Goal: Task Accomplishment & Management: Use online tool/utility

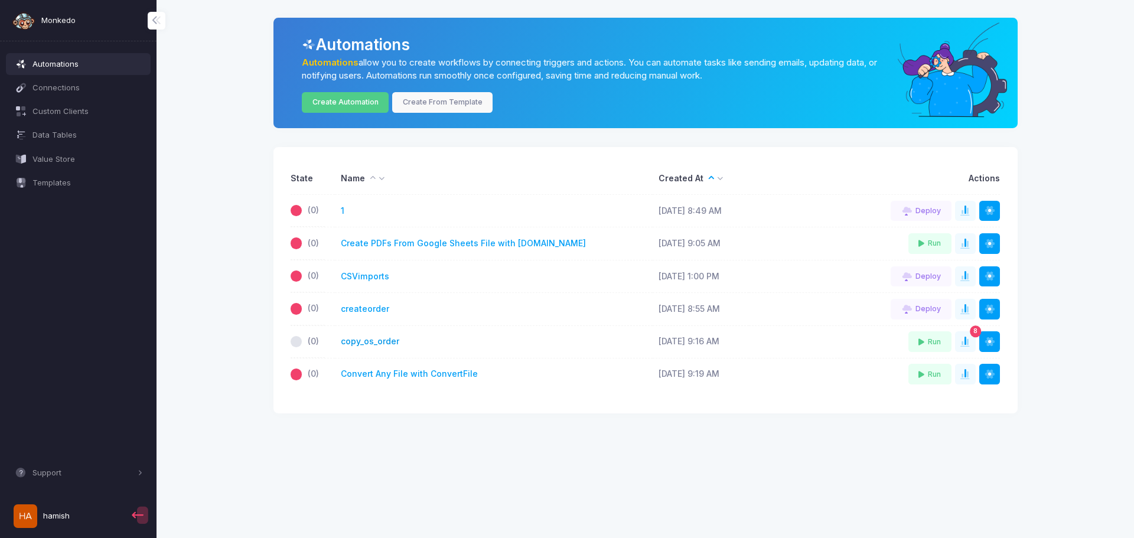
click at [363, 342] on link "copy_os_order" at bounding box center [370, 341] width 58 height 12
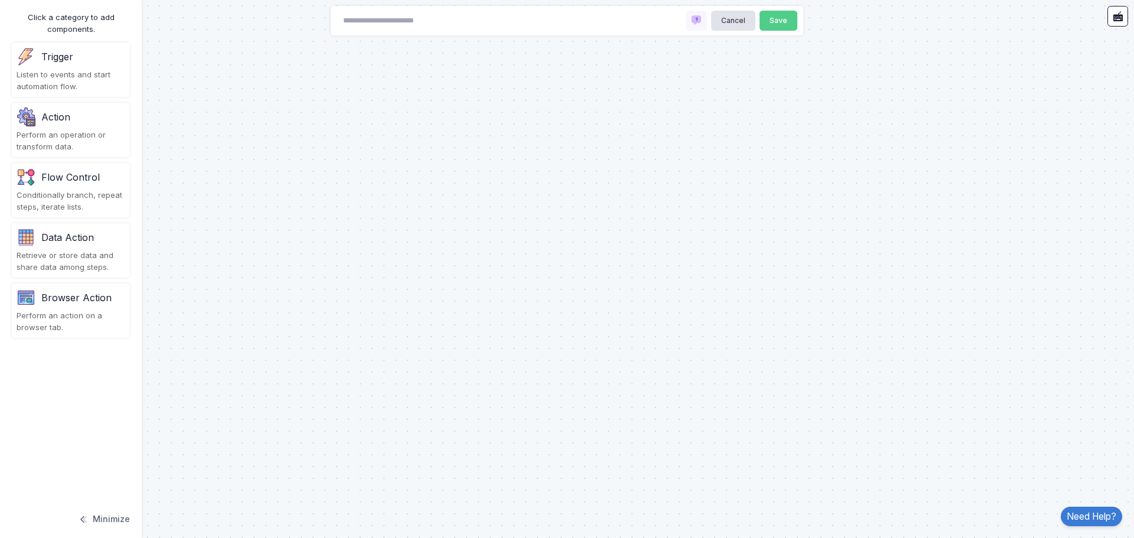
type input "**********"
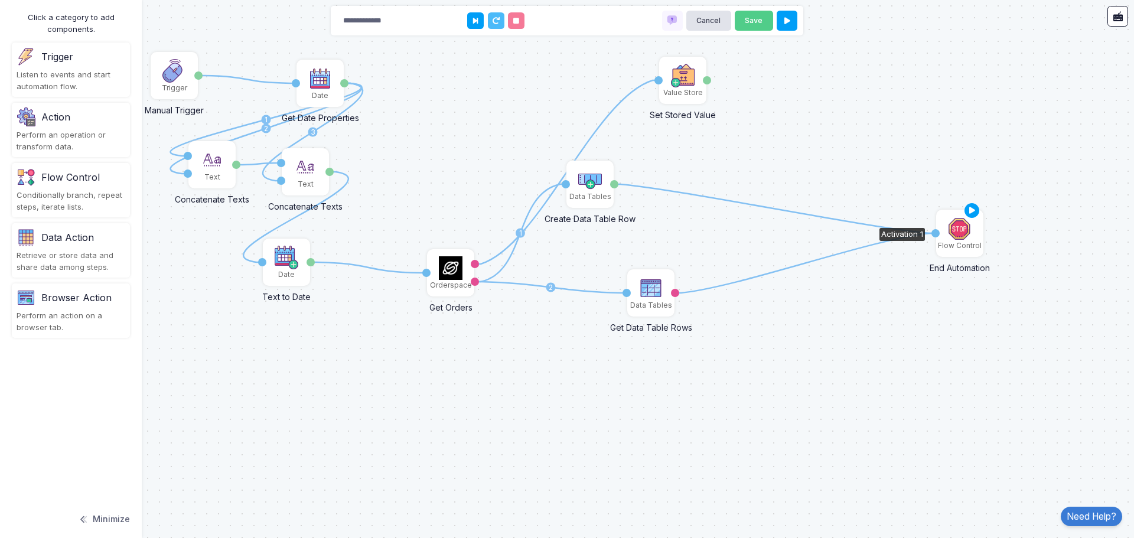
drag, startPoint x: 719, startPoint y: 171, endPoint x: 958, endPoint y: 243, distance: 249.6
click at [958, 240] on img at bounding box center [960, 229] width 24 height 24
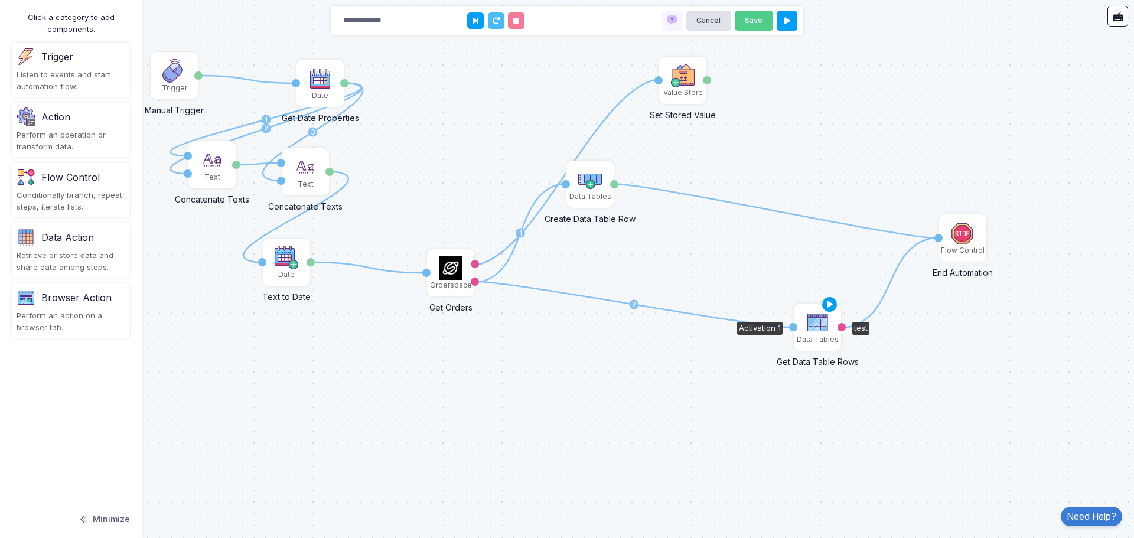
drag, startPoint x: 645, startPoint y: 296, endPoint x: 807, endPoint y: 330, distance: 166.0
click at [807, 330] on img at bounding box center [817, 323] width 24 height 24
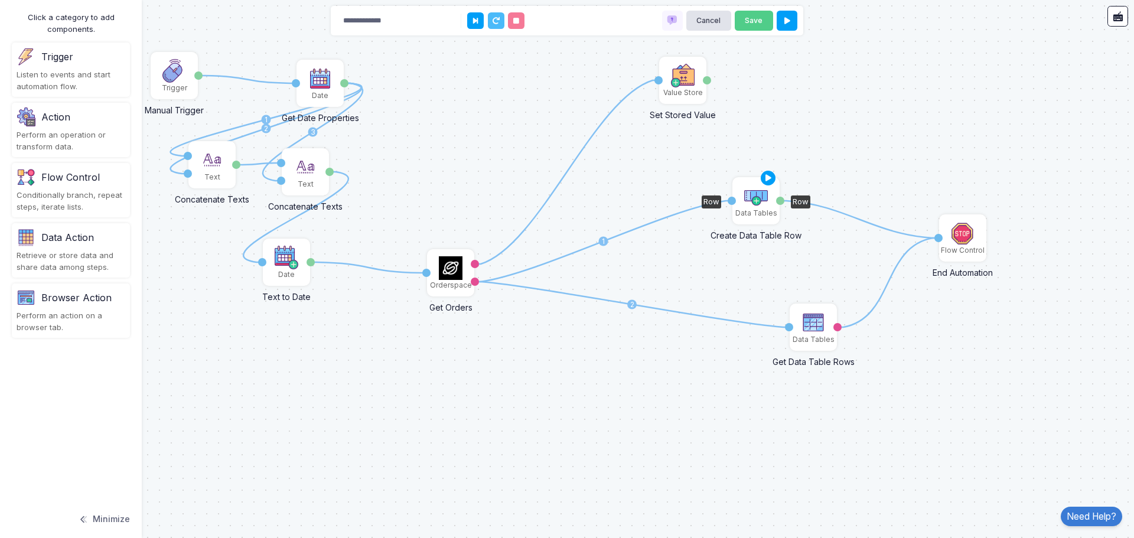
drag, startPoint x: 585, startPoint y: 186, endPoint x: 759, endPoint y: 203, distance: 174.4
click at [759, 203] on img at bounding box center [756, 196] width 24 height 24
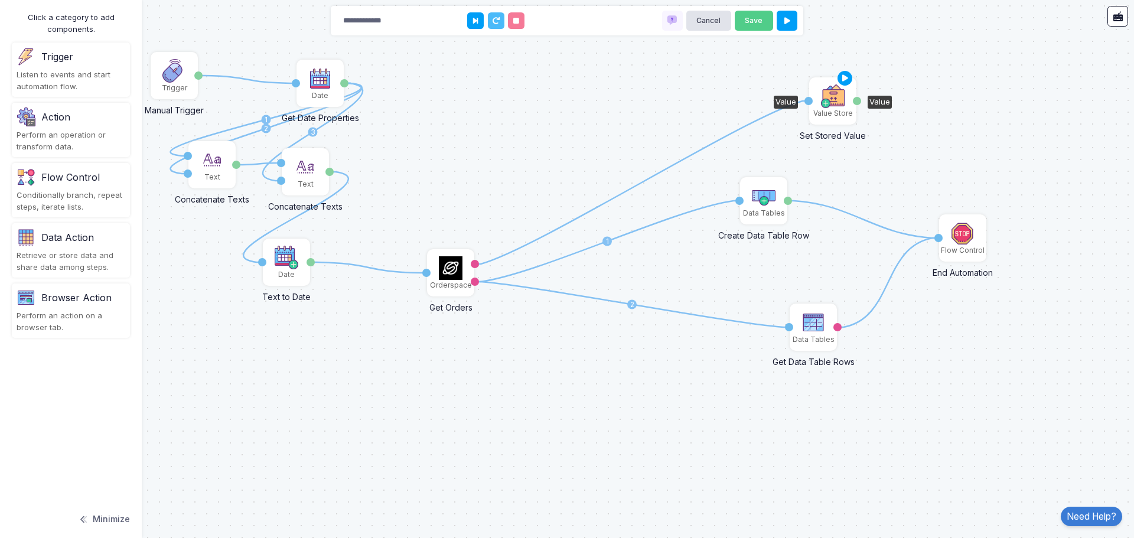
drag, startPoint x: 685, startPoint y: 92, endPoint x: 835, endPoint y: 112, distance: 151.4
click at [835, 112] on div "Value Store" at bounding box center [833, 113] width 40 height 11
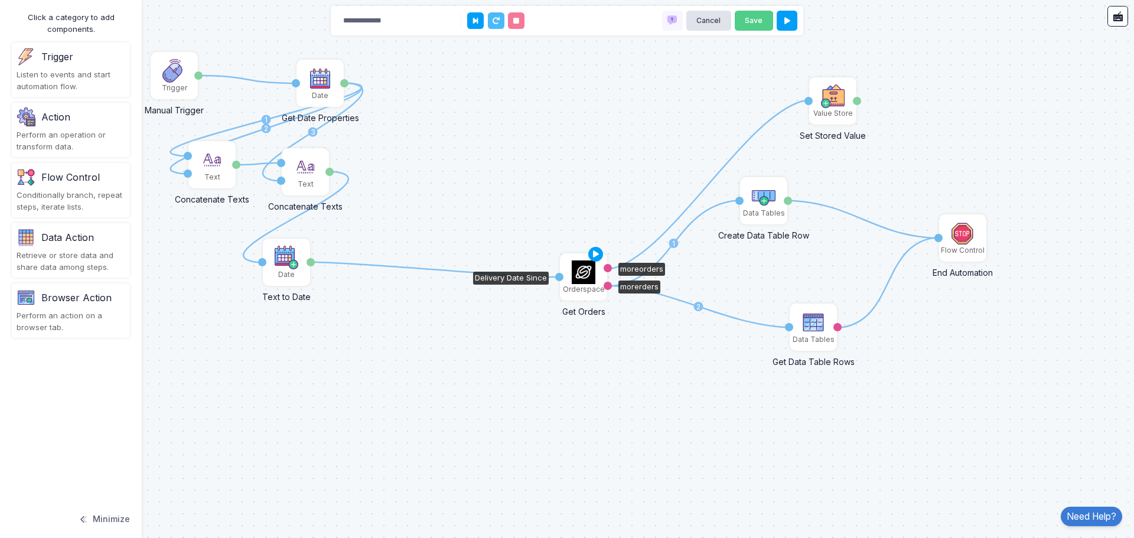
drag, startPoint x: 455, startPoint y: 272, endPoint x: 579, endPoint y: 276, distance: 124.1
click at [579, 276] on img at bounding box center [584, 272] width 24 height 24
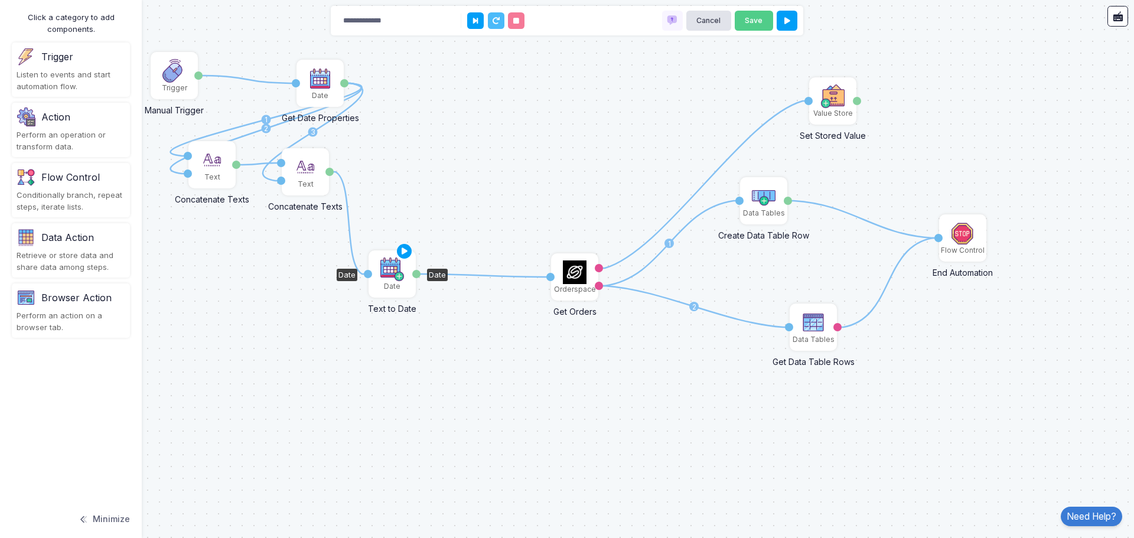
drag, startPoint x: 280, startPoint y: 281, endPoint x: 386, endPoint y: 293, distance: 106.4
click at [386, 293] on div "Date" at bounding box center [392, 274] width 45 height 45
click at [574, 287] on div "Orderspace" at bounding box center [575, 289] width 42 height 11
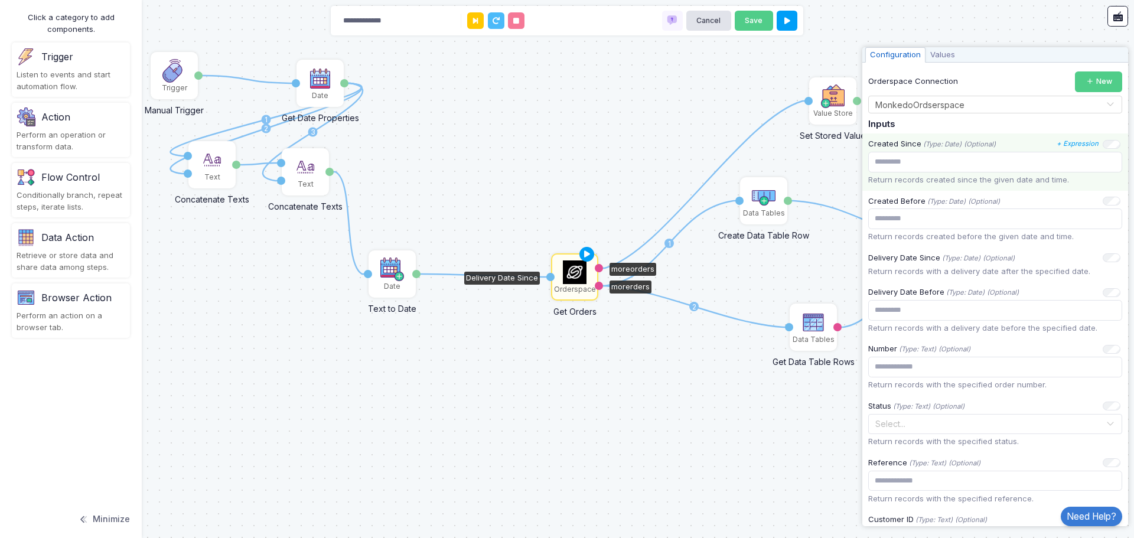
scroll to position [118, 0]
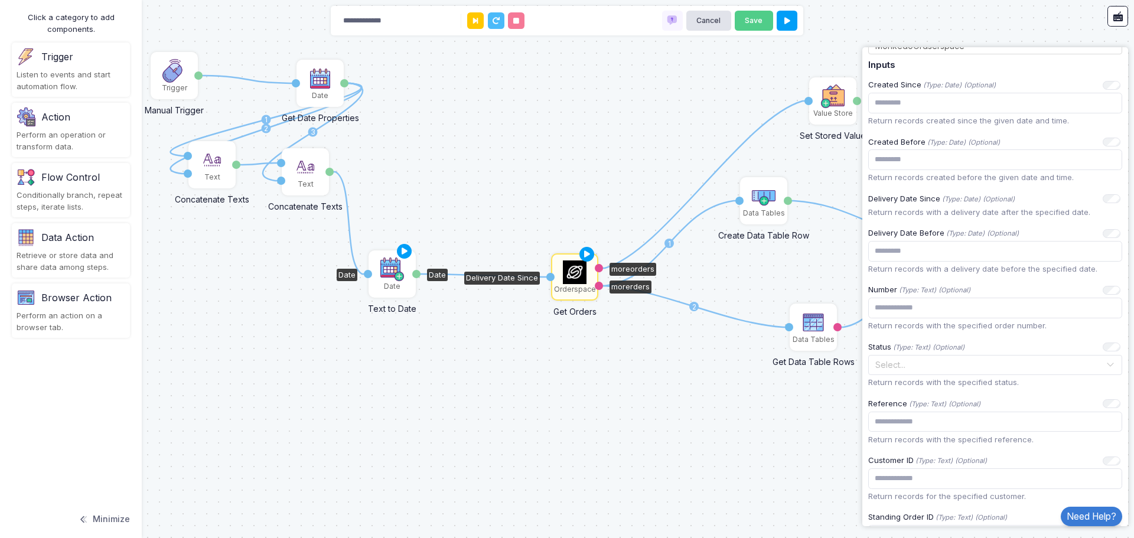
click at [388, 288] on div "Date" at bounding box center [392, 286] width 17 height 11
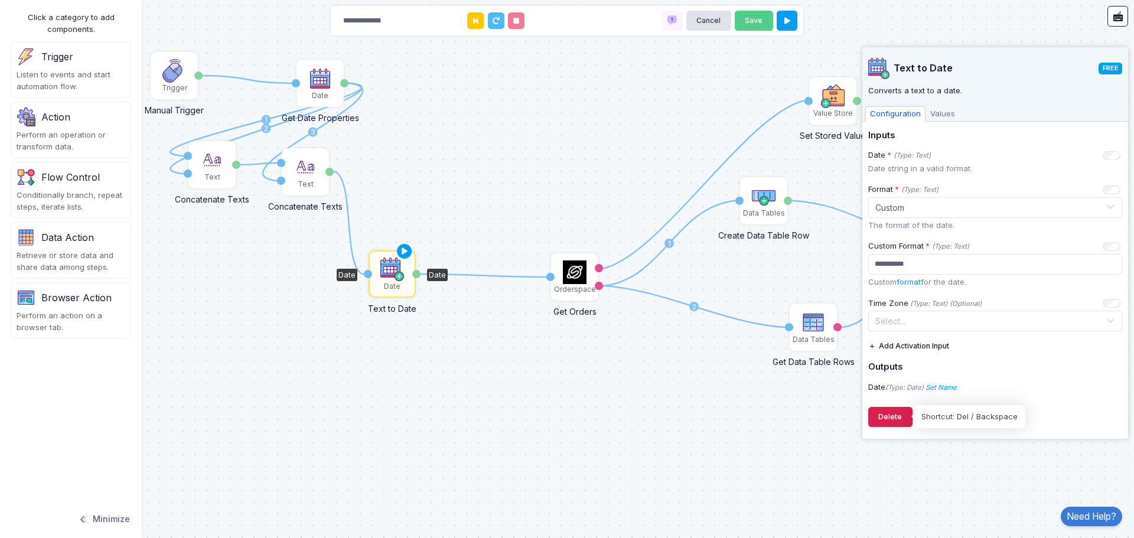
click at [889, 417] on button "Delete" at bounding box center [890, 417] width 44 height 21
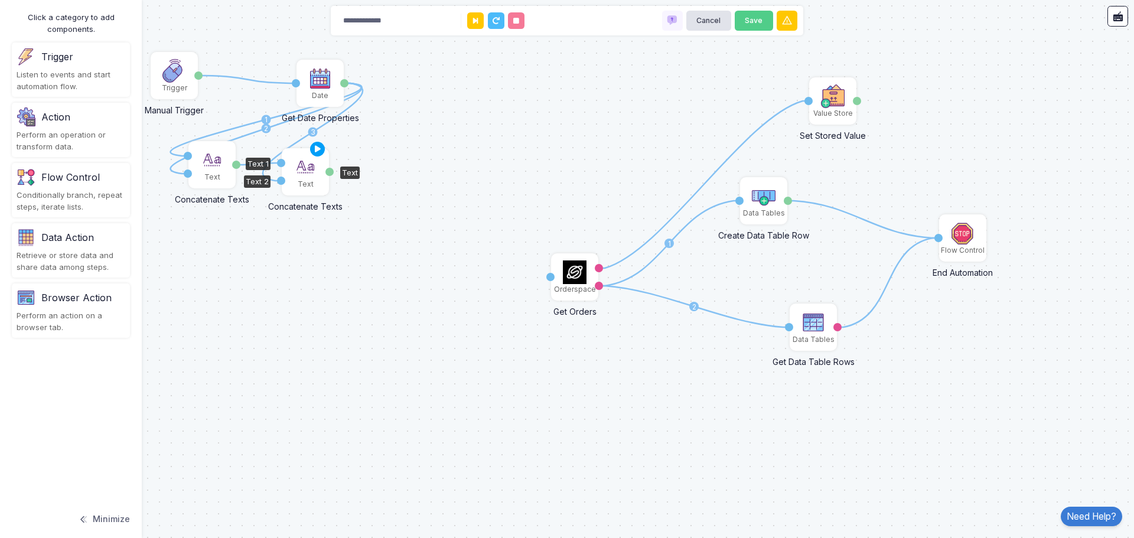
click at [308, 187] on div "Text" at bounding box center [306, 184] width 16 height 11
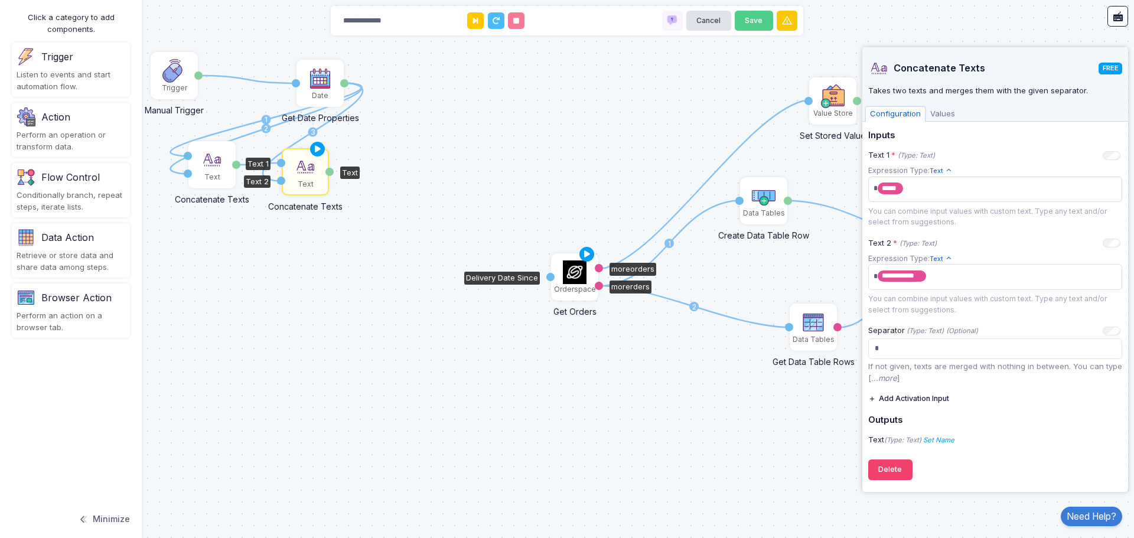
click at [571, 283] on img at bounding box center [575, 272] width 24 height 24
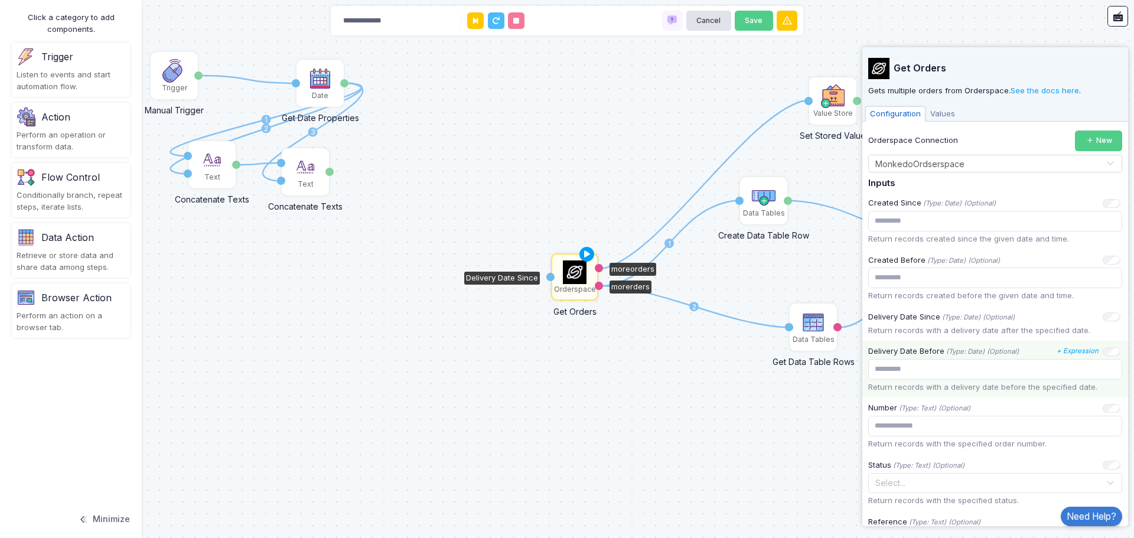
scroll to position [59, 0]
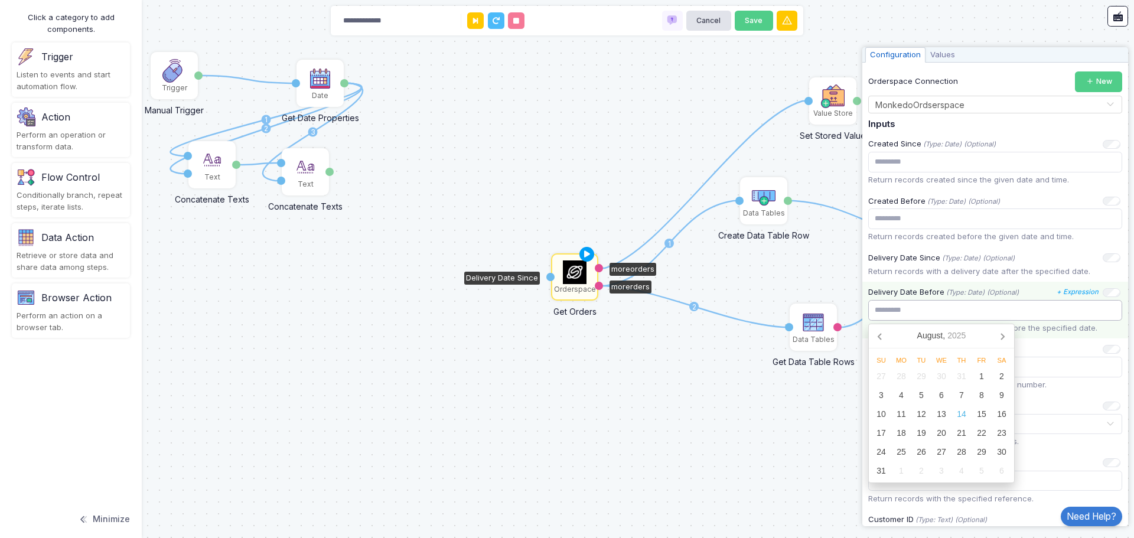
click at [911, 316] on input "text" at bounding box center [995, 310] width 254 height 21
click at [983, 373] on div "1" at bounding box center [981, 376] width 20 height 19
type input "**********"
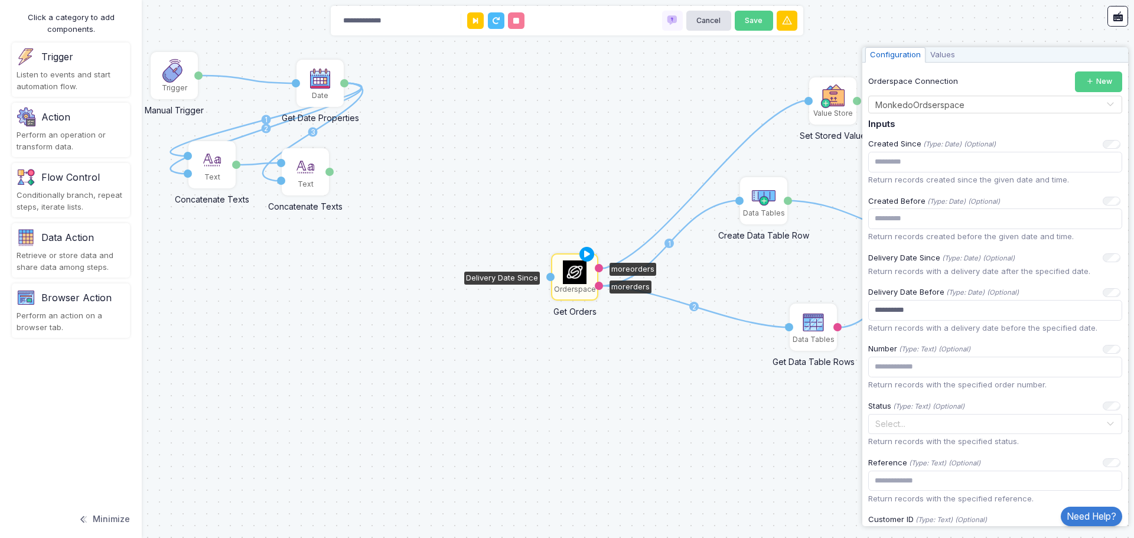
click at [683, 381] on div "1 1 1 2 1 1 1 2 3 1 Data Tables Get Data Table Rows Activation 1 test Orderspac…" at bounding box center [567, 269] width 1134 height 538
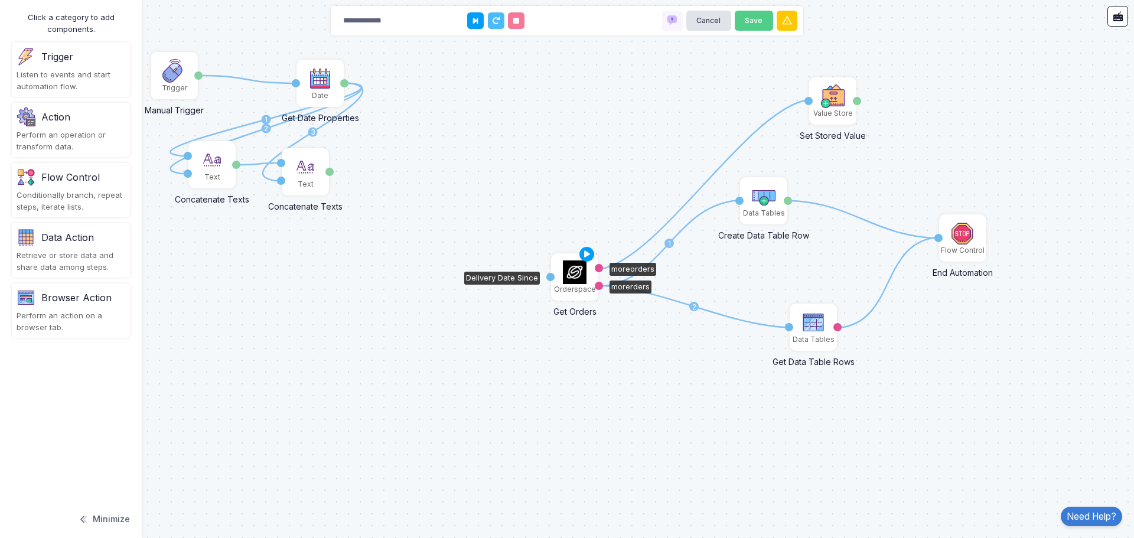
click at [570, 282] on img at bounding box center [575, 272] width 24 height 24
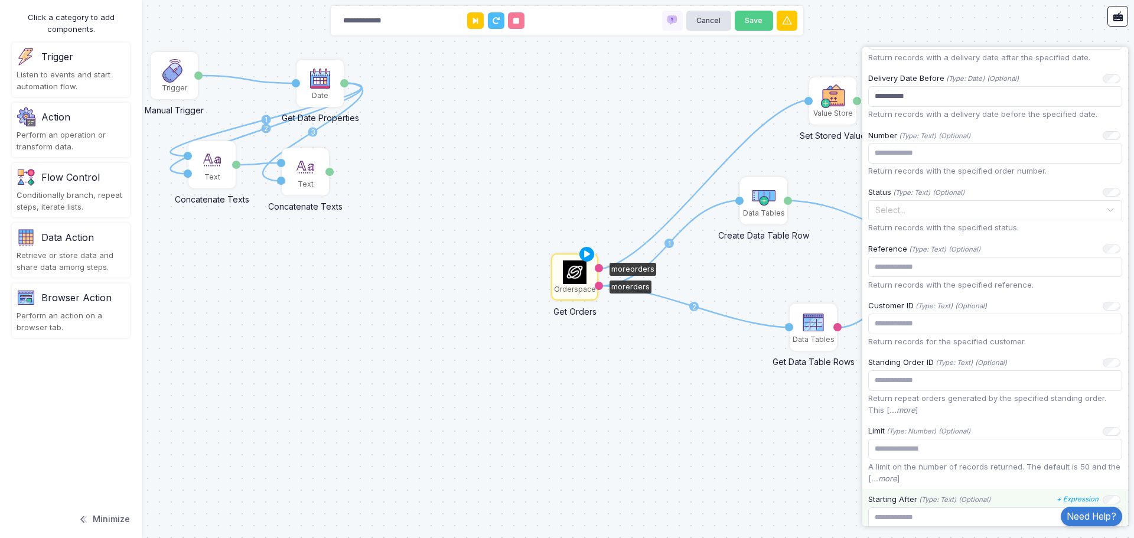
scroll to position [354, 0]
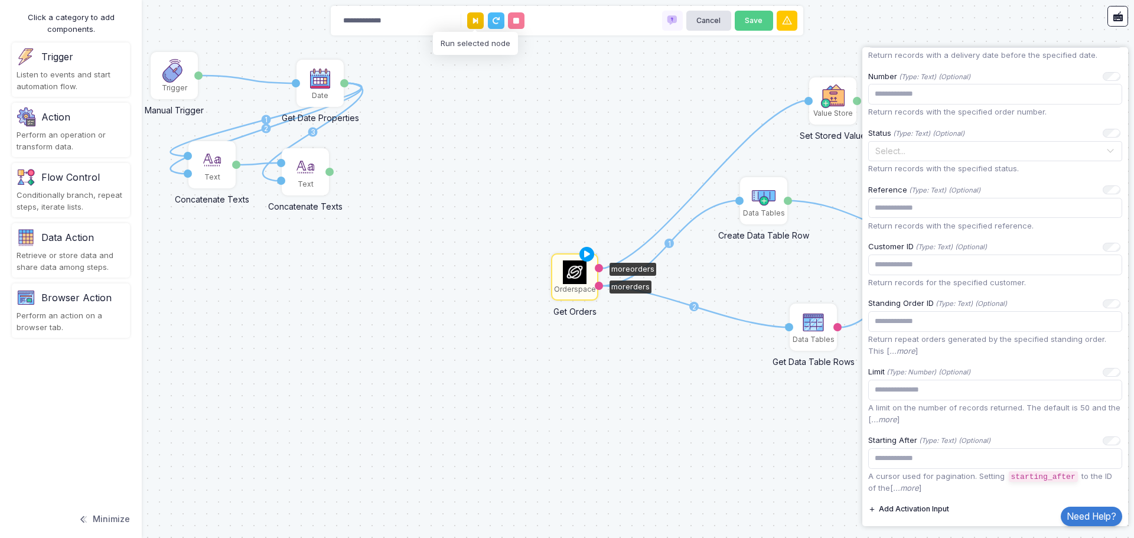
click at [471, 22] on button at bounding box center [475, 20] width 17 height 17
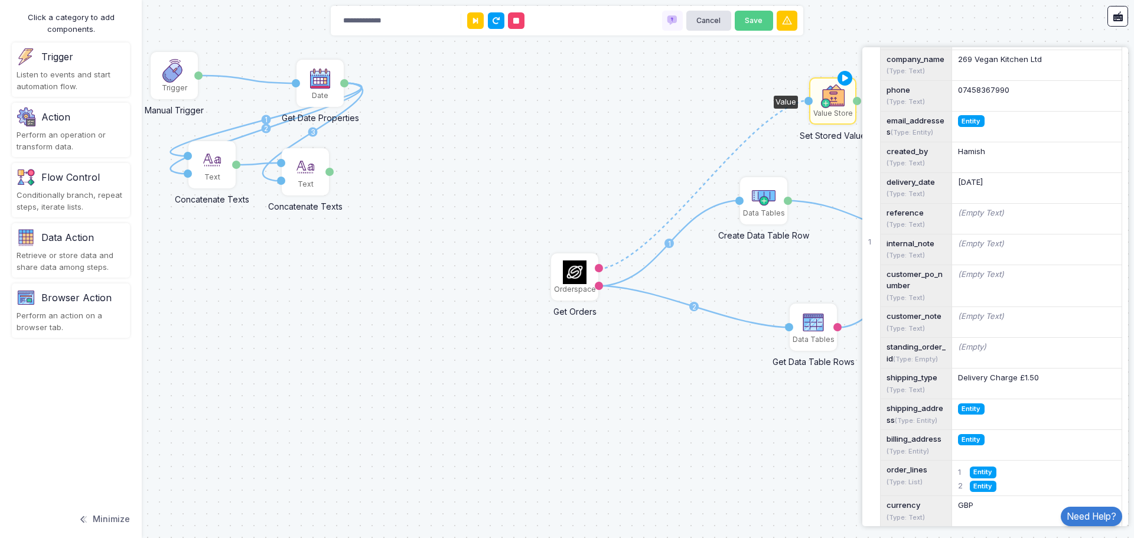
click at [969, 119] on span "Entity" at bounding box center [971, 120] width 27 height 11
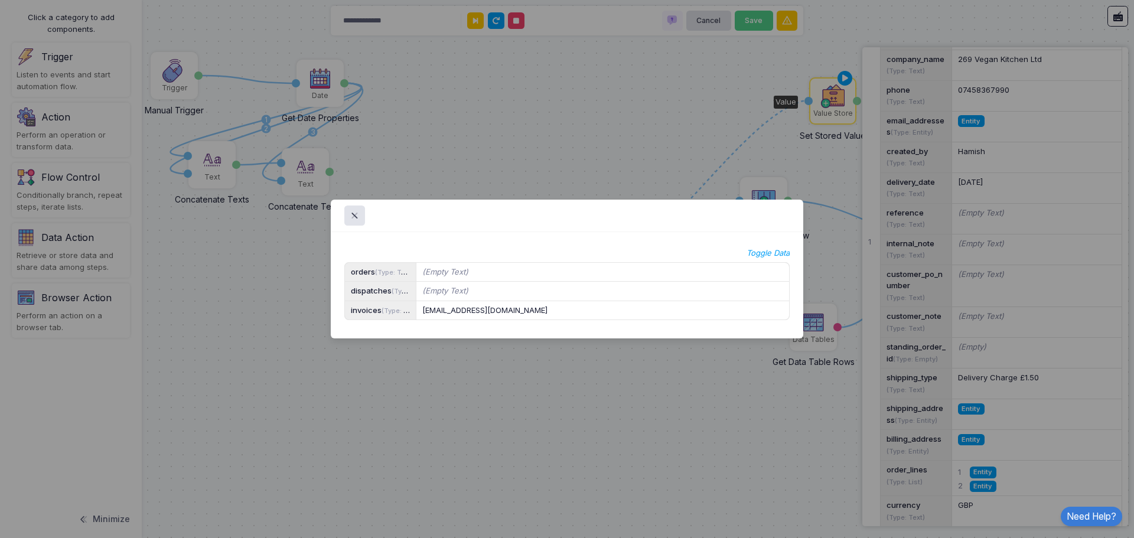
click at [778, 247] on icon "Toggle Data" at bounding box center [767, 253] width 43 height 12
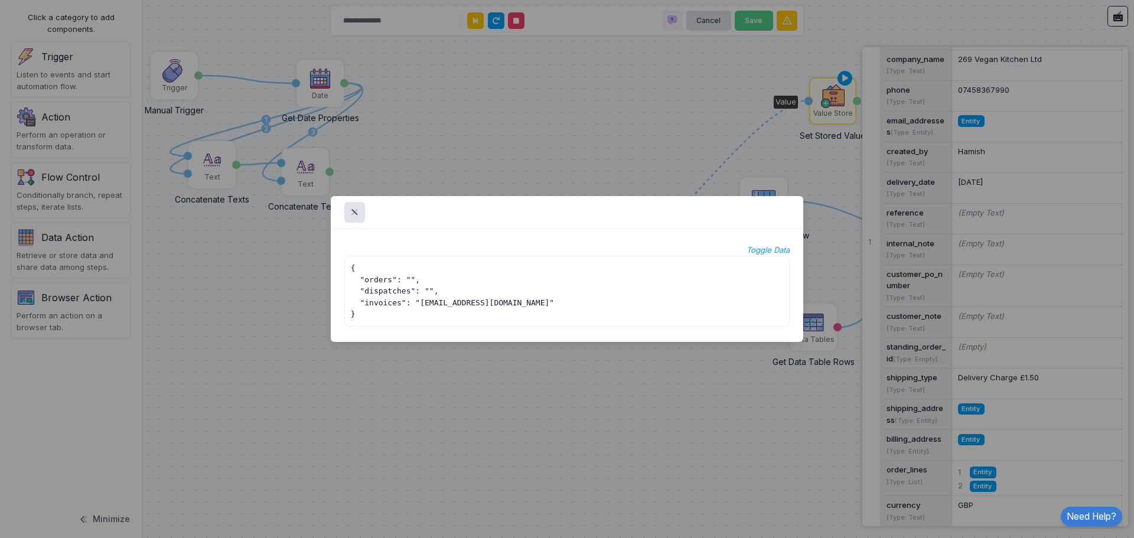
click at [772, 250] on icon "Toggle Data" at bounding box center [767, 250] width 43 height 12
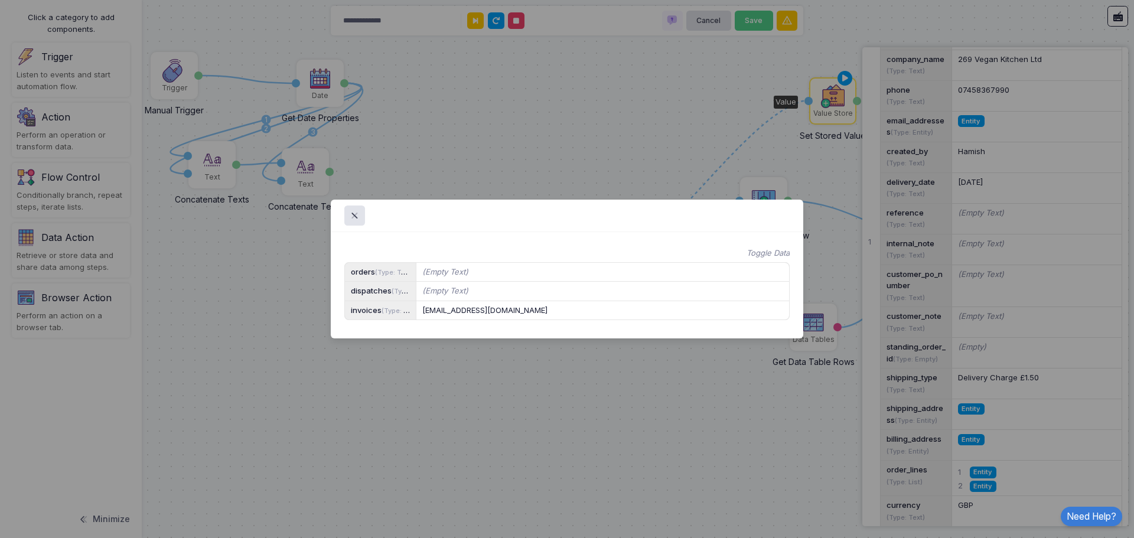
click at [726, 420] on ngb-modal-window "Toggle Data orders (Type: Text) (Empty Text) dispatches (Type: Text) (Empty Tex…" at bounding box center [567, 269] width 1134 height 538
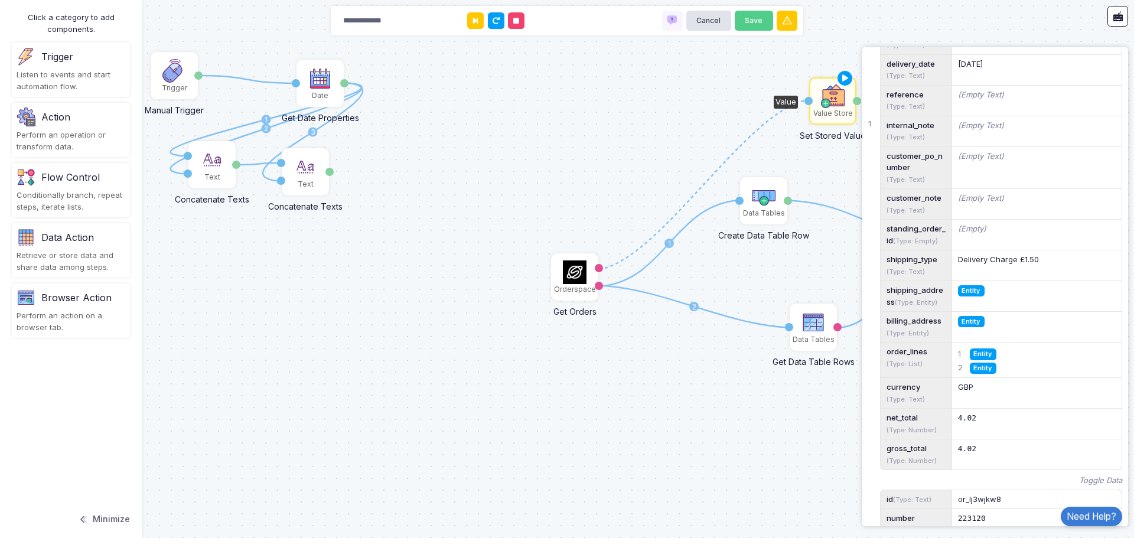
scroll to position [531, 0]
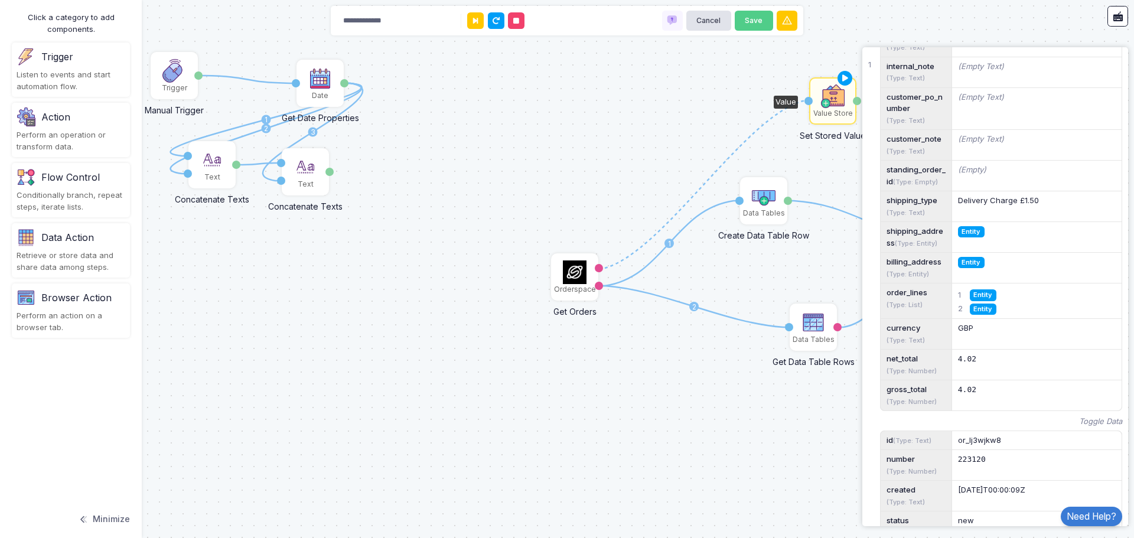
click at [976, 231] on span "Entity" at bounding box center [971, 231] width 27 height 11
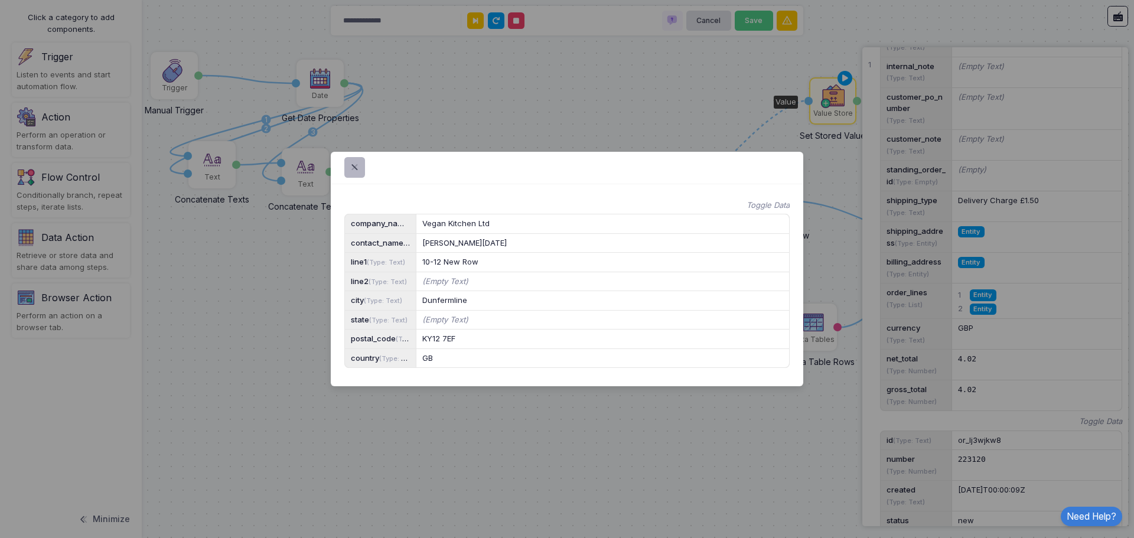
click at [361, 161] on span at bounding box center [361, 168] width 0 height 14
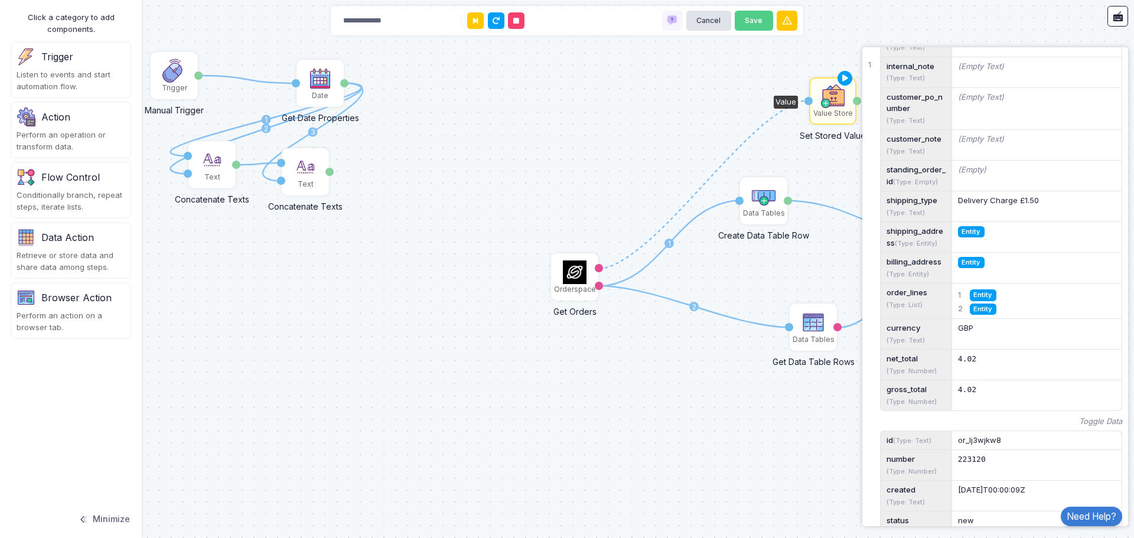
click at [65, 255] on div "Retrieve or store data and share data among steps." at bounding box center [71, 261] width 109 height 23
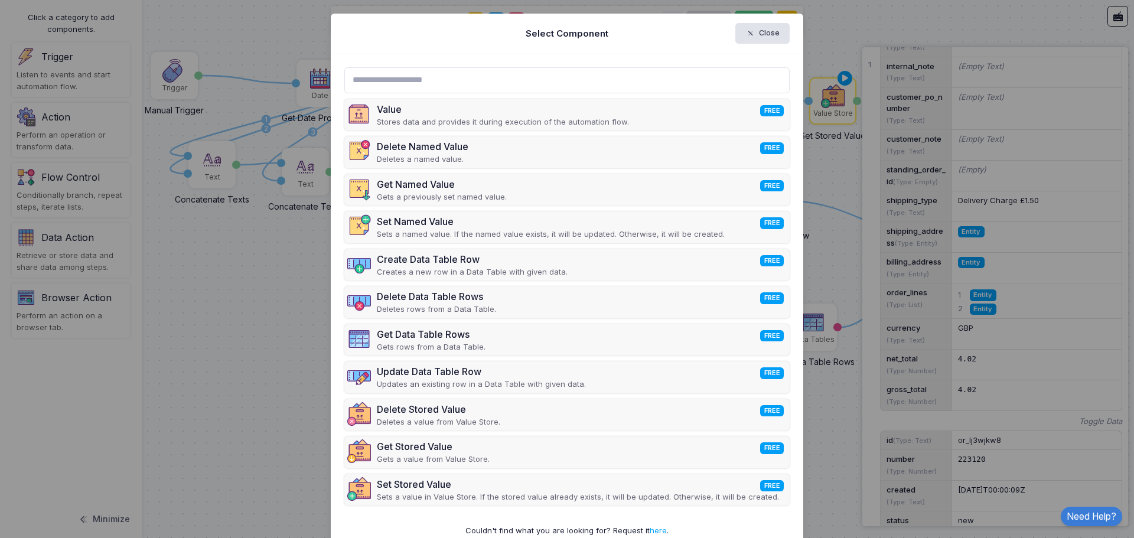
click at [218, 359] on ngb-modal-window "Select Component Close Value FREE Stores data and provides it during execution …" at bounding box center [567, 269] width 1134 height 538
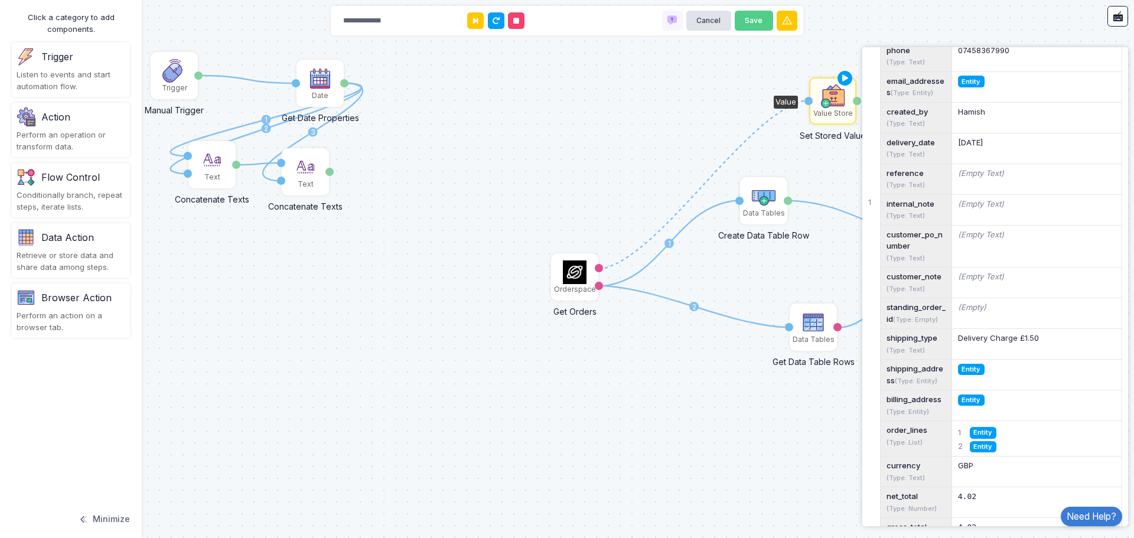
scroll to position [0, 0]
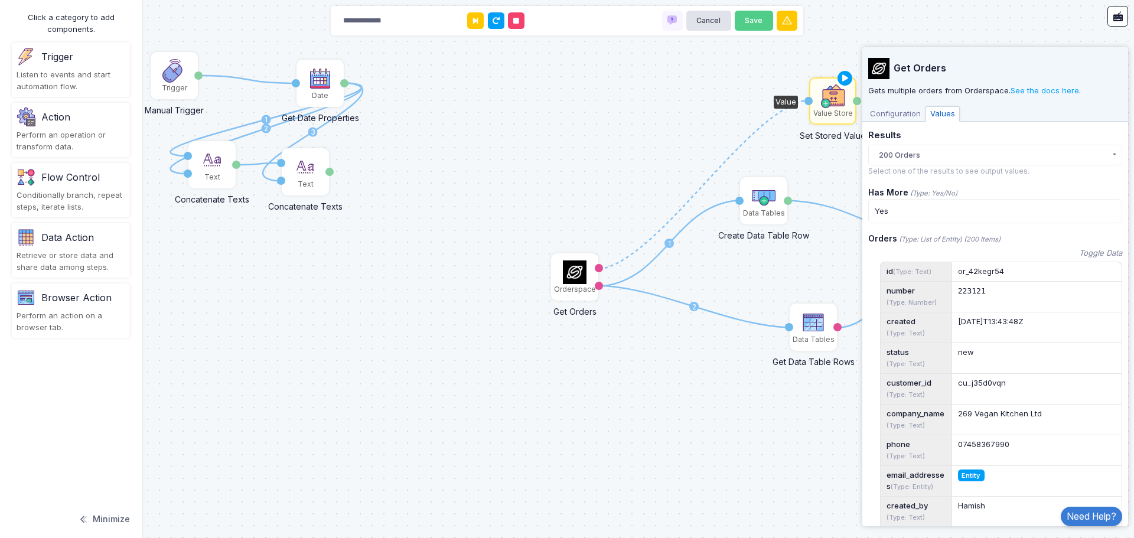
click at [889, 112] on span "Configuration" at bounding box center [895, 113] width 60 height 15
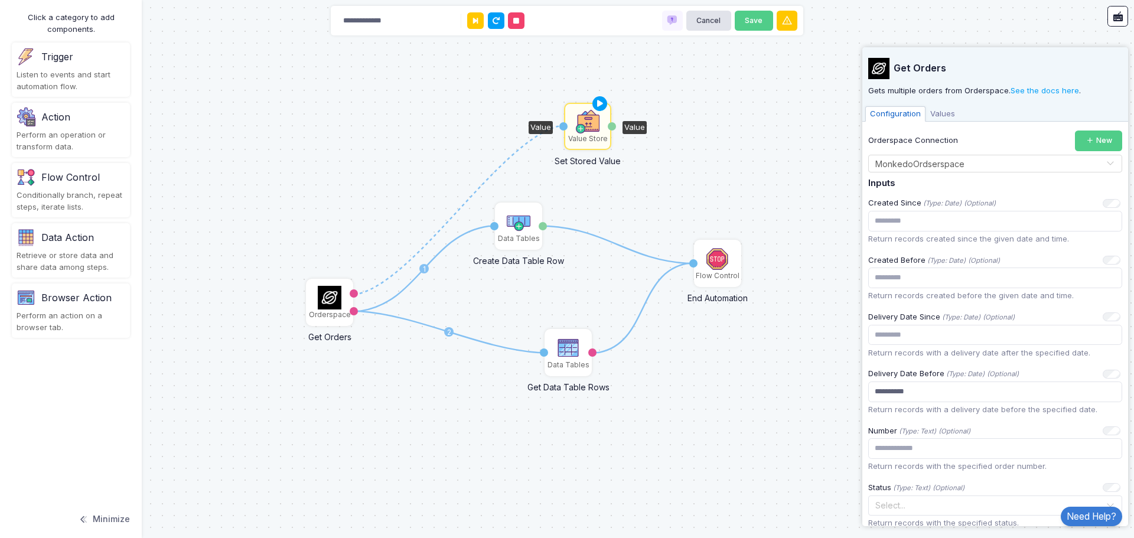
drag, startPoint x: 748, startPoint y: 426, endPoint x: 502, endPoint y: 452, distance: 246.4
click at [502, 452] on div "1 1 1 2 1 1 1 2 3 1 Data Tables Get Data Table Rows Activation 1 test Orderspac…" at bounding box center [567, 269] width 1134 height 538
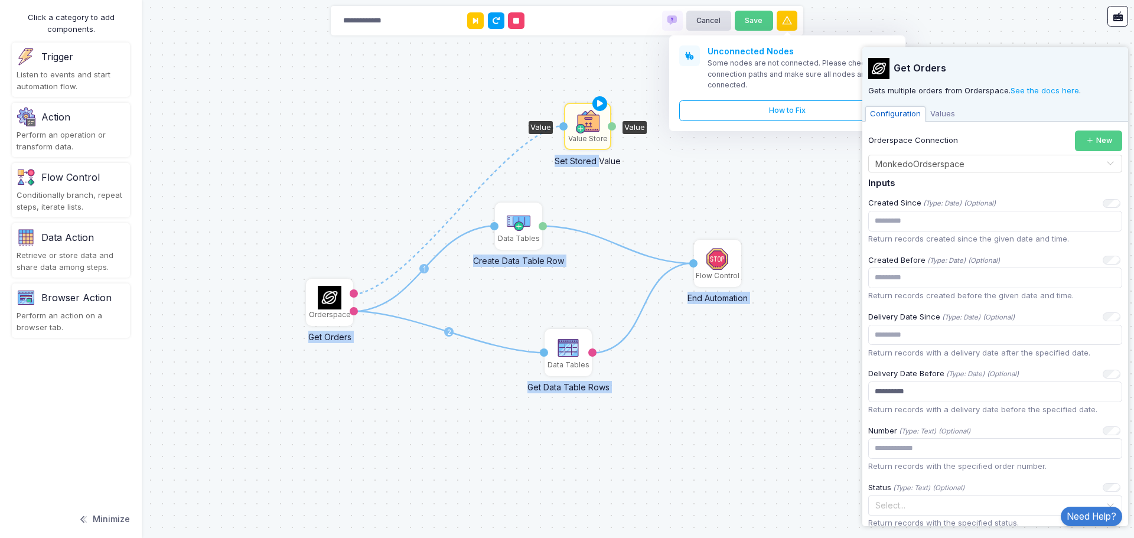
click at [547, 176] on div "1 1 1 2 1 1 1 2 3 1 Data Tables Get Data Table Rows Activation 1 test Orderspac…" at bounding box center [567, 269] width 1134 height 538
click at [501, 168] on icon at bounding box center [459, 209] width 210 height 167
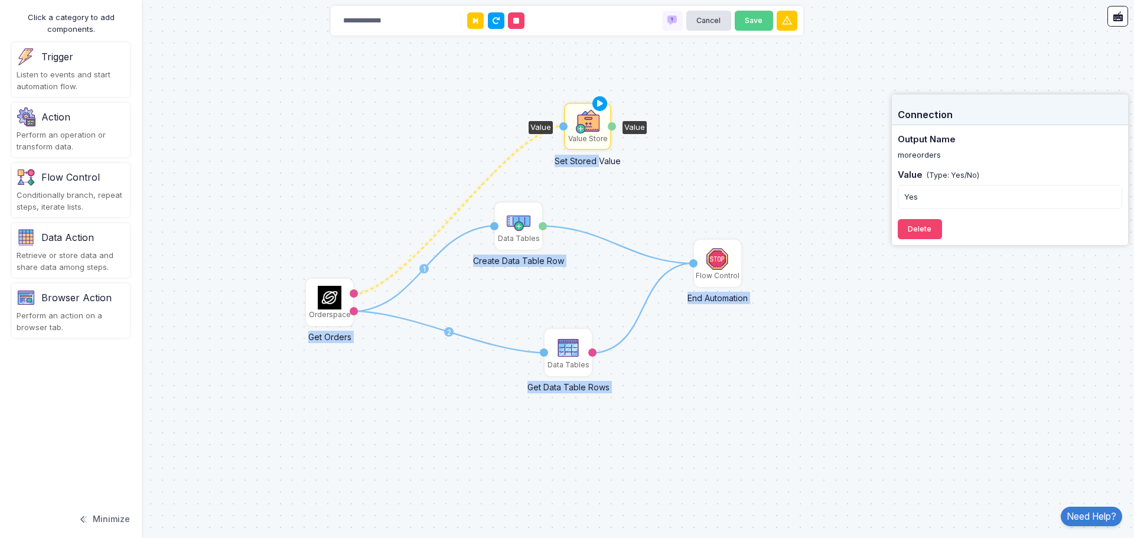
click at [700, 171] on div "1 1 1 2 1 1 1 2 3 1 Data Tables Get Data Table Rows Activation 1 test Orderspac…" at bounding box center [567, 269] width 1134 height 538
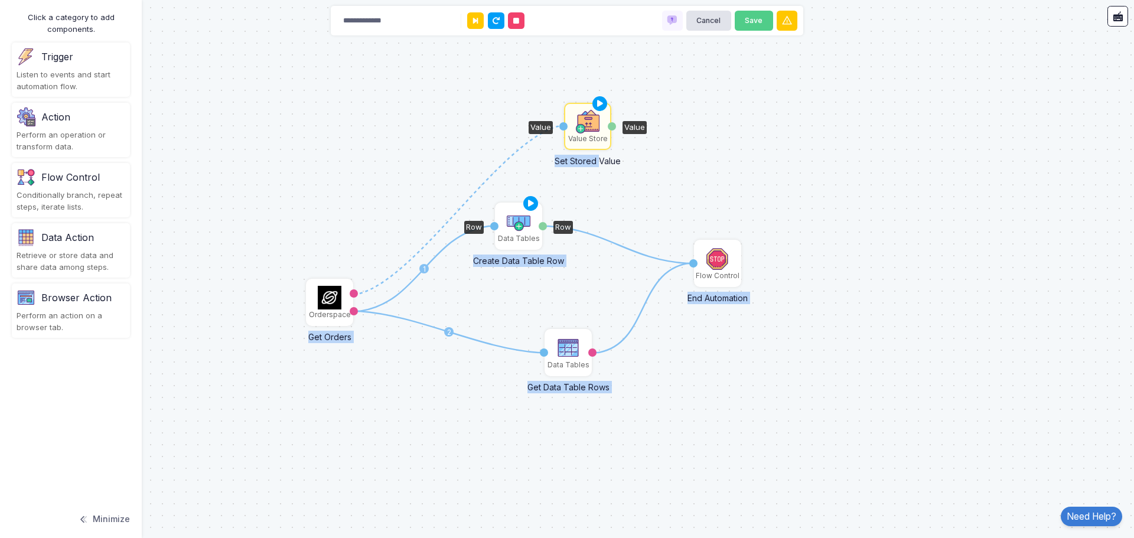
click at [517, 236] on div "Data Tables" at bounding box center [519, 238] width 42 height 11
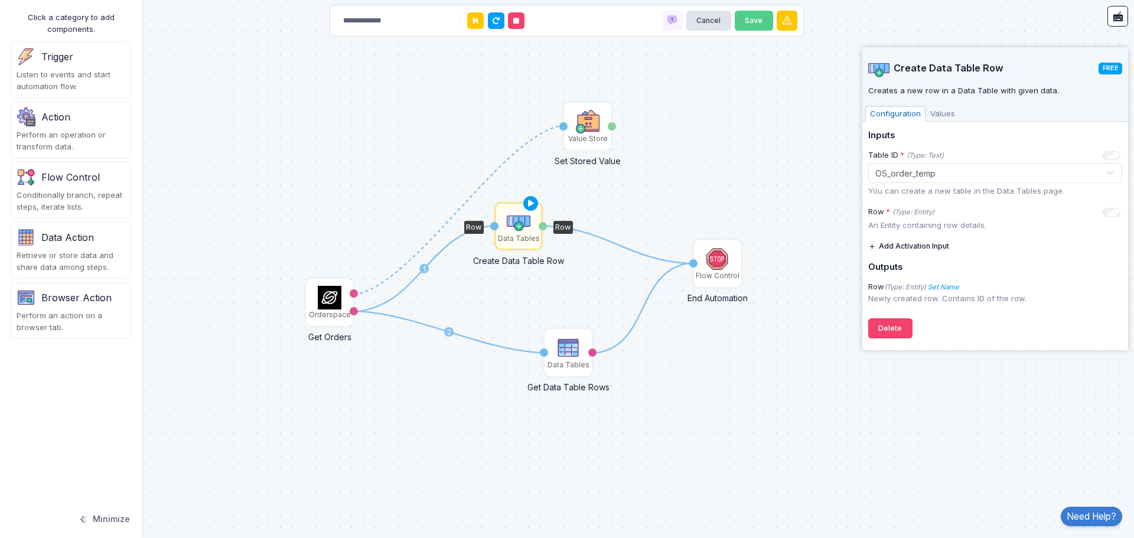
click at [942, 112] on span "Values" at bounding box center [942, 113] width 34 height 15
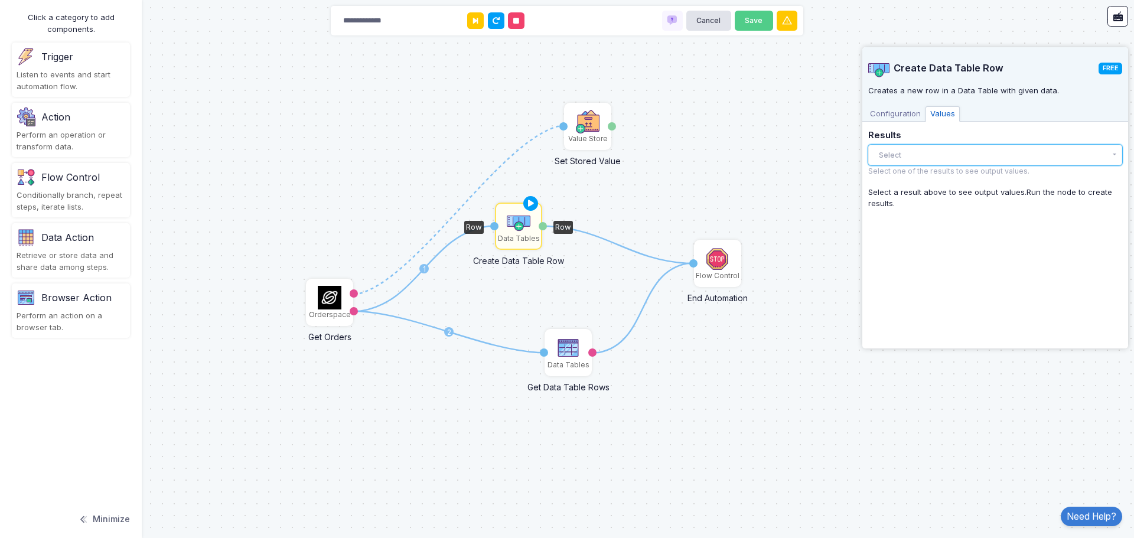
click at [941, 159] on button "Select" at bounding box center [995, 155] width 254 height 21
click at [67, 132] on div "Perform an operation or transform data." at bounding box center [71, 140] width 109 height 23
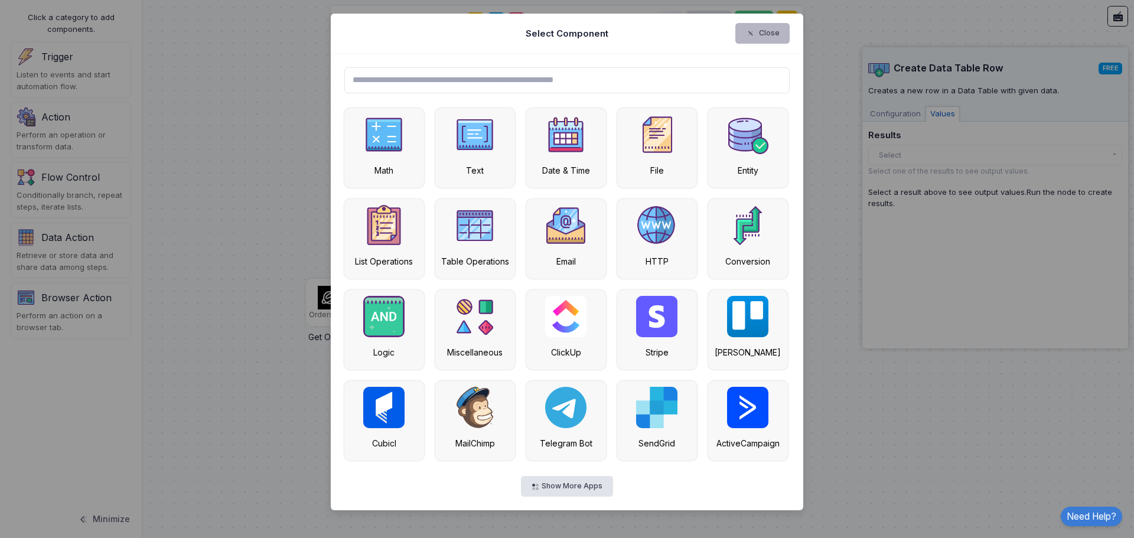
click at [770, 32] on button "Close" at bounding box center [762, 33] width 55 height 21
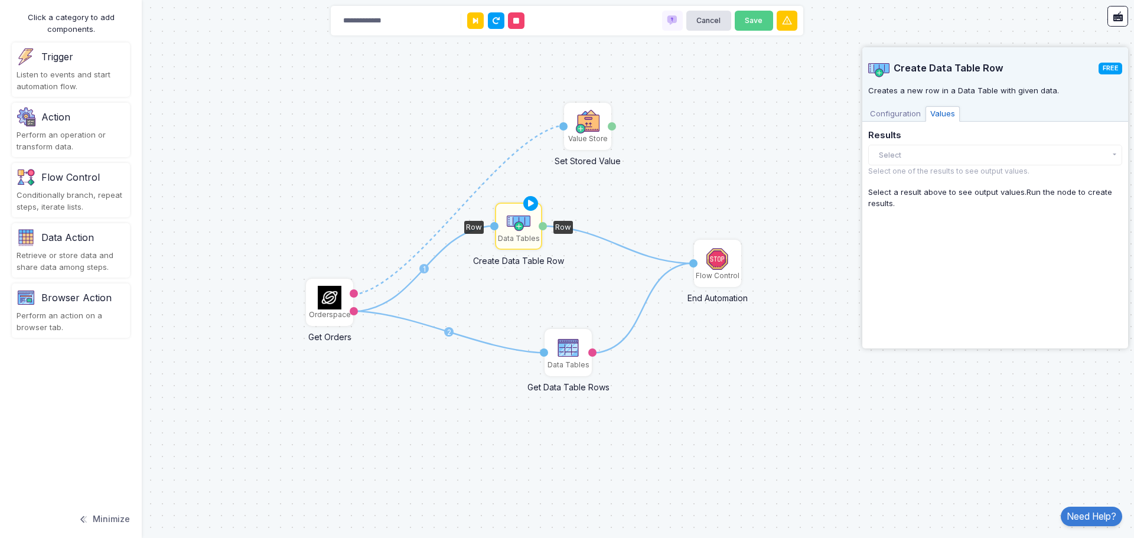
click at [58, 260] on div "Retrieve or store data and share data among steps." at bounding box center [71, 261] width 109 height 23
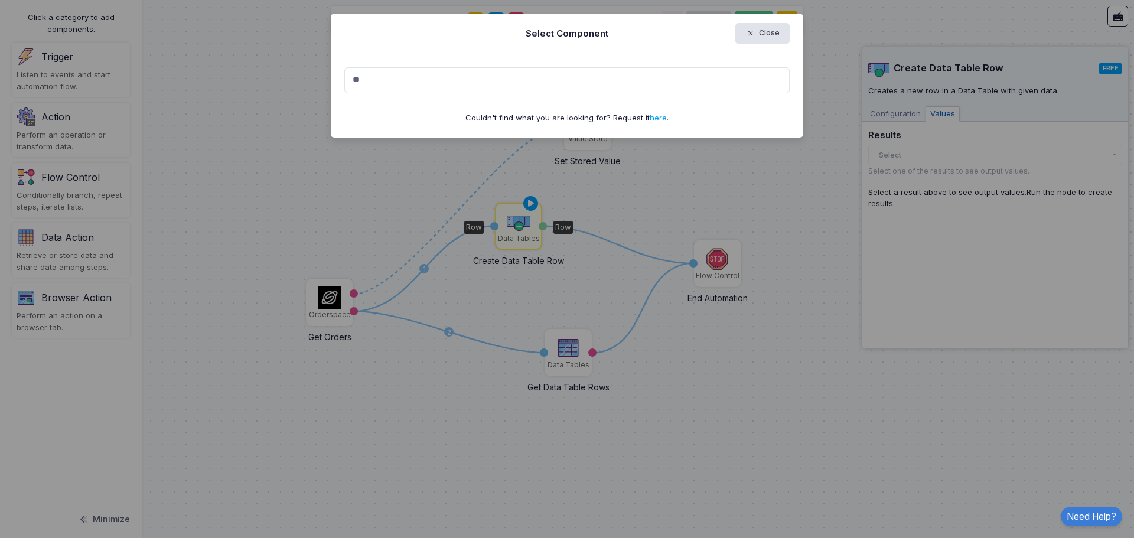
type input "*"
type input "***"
click at [766, 26] on button "Close" at bounding box center [762, 33] width 55 height 21
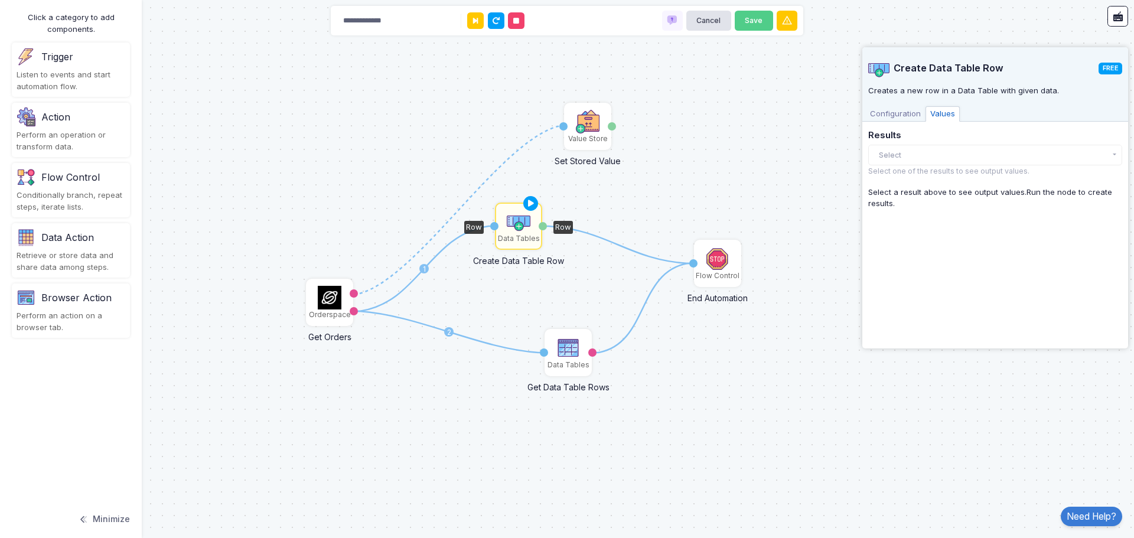
click at [59, 138] on div "Perform an operation or transform data." at bounding box center [71, 140] width 109 height 23
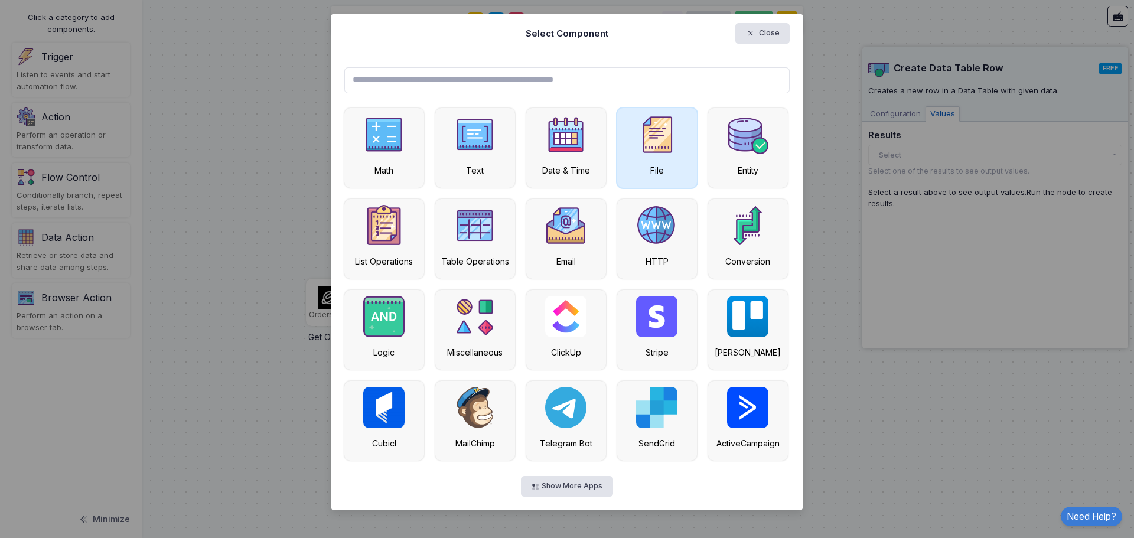
click at [655, 151] on img at bounding box center [656, 134] width 41 height 41
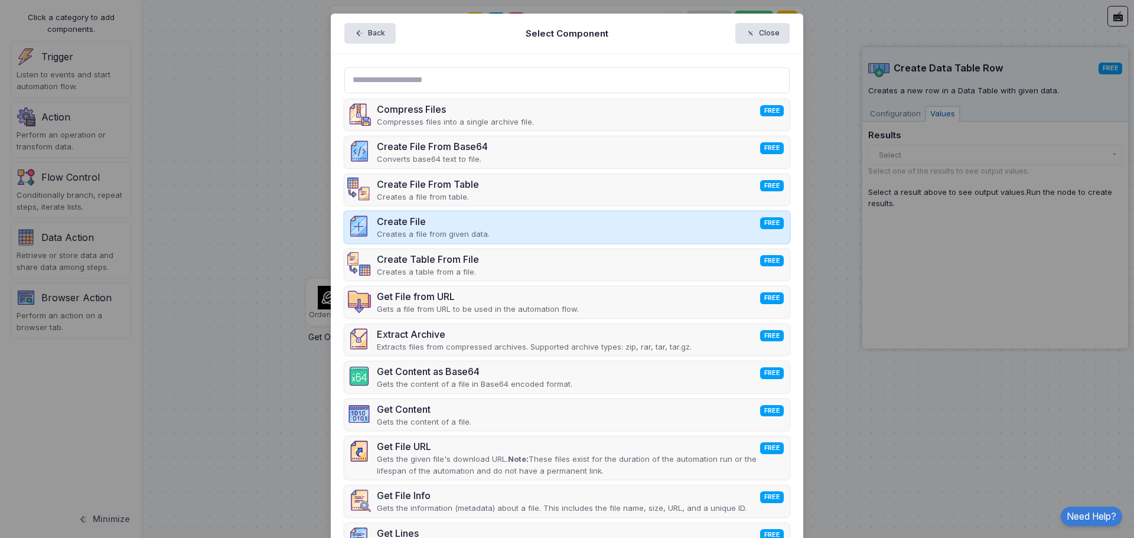
click at [598, 230] on div "Create File FREE Creates a file from given data." at bounding box center [567, 227] width 446 height 32
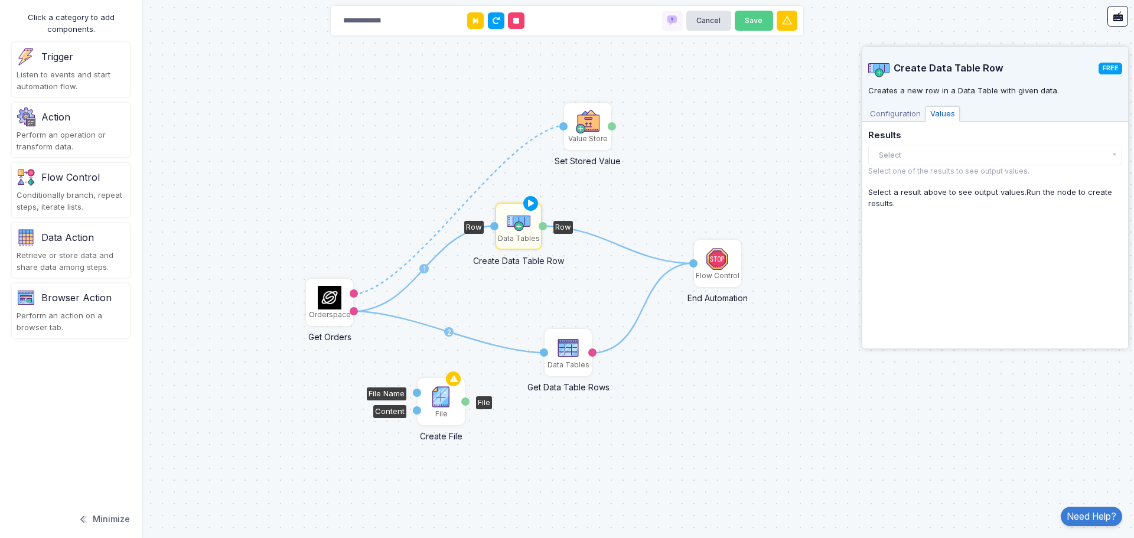
click at [441, 400] on img at bounding box center [441, 397] width 24 height 24
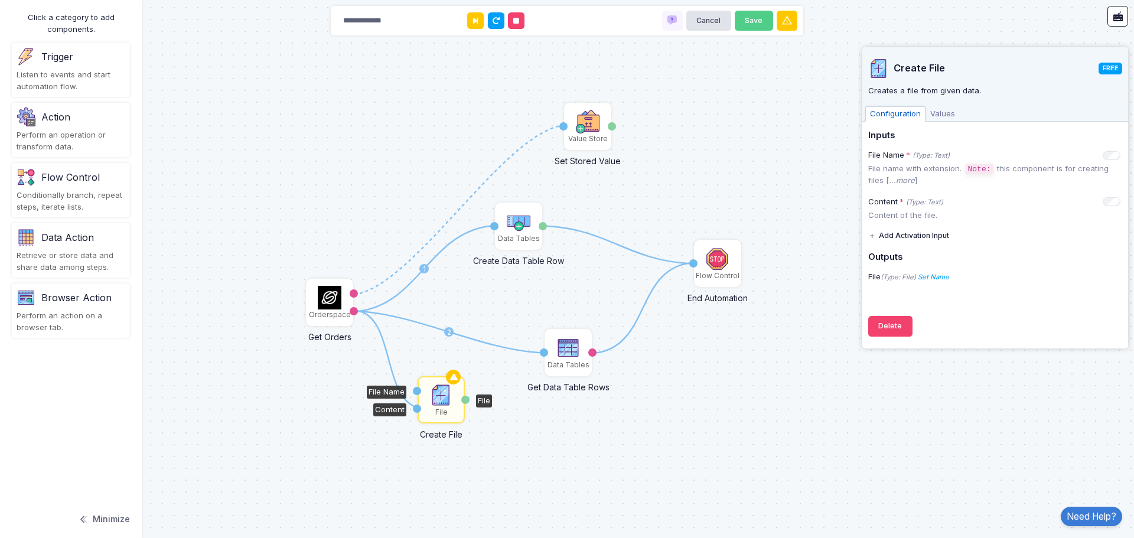
drag, startPoint x: 356, startPoint y: 310, endPoint x: 423, endPoint y: 407, distance: 118.4
drag, startPoint x: 354, startPoint y: 308, endPoint x: 419, endPoint y: 410, distance: 120.7
click at [440, 395] on img at bounding box center [441, 395] width 24 height 24
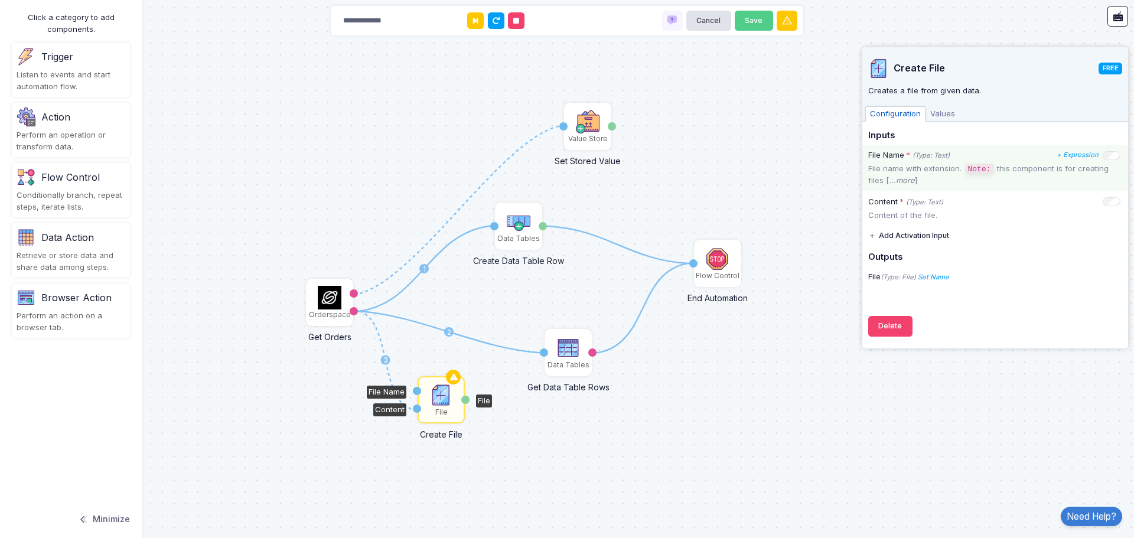
click at [905, 175] on icon "...more" at bounding box center [902, 179] width 26 height 9
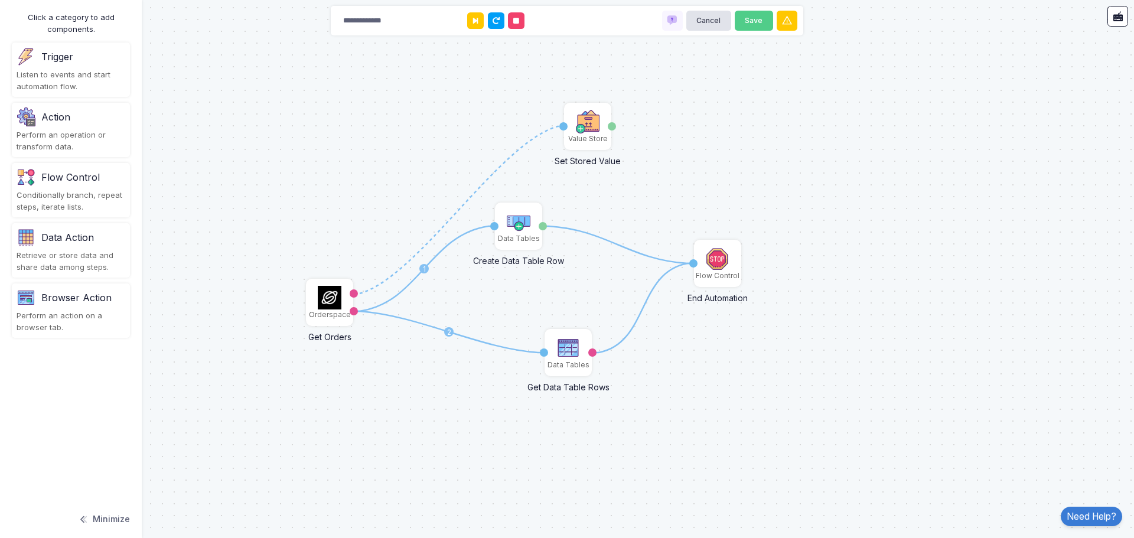
click at [64, 134] on div "Perform an operation or transform data." at bounding box center [71, 140] width 109 height 23
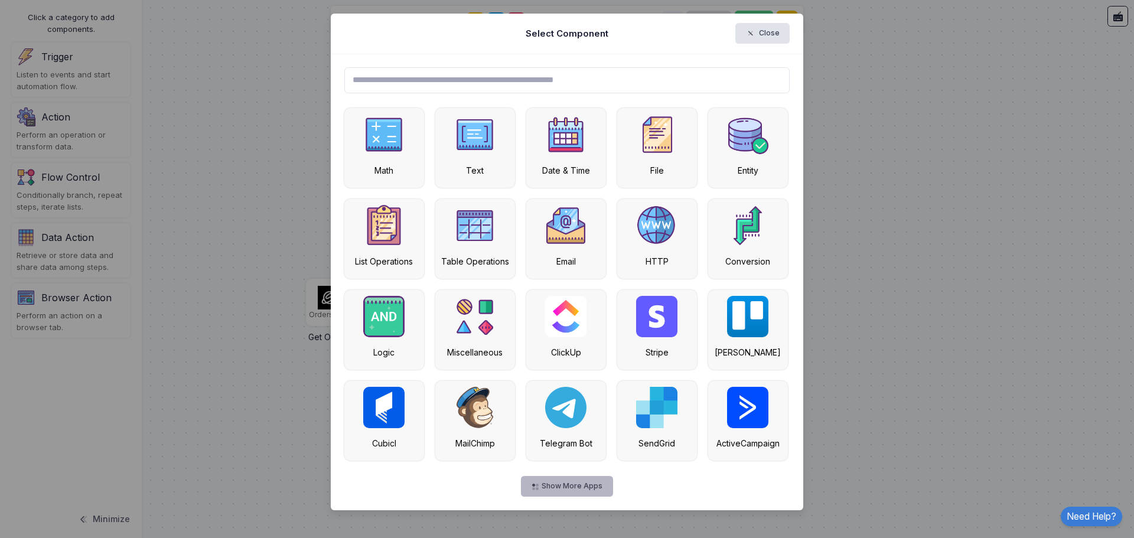
click at [583, 490] on button "Show More Apps" at bounding box center [567, 486] width 92 height 21
click at [567, 486] on button "Show More Apps" at bounding box center [567, 486] width 92 height 21
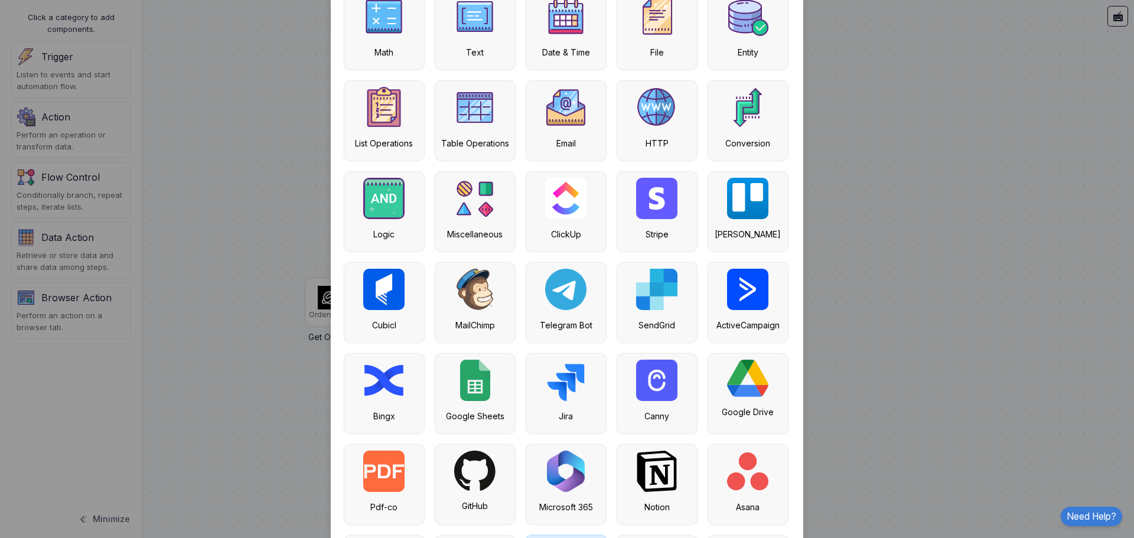
scroll to position [177, 0]
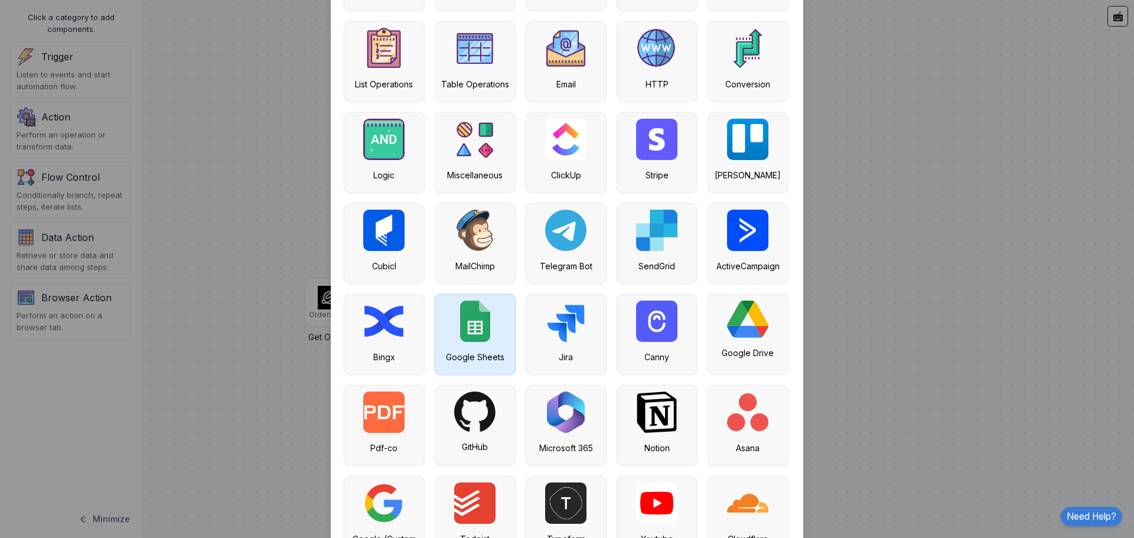
click at [468, 331] on img at bounding box center [475, 321] width 30 height 41
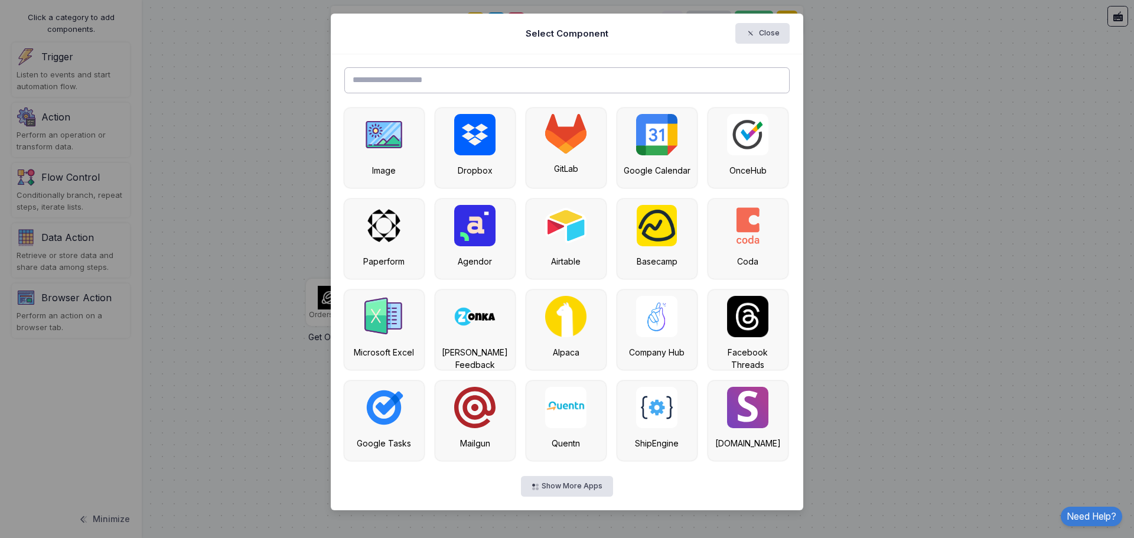
scroll to position [0, 0]
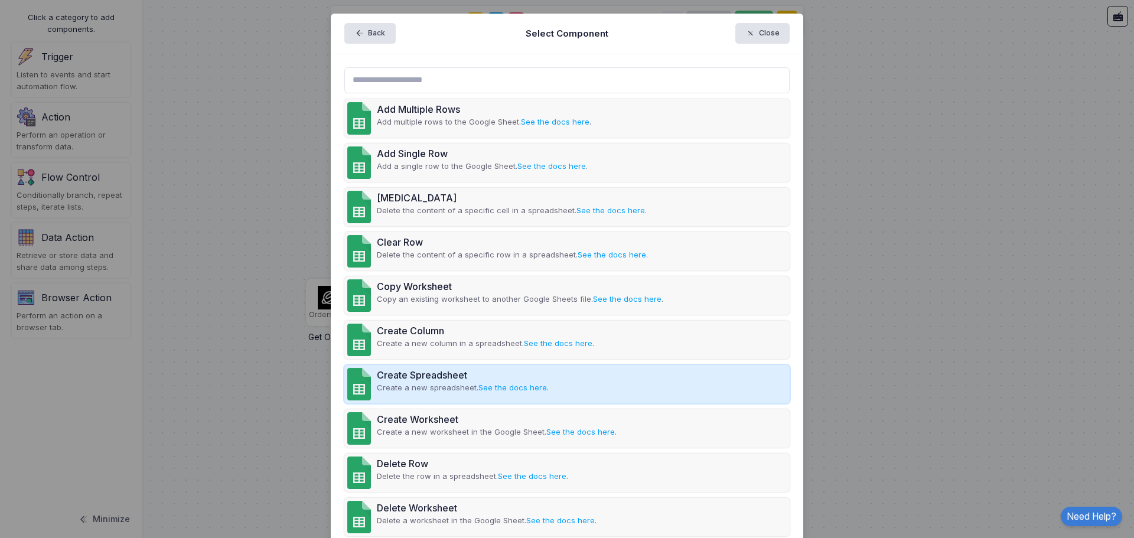
click at [435, 382] on p "Create a new spreadsheet. See the docs here ." at bounding box center [463, 388] width 172 height 12
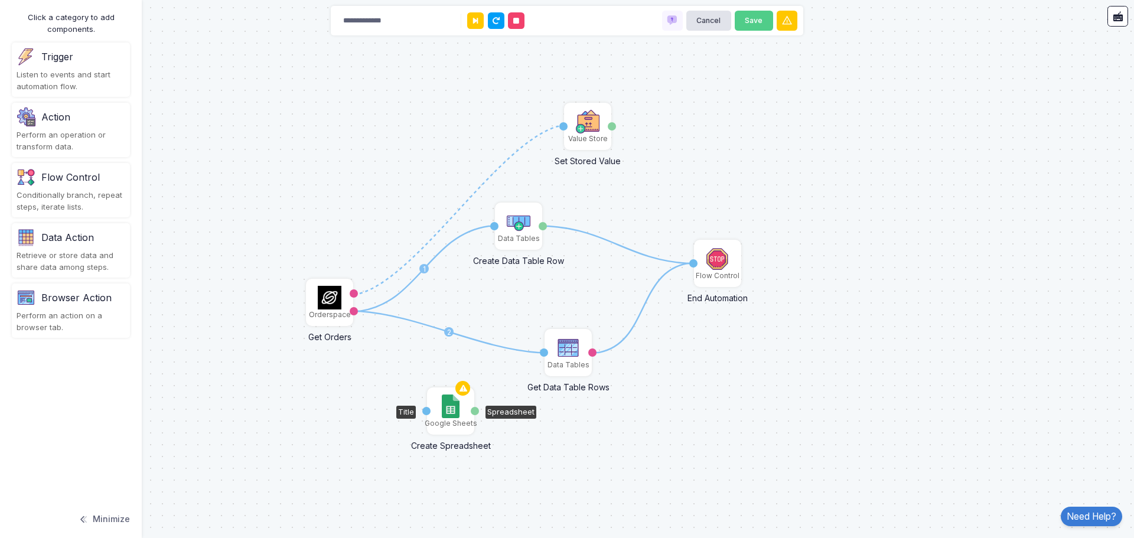
click at [451, 411] on img at bounding box center [450, 406] width 17 height 24
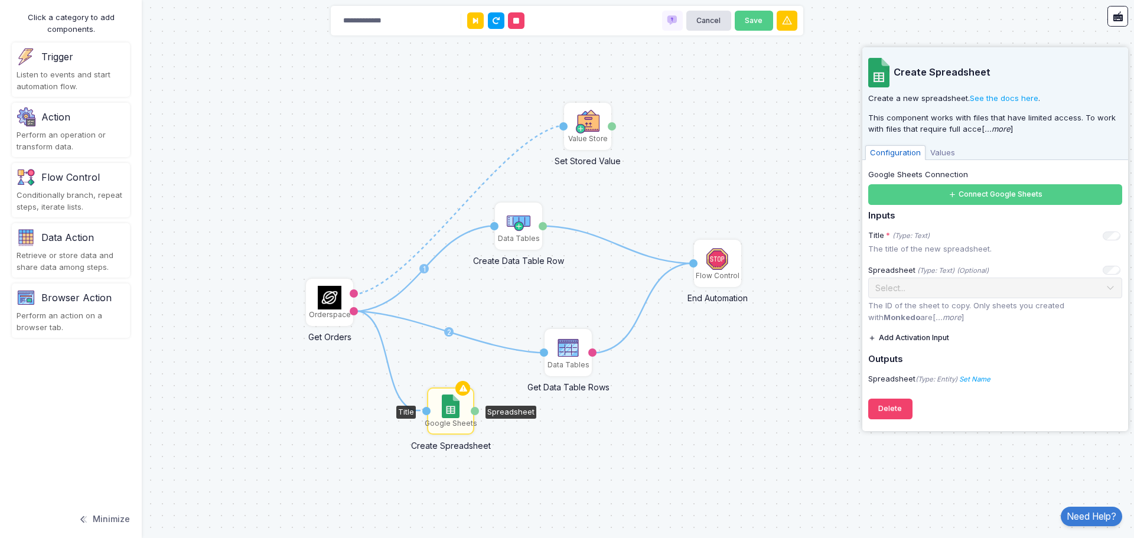
drag, startPoint x: 354, startPoint y: 310, endPoint x: 420, endPoint y: 410, distance: 120.2
click at [455, 409] on img at bounding box center [450, 406] width 17 height 24
click at [981, 191] on button "Connect Google Sheets" at bounding box center [995, 194] width 254 height 21
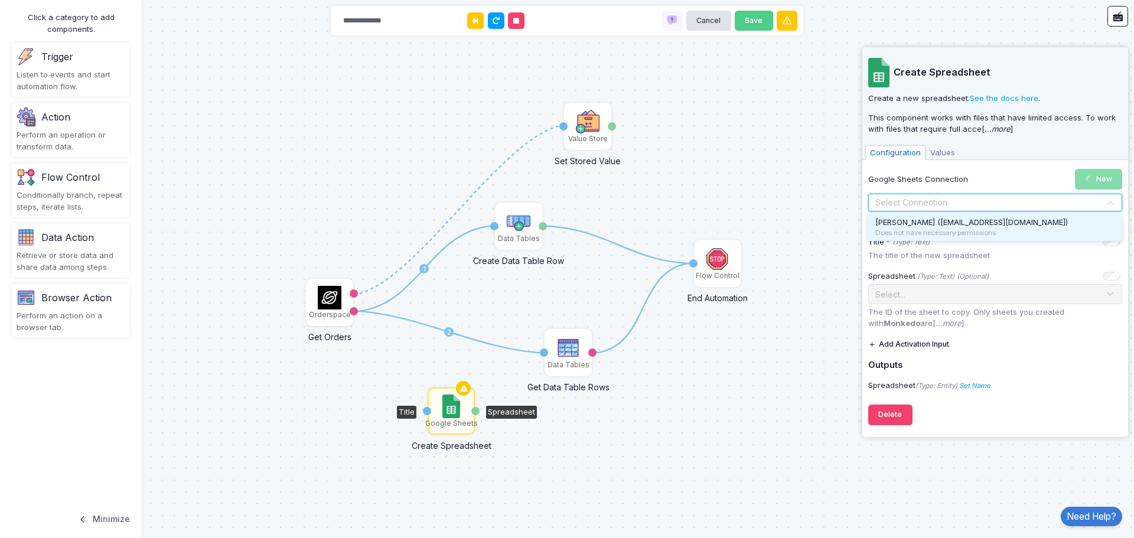
click at [955, 205] on input "text" at bounding box center [983, 203] width 217 height 13
click at [956, 228] on div "Does not have necessary permissions" at bounding box center [995, 233] width 240 height 10
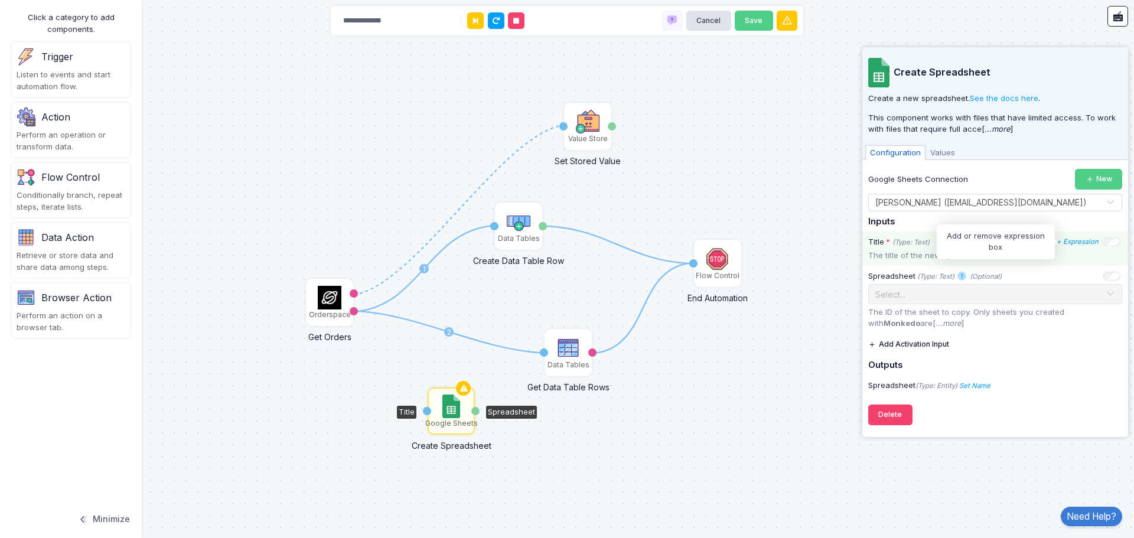
click at [1089, 243] on icon "+ Expression" at bounding box center [1077, 241] width 42 height 8
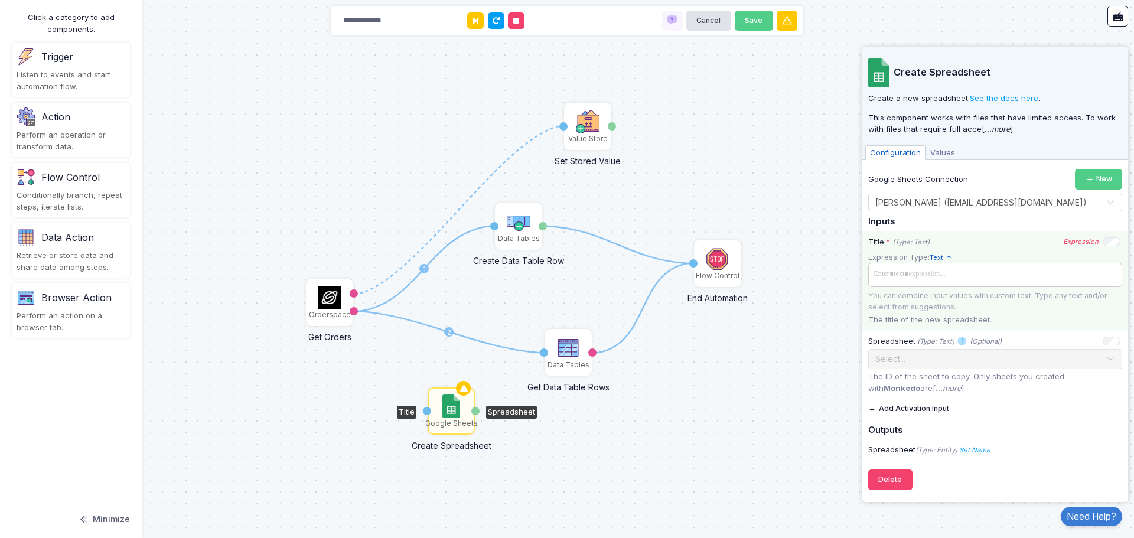
click at [911, 275] on span at bounding box center [994, 274] width 249 height 17
click at [959, 249] on div "Title * (Type: Text) - Expression Expression Type: Text Text Allows you to crea…" at bounding box center [995, 280] width 266 height 99
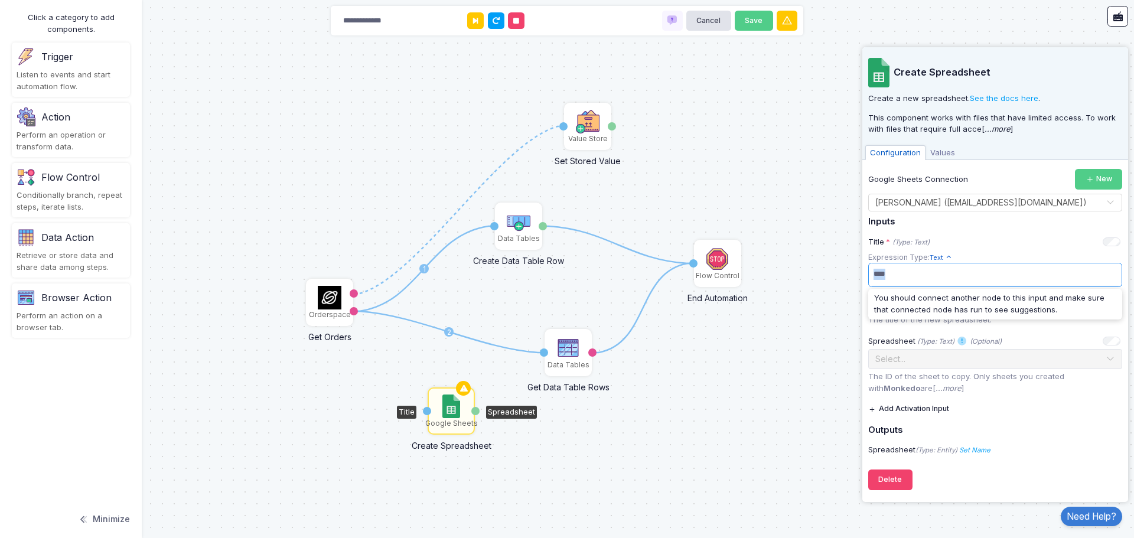
drag, startPoint x: 923, startPoint y: 272, endPoint x: 836, endPoint y: 279, distance: 87.7
click at [836, 279] on automation-editor "**********" at bounding box center [567, 269] width 1134 height 538
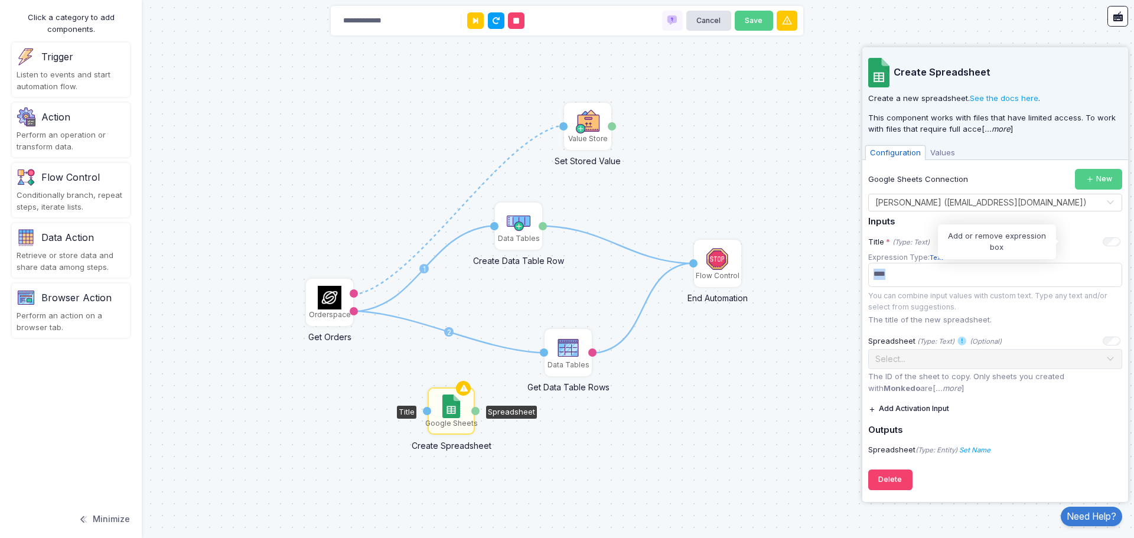
click at [0, 0] on icon "- Expression" at bounding box center [0, 0] width 0 height 0
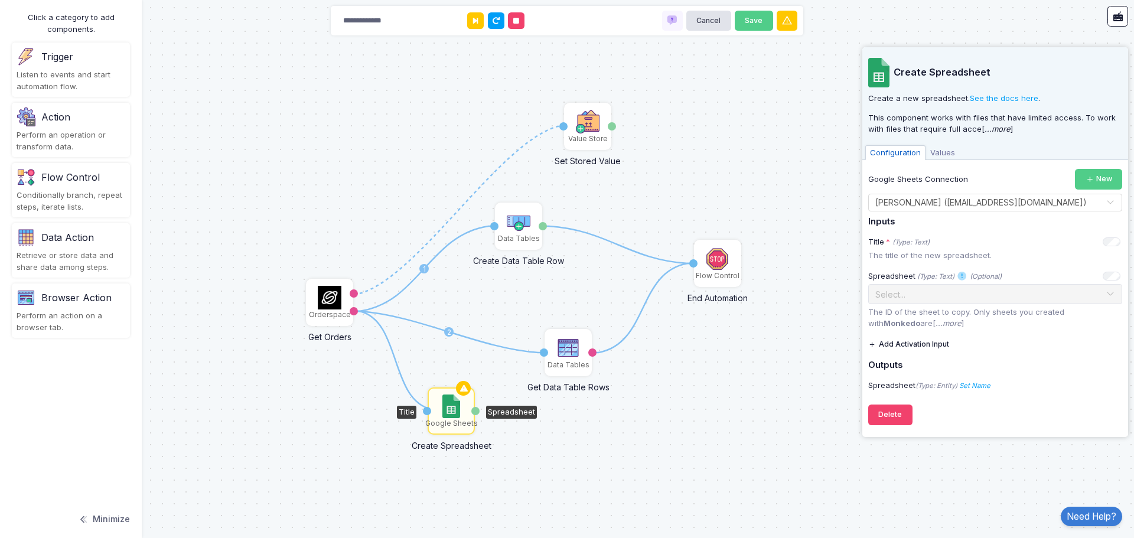
drag, startPoint x: 355, startPoint y: 309, endPoint x: 437, endPoint y: 409, distance: 129.3
drag, startPoint x: 355, startPoint y: 313, endPoint x: 429, endPoint y: 410, distance: 121.8
click at [475, 230] on icon at bounding box center [424, 268] width 141 height 85
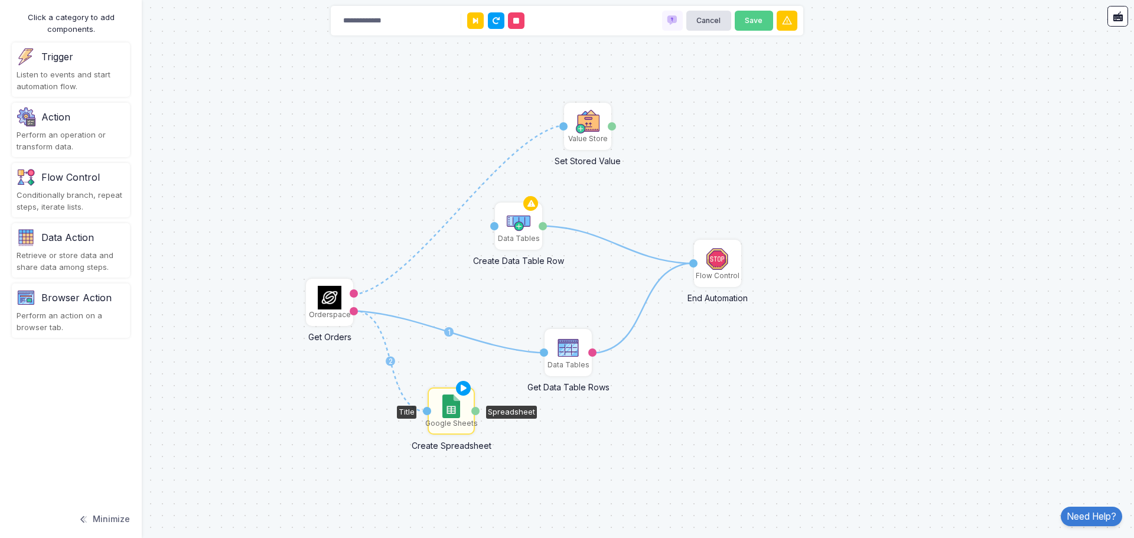
click at [504, 348] on icon at bounding box center [449, 331] width 190 height 41
click at [449, 400] on img at bounding box center [450, 406] width 17 height 24
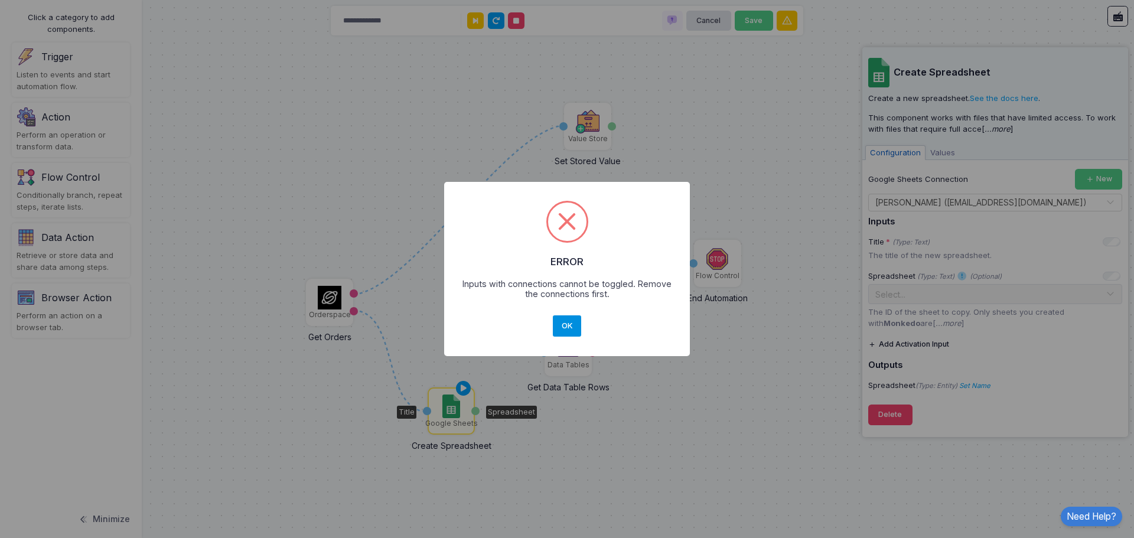
click at [570, 324] on button "OK" at bounding box center [567, 325] width 28 height 21
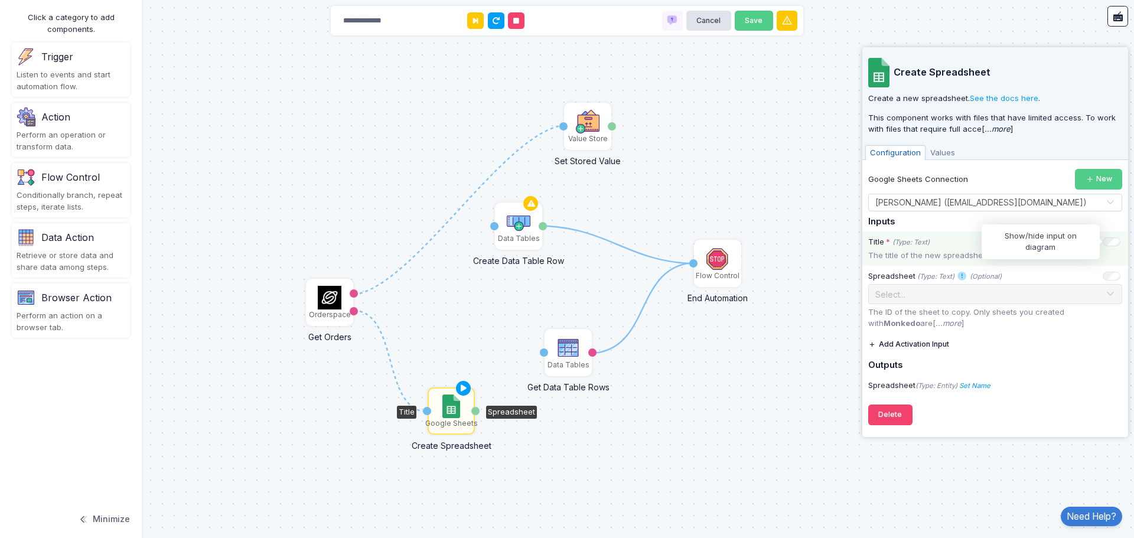
click at [919, 252] on p "The title of the new spreadsheet." at bounding box center [995, 256] width 254 height 12
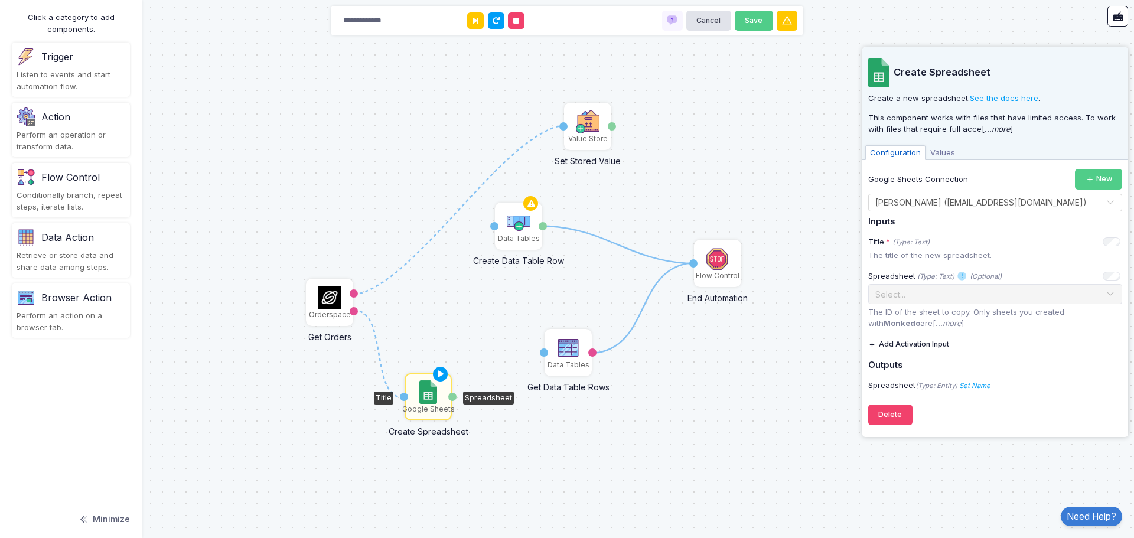
drag, startPoint x: 452, startPoint y: 403, endPoint x: 429, endPoint y: 389, distance: 27.0
click at [429, 389] on img at bounding box center [427, 392] width 17 height 24
drag, startPoint x: 717, startPoint y: 265, endPoint x: 776, endPoint y: 250, distance: 61.3
click at [776, 250] on img at bounding box center [777, 245] width 24 height 24
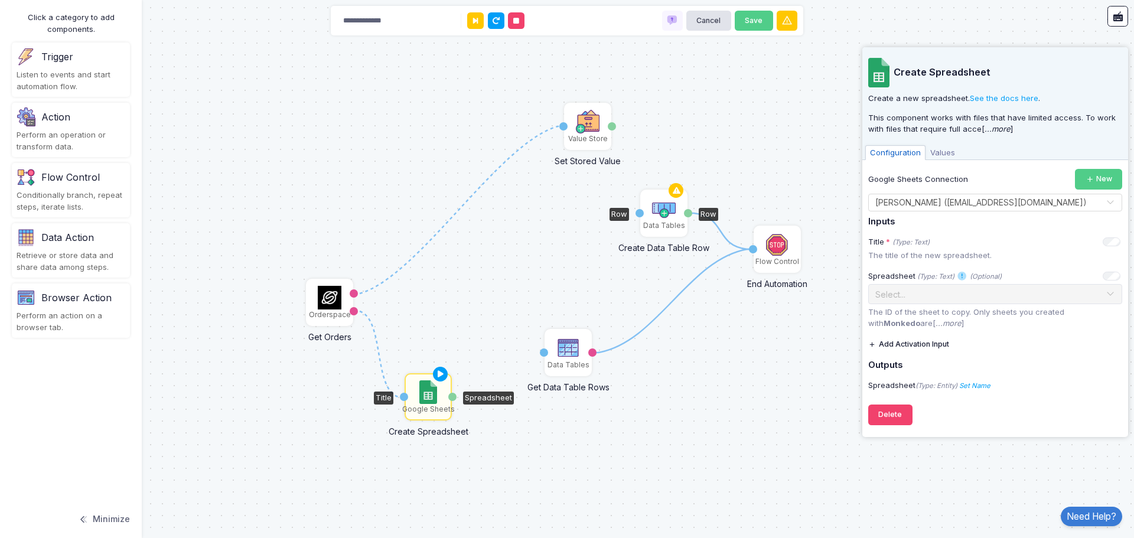
drag, startPoint x: 523, startPoint y: 236, endPoint x: 668, endPoint y: 221, distance: 146.0
click at [668, 221] on div "Data Tables" at bounding box center [664, 225] width 42 height 11
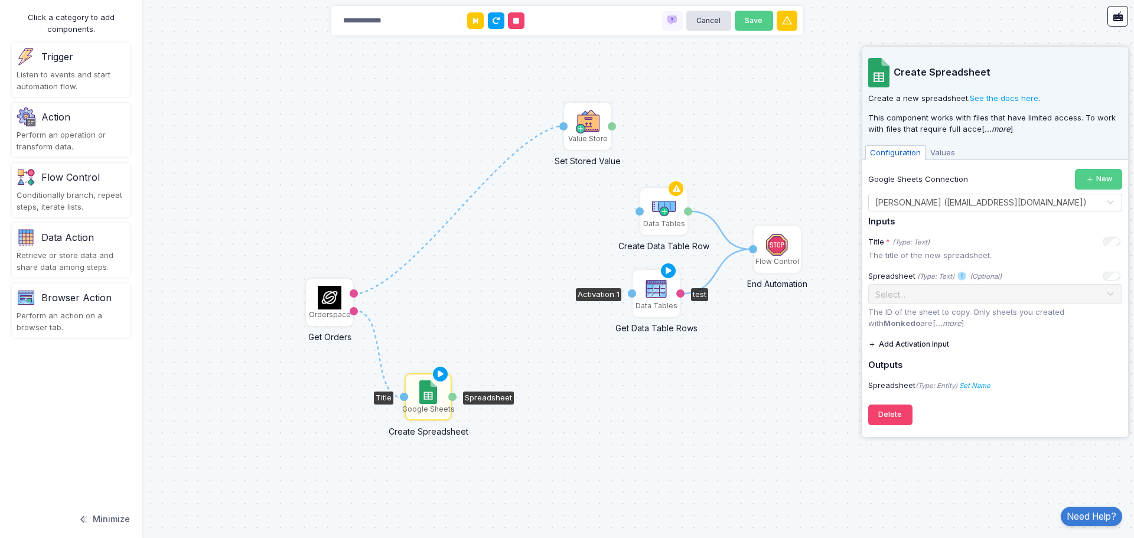
drag, startPoint x: 569, startPoint y: 353, endPoint x: 651, endPoint y: 293, distance: 101.1
click at [652, 293] on img at bounding box center [656, 289] width 24 height 24
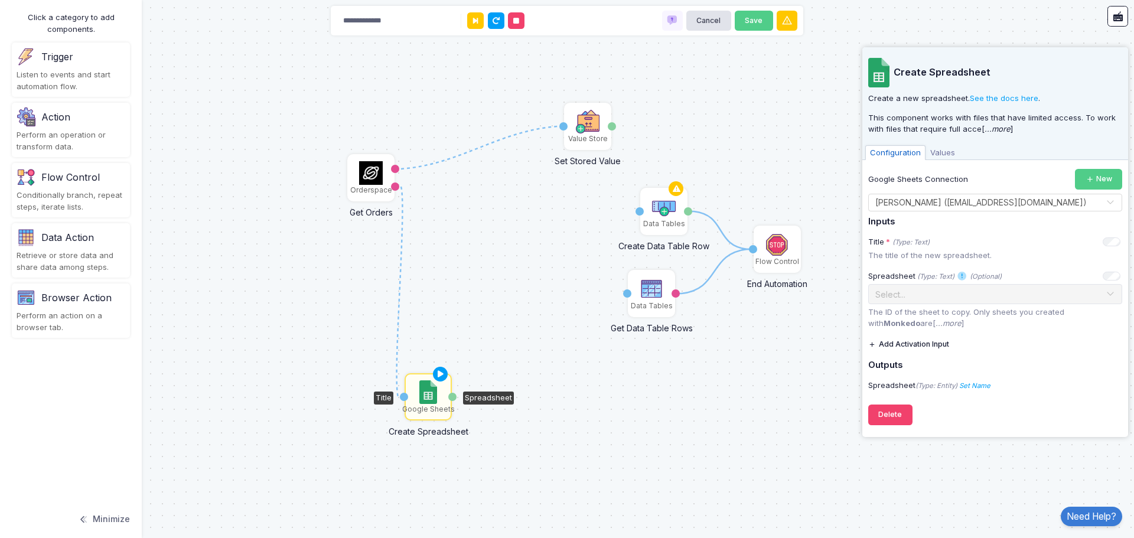
drag, startPoint x: 332, startPoint y: 294, endPoint x: 489, endPoint y: 143, distance: 217.6
click at [373, 169] on img at bounding box center [371, 173] width 24 height 24
drag, startPoint x: 585, startPoint y: 137, endPoint x: 621, endPoint y: 112, distance: 44.6
click at [621, 112] on div "Value Store" at bounding box center [625, 113] width 40 height 11
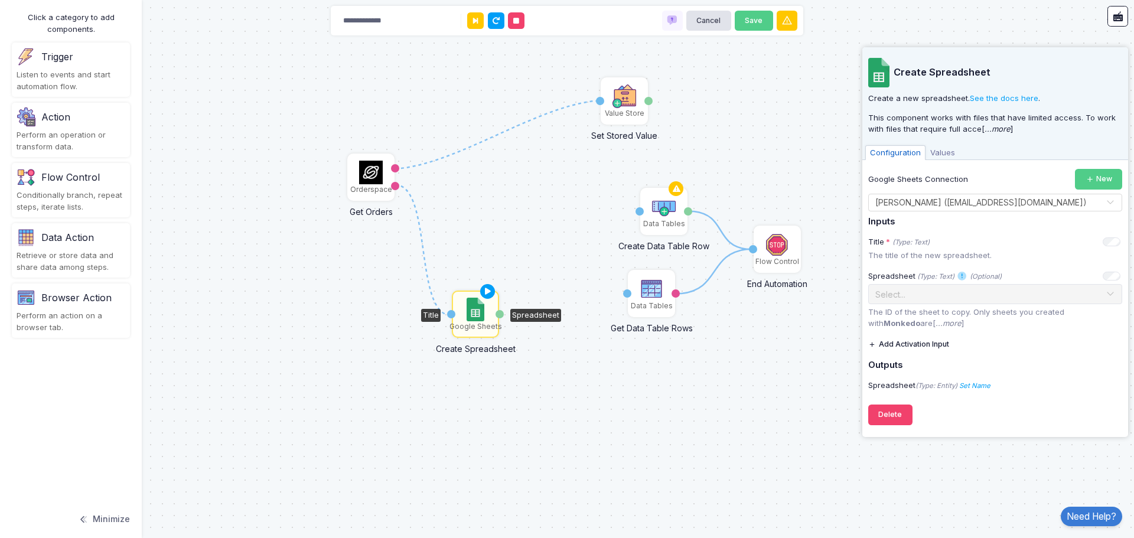
drag, startPoint x: 435, startPoint y: 405, endPoint x: 482, endPoint y: 322, distance: 95.2
click at [482, 322] on div "Google Sheets" at bounding box center [475, 326] width 53 height 11
drag, startPoint x: 371, startPoint y: 180, endPoint x: 366, endPoint y: 167, distance: 14.6
click at [366, 167] on img at bounding box center [366, 159] width 24 height 24
click at [67, 253] on div "Retrieve or store data and share data among steps." at bounding box center [71, 261] width 109 height 23
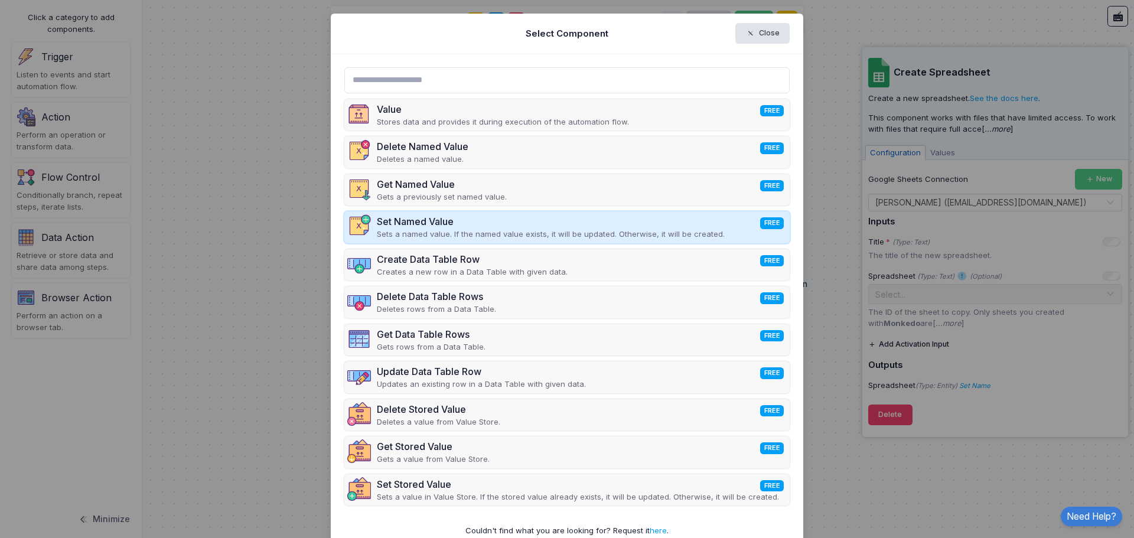
click at [424, 233] on p "Sets a named value. If the named value exists, it will be updated. Otherwise, i…" at bounding box center [551, 235] width 348 height 12
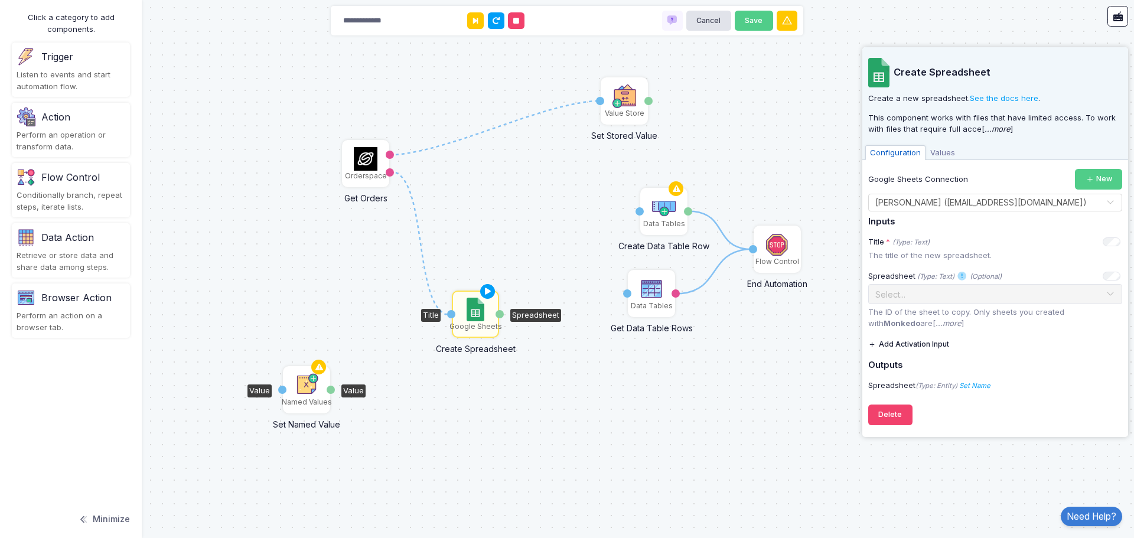
click at [306, 390] on img at bounding box center [307, 385] width 24 height 24
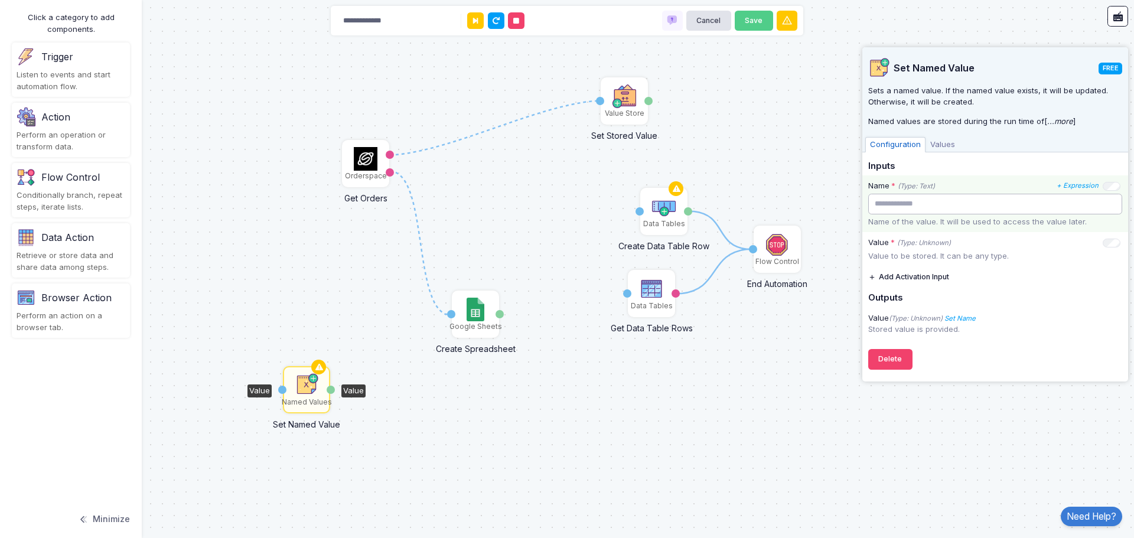
click at [926, 205] on input "text" at bounding box center [995, 204] width 254 height 21
type input "****"
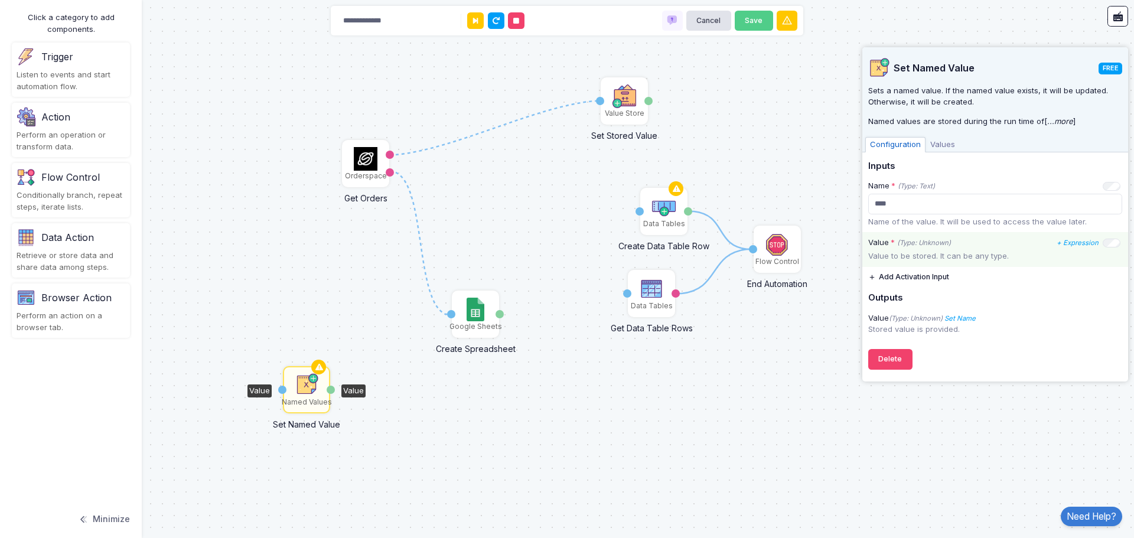
click at [908, 256] on p "Value to be stored. It can be any type." at bounding box center [995, 256] width 254 height 12
drag, startPoint x: 368, startPoint y: 468, endPoint x: 353, endPoint y: 444, distance: 28.7
click at [368, 465] on div "1 1 1 1 1 2 3 1 1 Data Tables Get Data Table Rows Activation 1 test Orderspace …" at bounding box center [567, 269] width 1134 height 538
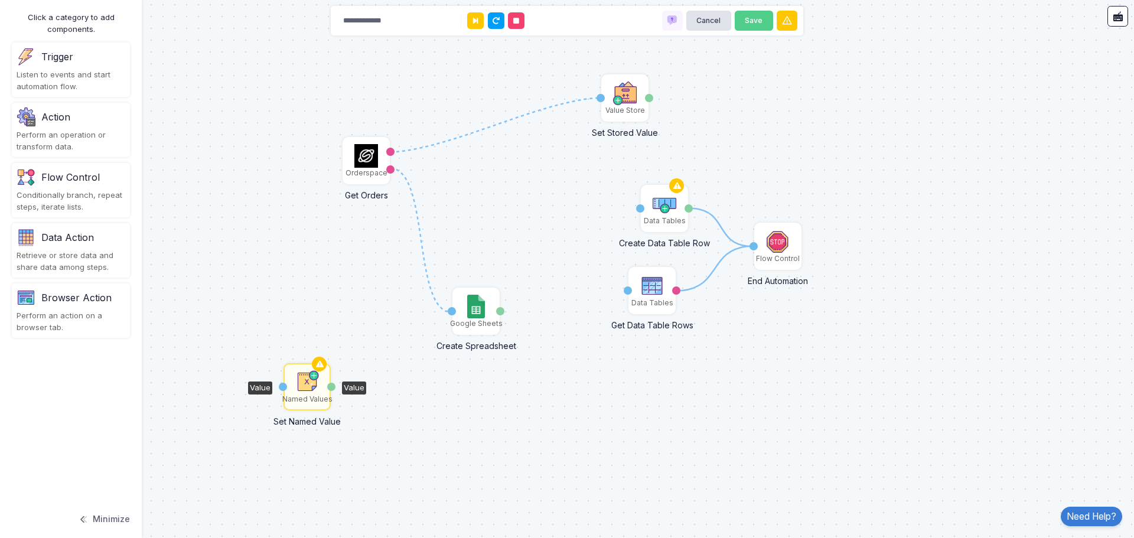
click at [310, 394] on div "Named Values" at bounding box center [307, 399] width 50 height 11
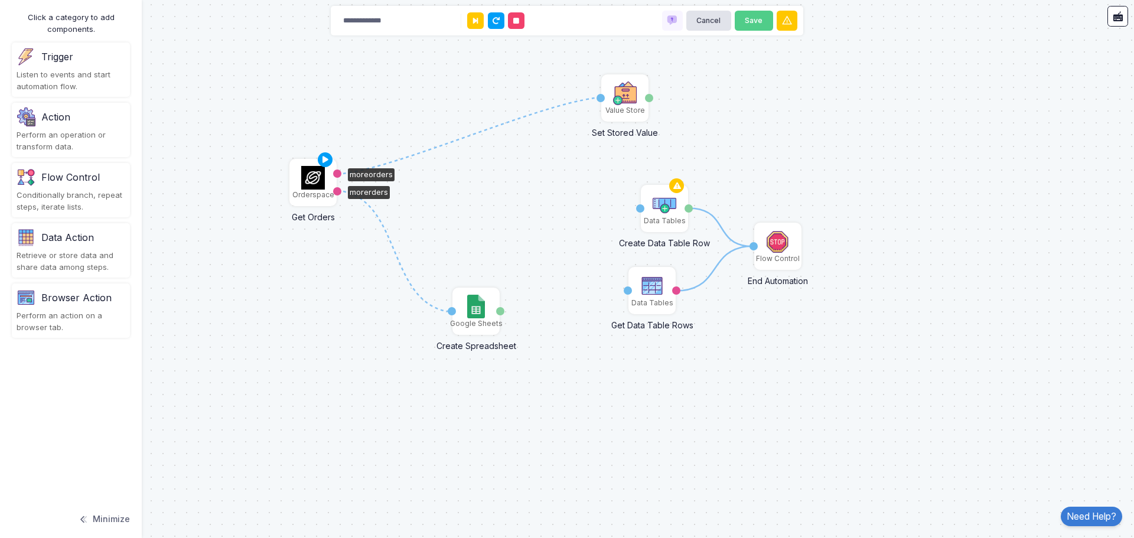
drag, startPoint x: 367, startPoint y: 165, endPoint x: 305, endPoint y: 178, distance: 63.3
click at [305, 178] on img at bounding box center [313, 178] width 24 height 24
click at [308, 168] on img at bounding box center [304, 169] width 24 height 24
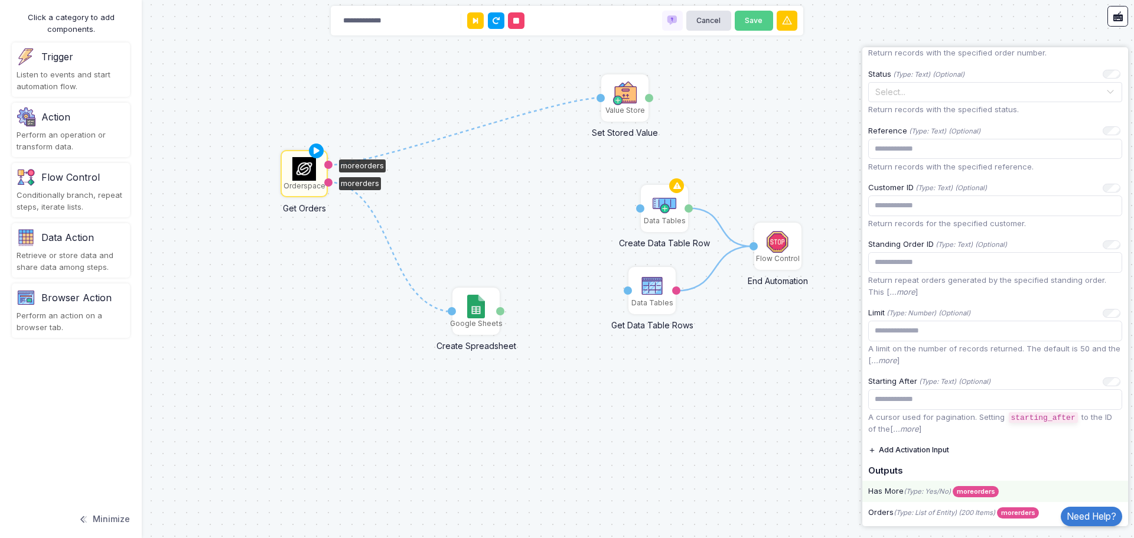
scroll to position [451, 0]
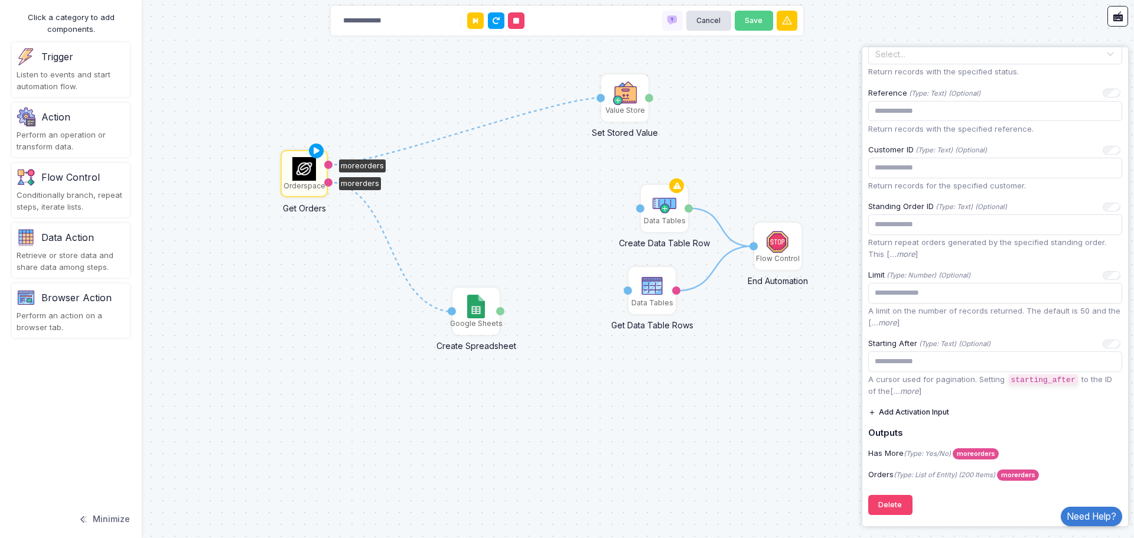
click at [547, 410] on div "1 1 1 1 1 2 3 1 1 Data Tables Get Data Table Rows Activation 1 test Orderspace …" at bounding box center [567, 269] width 1134 height 538
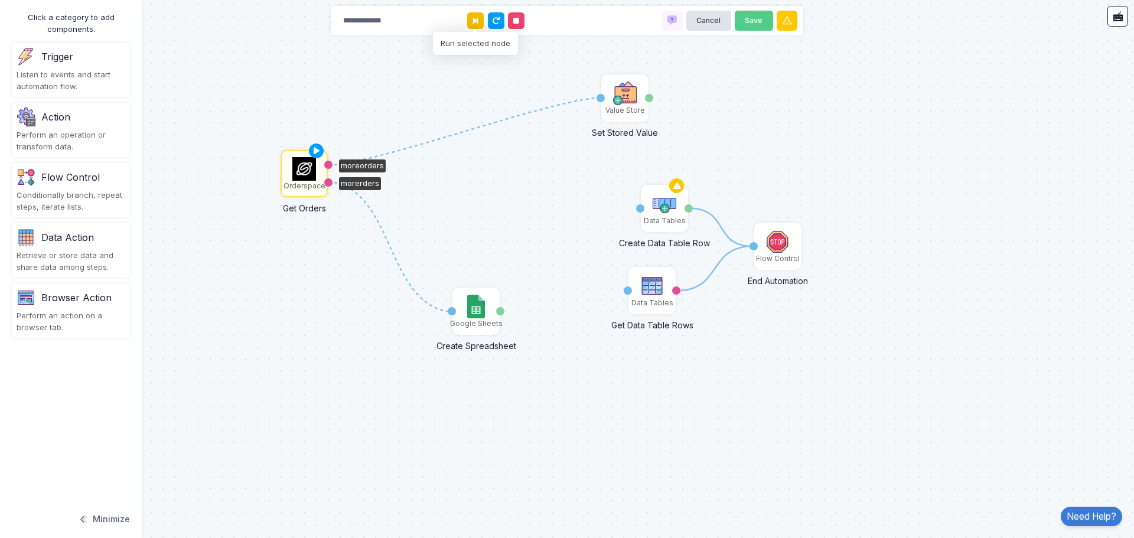
click at [476, 19] on icon at bounding box center [475, 21] width 5 height 8
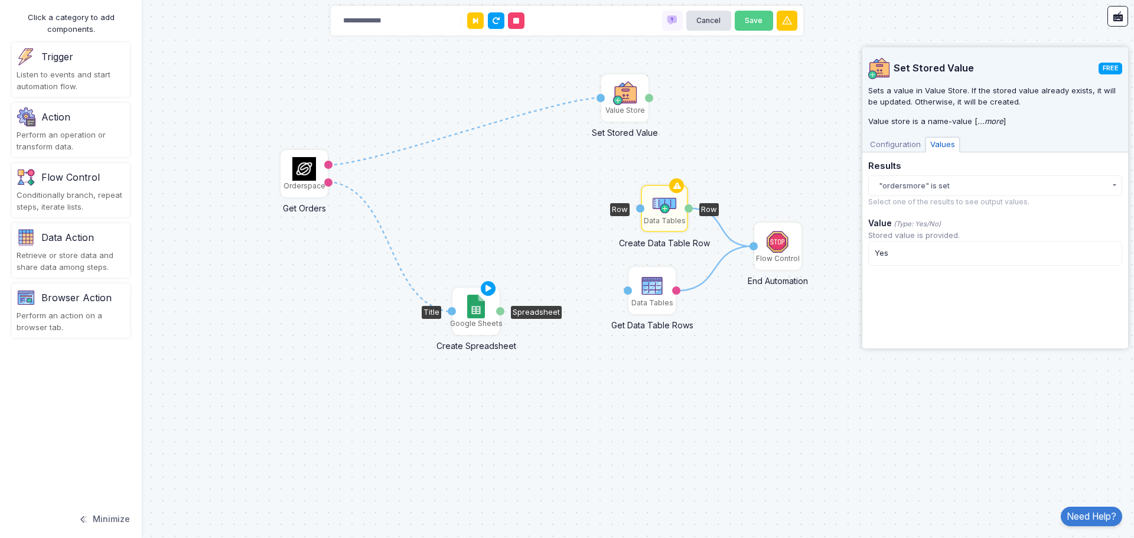
click at [484, 316] on img at bounding box center [475, 307] width 17 height 24
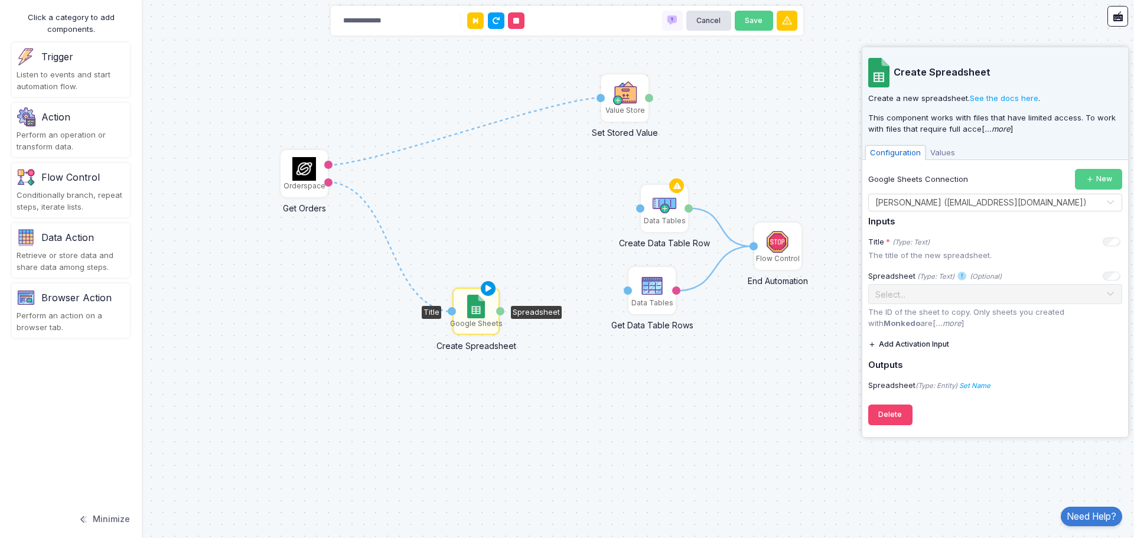
click at [488, 285] on icon at bounding box center [488, 288] width 14 height 17
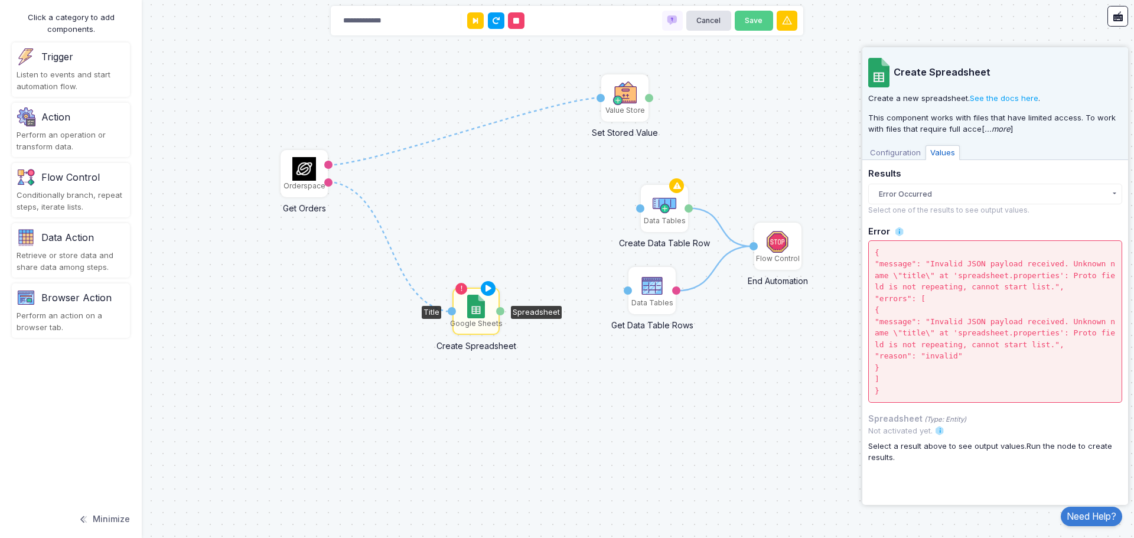
click at [564, 103] on icon at bounding box center [464, 131] width 272 height 67
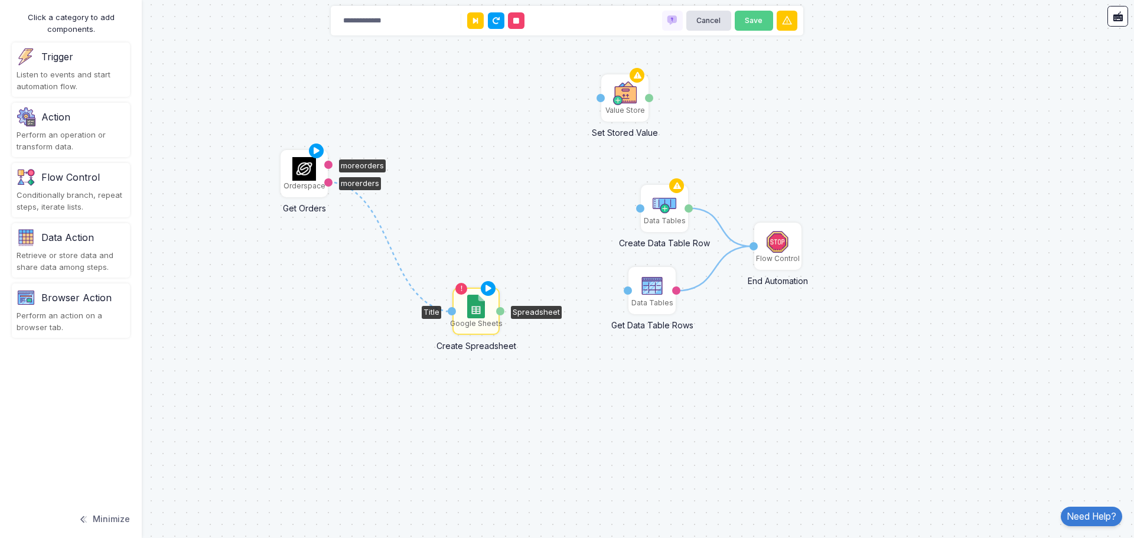
click at [306, 180] on img at bounding box center [304, 169] width 24 height 24
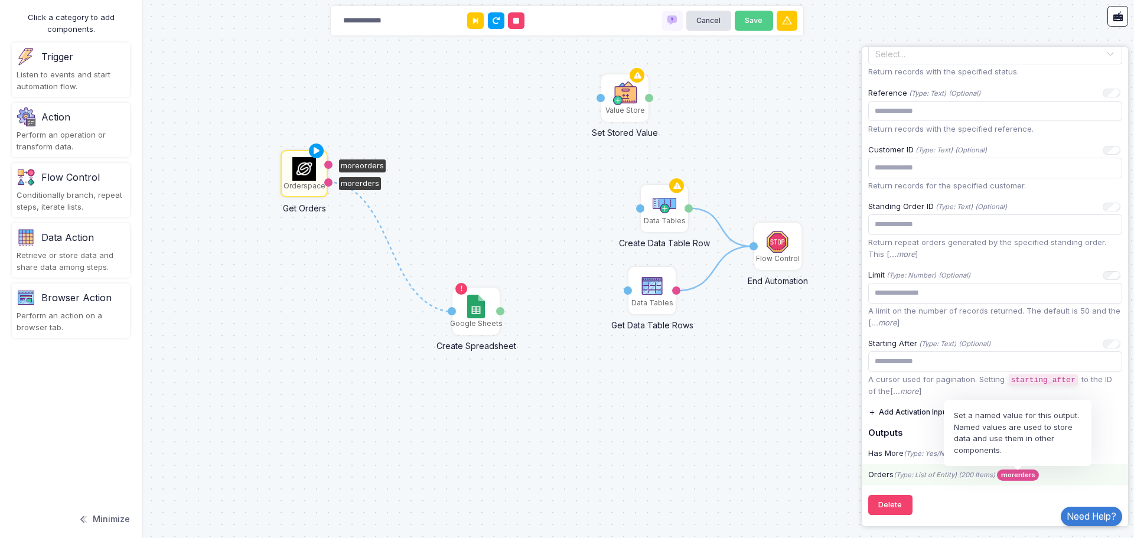
click at [1010, 471] on span "morerders" at bounding box center [1018, 474] width 42 height 11
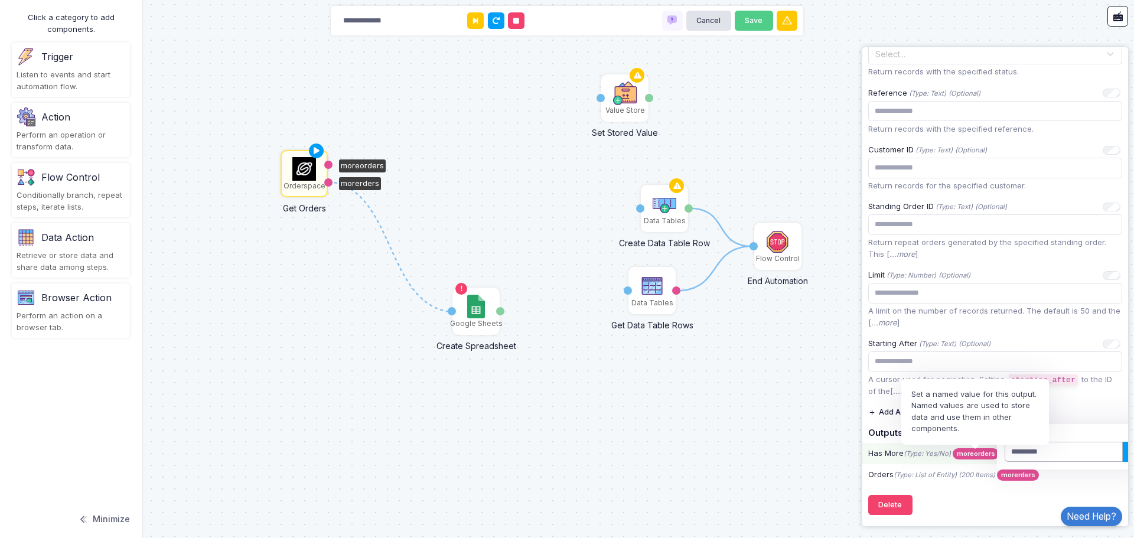
drag, startPoint x: 1055, startPoint y: 452, endPoint x: 990, endPoint y: 455, distance: 64.4
click at [990, 455] on div "**********" at bounding box center [995, 82] width 254 height 807
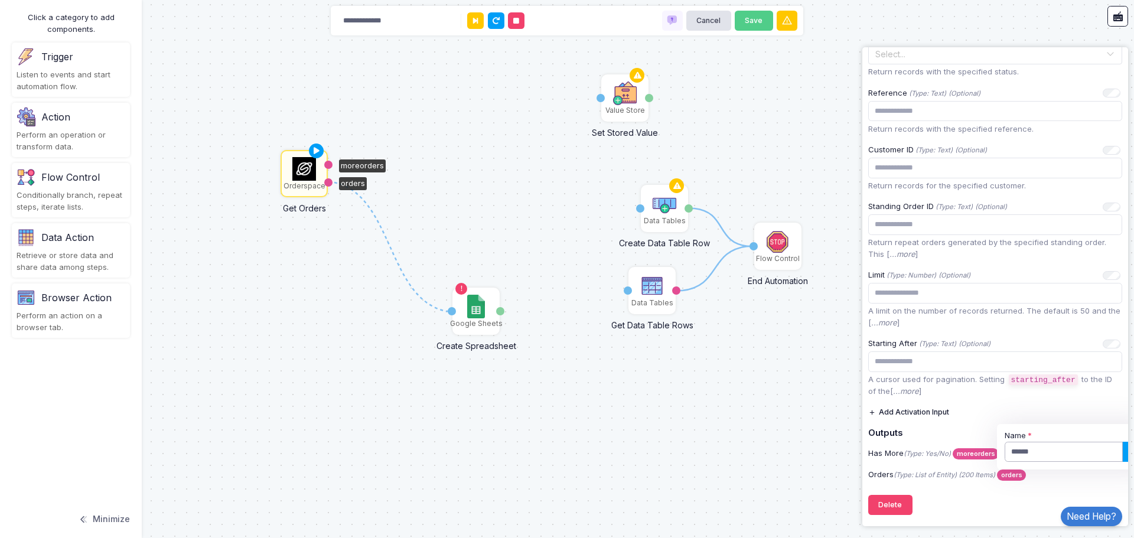
type input "******"
click at [942, 495] on div "**********" at bounding box center [995, 58] width 254 height 925
click at [474, 317] on img at bounding box center [475, 307] width 17 height 24
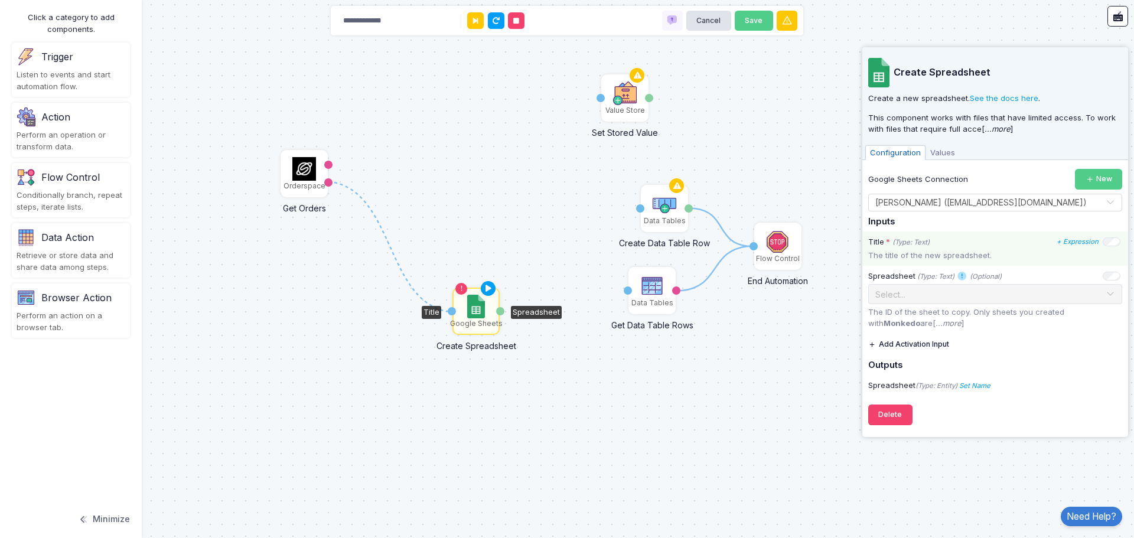
click at [1099, 243] on div "Title * (Type: Text) + Expression" at bounding box center [994, 242] width 252 height 12
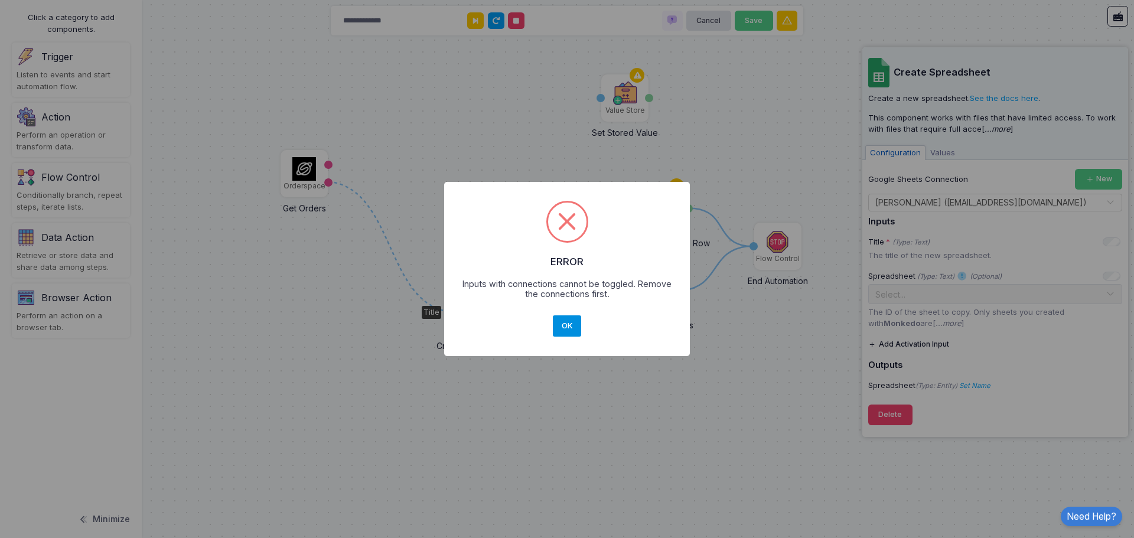
click at [564, 323] on button "OK" at bounding box center [567, 325] width 28 height 21
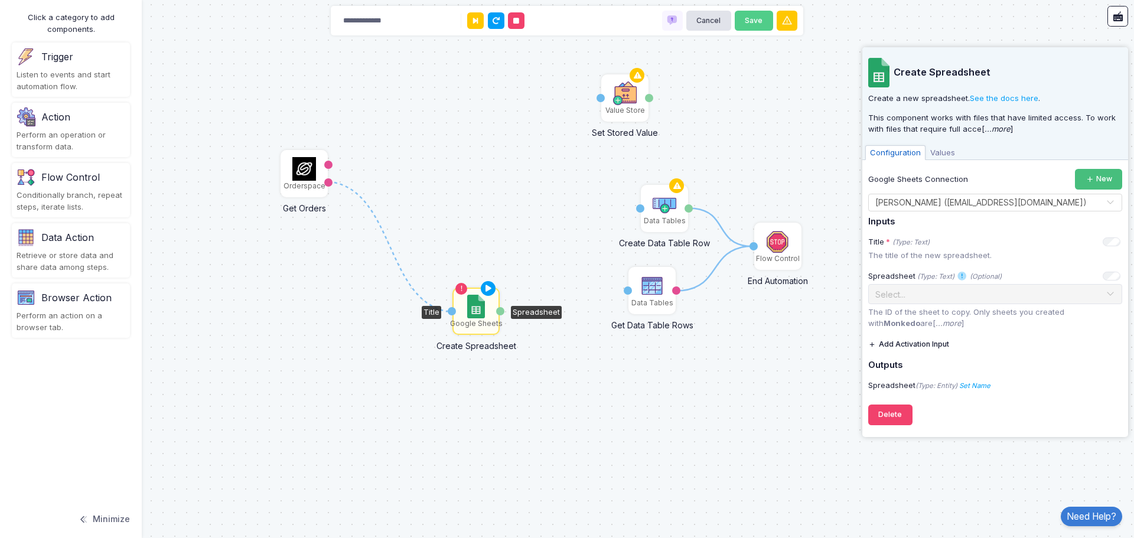
click at [1102, 183] on button "New" at bounding box center [1098, 179] width 47 height 21
click at [410, 288] on icon at bounding box center [389, 246] width 123 height 129
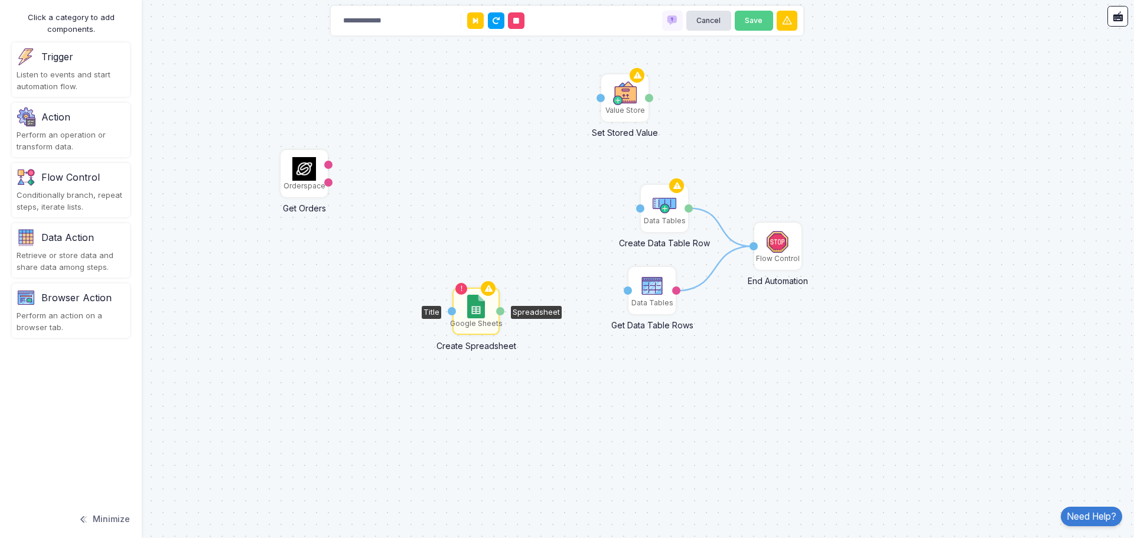
click at [475, 307] on img at bounding box center [475, 307] width 17 height 24
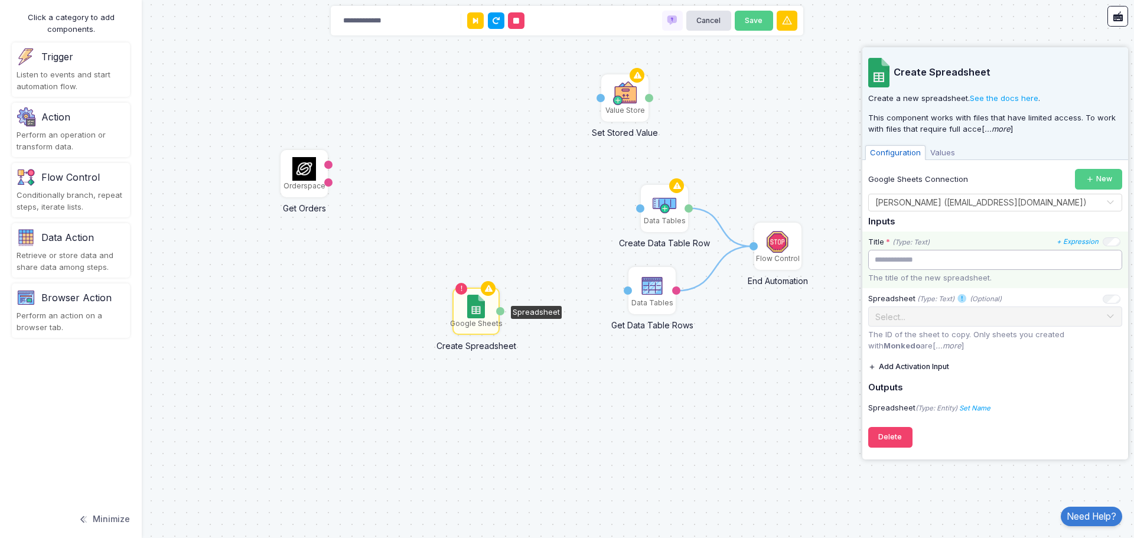
click at [896, 265] on input "text" at bounding box center [995, 260] width 254 height 21
type input "*******"
click at [1039, 283] on p "The title of the new spreadsheet." at bounding box center [995, 278] width 254 height 12
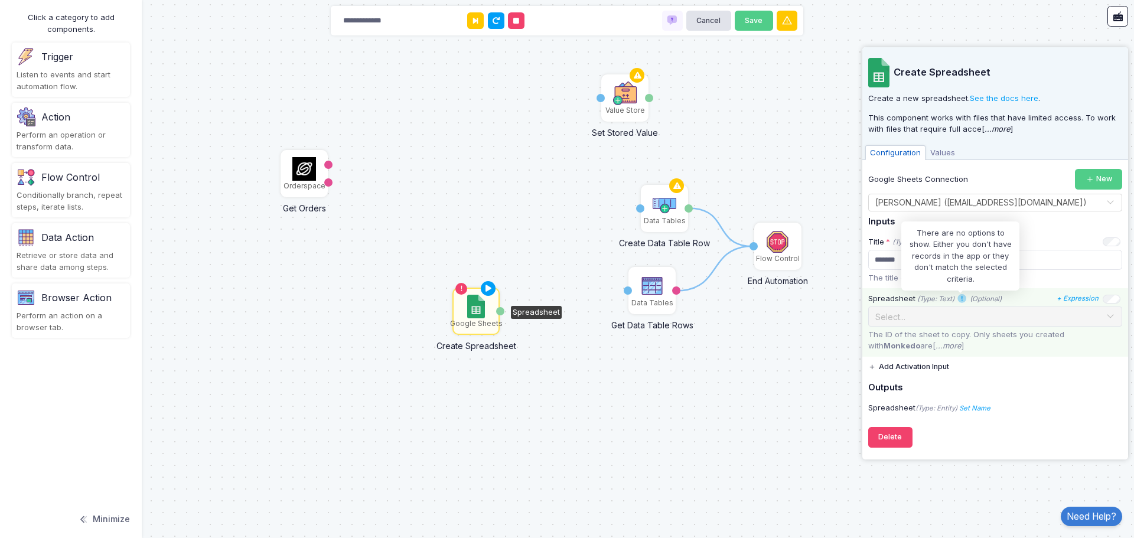
click at [960, 299] on span at bounding box center [962, 298] width 11 height 11
click at [922, 346] on p "The ID of the sheet to copy. Only sheets you created with Monkedo are[ ...more ]" at bounding box center [995, 340] width 254 height 23
click at [57, 125] on div "Action" at bounding box center [71, 116] width 109 height 19
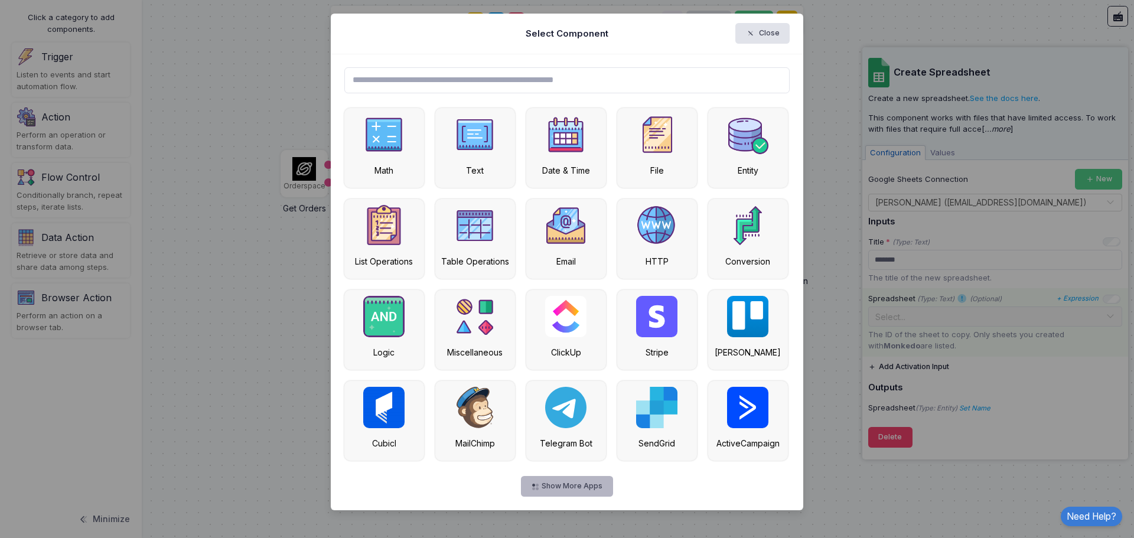
click at [566, 486] on button "Show More Apps" at bounding box center [567, 486] width 92 height 21
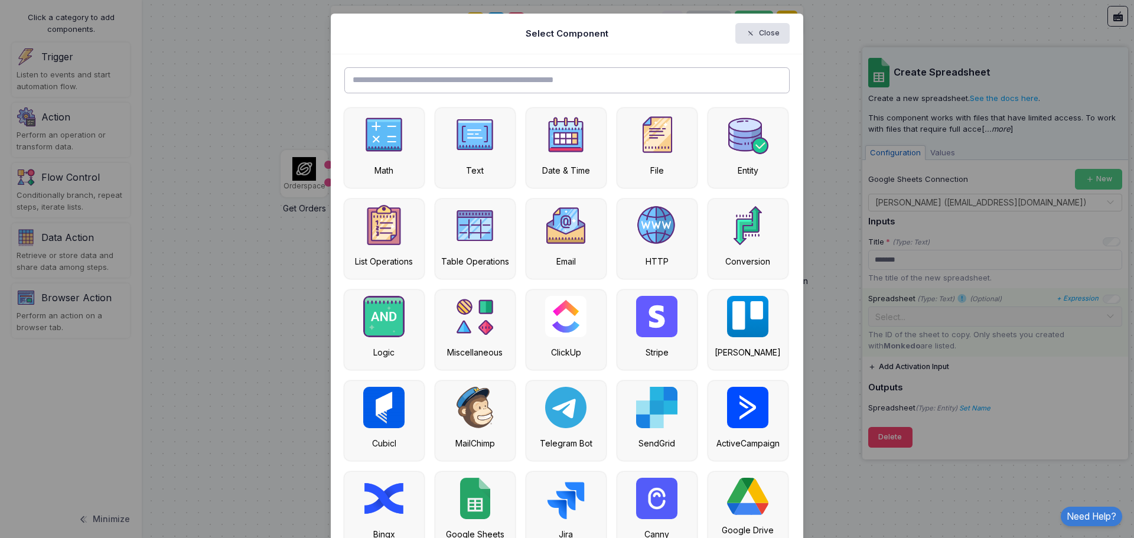
click at [465, 83] on input "text" at bounding box center [567, 80] width 446 height 26
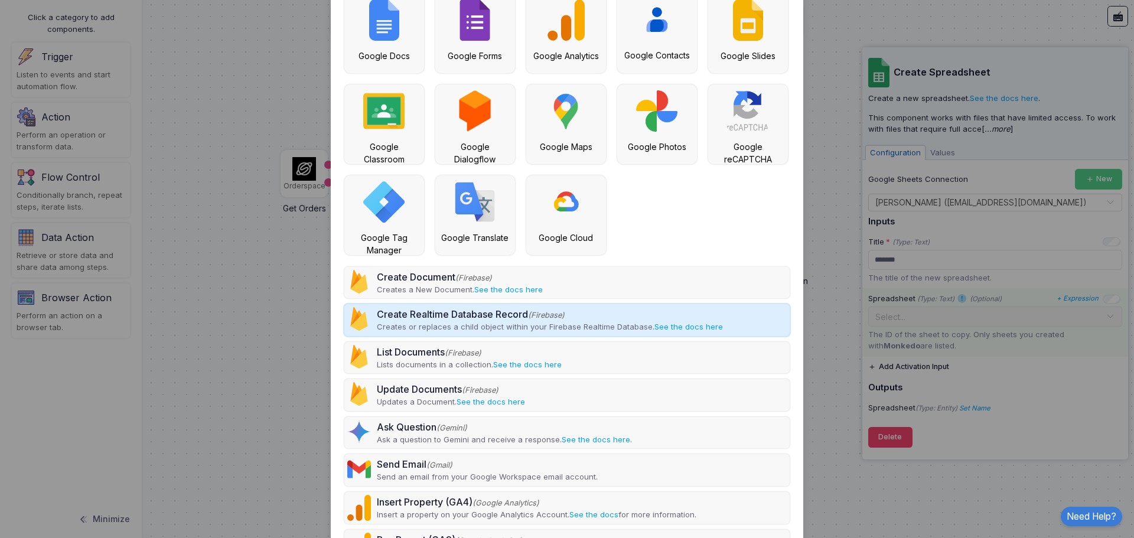
scroll to position [0, 0]
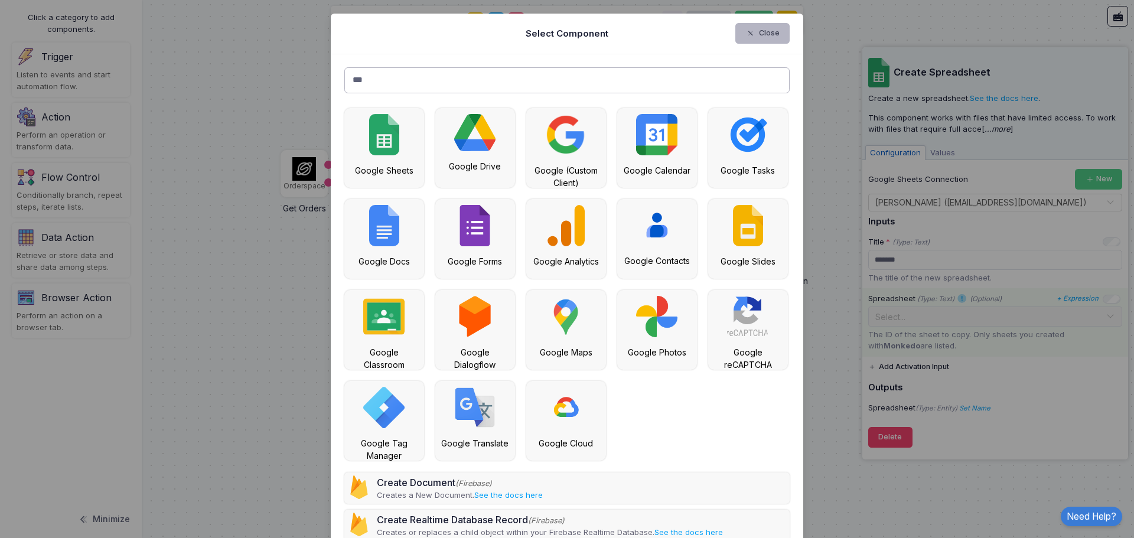
type input "***"
click at [756, 30] on button "Close" at bounding box center [762, 33] width 55 height 21
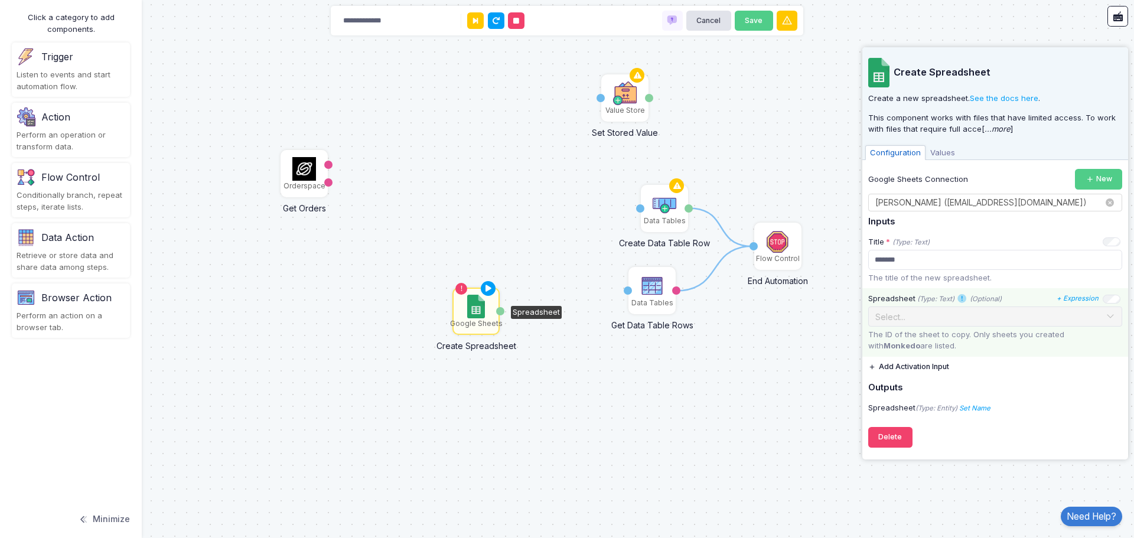
click at [1037, 201] on input "text" at bounding box center [983, 203] width 217 height 13
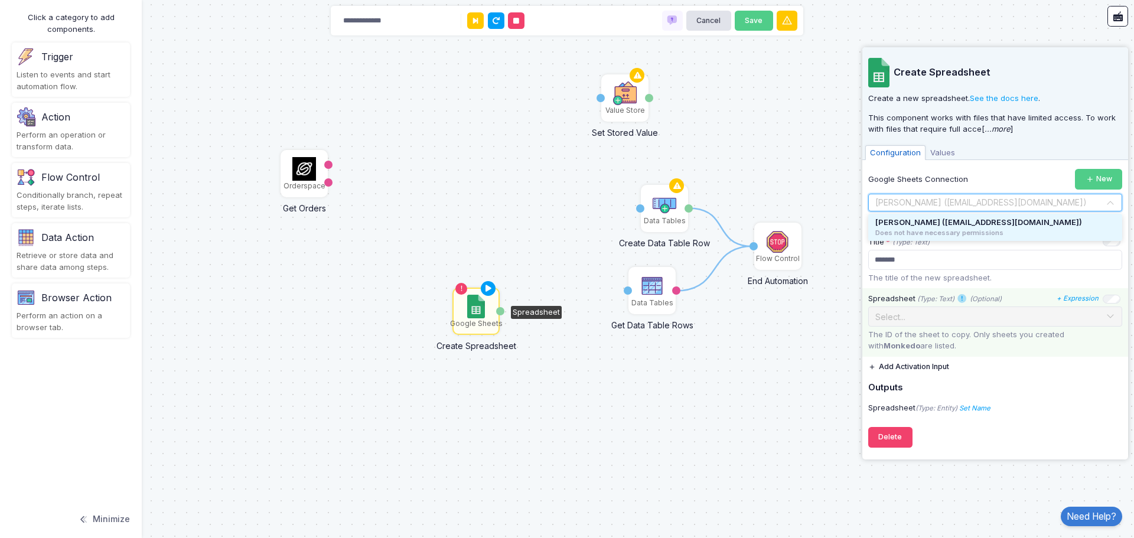
click at [1037, 201] on input "text" at bounding box center [983, 203] width 217 height 13
click at [901, 233] on div "Does not have necessary permissions" at bounding box center [995, 233] width 240 height 10
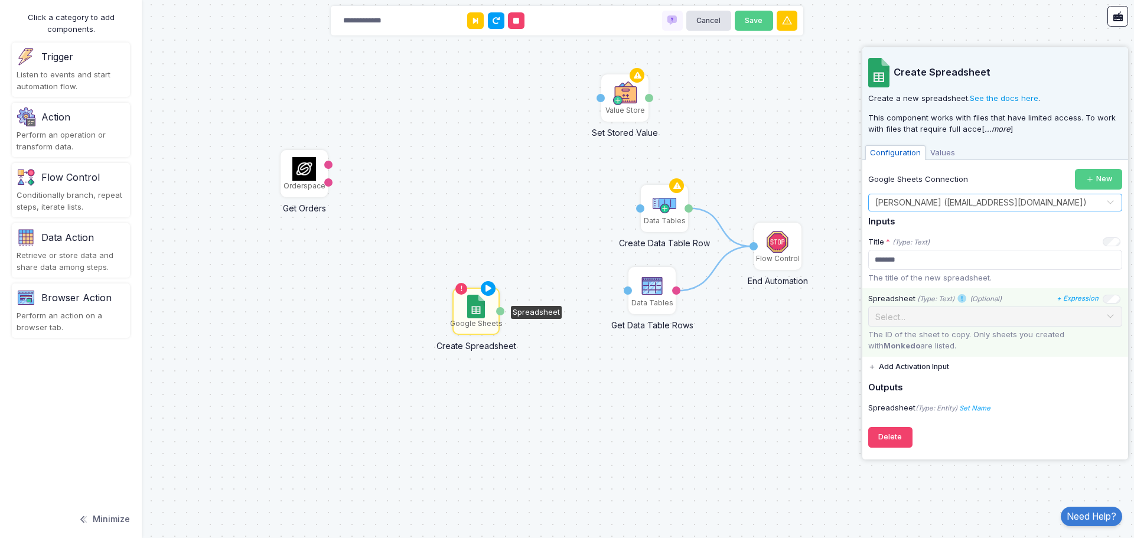
click at [988, 96] on link "See the docs here" at bounding box center [1004, 97] width 68 height 9
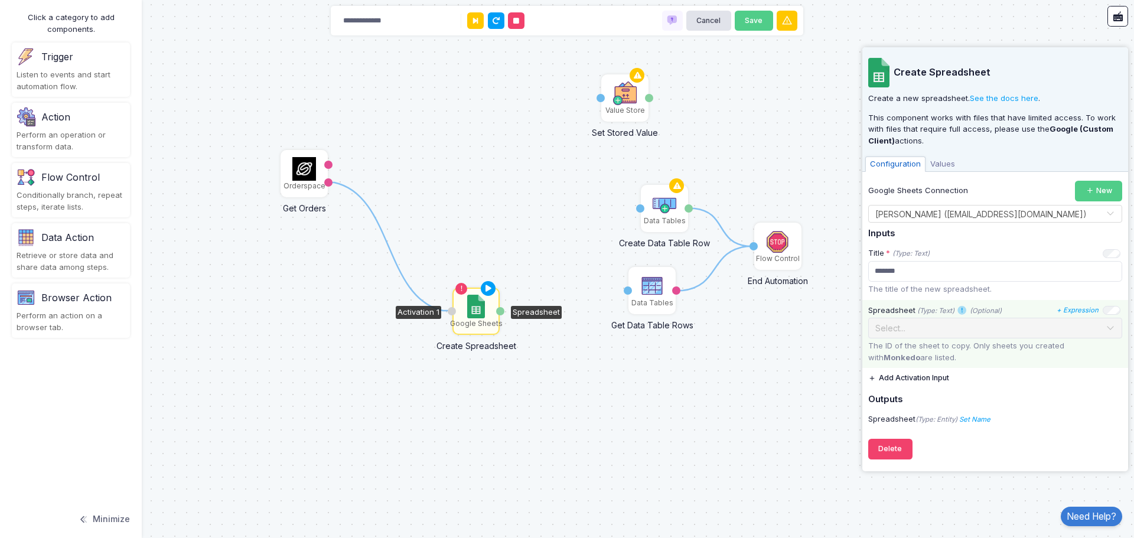
drag, startPoint x: 328, startPoint y: 181, endPoint x: 449, endPoint y: 311, distance: 177.1
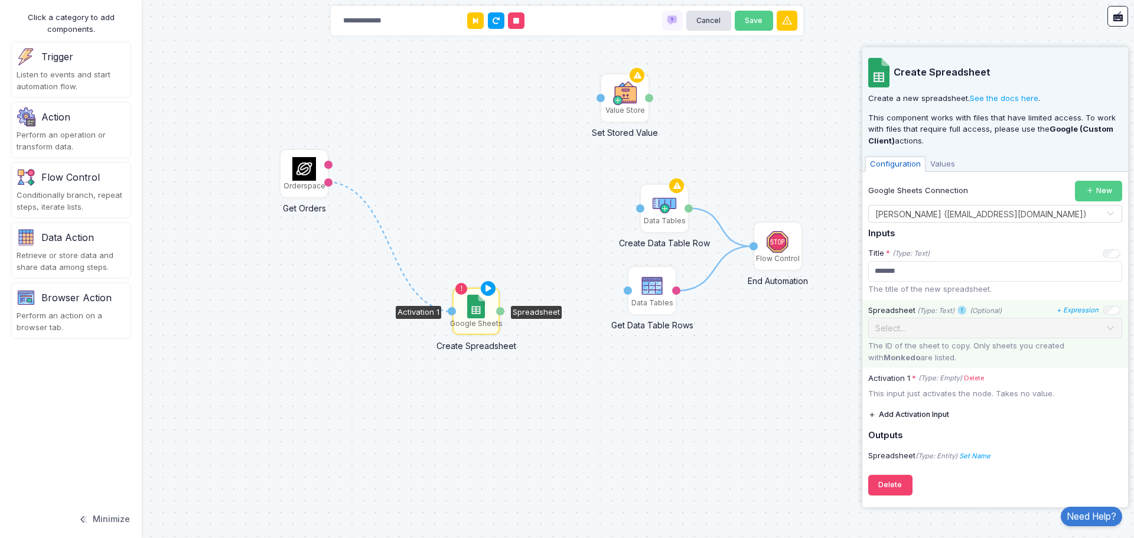
click at [917, 413] on button "Add Activation Input" at bounding box center [908, 414] width 81 height 21
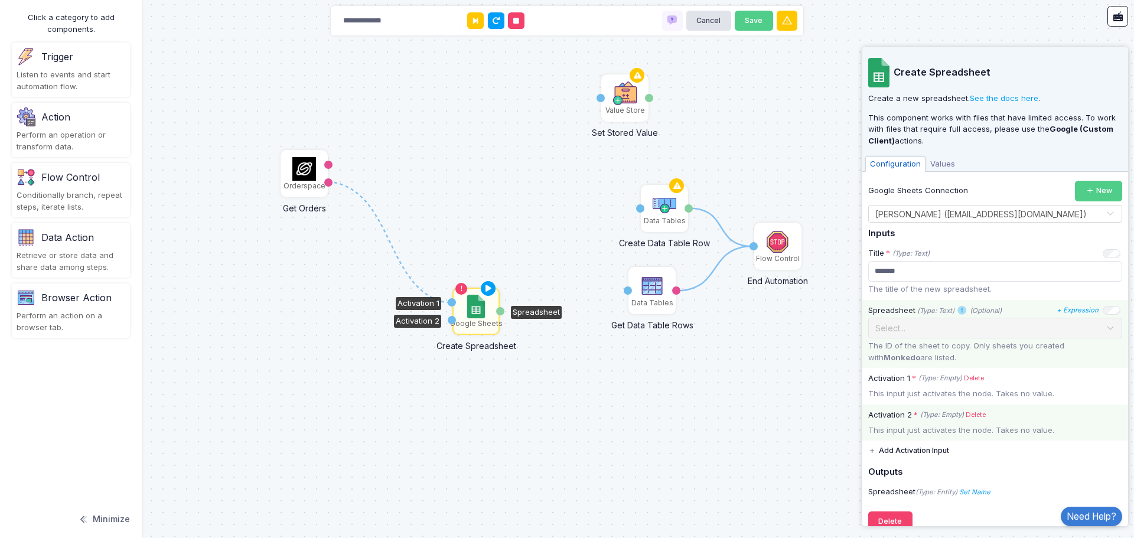
scroll to position [18, 0]
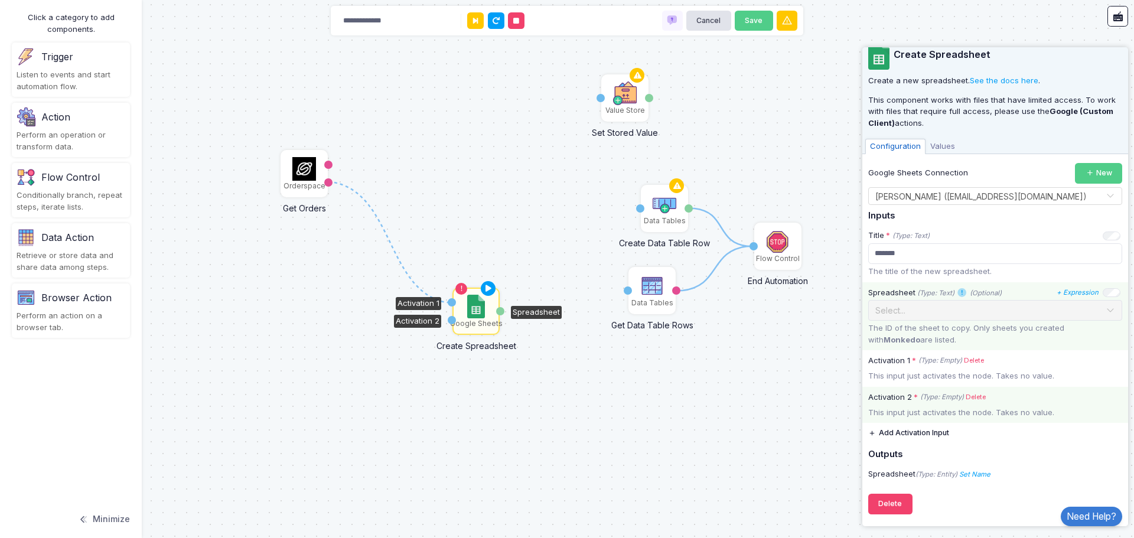
click at [973, 397] on link "Delete" at bounding box center [975, 397] width 20 height 10
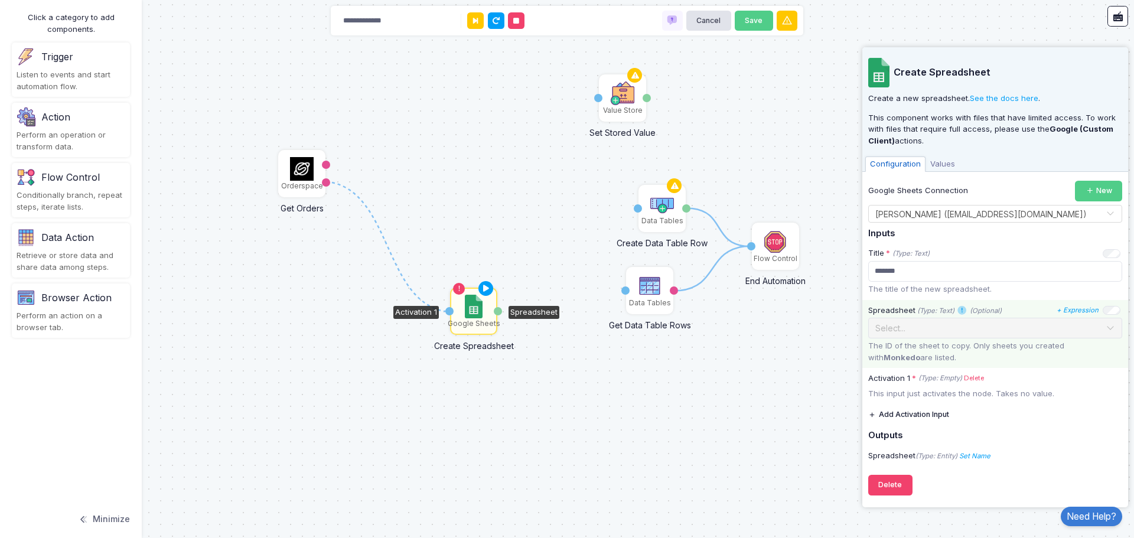
click at [477, 443] on div "1 1 1 1 2 3 1 1 Data Tables Get Data Table Rows Activation 1 test Orderspace Ge…" at bounding box center [567, 269] width 1134 height 538
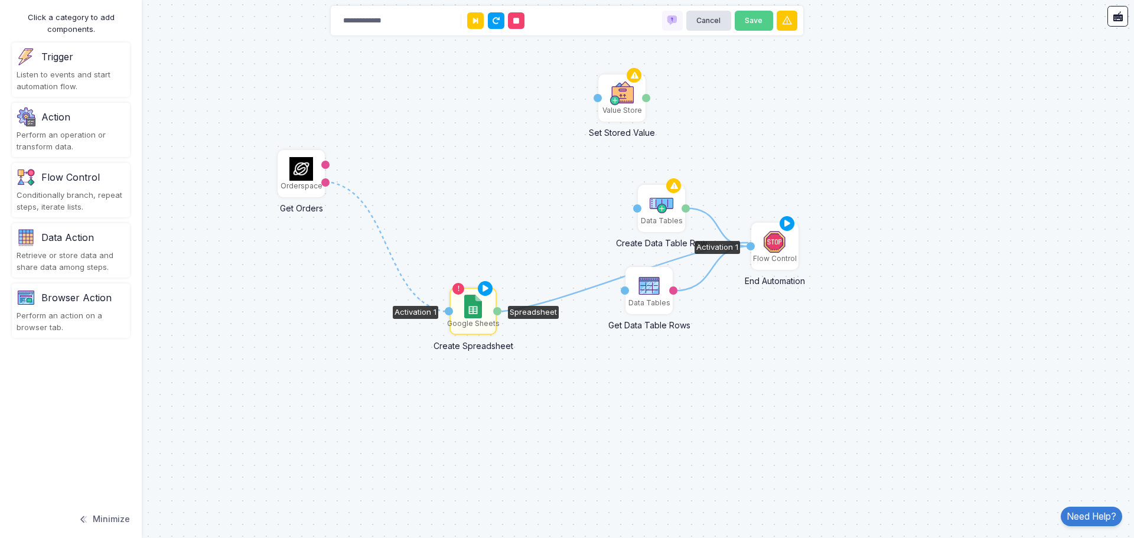
drag, startPoint x: 501, startPoint y: 312, endPoint x: 748, endPoint y: 243, distance: 256.9
click at [667, 226] on div "Data Tables" at bounding box center [661, 208] width 45 height 45
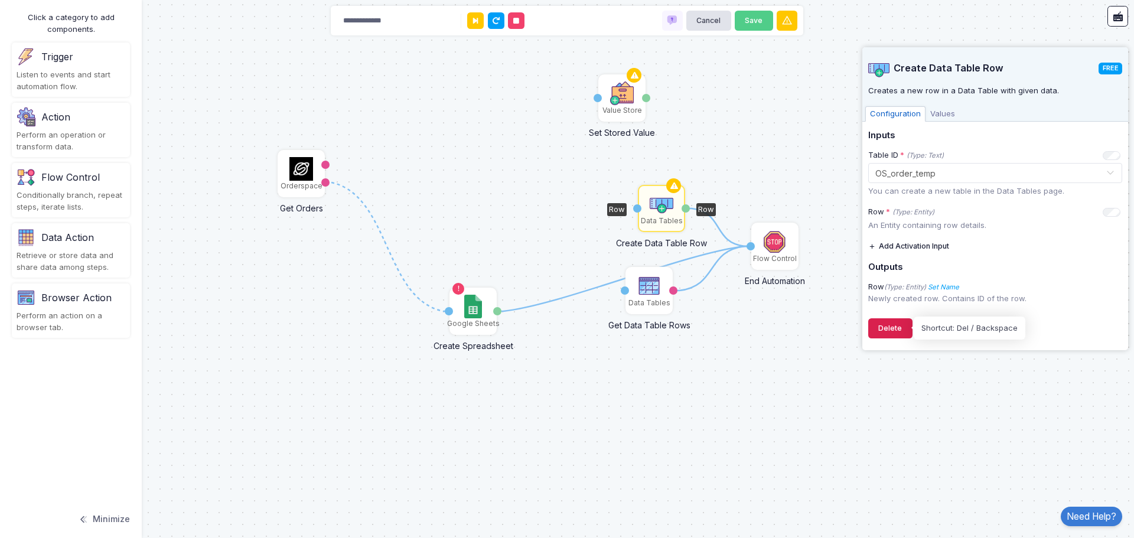
click at [899, 335] on button "Delete" at bounding box center [890, 328] width 44 height 21
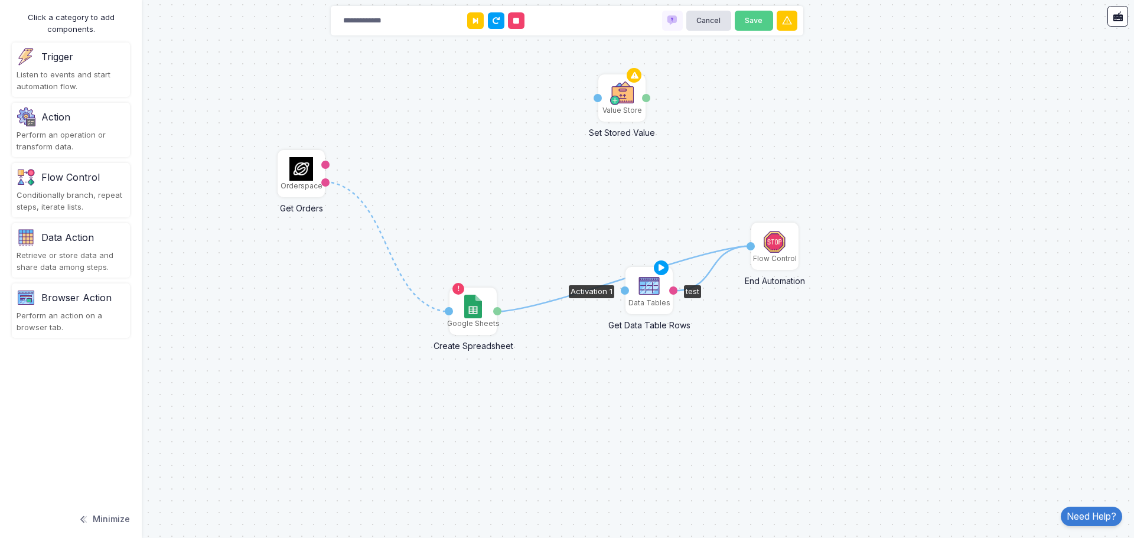
click at [658, 298] on div "Data Tables" at bounding box center [649, 303] width 42 height 11
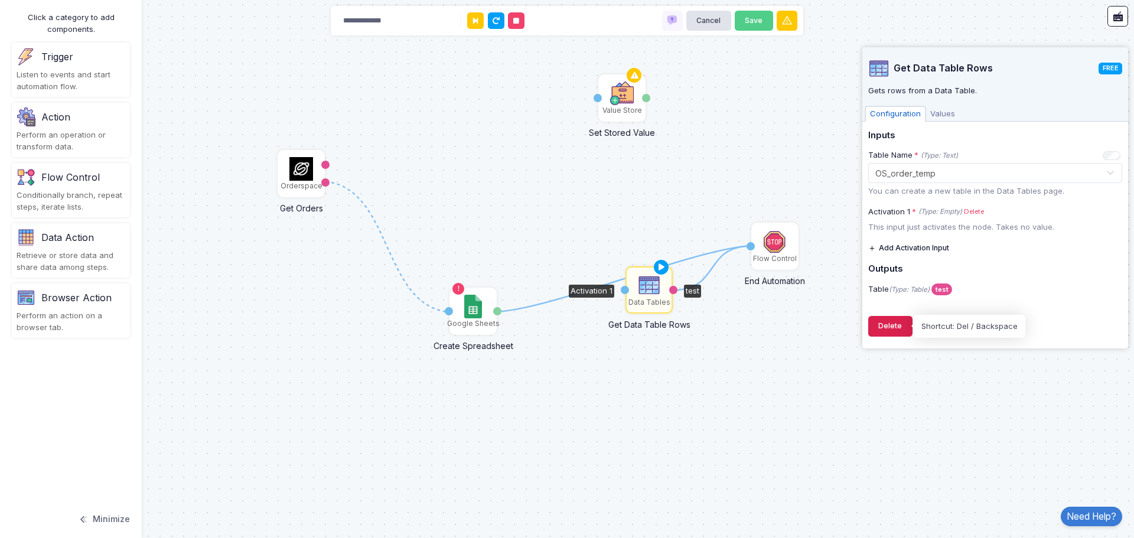
click at [891, 326] on button "Delete" at bounding box center [890, 326] width 44 height 21
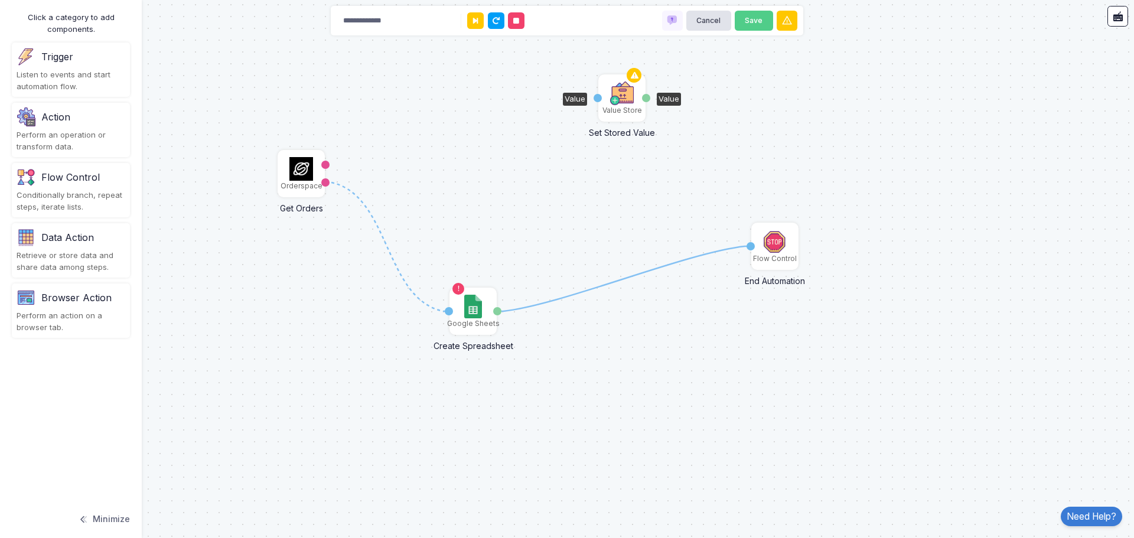
click at [617, 117] on div "Value Store" at bounding box center [621, 98] width 45 height 45
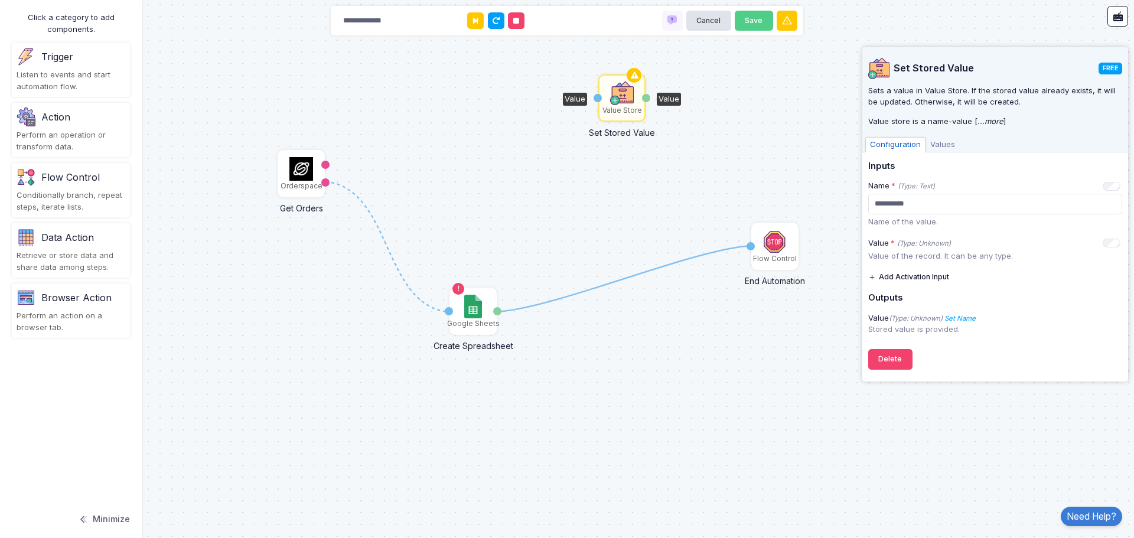
click at [573, 186] on div "1 1 2 3 1 1 1 Orderspace Get Orders moreorders orders Flow Control End Automati…" at bounding box center [567, 269] width 1134 height 538
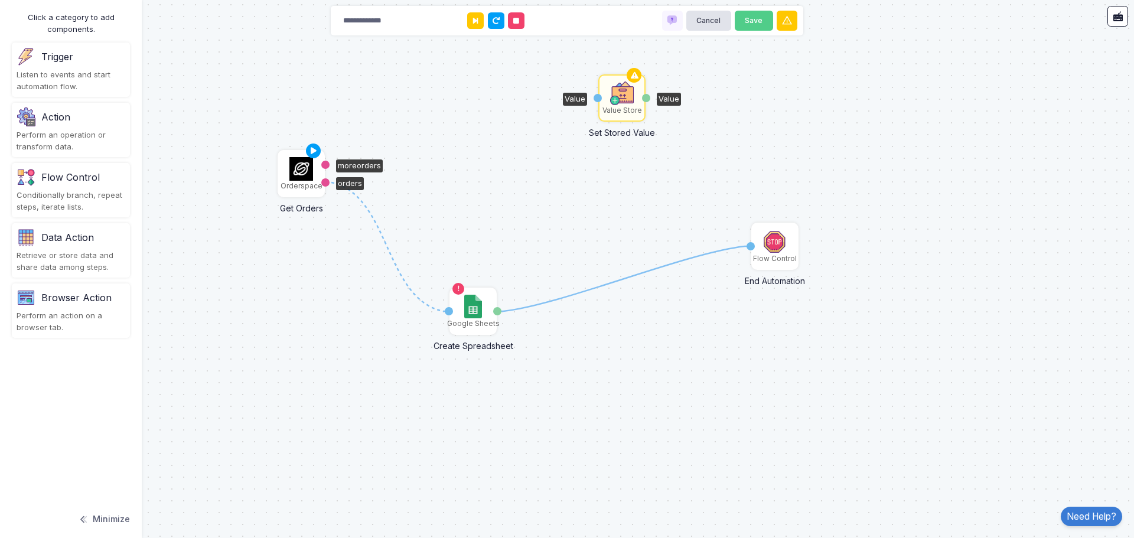
click at [294, 184] on div "Orderspace" at bounding box center [301, 186] width 42 height 11
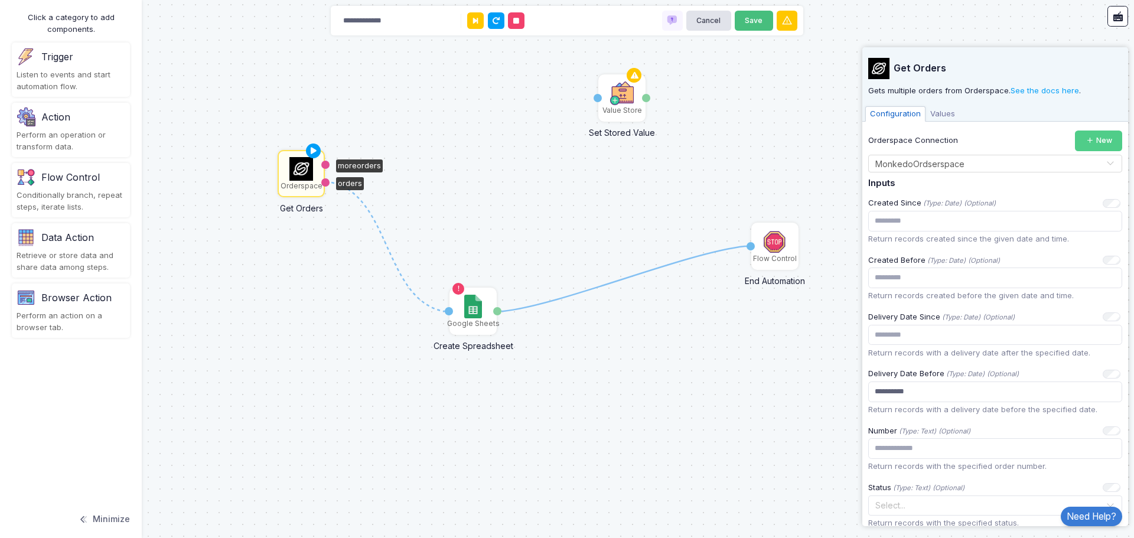
click at [751, 24] on button "Save" at bounding box center [754, 21] width 38 height 21
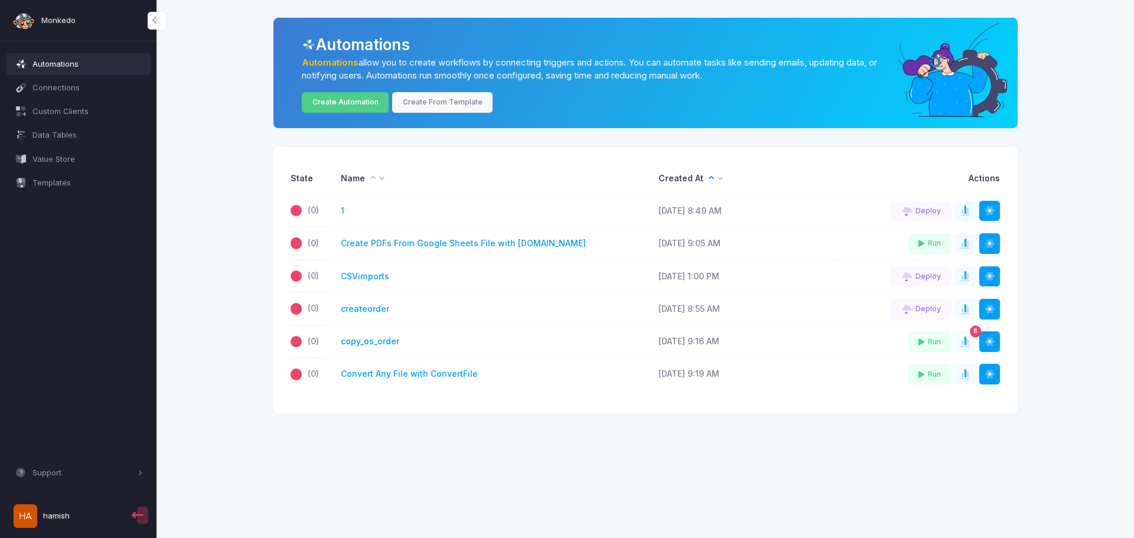
click at [377, 338] on link "copy_os_order" at bounding box center [370, 341] width 58 height 12
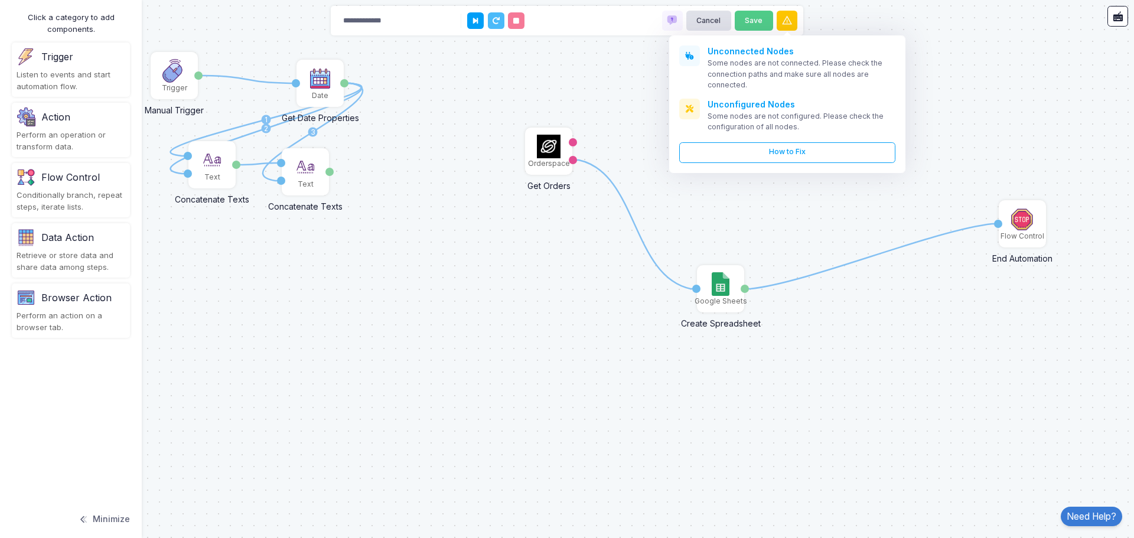
click at [746, 223] on div "1 1 1 2 3 1 1 Orderspace Get Orders moreorders orders Flow Control End Automati…" at bounding box center [567, 269] width 1134 height 538
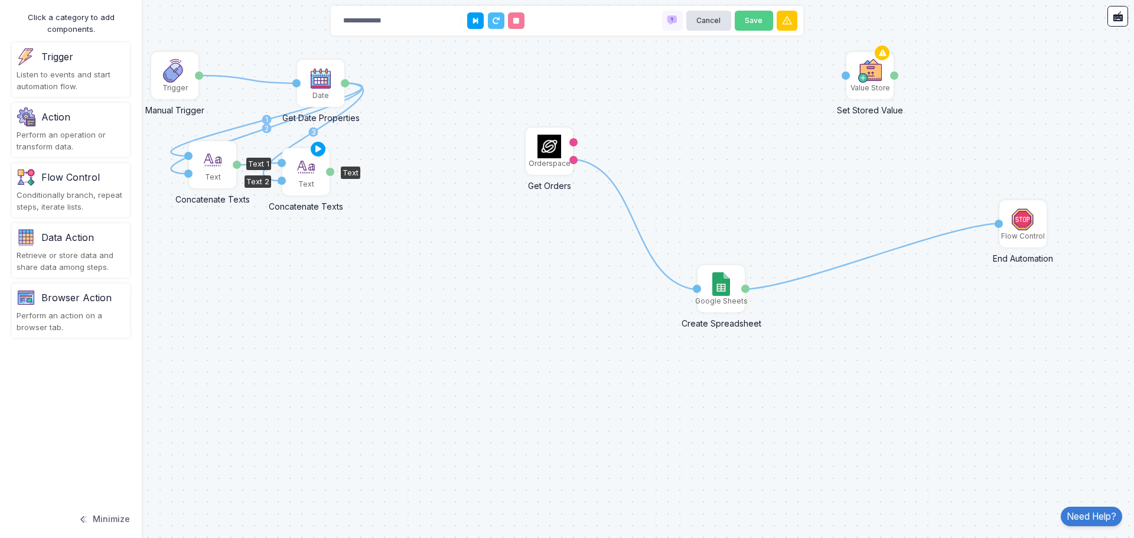
click at [306, 166] on img at bounding box center [306, 167] width 24 height 24
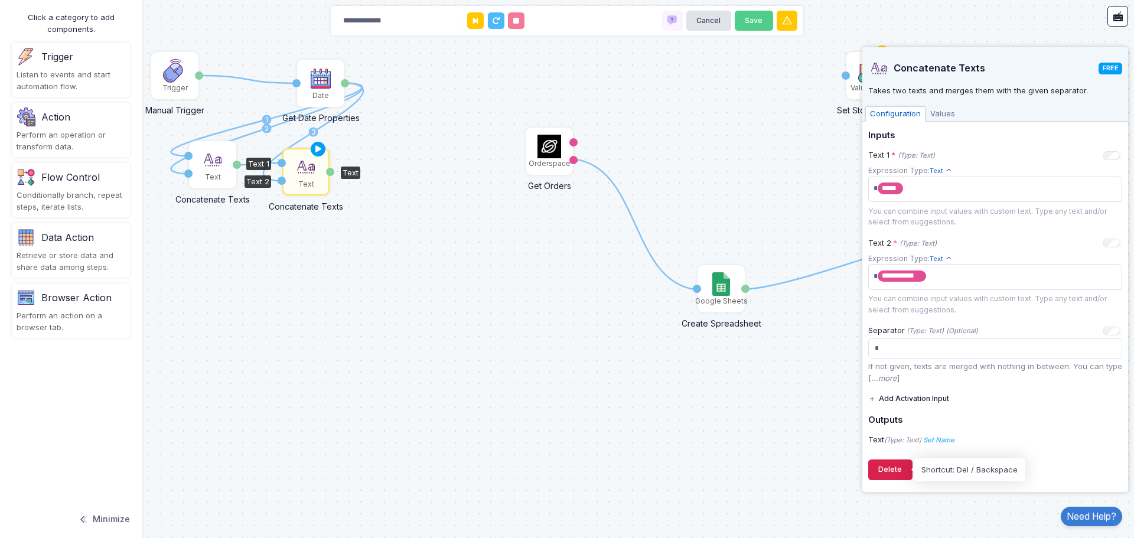
click at [890, 466] on button "Delete" at bounding box center [890, 469] width 44 height 21
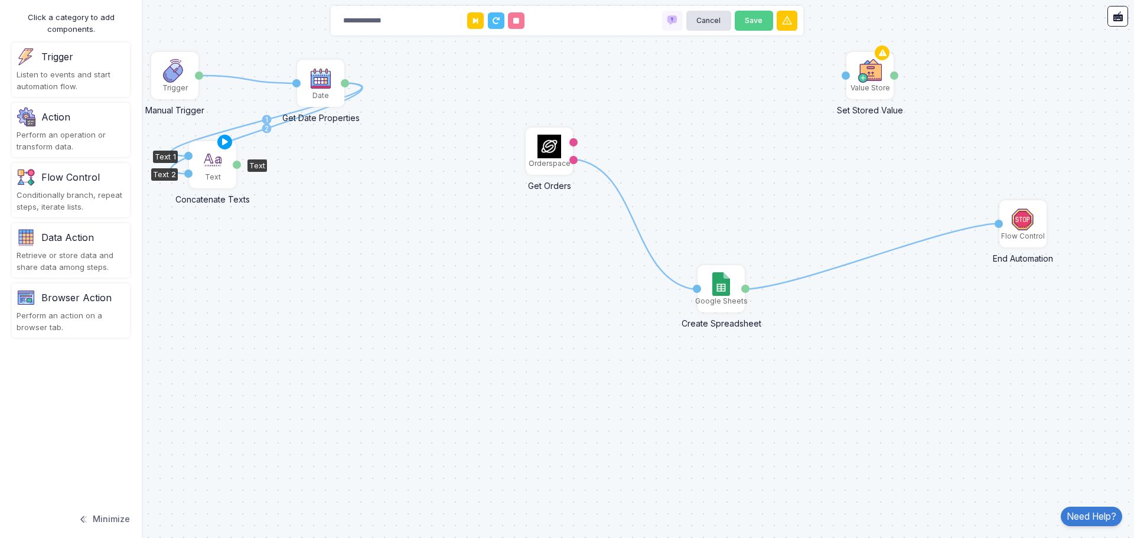
click at [217, 174] on div "Text" at bounding box center [213, 177] width 16 height 11
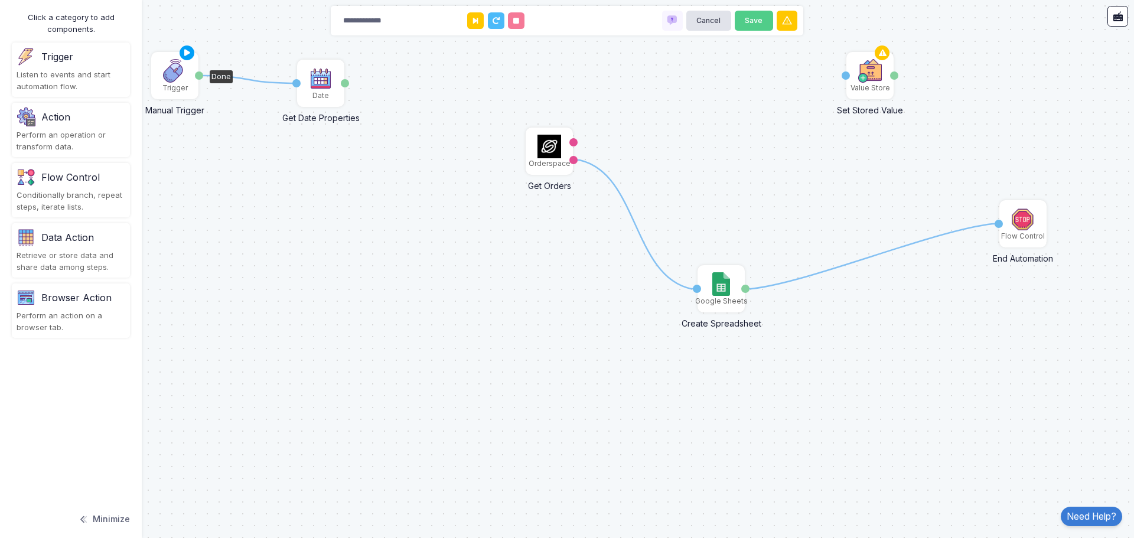
click at [180, 80] on img at bounding box center [175, 71] width 24 height 24
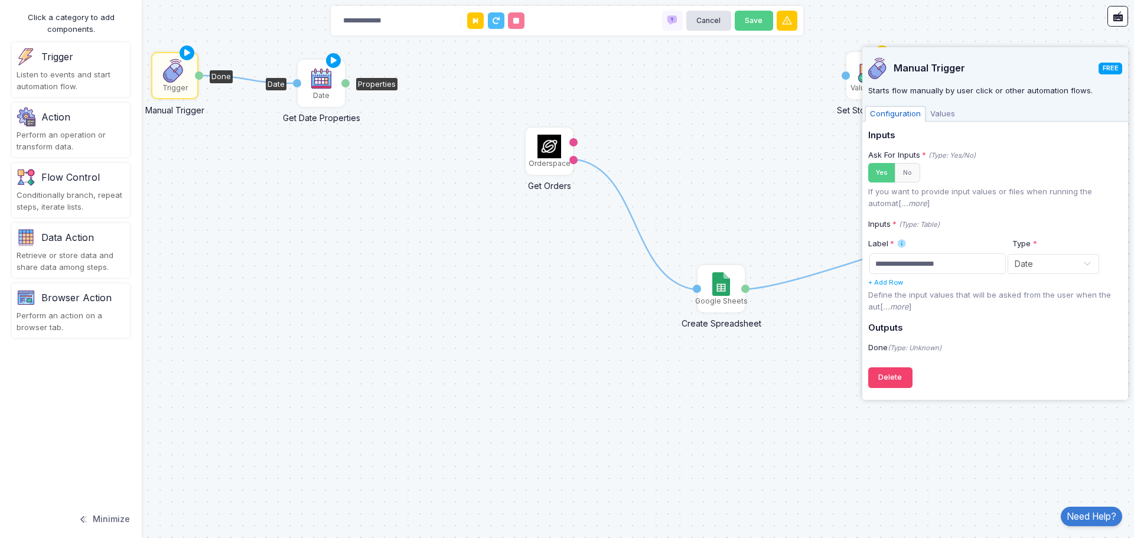
click at [328, 85] on img at bounding box center [321, 79] width 24 height 24
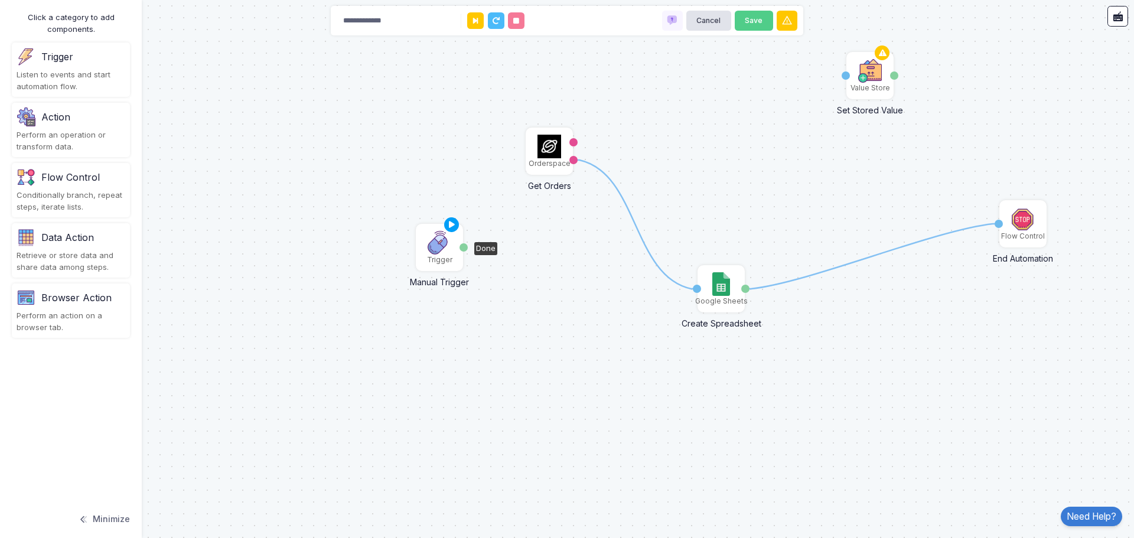
drag, startPoint x: 172, startPoint y: 85, endPoint x: 451, endPoint y: 255, distance: 327.0
click at [451, 255] on div "Trigger" at bounding box center [439, 259] width 25 height 11
drag, startPoint x: 477, startPoint y: 248, endPoint x: 530, endPoint y: 151, distance: 110.7
click at [1, 1] on div "1 1 1 Orderspace Get Orders Activation 1 moreorders orders Flow Control End Aut…" at bounding box center [1, 0] width 1 height 1
drag, startPoint x: 477, startPoint y: 241, endPoint x: 523, endPoint y: 156, distance: 96.7
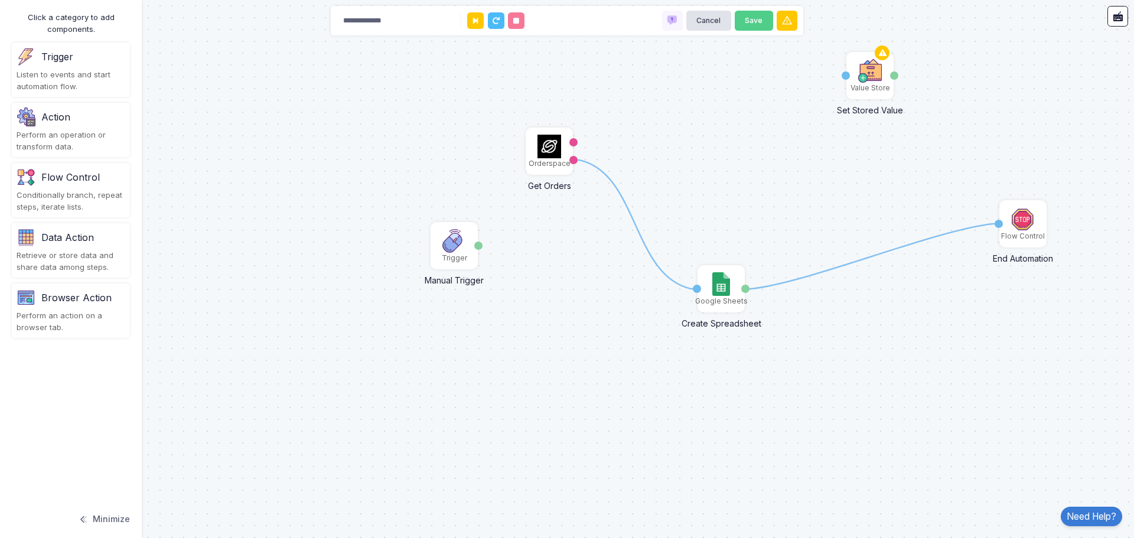
click at [523, 156] on div "1 1 Orderspace Get Orders moreorders orders Flow Control End Automation Activat…" at bounding box center [567, 269] width 1134 height 538
drag, startPoint x: 478, startPoint y: 245, endPoint x: 539, endPoint y: 146, distance: 116.4
click at [1, 1] on div "1 1 1 Orderspace Get Orders Activation 1 moreorders orders Flow Control End Aut…" at bounding box center [1, 0] width 1 height 1
drag, startPoint x: 478, startPoint y: 244, endPoint x: 533, endPoint y: 143, distance: 115.5
click at [1, 1] on div "1 1 1 Orderspace Get Orders Activation 1 moreorders orders Flow Control End Aut…" at bounding box center [1, 0] width 1 height 1
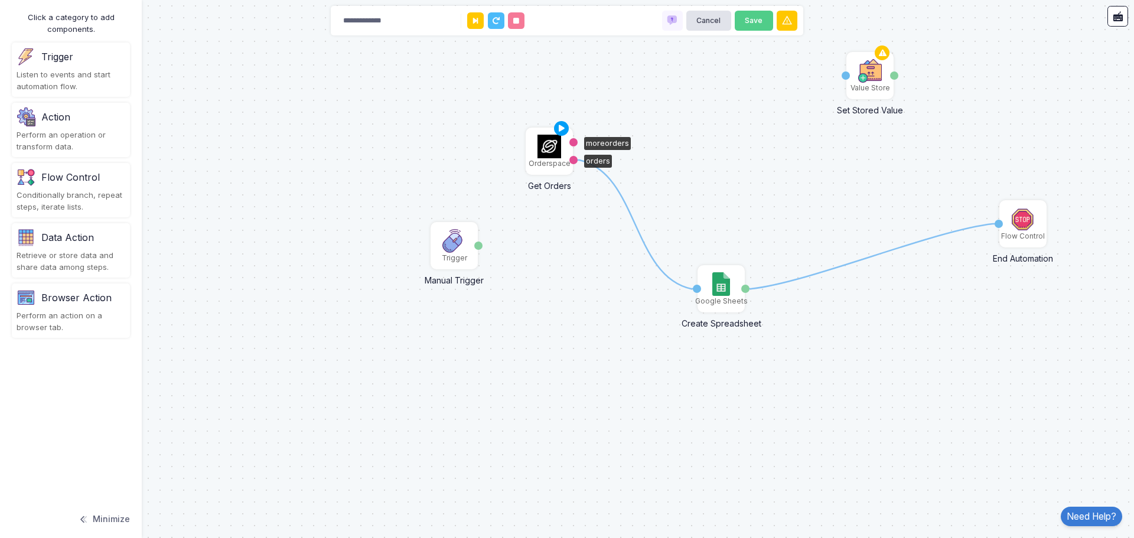
click at [529, 148] on div "Orderspace" at bounding box center [549, 151] width 45 height 45
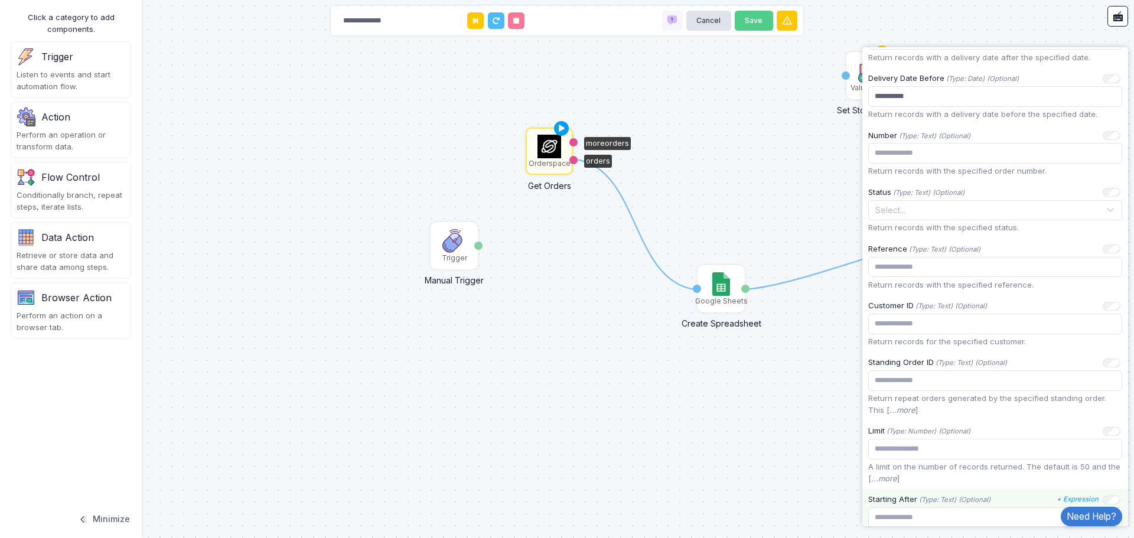
scroll to position [451, 0]
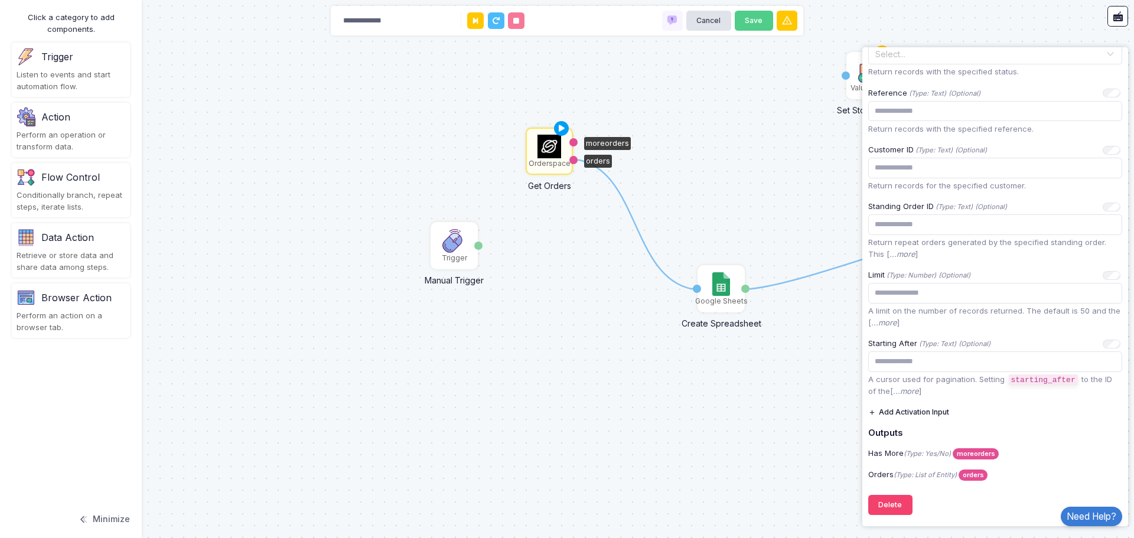
click at [935, 410] on button "Add Activation Input" at bounding box center [908, 412] width 81 height 21
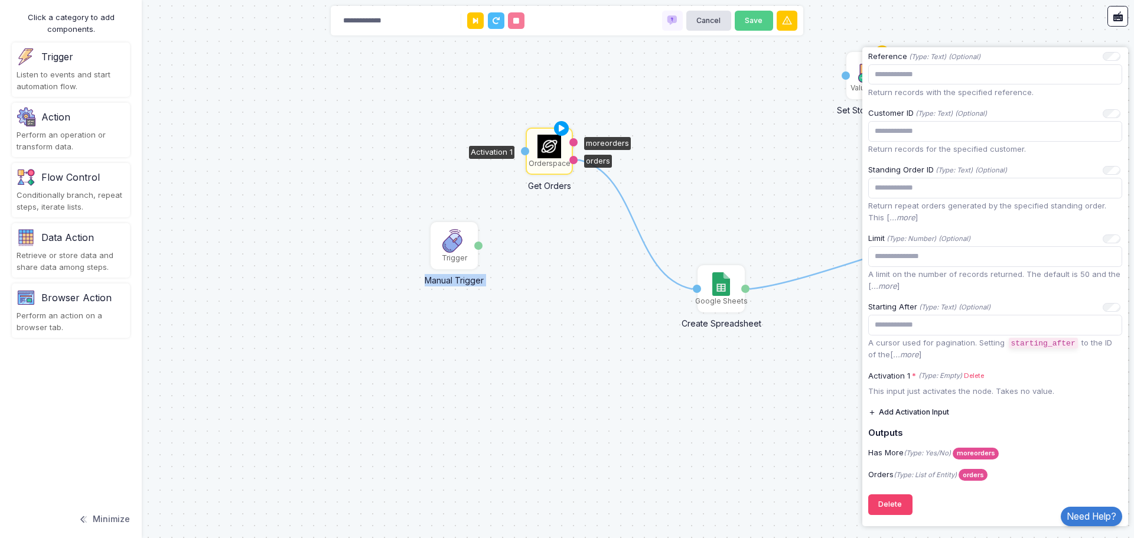
drag, startPoint x: 478, startPoint y: 250, endPoint x: 522, endPoint y: 158, distance: 102.2
click at [1, 1] on div "1 1 Orderspace Get Orders Activation 1 moreorders orders Flow Control End Autom…" at bounding box center [1, 0] width 1 height 1
drag, startPoint x: 478, startPoint y: 246, endPoint x: 530, endPoint y: 149, distance: 109.4
click at [1, 1] on div "1 1 1 Orderspace Get Orders Activation 1 moreorders orders Flow Control End Aut…" at bounding box center [1, 0] width 1 height 1
drag, startPoint x: 478, startPoint y: 247, endPoint x: 529, endPoint y: 150, distance: 109.9
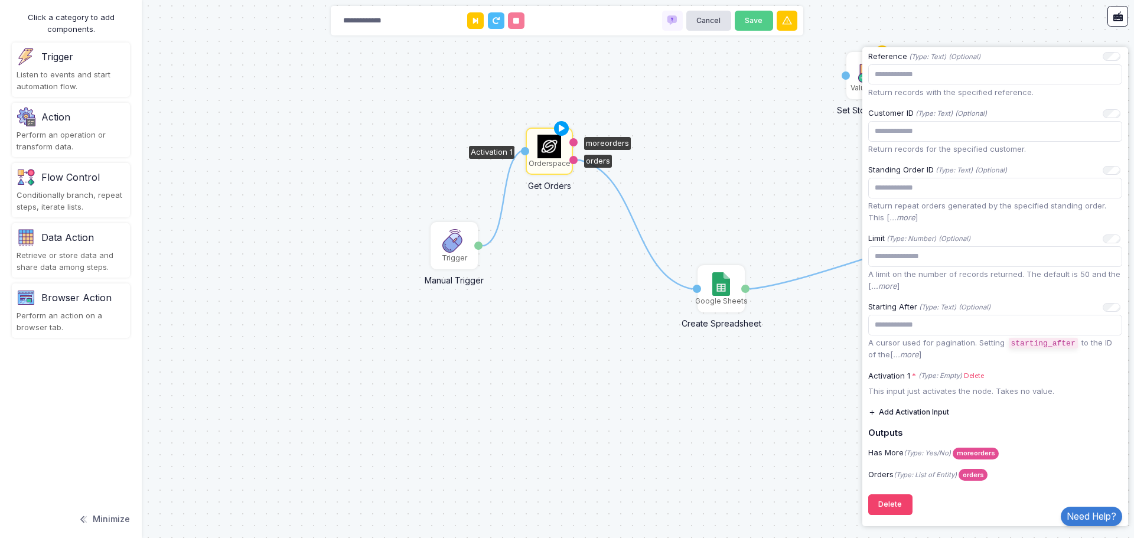
click at [1, 1] on div "1 1 1 Orderspace Get Orders Activation 1 moreorders orders Flow Control End Aut…" at bounding box center [1, 0] width 1 height 1
drag, startPoint x: 434, startPoint y: 230, endPoint x: 348, endPoint y: 132, distance: 130.1
click at [348, 132] on div "Trigger" at bounding box center [367, 148] width 45 height 45
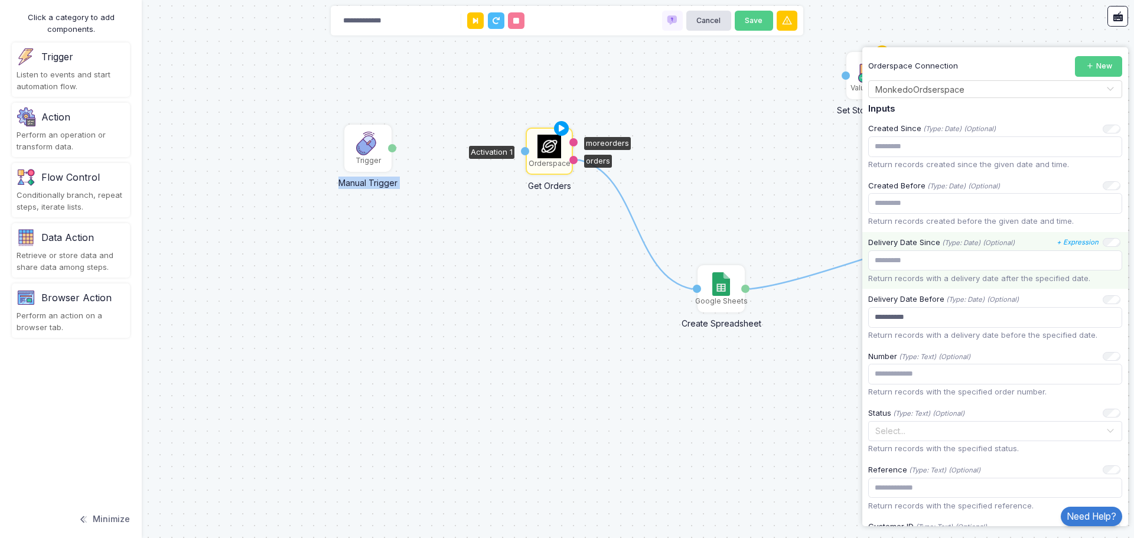
scroll to position [15, 0]
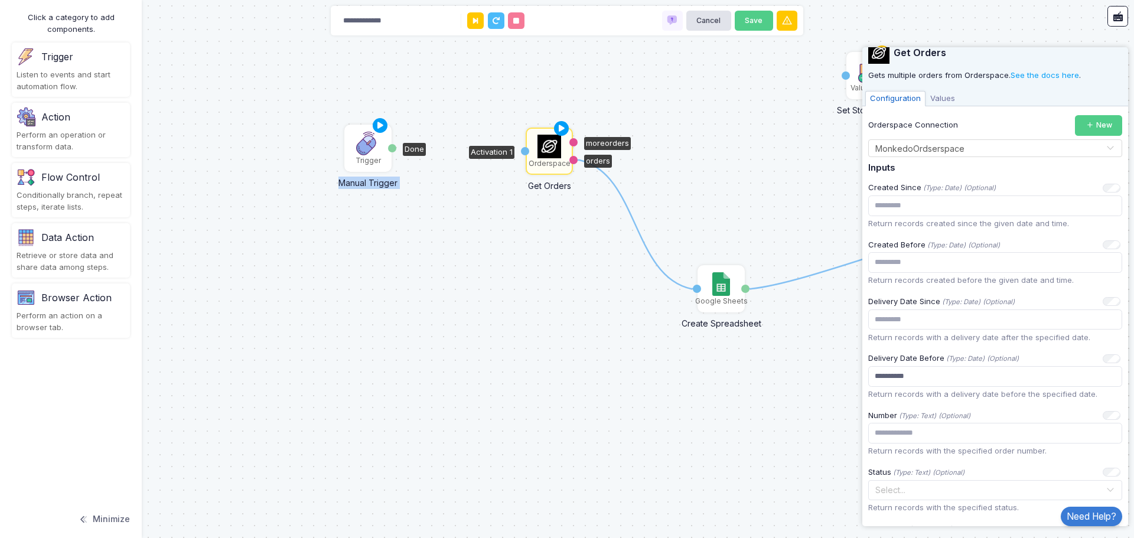
click at [371, 155] on img at bounding box center [368, 144] width 24 height 24
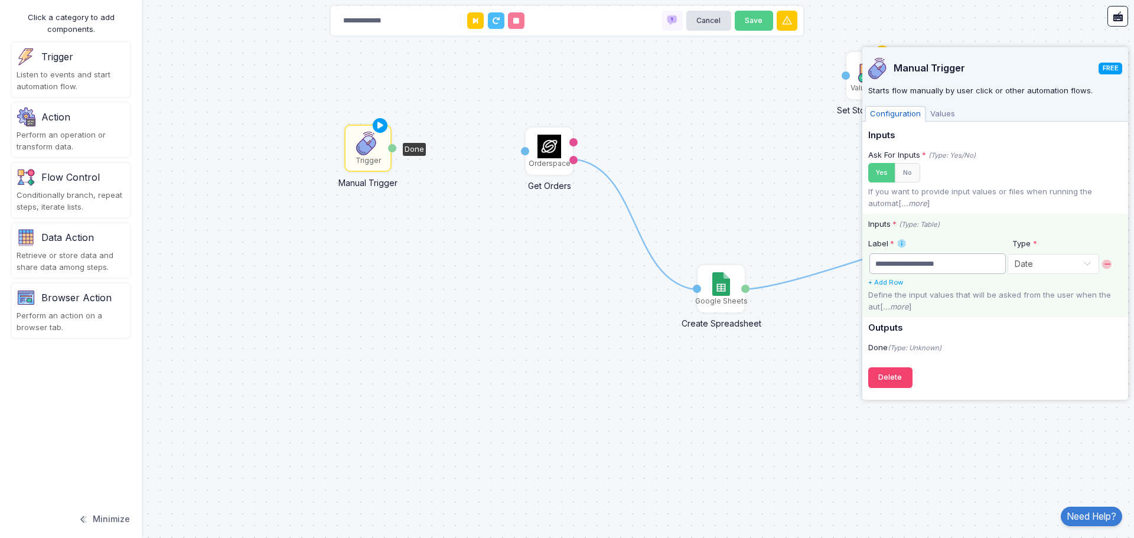
click at [1006, 262] on input "**********" at bounding box center [937, 263] width 136 height 21
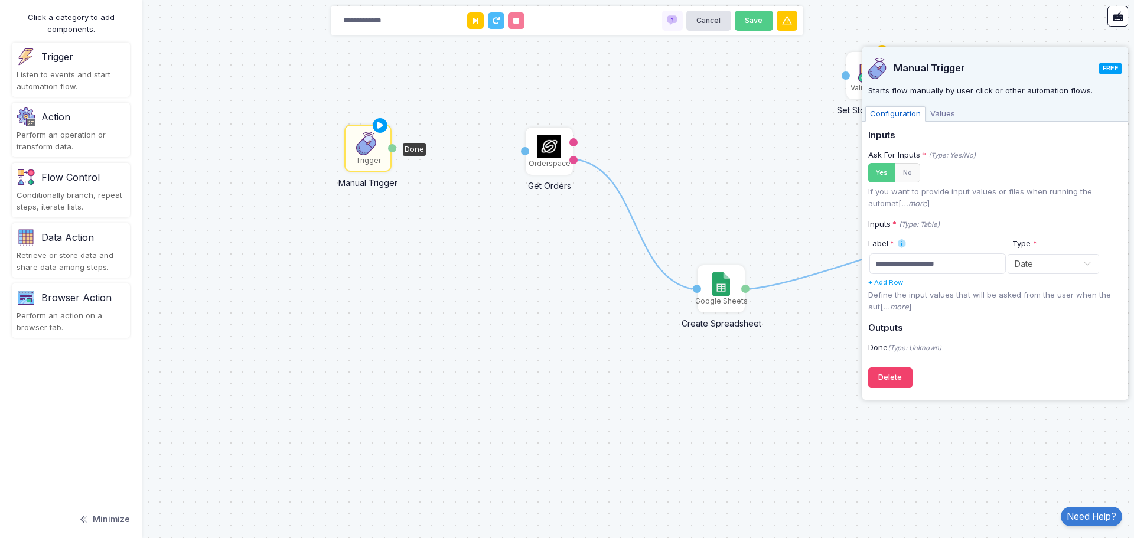
click at [396, 266] on div "1 1 Orderspace Get Orders Activation 1 moreorders orders Flow Control End Autom…" at bounding box center [567, 269] width 1134 height 538
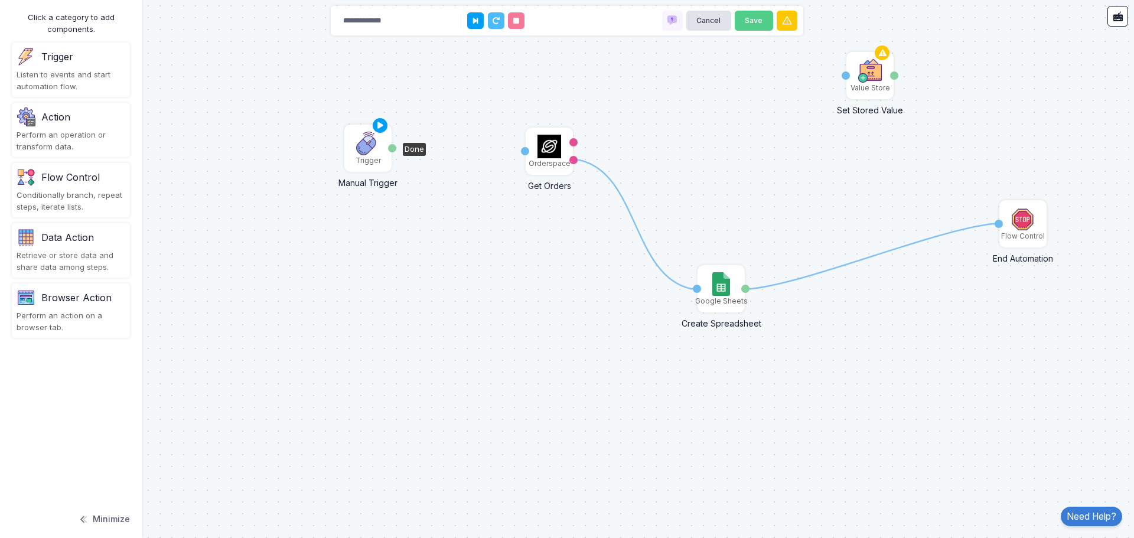
click at [366, 162] on div "Trigger" at bounding box center [367, 160] width 25 height 11
click at [866, 84] on div "Value Store" at bounding box center [870, 88] width 40 height 11
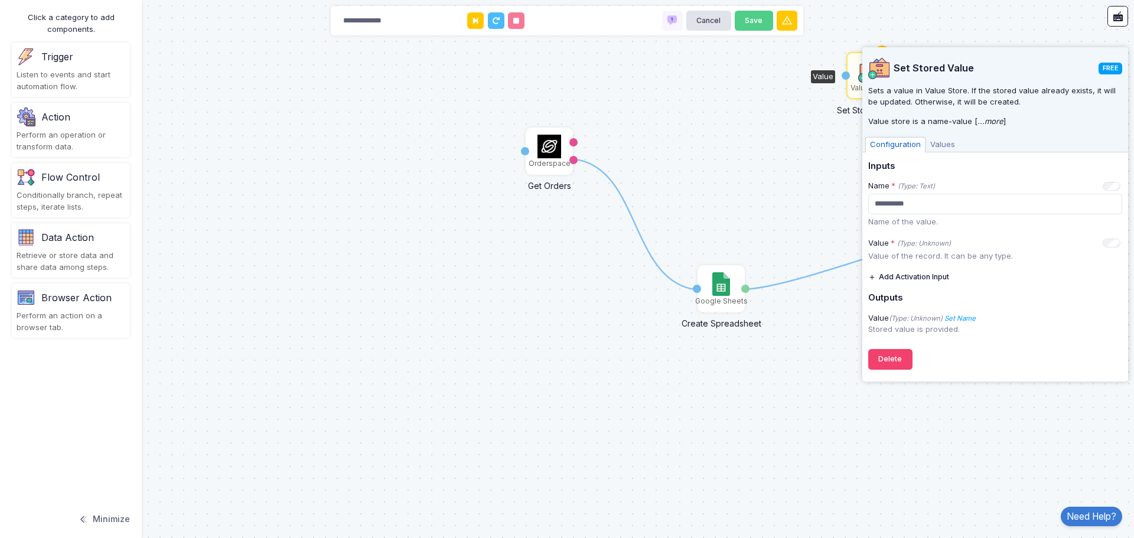
click at [726, 103] on div "1 1 Orderspace Get Orders Activation 1 moreorders orders Flow Control End Autom…" at bounding box center [567, 269] width 1134 height 538
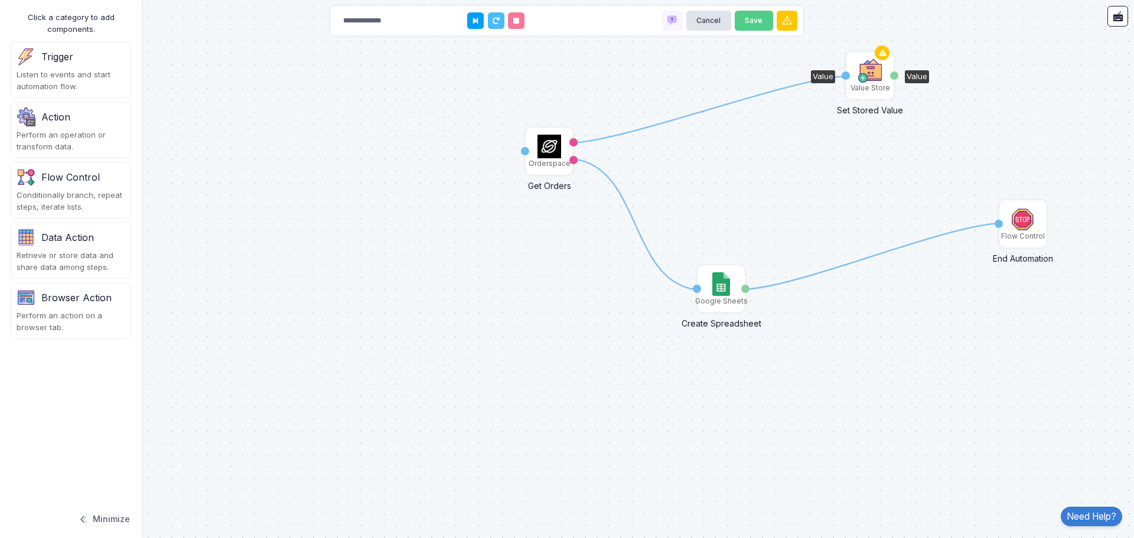
drag, startPoint x: 576, startPoint y: 144, endPoint x: 844, endPoint y: 77, distance: 275.8
click at [1, 1] on div "1 1 1 Orderspace Get Orders Activation 1 moreorders orders Flow Control End Aut…" at bounding box center [1, 0] width 1 height 1
click at [759, 22] on button "Save" at bounding box center [754, 21] width 38 height 21
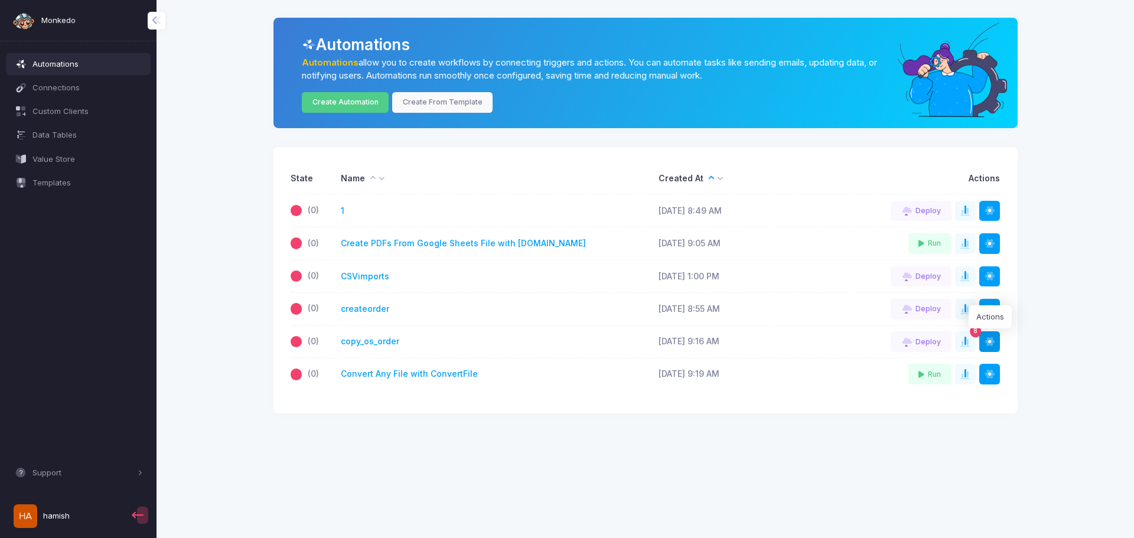
click at [989, 344] on span at bounding box center [990, 342] width 12 height 12
click at [375, 342] on link "copy_os_order" at bounding box center [370, 341] width 58 height 12
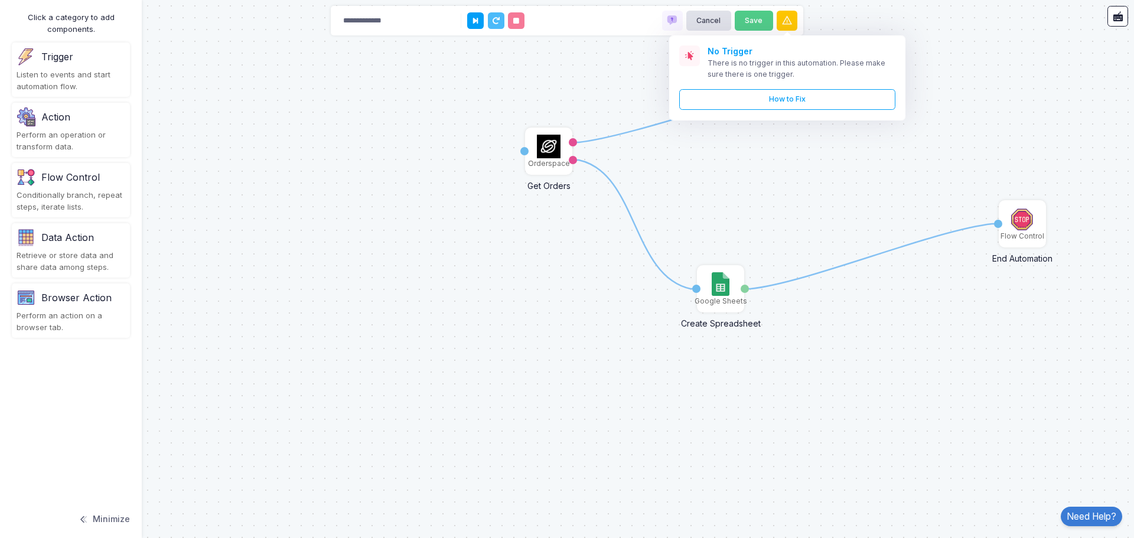
click at [76, 76] on div "Listen to events and start automation flow." at bounding box center [71, 80] width 109 height 23
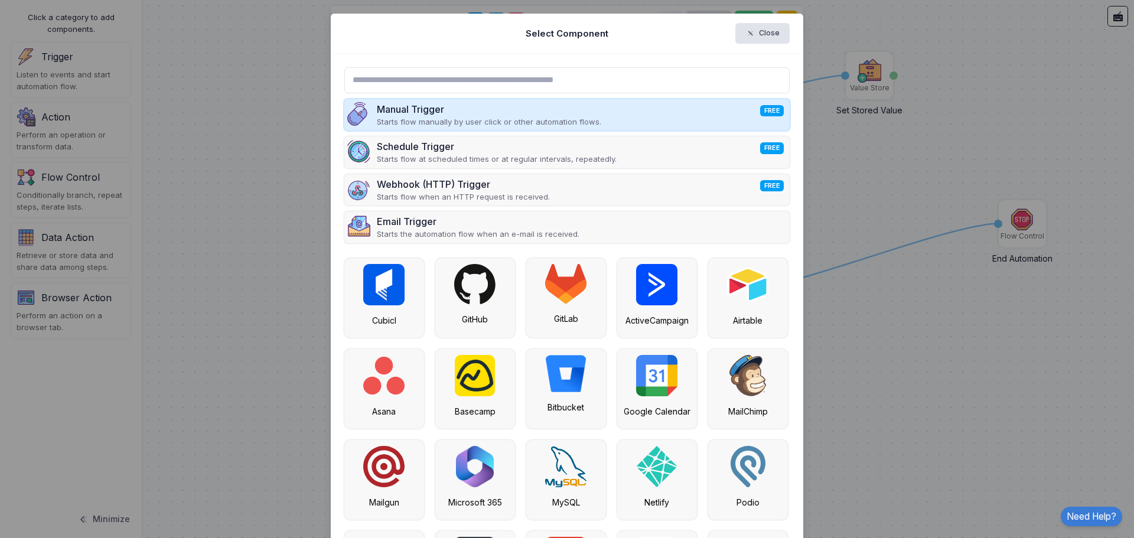
click at [419, 123] on p "Starts flow manually by user click or other automation flows." at bounding box center [489, 122] width 224 height 12
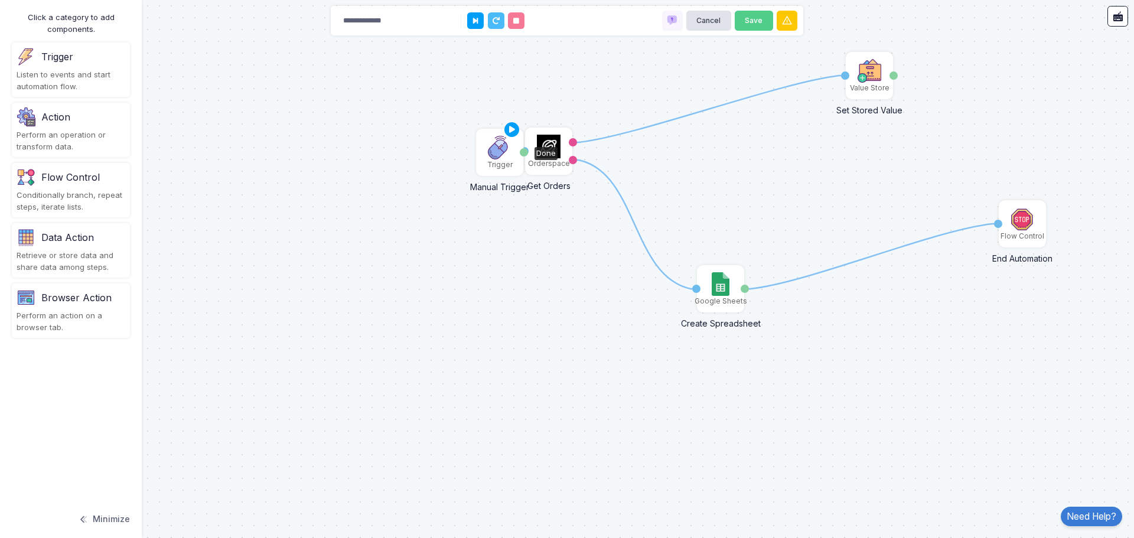
click at [500, 152] on img at bounding box center [500, 148] width 24 height 24
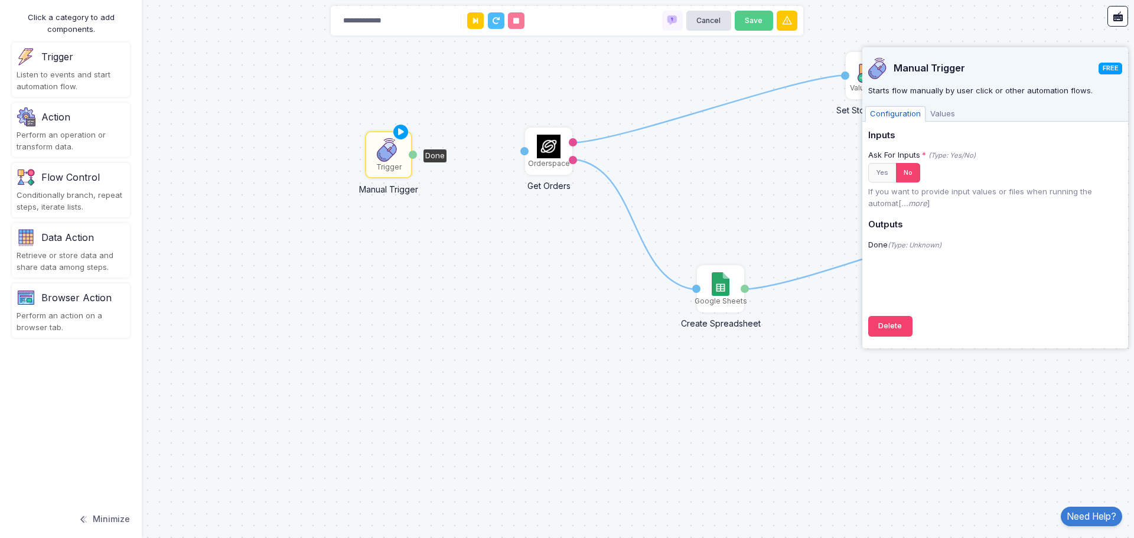
drag, startPoint x: 500, startPoint y: 142, endPoint x: 389, endPoint y: 144, distance: 111.0
click at [389, 144] on img at bounding box center [389, 150] width 24 height 24
drag, startPoint x: 413, startPoint y: 156, endPoint x: 521, endPoint y: 151, distance: 108.2
click at [1, 1] on div "1 1 1 1 Orderspace Get Orders Activation 1 moreorders orders Flow Control End A…" at bounding box center [0, 0] width 1 height 1
click at [787, 22] on icon at bounding box center [787, 21] width 6 height 8
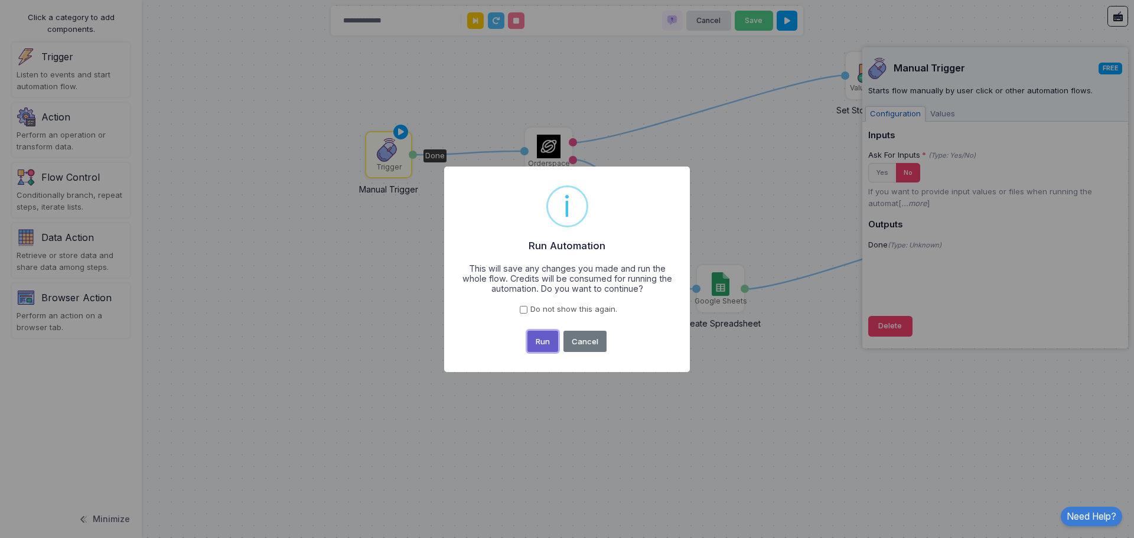
click at [546, 339] on button "Run" at bounding box center [542, 341] width 31 height 21
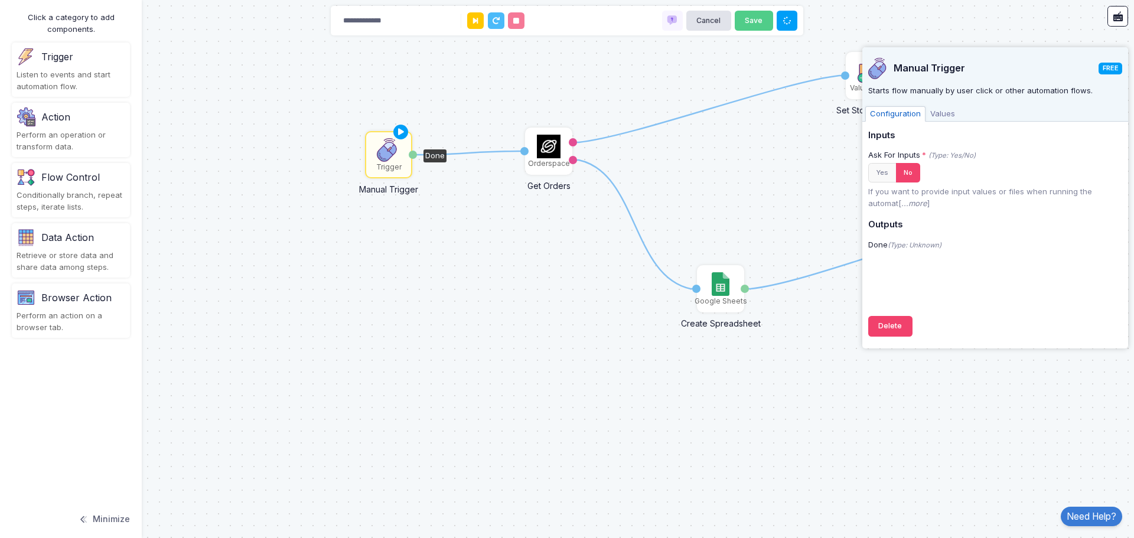
click at [729, 195] on div "1 1 1 1 Orderspace Get Orders Activation 1 moreorders orders Flow Control End A…" at bounding box center [567, 269] width 1134 height 538
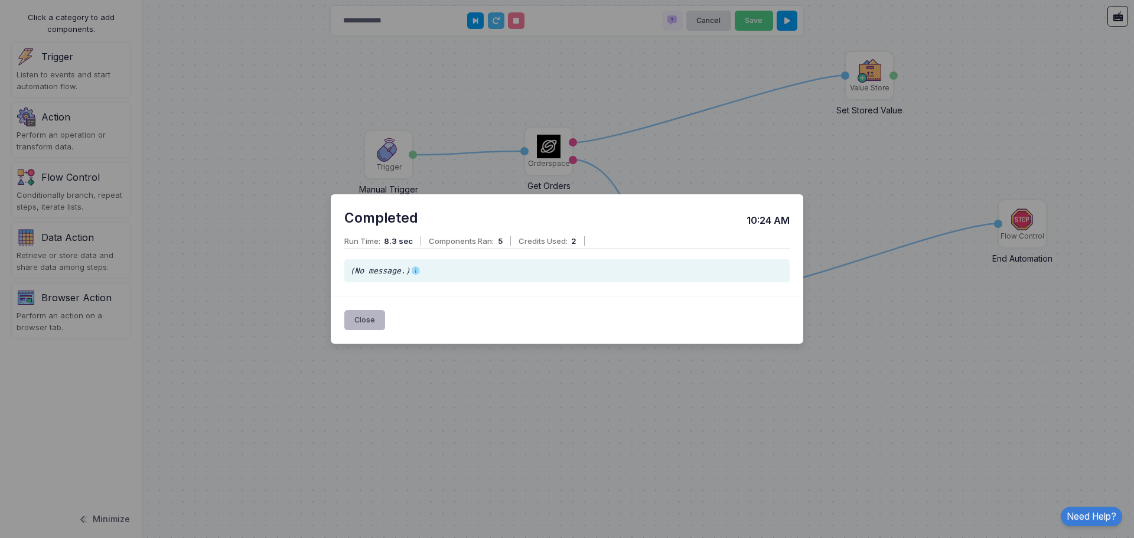
click at [355, 319] on button "Close" at bounding box center [364, 320] width 41 height 21
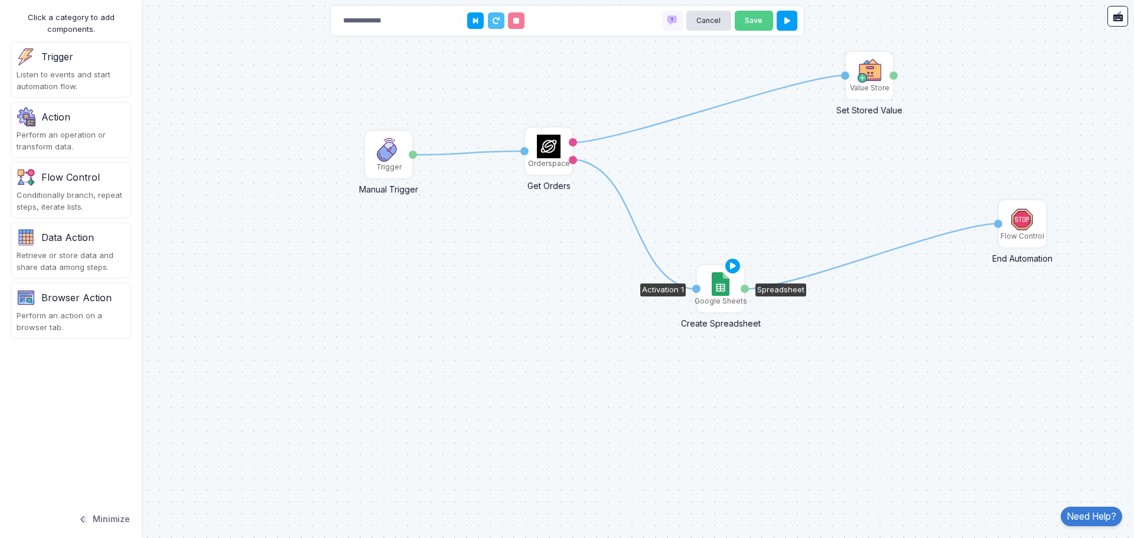
click at [720, 292] on img at bounding box center [720, 284] width 17 height 24
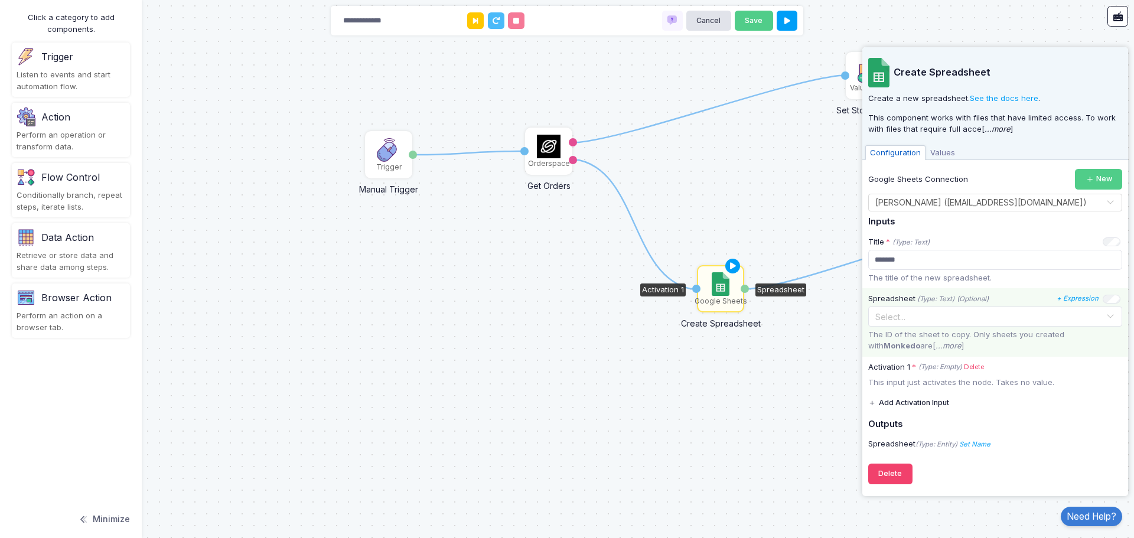
click at [935, 347] on icon "...more" at bounding box center [948, 345] width 26 height 9
click at [971, 365] on link "Delete" at bounding box center [974, 367] width 20 height 10
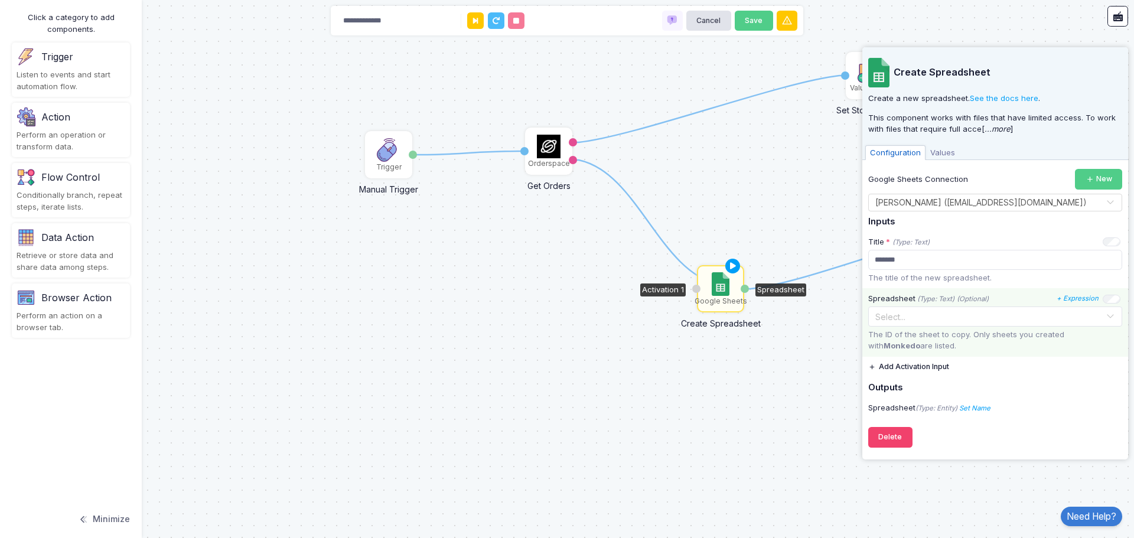
drag, startPoint x: 573, startPoint y: 158, endPoint x: 724, endPoint y: 284, distance: 197.0
click at [1, 1] on div "1 1 1 1 Orderspace Get Orders Activation 1 moreorders orders Flow Control End A…" at bounding box center [0, 0] width 1 height 1
click at [759, 19] on button "Save" at bounding box center [754, 21] width 38 height 21
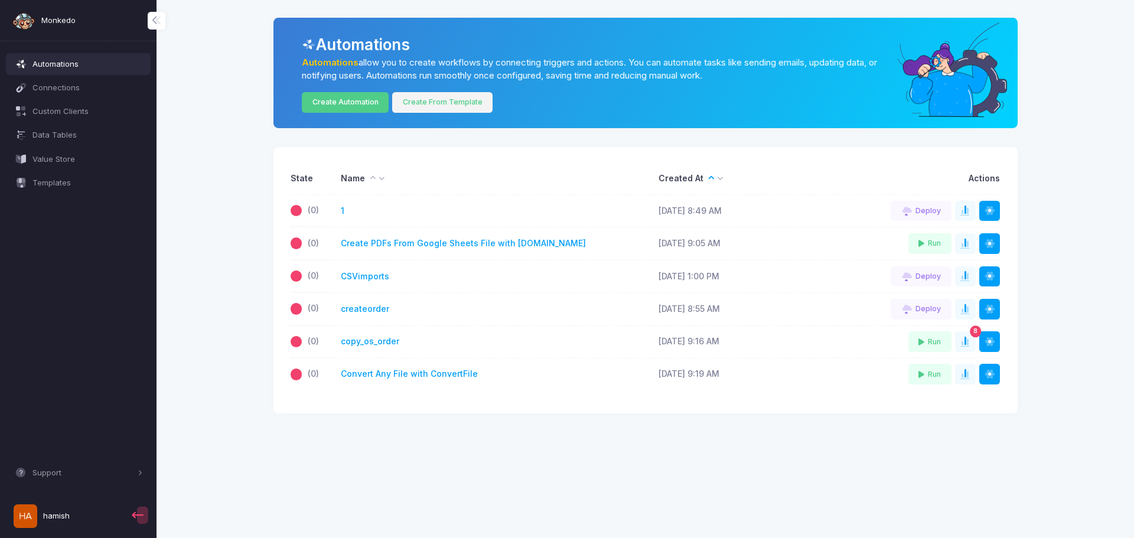
click at [440, 104] on link "Create From Template" at bounding box center [442, 102] width 100 height 21
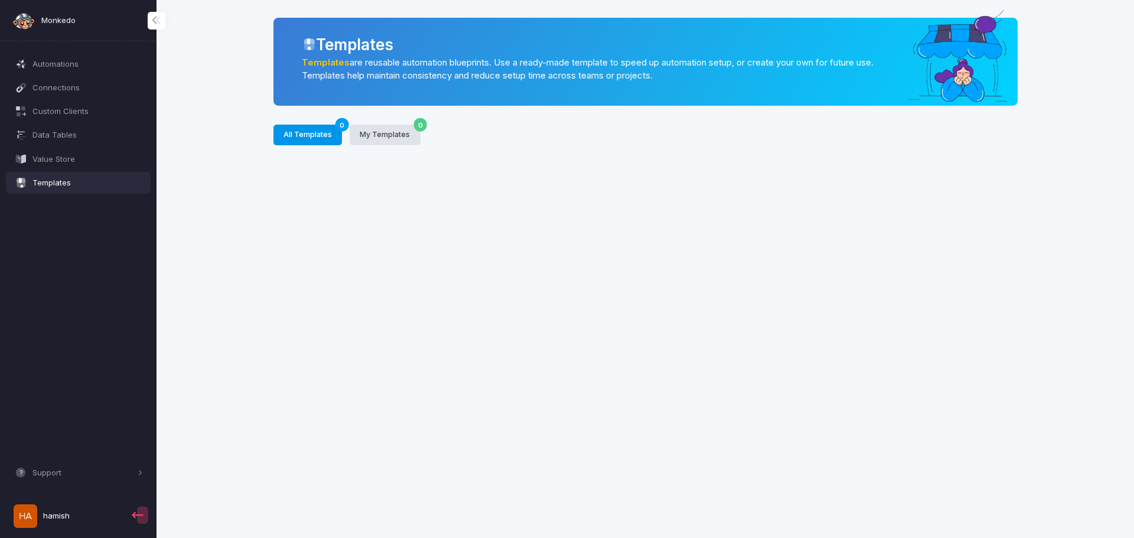
click at [320, 126] on button "All Templates 0" at bounding box center [307, 135] width 69 height 21
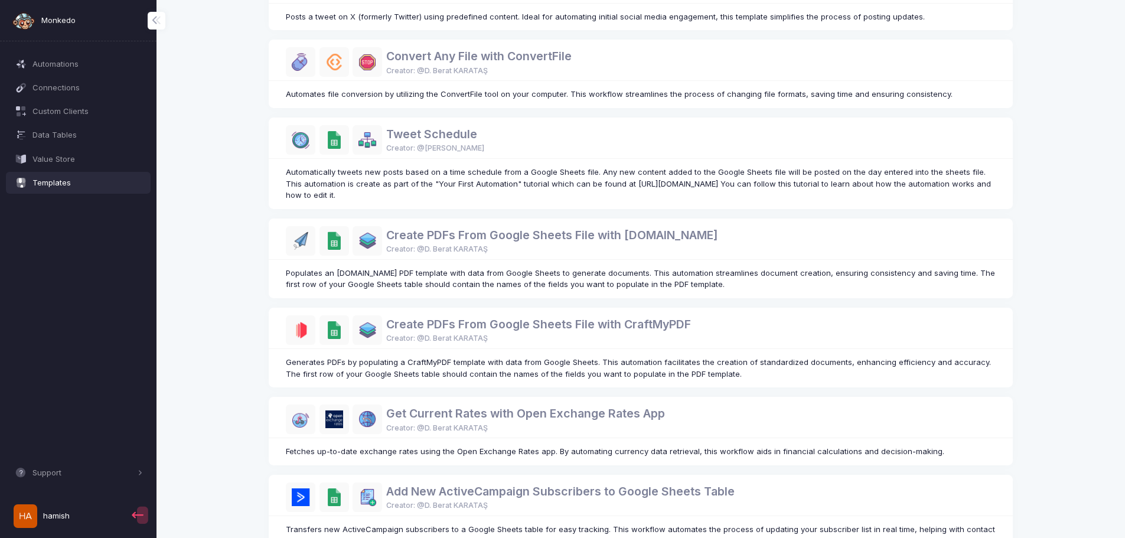
scroll to position [536, 0]
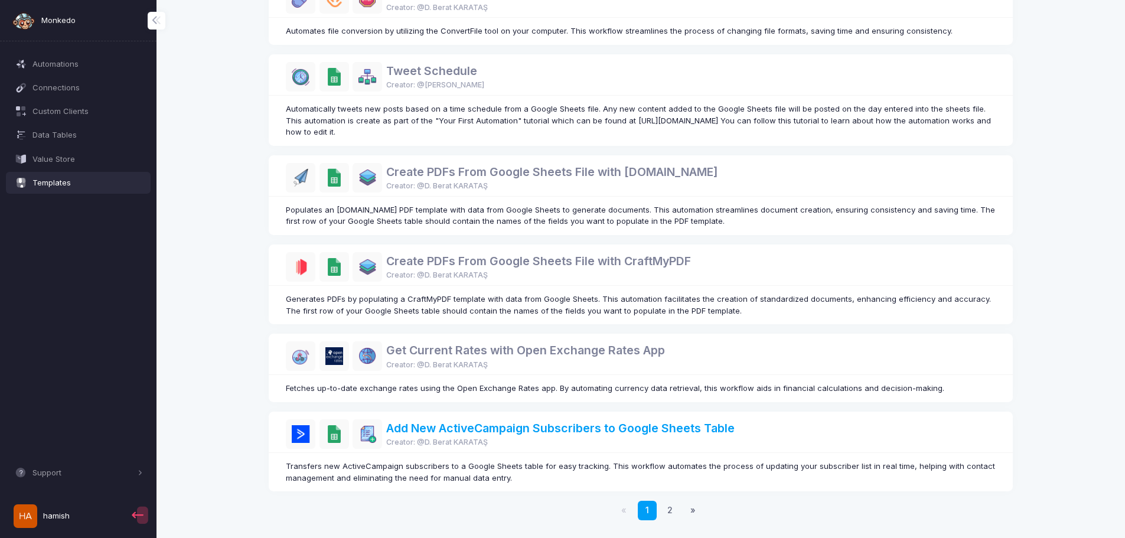
click at [483, 427] on link "Add New ActiveCampaign Subscribers to Google Sheets Table" at bounding box center [560, 428] width 348 height 14
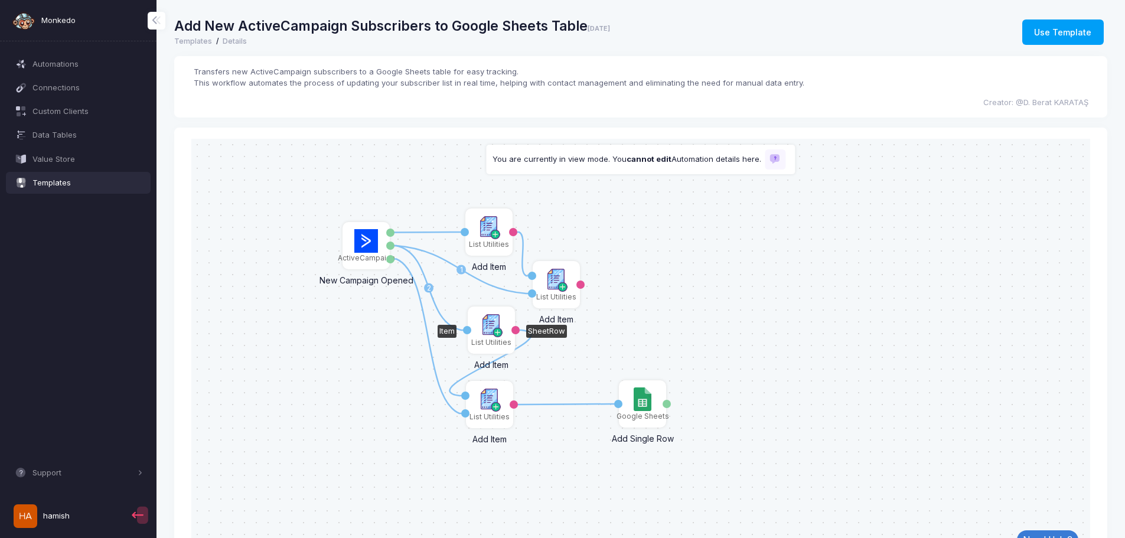
click at [494, 343] on div "List Utilities" at bounding box center [491, 342] width 40 height 11
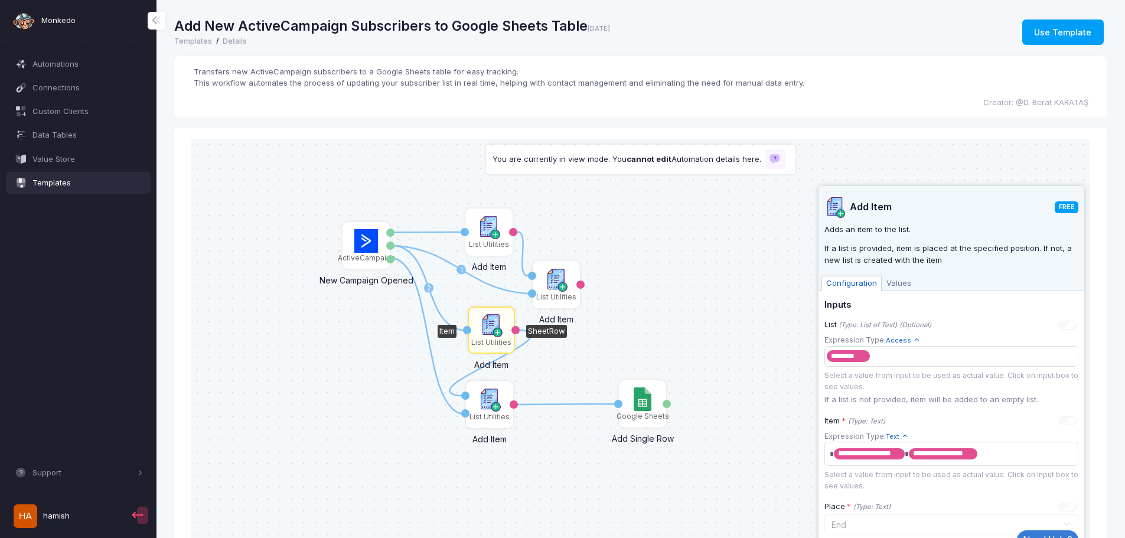
scroll to position [57, 0]
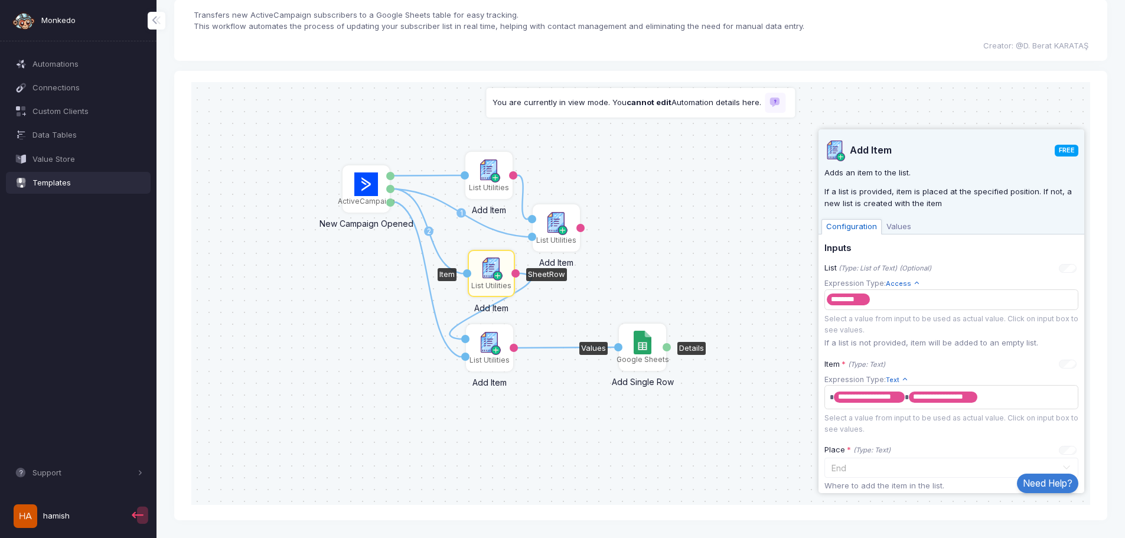
click at [640, 353] on img at bounding box center [642, 343] width 17 height 24
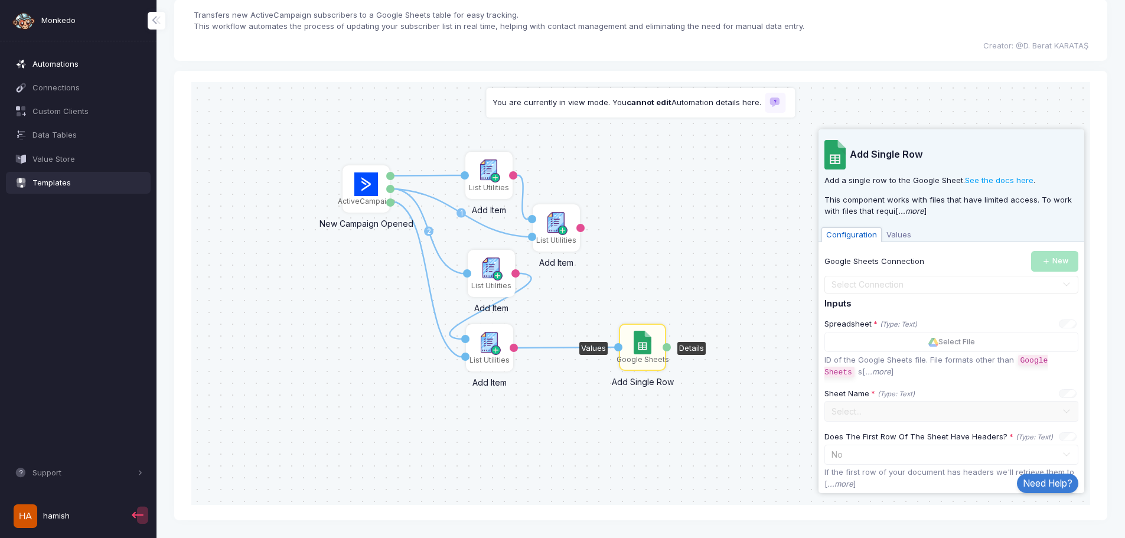
click at [56, 59] on span "Automations" at bounding box center [87, 64] width 110 height 12
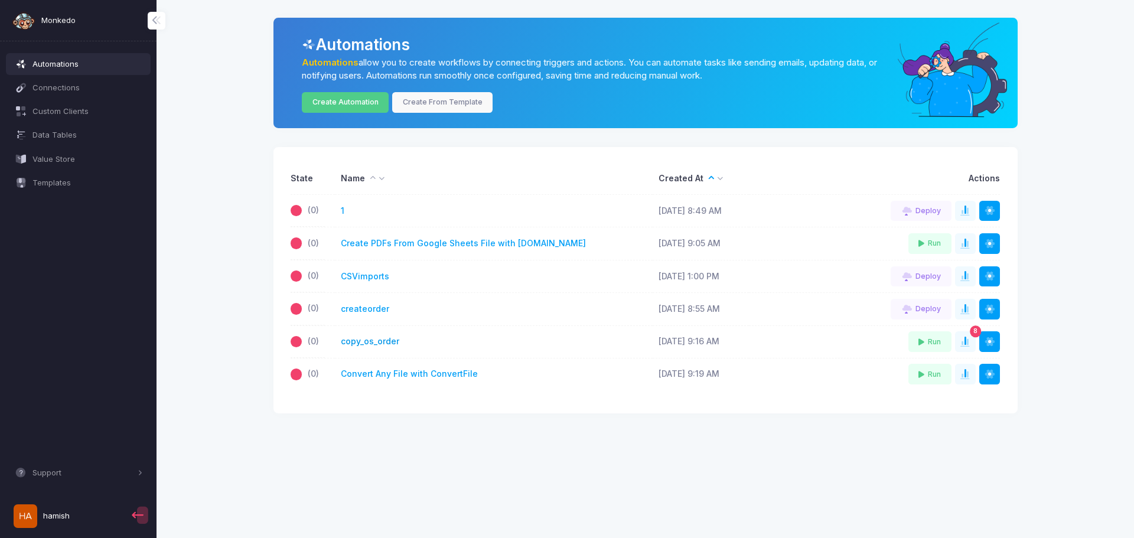
click at [387, 342] on link "copy_os_order" at bounding box center [370, 341] width 58 height 12
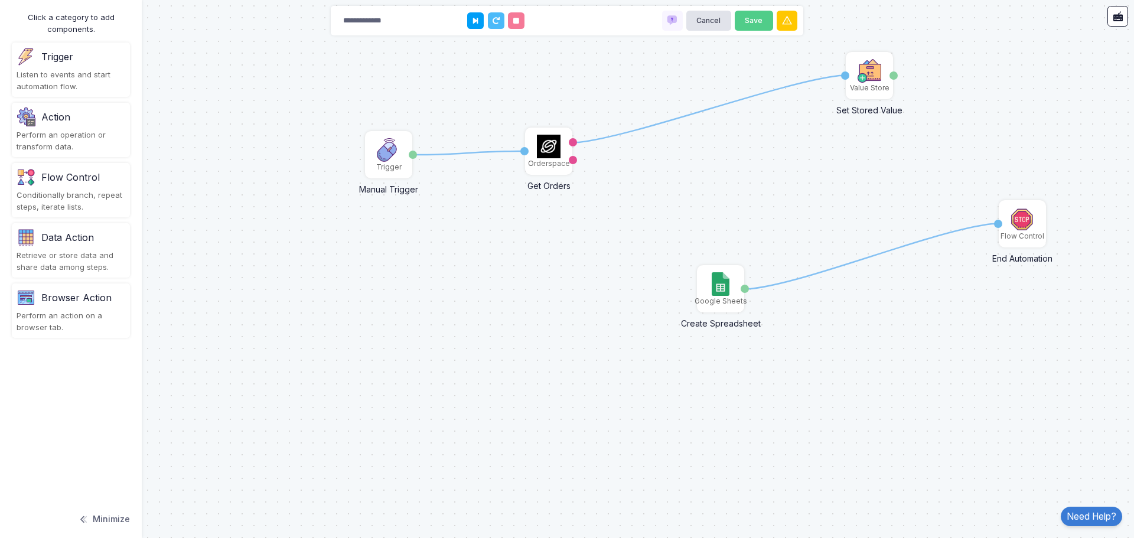
click at [43, 118] on div "Action" at bounding box center [55, 117] width 29 height 14
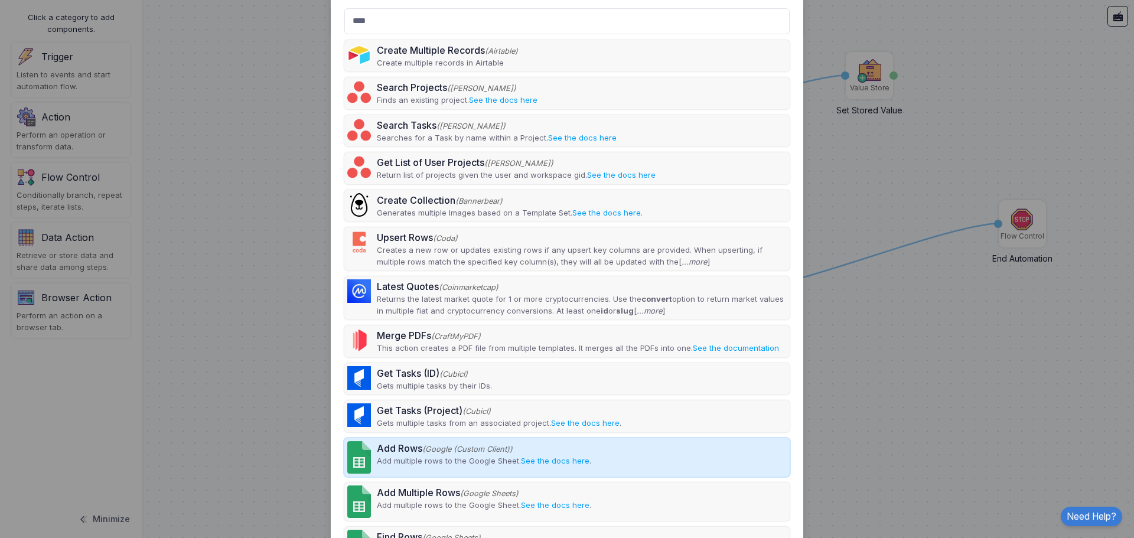
scroll to position [118, 0]
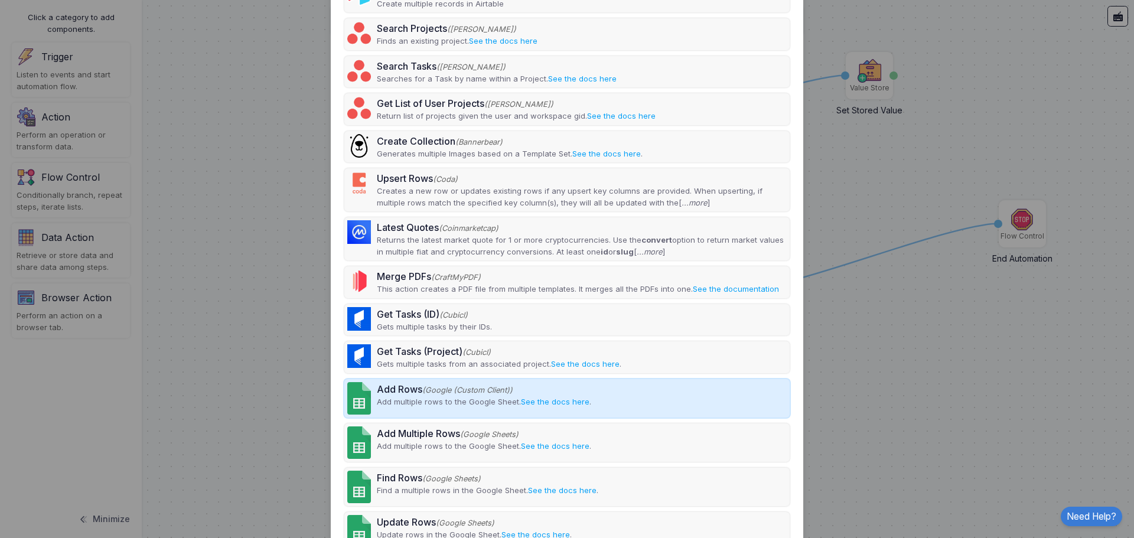
type input "****"
click at [477, 401] on p "Add multiple rows to the Google Sheet. See the docs here ." at bounding box center [484, 402] width 214 height 12
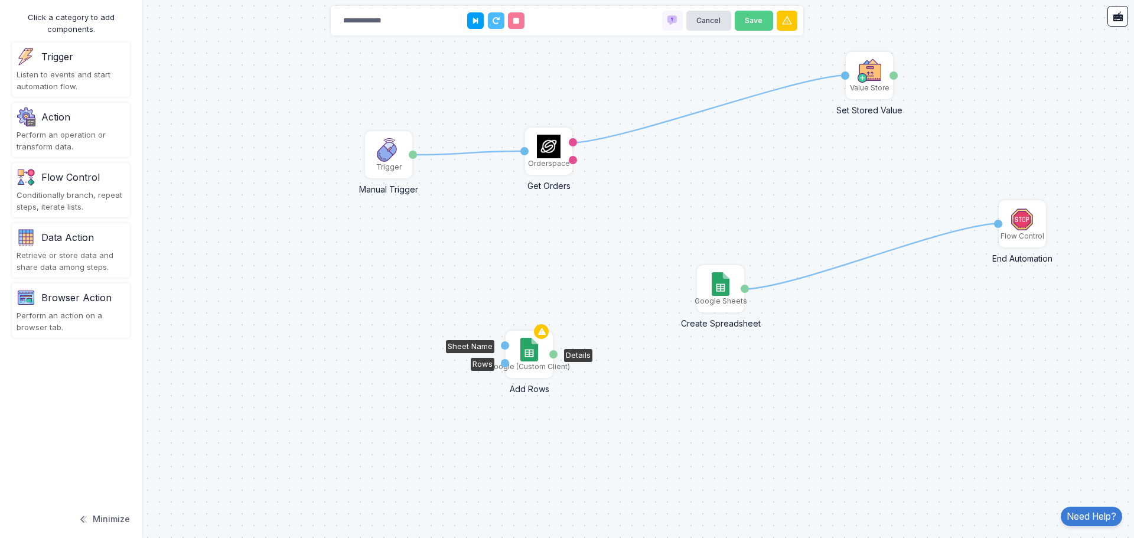
click at [530, 354] on img at bounding box center [528, 350] width 17 height 24
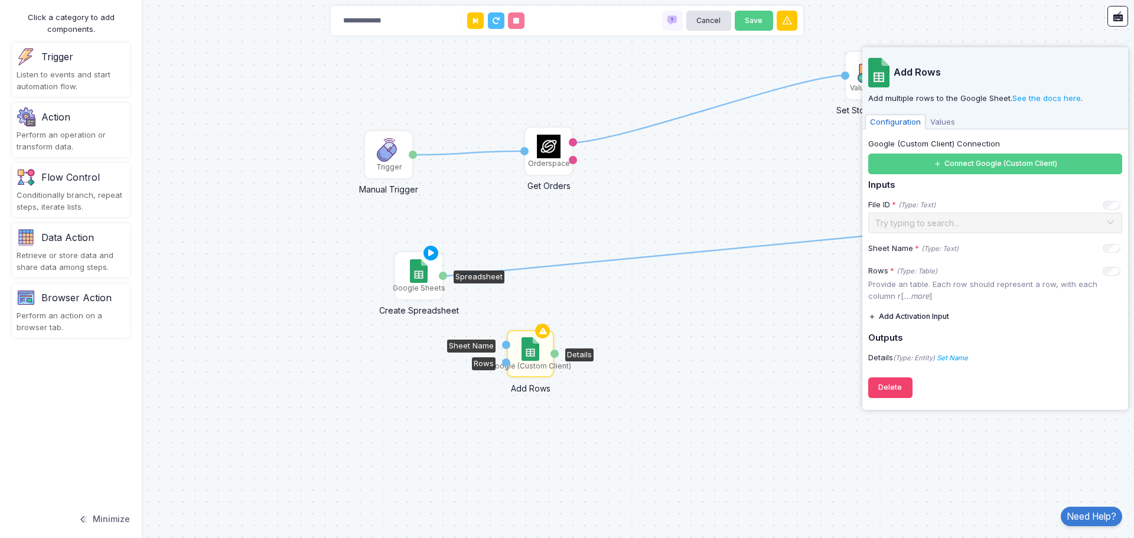
drag, startPoint x: 712, startPoint y: 289, endPoint x: 410, endPoint y: 276, distance: 302.0
click at [410, 276] on img at bounding box center [418, 271] width 17 height 24
click at [415, 295] on div "Google Sheets" at bounding box center [418, 275] width 45 height 45
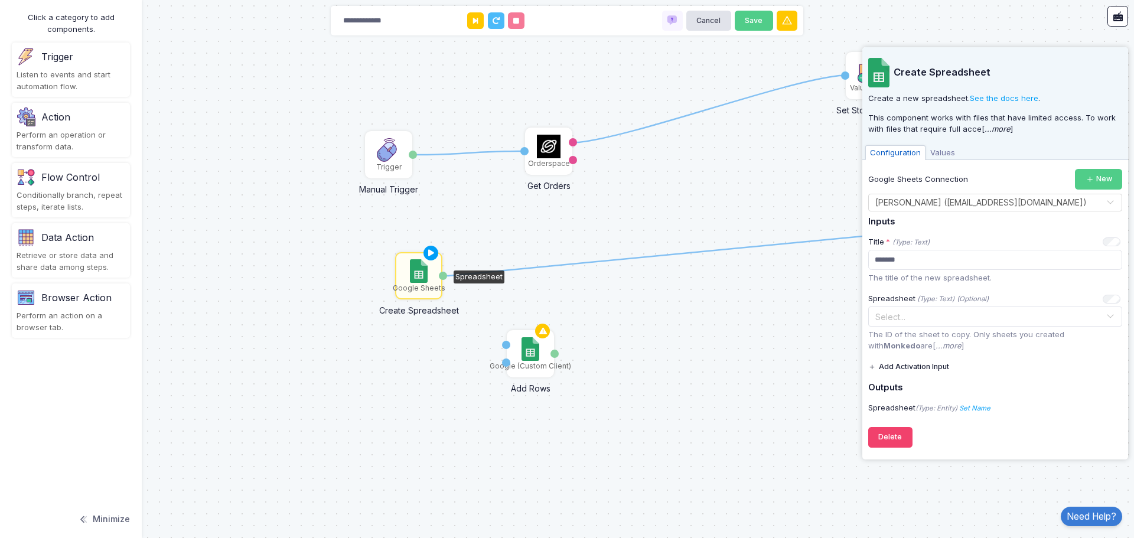
click at [712, 251] on icon at bounding box center [720, 250] width 555 height 52
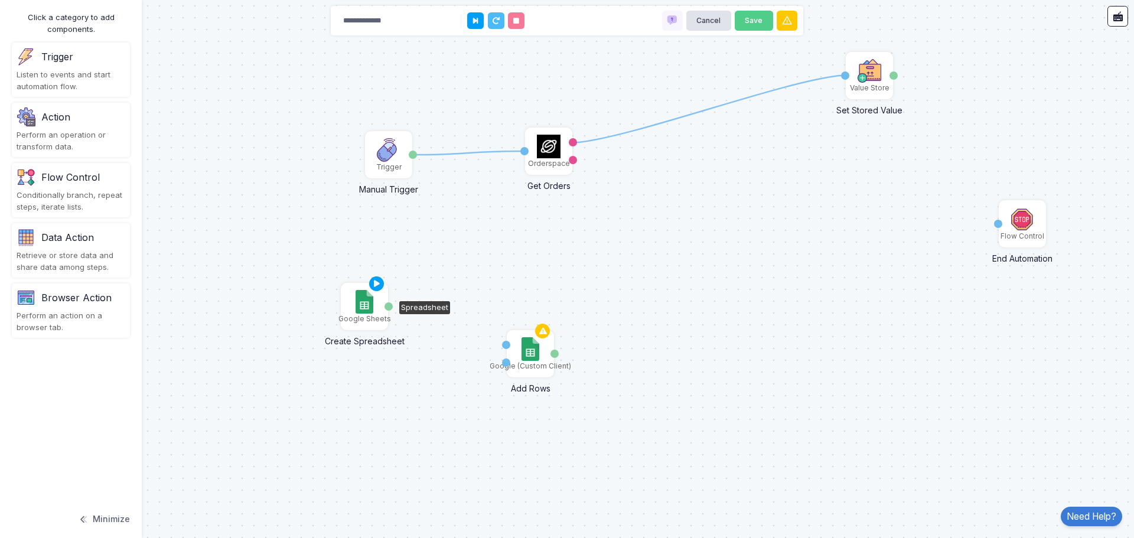
drag, startPoint x: 417, startPoint y: 281, endPoint x: 363, endPoint y: 312, distance: 62.4
click at [363, 312] on img at bounding box center [363, 302] width 17 height 24
click at [362, 312] on img at bounding box center [363, 302] width 17 height 24
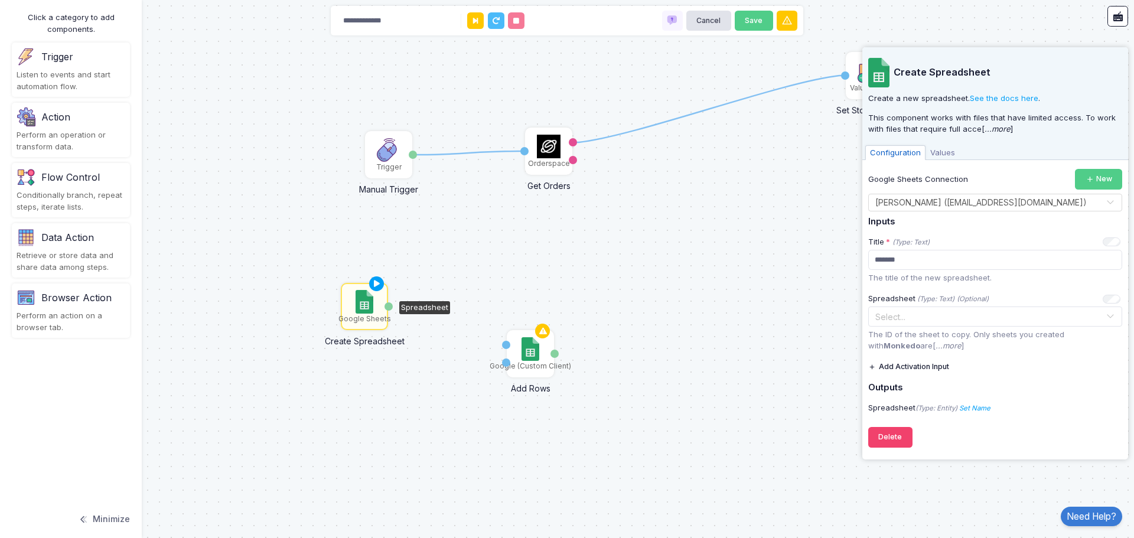
click at [921, 369] on button "Add Activation Input" at bounding box center [908, 367] width 81 height 21
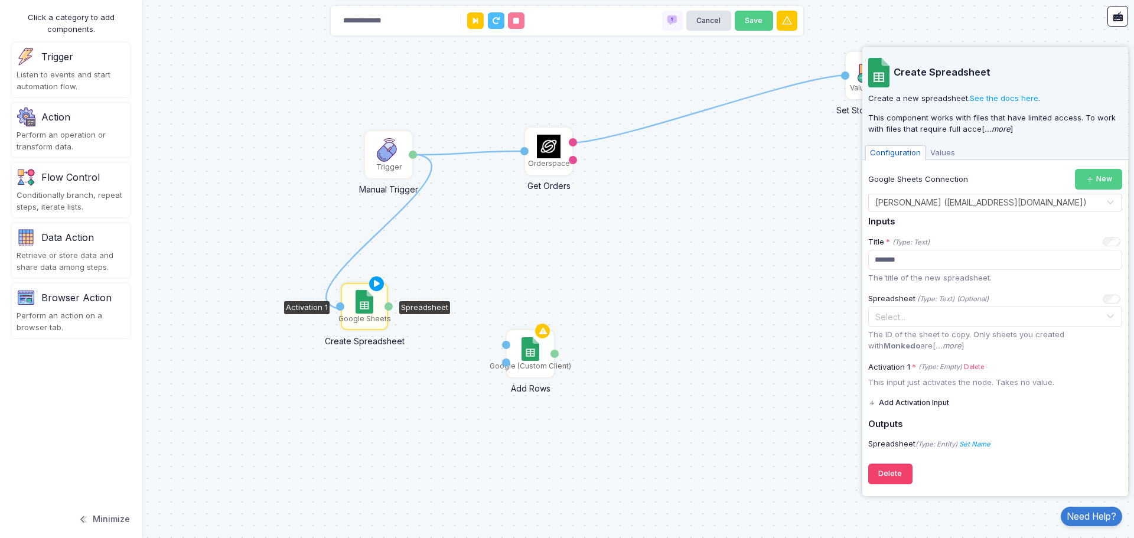
drag, startPoint x: 413, startPoint y: 156, endPoint x: 345, endPoint y: 309, distance: 167.0
click at [1, 1] on div "1 1 1 Orderspace Get Orders Activation 1 moreorders orders Flow Control End Aut…" at bounding box center [0, 0] width 1 height 1
drag, startPoint x: 415, startPoint y: 154, endPoint x: 340, endPoint y: 306, distance: 170.3
click at [1, 1] on div "1 1 1 Orderspace Get Orders Activation 1 moreorders orders Flow Control End Aut…" at bounding box center [0, 0] width 1 height 1
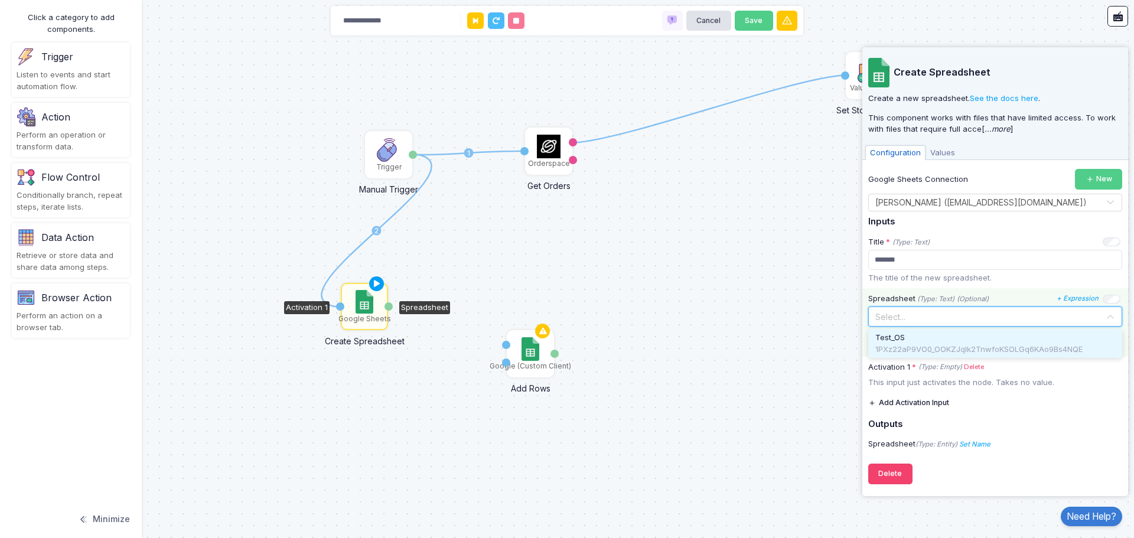
click at [926, 320] on input "text" at bounding box center [983, 315] width 217 height 13
click at [914, 342] on div "Test_OS" at bounding box center [995, 338] width 240 height 12
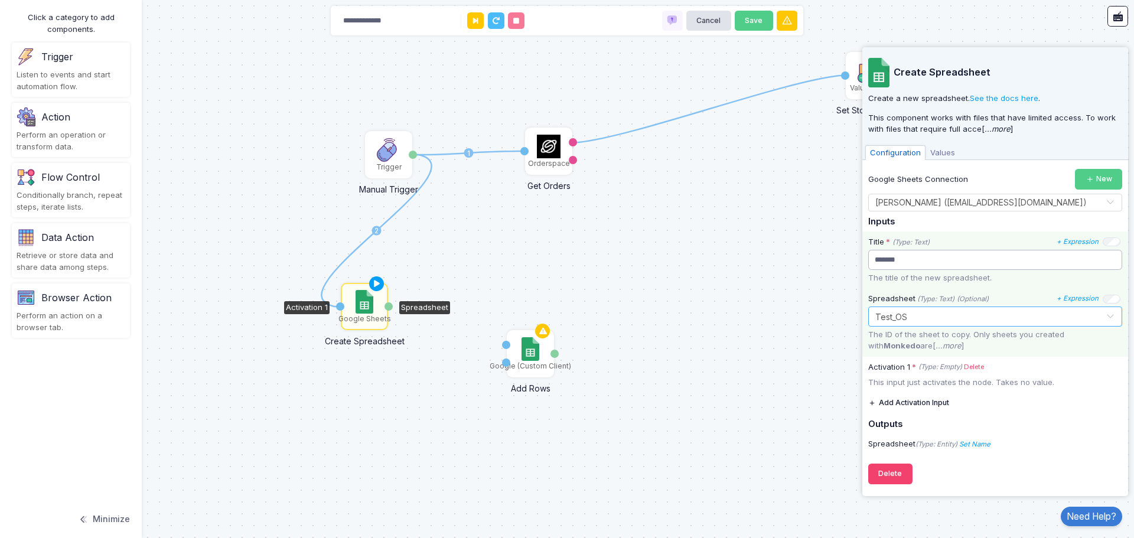
click at [918, 266] on input "*******" at bounding box center [995, 260] width 254 height 21
type input "*"
type input "******"
click at [789, 379] on div "1 1 2 Orderspace Get Orders Activation 1 moreorders orders Flow Control End Aut…" at bounding box center [567, 269] width 1134 height 538
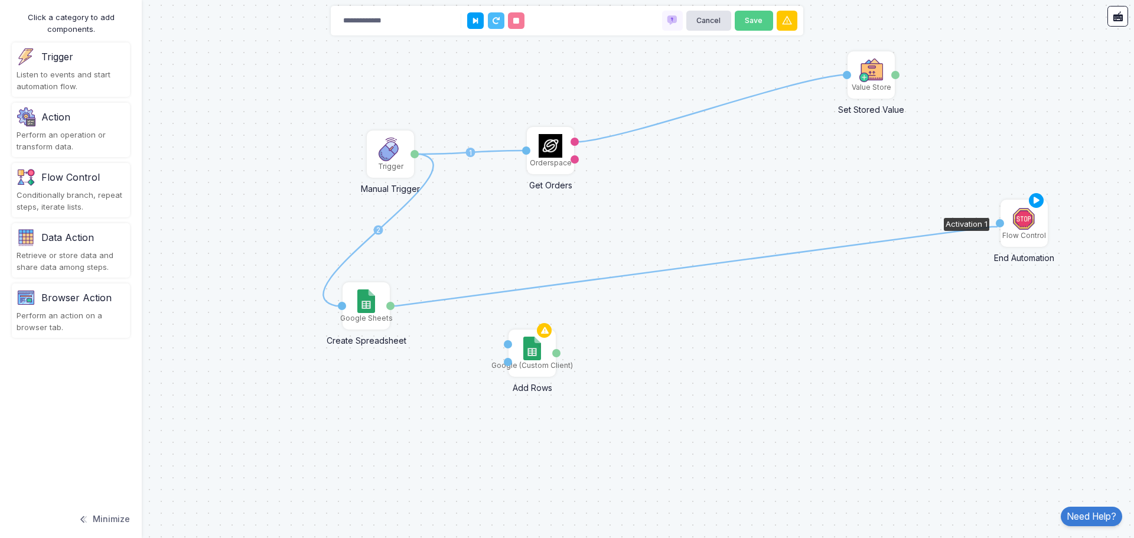
drag, startPoint x: 391, startPoint y: 307, endPoint x: 997, endPoint y: 227, distance: 611.7
click at [2, 0] on div "1 1 2 1 Orderspace Get Orders Activation 1 moreorders orders Flow Control End A…" at bounding box center [2, -1] width 1 height 1
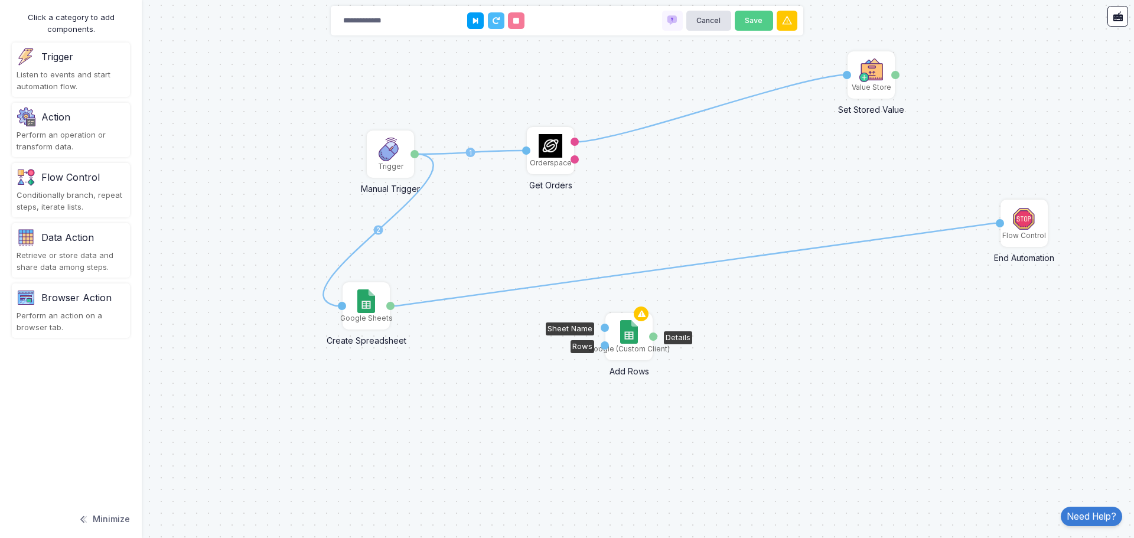
drag, startPoint x: 534, startPoint y: 353, endPoint x: 631, endPoint y: 337, distance: 98.2
click at [631, 337] on img at bounding box center [628, 332] width 17 height 24
drag, startPoint x: 417, startPoint y: 155, endPoint x: 555, endPoint y: 336, distance: 227.6
click at [628, 330] on img at bounding box center [628, 332] width 17 height 24
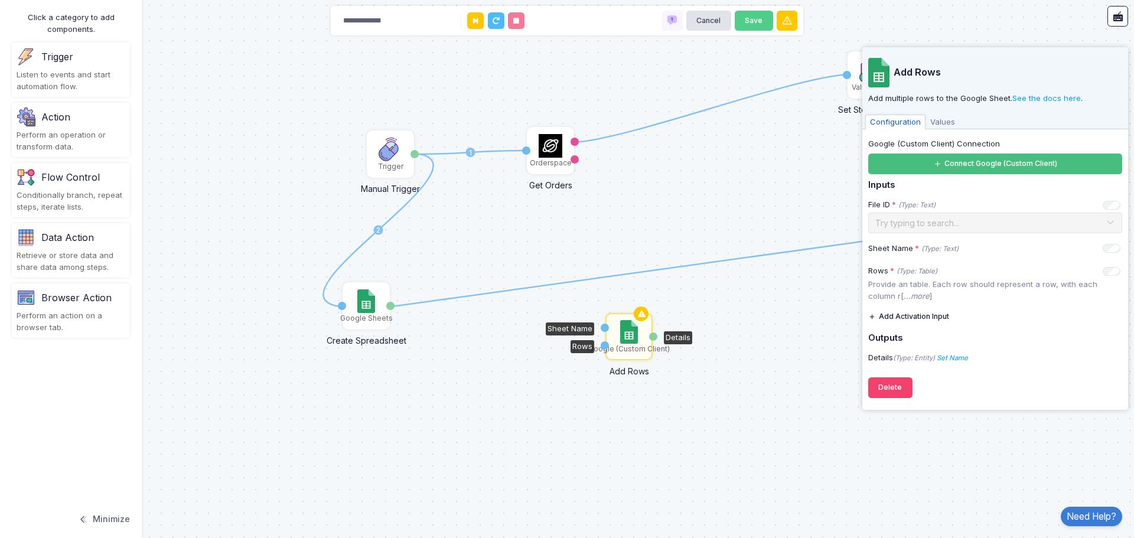
click at [980, 164] on button "Connect Google (Custom Client)" at bounding box center [995, 164] width 254 height 21
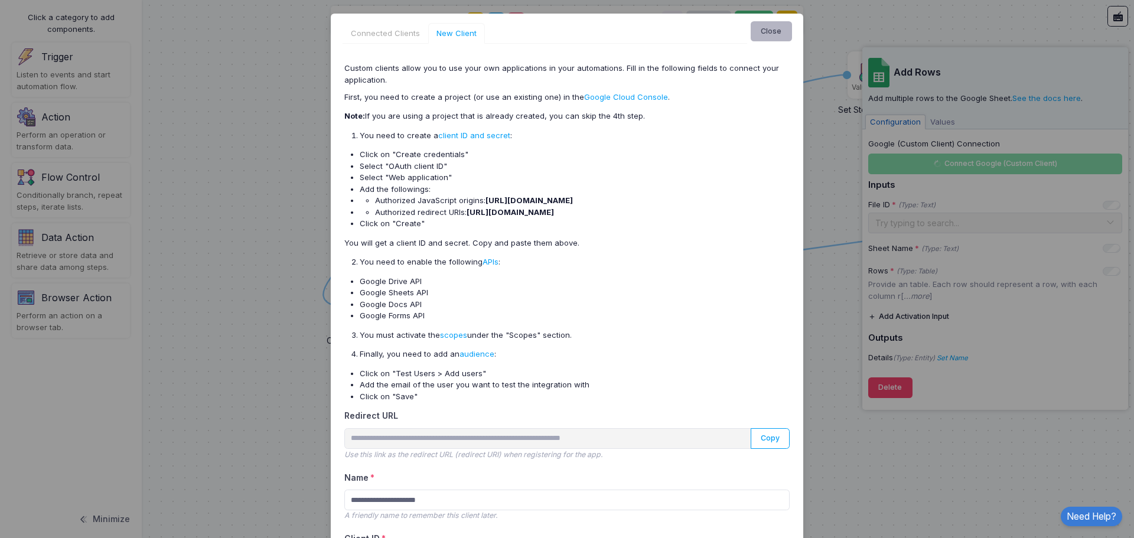
click at [772, 30] on button "Close" at bounding box center [771, 31] width 41 height 21
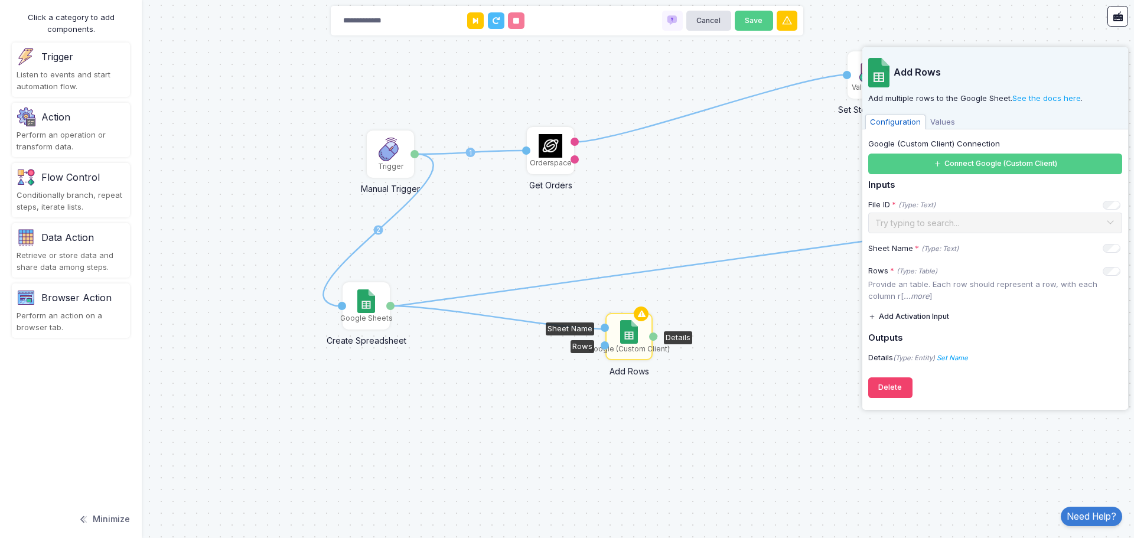
drag, startPoint x: 391, startPoint y: 307, endPoint x: 606, endPoint y: 329, distance: 216.6
click at [2, 0] on div "1 1 2 1 1 Orderspace Get Orders Activation 1 moreorders orders Flow Control End…" at bounding box center [2, -1] width 1 height 1
drag, startPoint x: 573, startPoint y: 158, endPoint x: 605, endPoint y: 345, distance: 190.5
click at [2, 0] on div "1 1 2 1 2 1 Orderspace Get Orders Activation 1 moreorders orders Flow Control E…" at bounding box center [2, -1] width 1 height 1
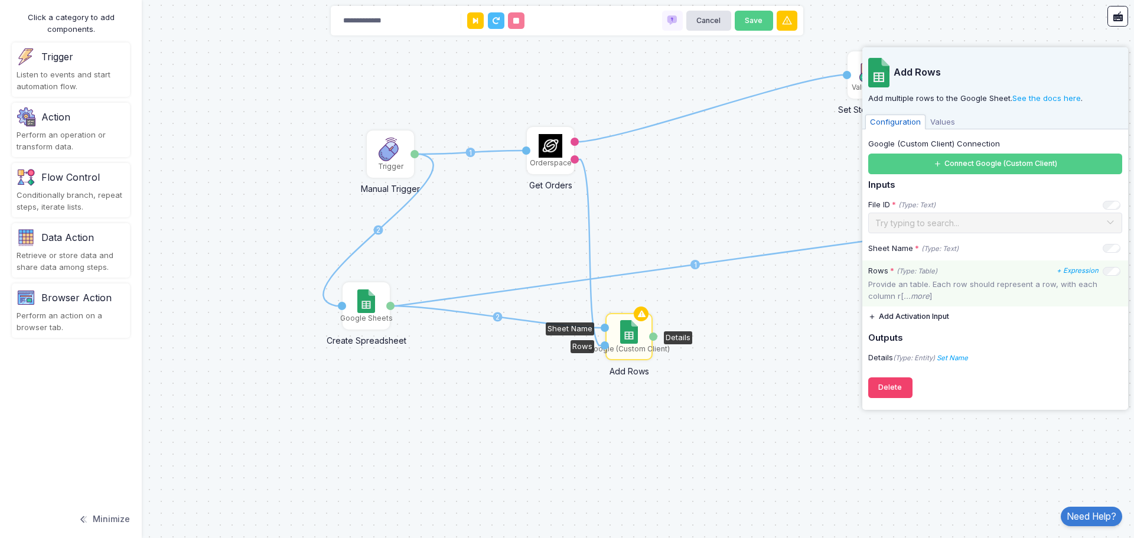
click at [990, 285] on p "Provide an table. Each row should represent a row, with each column r[ ...more ]" at bounding box center [995, 290] width 254 height 23
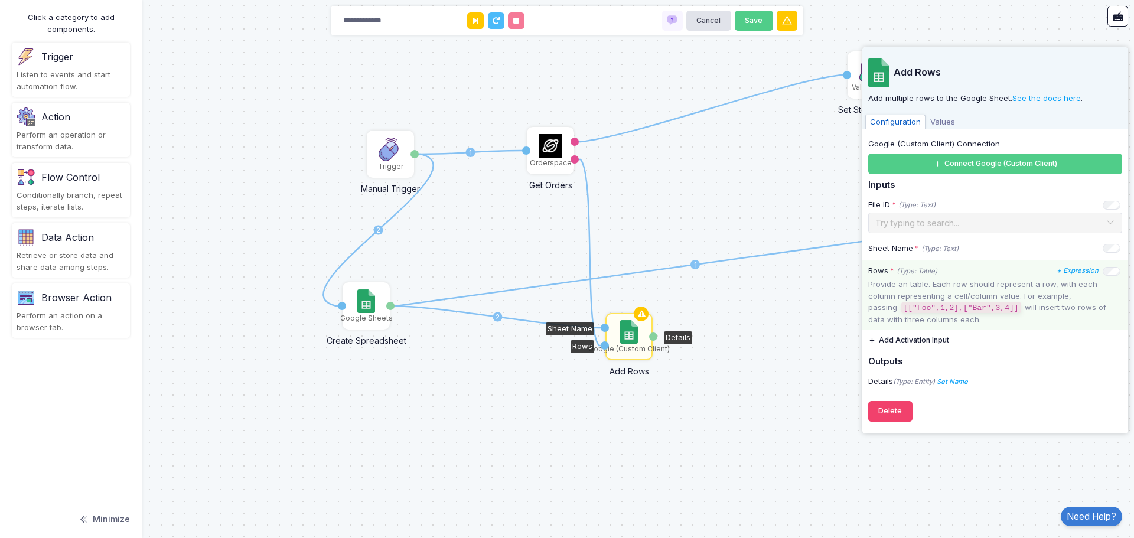
click at [763, 337] on div "1 1 2 1 2 1 Orderspace Get Orders Activation 1 moreorders orders Flow Control E…" at bounding box center [567, 269] width 1134 height 538
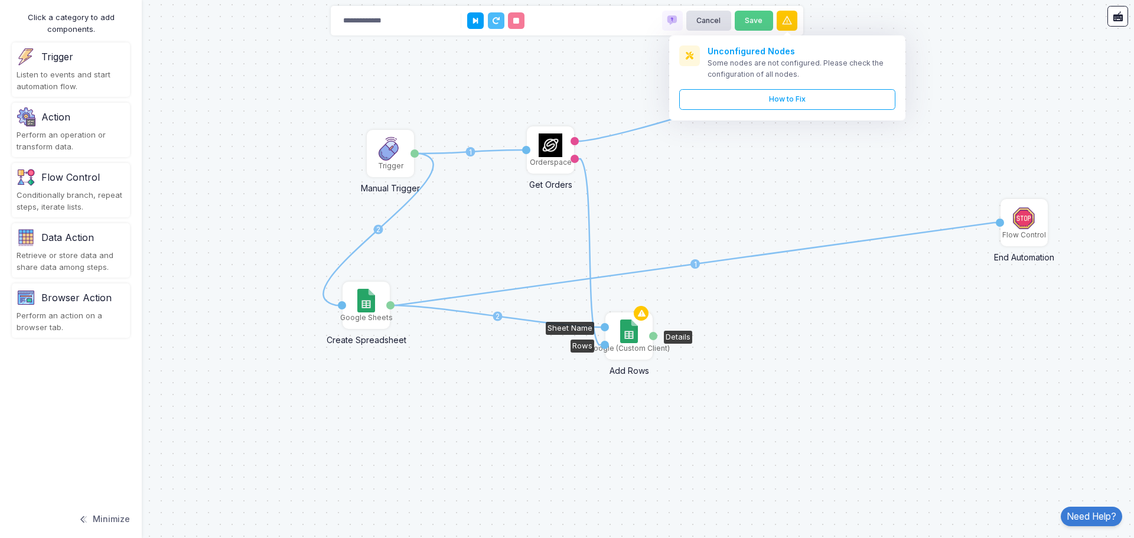
click at [629, 332] on img at bounding box center [628, 331] width 17 height 24
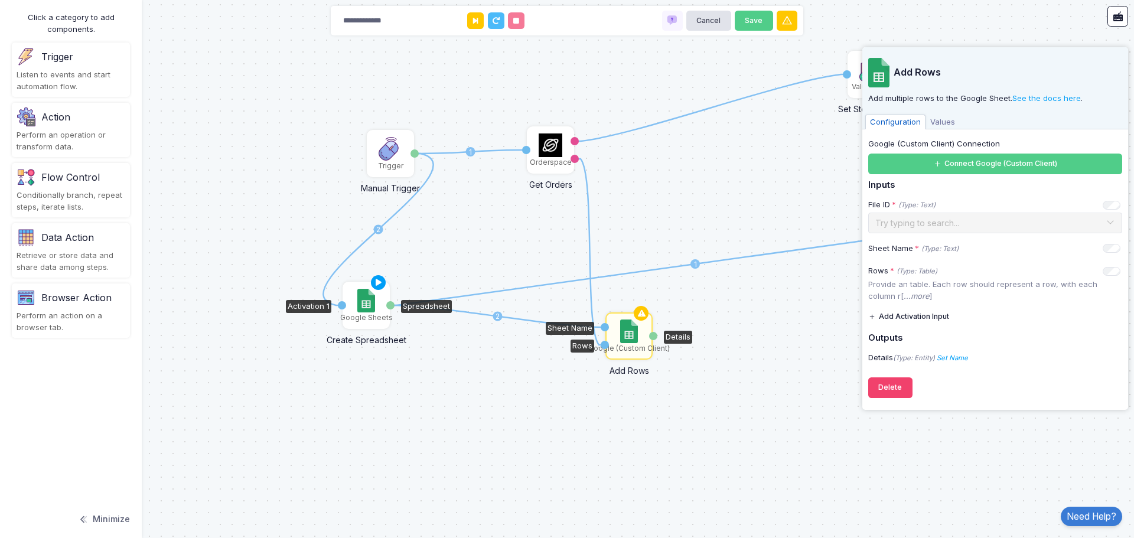
click at [374, 308] on img at bounding box center [365, 301] width 17 height 24
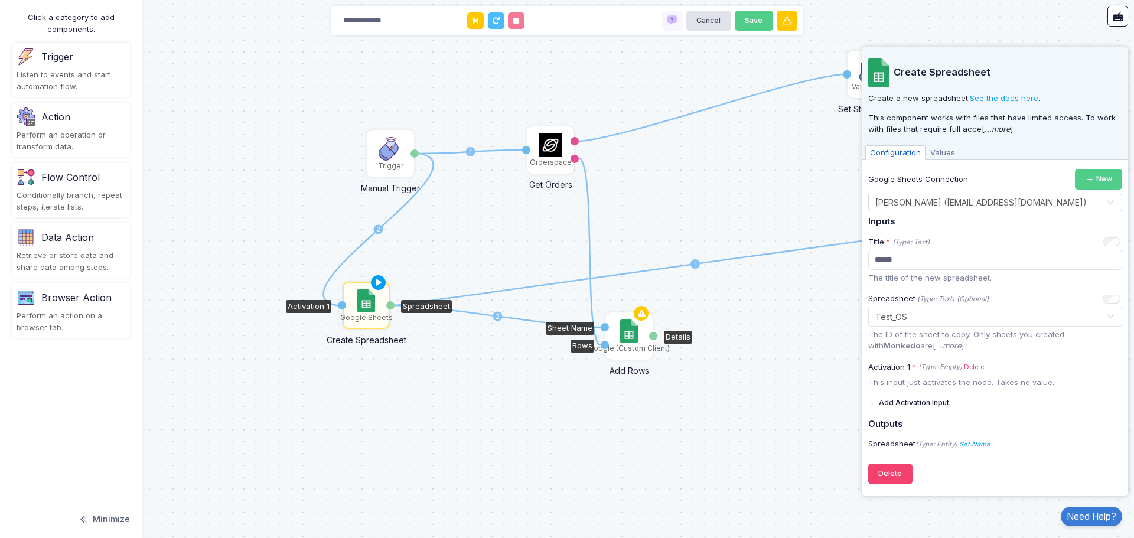
click at [631, 334] on img at bounding box center [628, 331] width 17 height 24
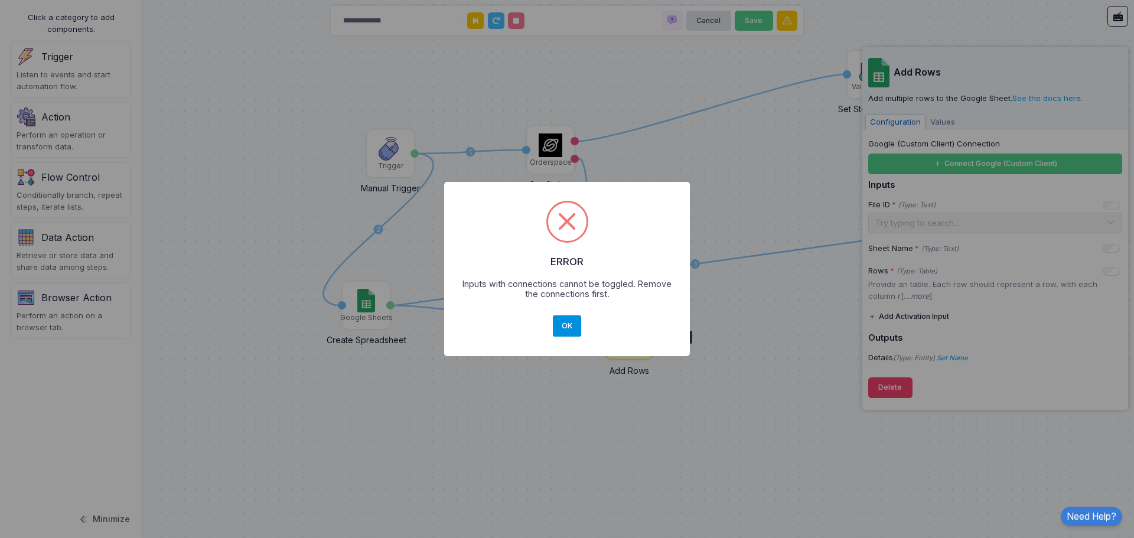
click at [570, 328] on button "OK" at bounding box center [567, 325] width 28 height 21
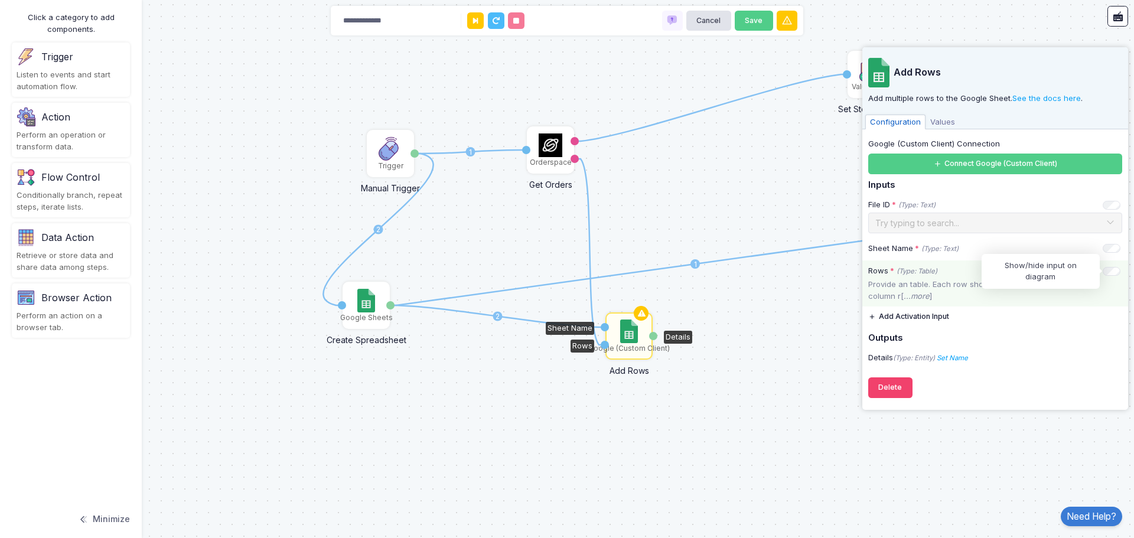
click at [931, 273] on icon "(Type: Table)" at bounding box center [916, 271] width 41 height 8
click at [1080, 267] on icon "+ Expression" at bounding box center [1077, 270] width 42 height 8
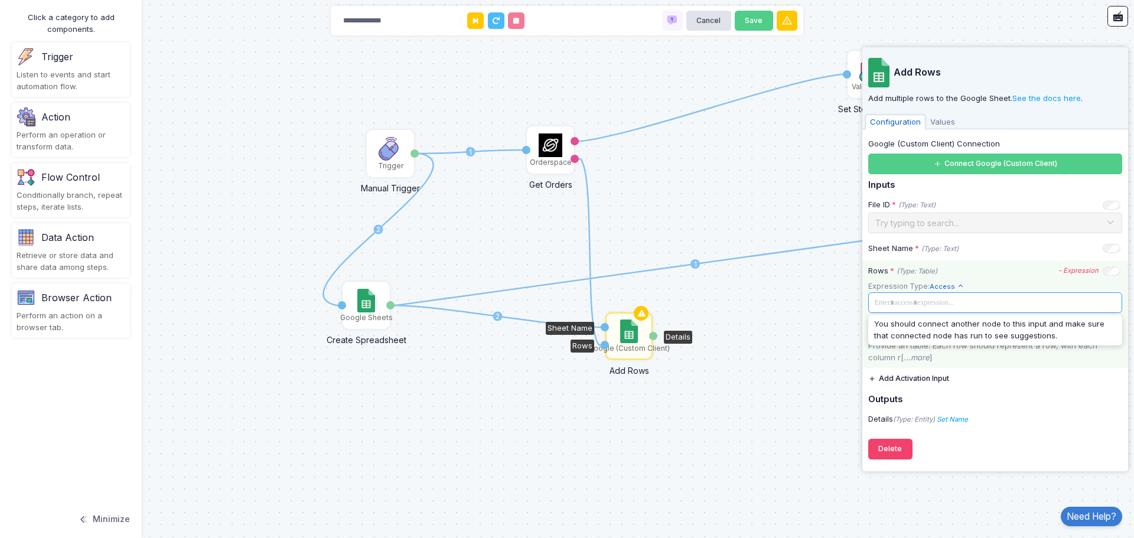
click at [890, 304] on span at bounding box center [993, 302] width 247 height 13
click at [888, 304] on span at bounding box center [993, 302] width 247 height 13
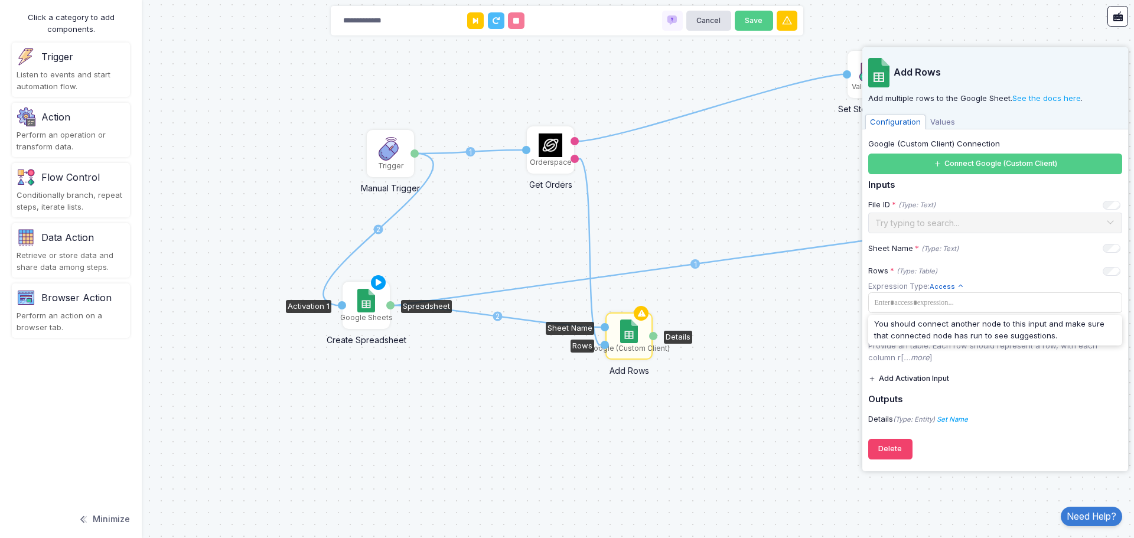
click at [371, 306] on img at bounding box center [365, 301] width 17 height 24
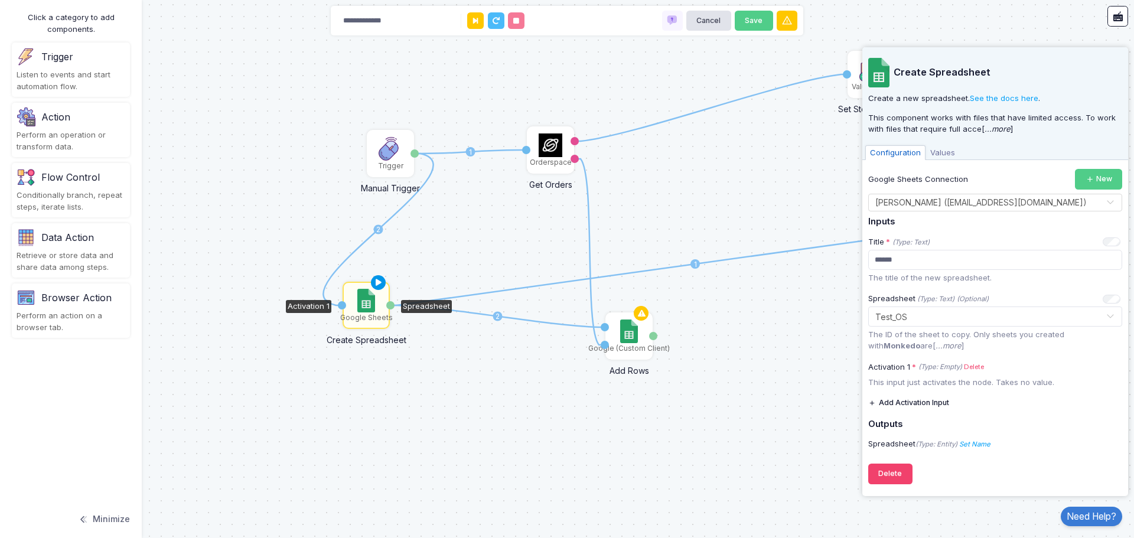
click at [380, 279] on icon at bounding box center [378, 283] width 14 height 17
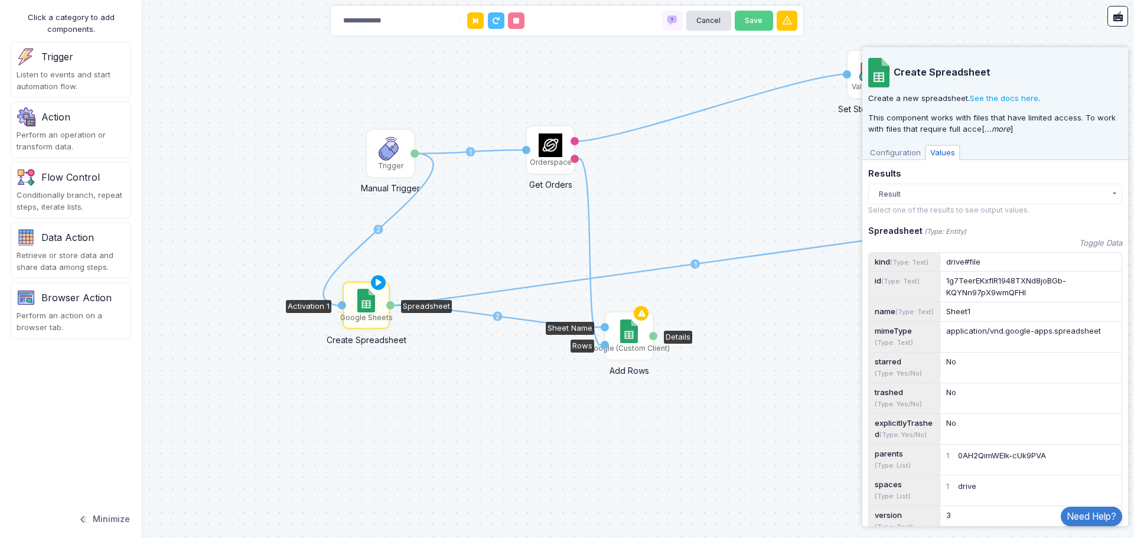
click at [631, 332] on img at bounding box center [628, 331] width 17 height 24
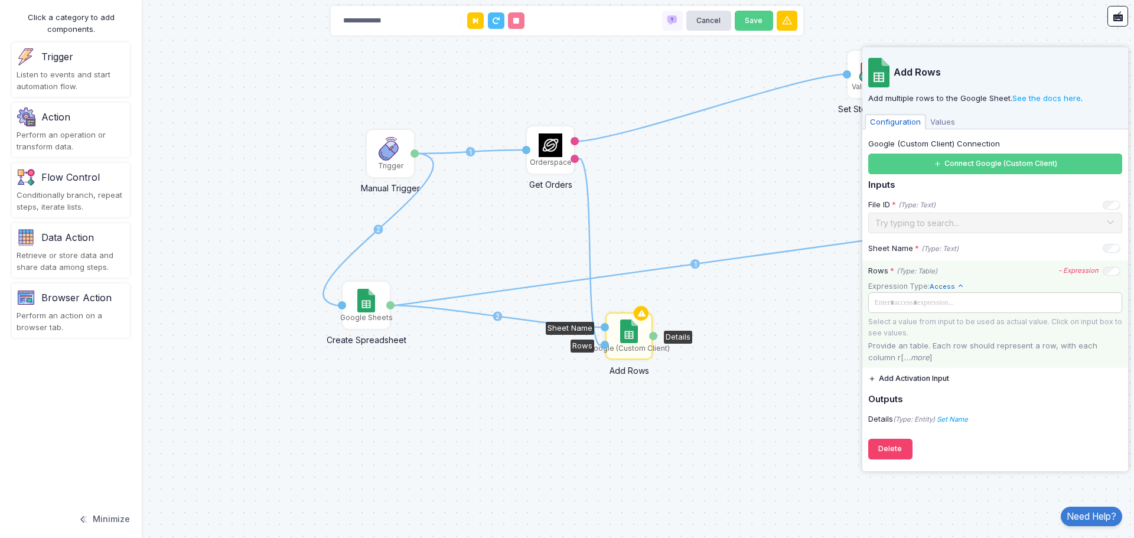
click at [909, 303] on span at bounding box center [993, 302] width 247 height 13
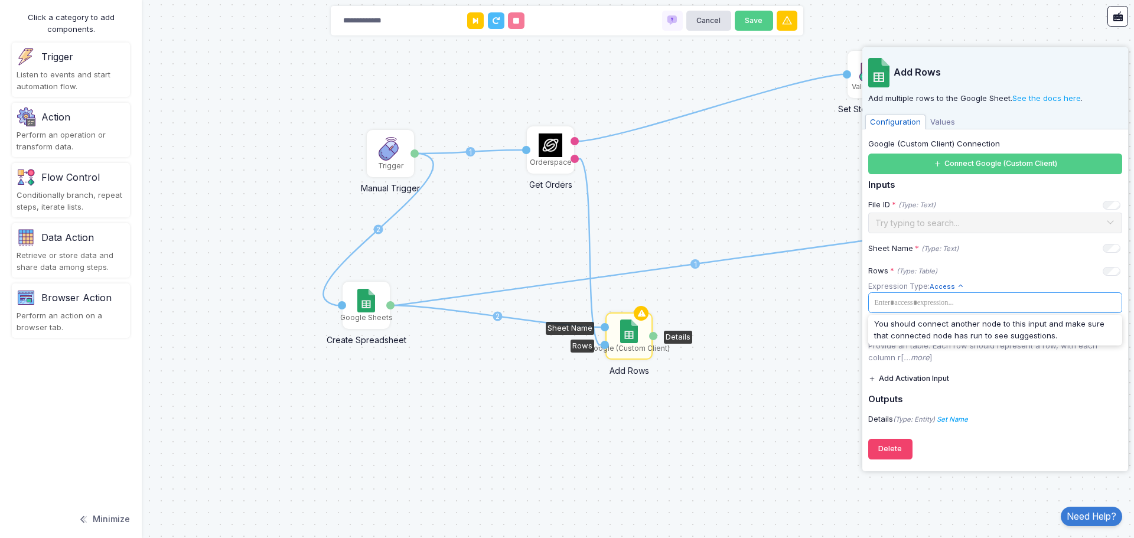
click at [936, 115] on span "Values" at bounding box center [942, 122] width 34 height 15
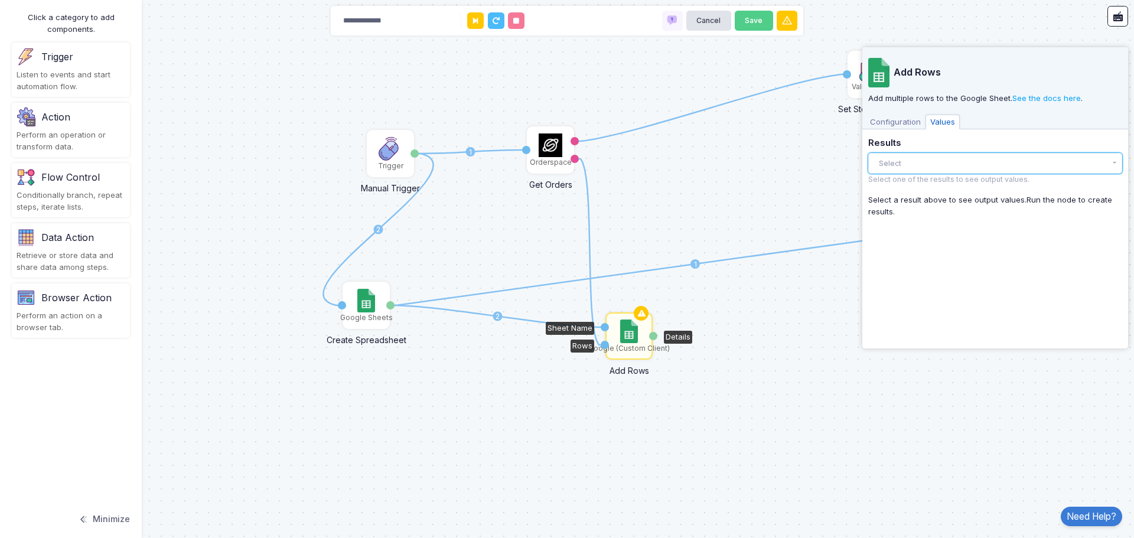
click at [898, 164] on button "Select" at bounding box center [995, 163] width 254 height 21
click at [898, 161] on button "Select" at bounding box center [995, 163] width 254 height 21
click at [894, 118] on span "Configuration" at bounding box center [895, 122] width 60 height 15
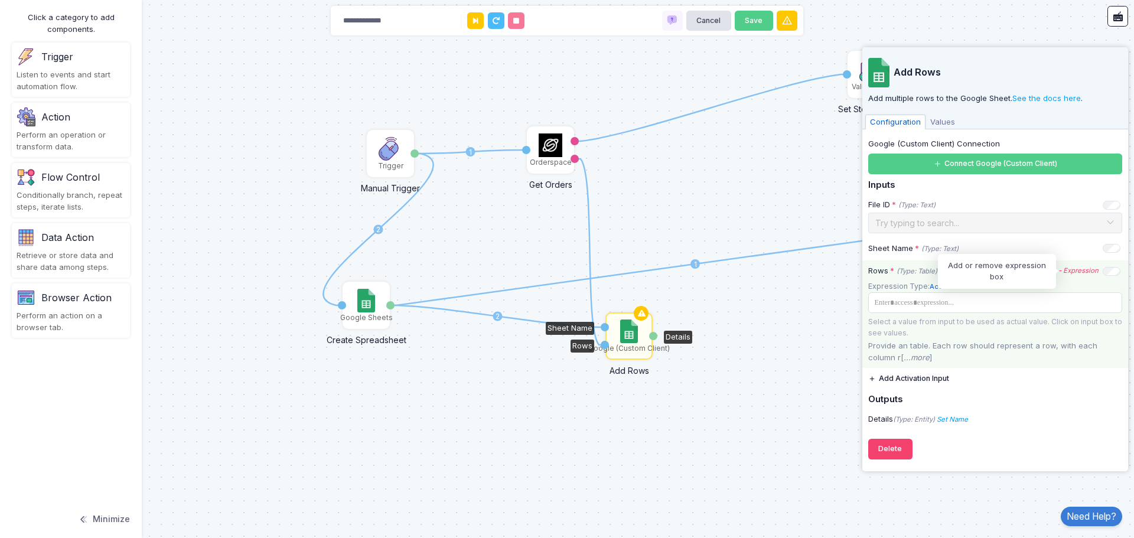
click at [1083, 270] on icon "- Expression" at bounding box center [1078, 270] width 40 height 8
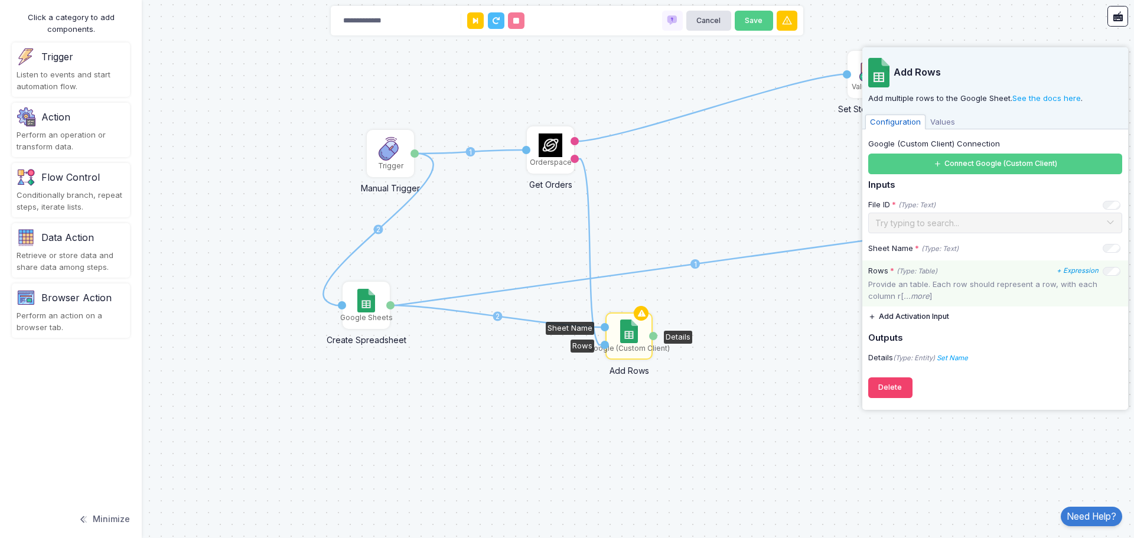
click at [58, 136] on div "Perform an operation or transform data." at bounding box center [71, 140] width 109 height 23
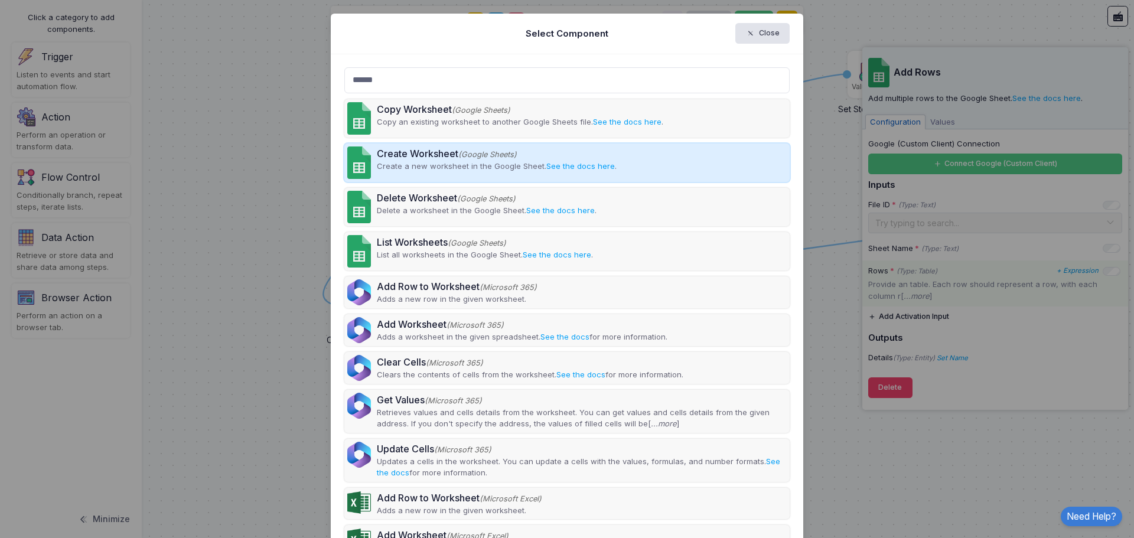
type input "******"
click at [434, 169] on p "Create a new worksheet in the Google Sheet. See the docs here ." at bounding box center [497, 167] width 240 height 12
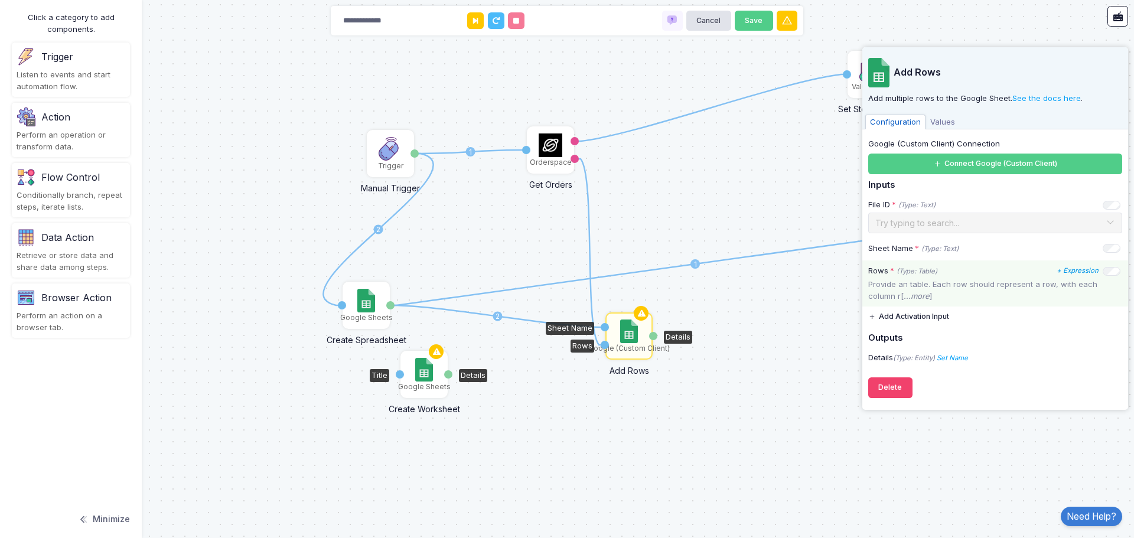
click at [424, 374] on img at bounding box center [423, 370] width 17 height 24
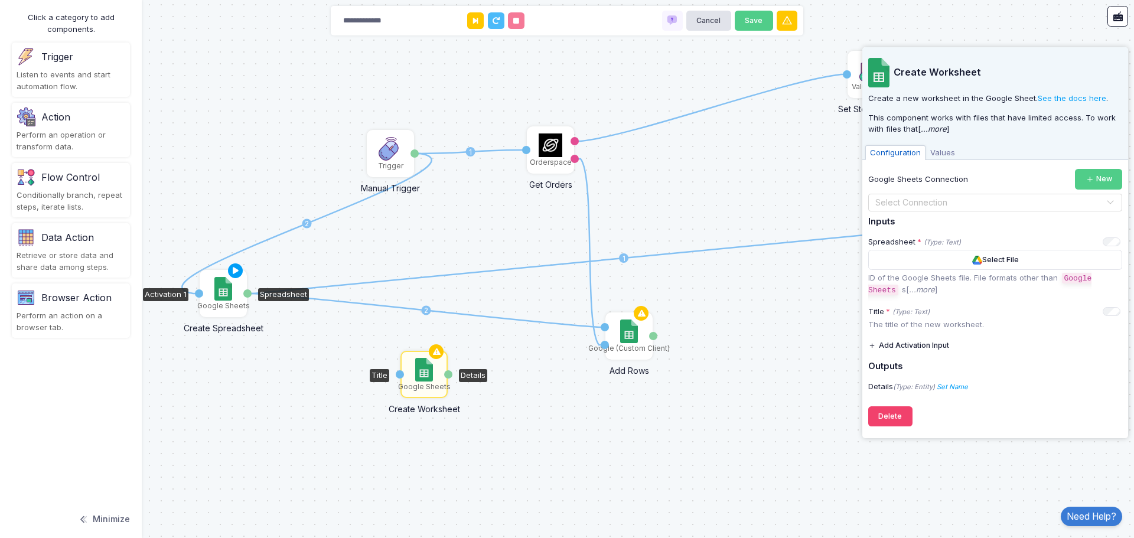
drag, startPoint x: 366, startPoint y: 309, endPoint x: 223, endPoint y: 297, distance: 143.4
click at [223, 297] on img at bounding box center [222, 289] width 17 height 24
drag, startPoint x: 249, startPoint y: 293, endPoint x: 398, endPoint y: 373, distance: 168.5
click at [422, 375] on img at bounding box center [423, 370] width 17 height 24
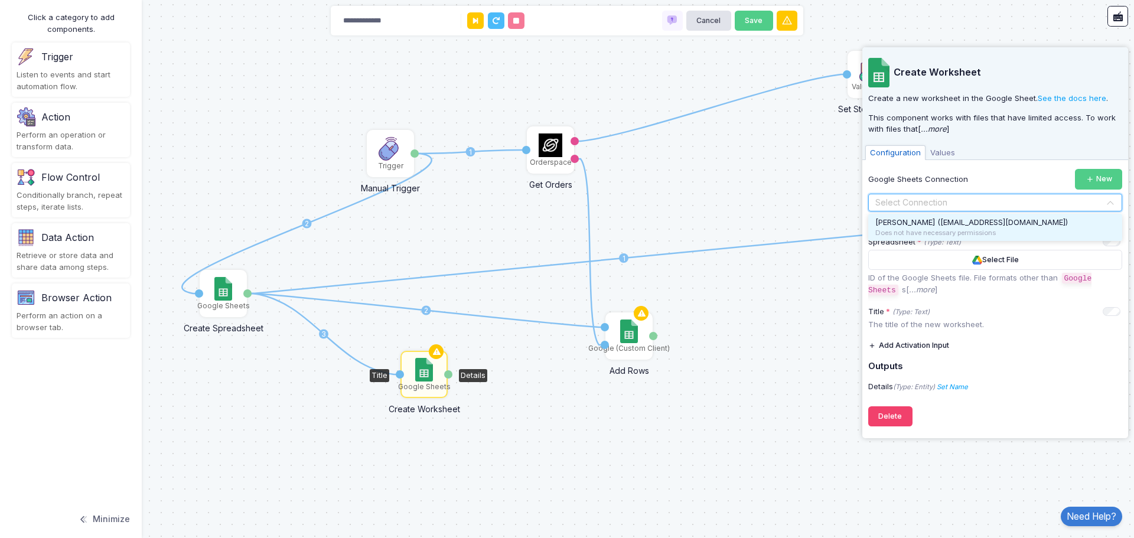
click at [990, 204] on input "text" at bounding box center [983, 203] width 217 height 13
click at [979, 230] on div "Does not have necessary permissions" at bounding box center [995, 233] width 240 height 10
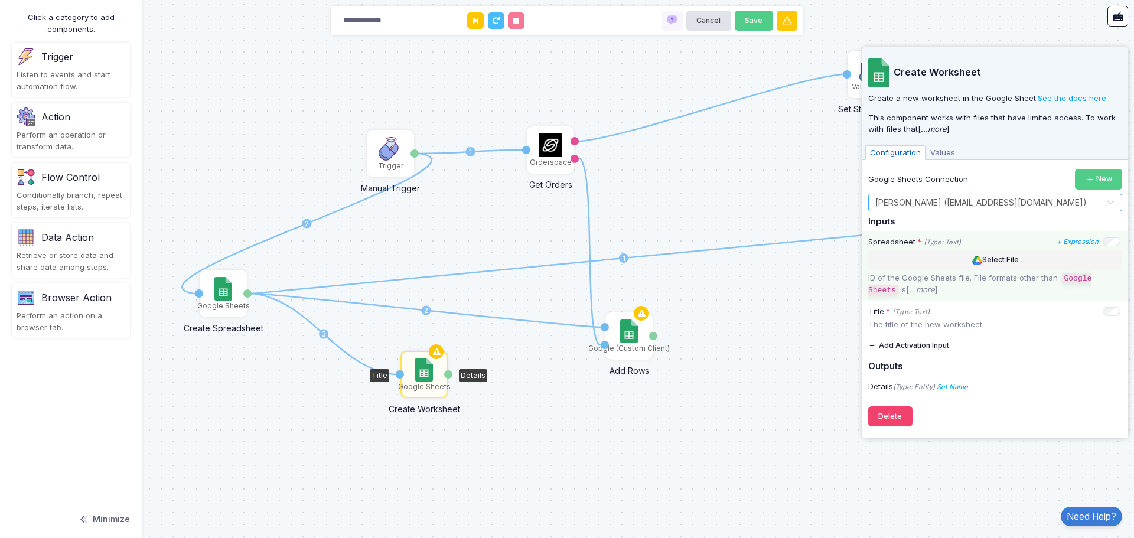
click at [994, 263] on button "Select File" at bounding box center [995, 260] width 254 height 21
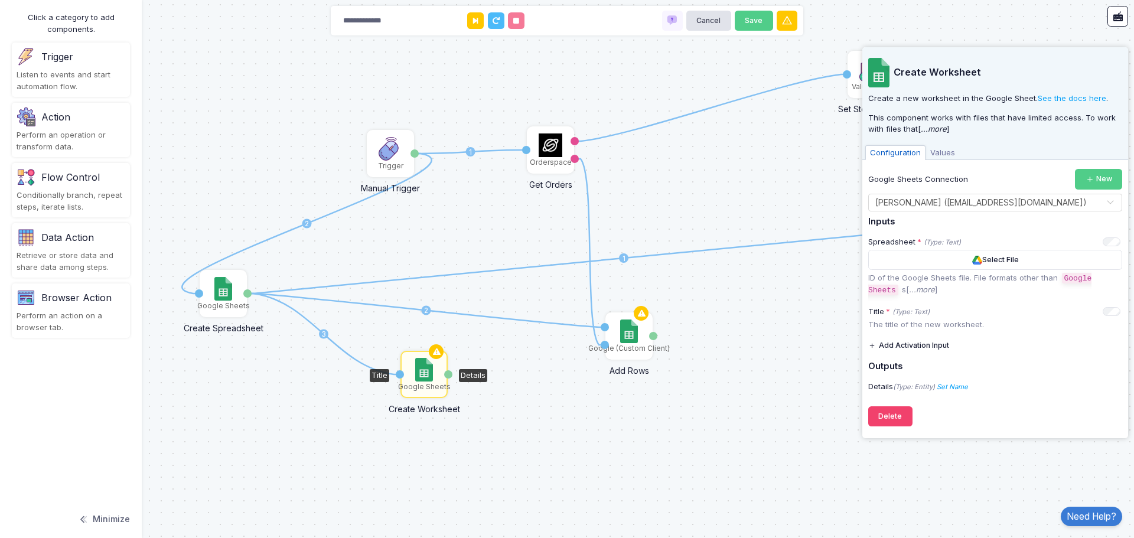
click at [414, 376] on div "Google Sheets" at bounding box center [424, 374] width 45 height 45
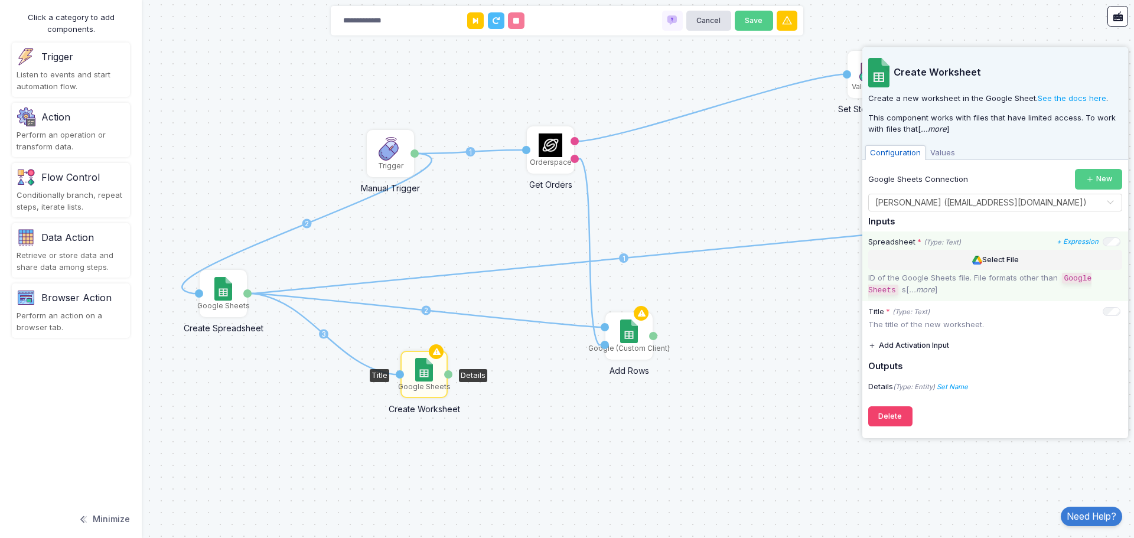
click at [980, 260] on img at bounding box center [977, 260] width 10 height 9
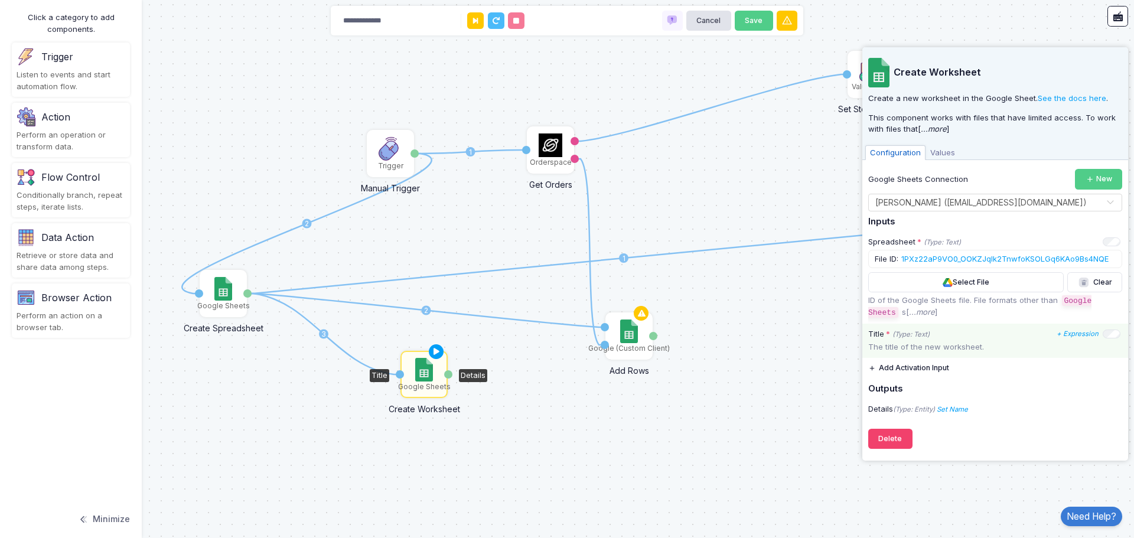
click at [959, 345] on p "The title of the new worksheet." at bounding box center [995, 347] width 254 height 12
click at [916, 344] on p "The title of the new worksheet." at bounding box center [995, 347] width 254 height 12
click at [899, 344] on p "The title of the new worksheet." at bounding box center [995, 347] width 254 height 12
click at [1074, 333] on icon "+ Expression" at bounding box center [1077, 333] width 42 height 8
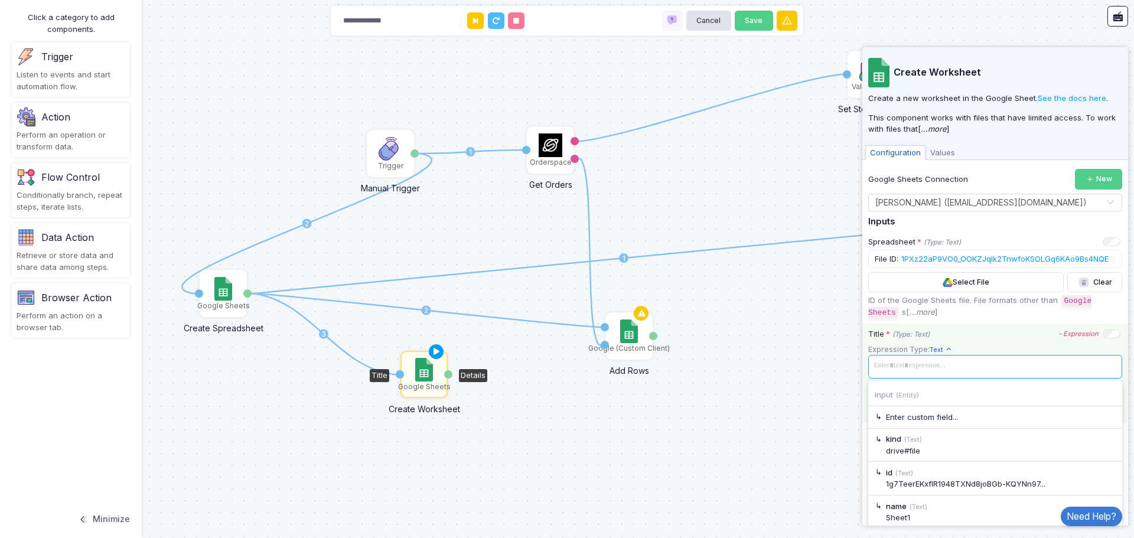
click at [946, 364] on span at bounding box center [994, 365] width 249 height 17
click at [807, 391] on div "1 1 2 1 2 1 3 Orderspace Get Orders Activation 1 moreorders orders Flow Control…" at bounding box center [567, 269] width 1134 height 538
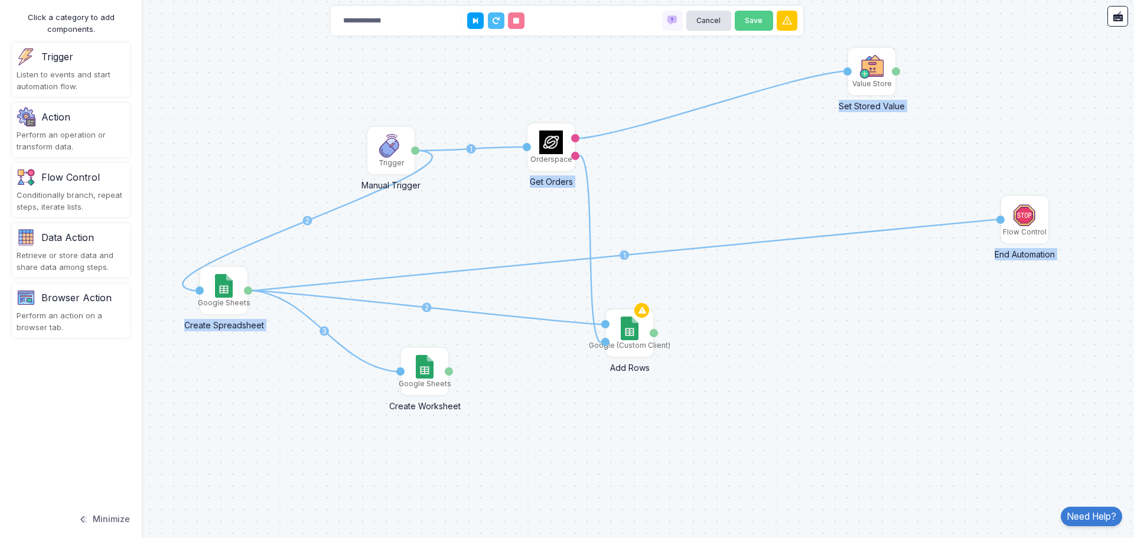
drag, startPoint x: 200, startPoint y: 291, endPoint x: 336, endPoint y: 335, distance: 142.7
click at [336, 335] on div "1 1 2 1 2 1 3 Orderspace Get Orders Activation 1 moreorders orders Flow Control…" at bounding box center [567, 269] width 1134 height 538
click at [415, 148] on div "Done" at bounding box center [415, 150] width 8 height 8
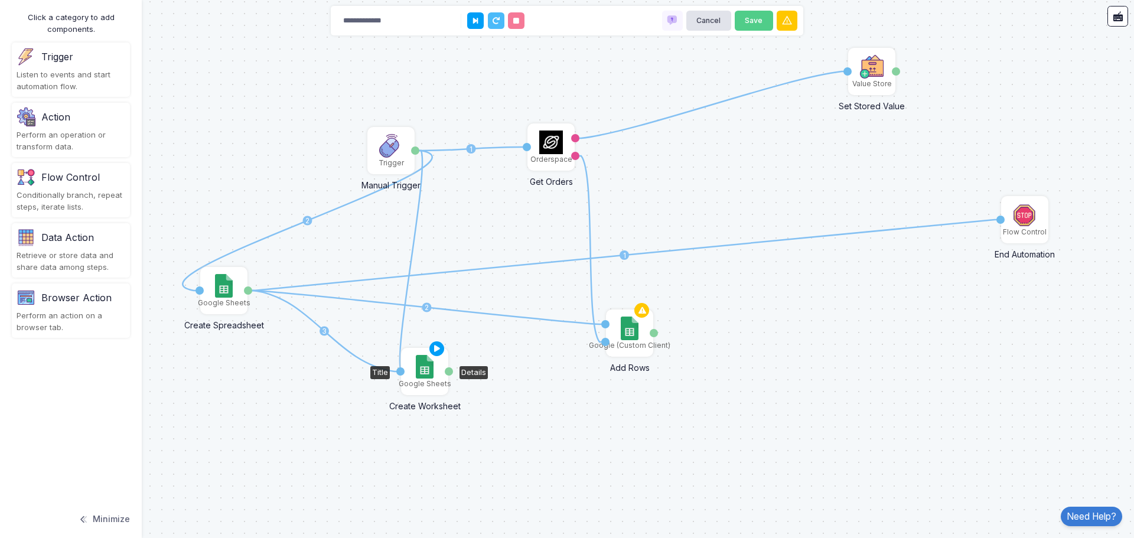
drag, startPoint x: 415, startPoint y: 148, endPoint x: 407, endPoint y: 371, distance: 223.4
click at [339, 342] on icon at bounding box center [324, 331] width 152 height 81
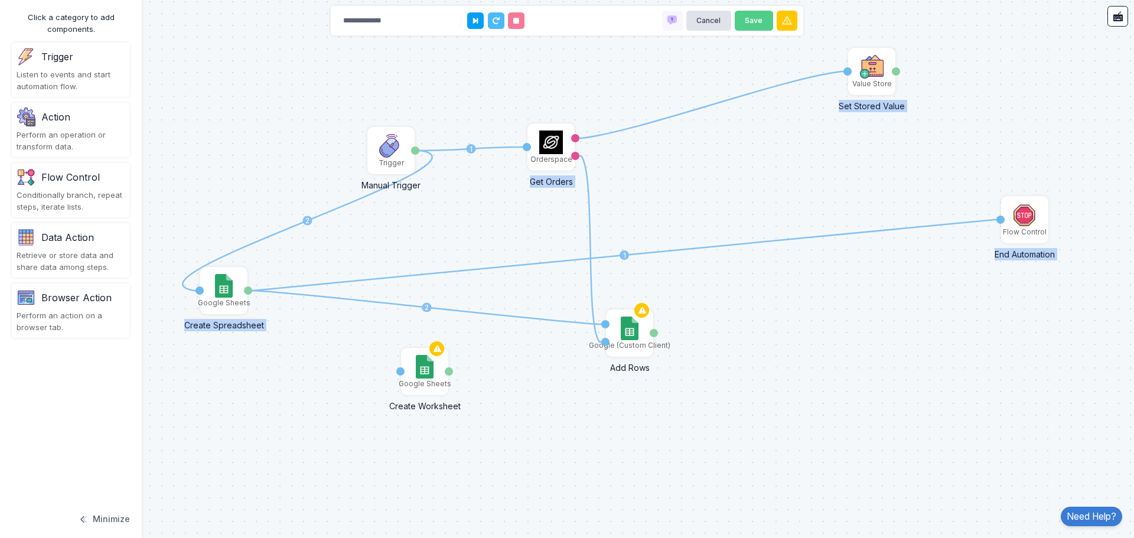
click at [226, 254] on icon at bounding box center [307, 221] width 250 height 140
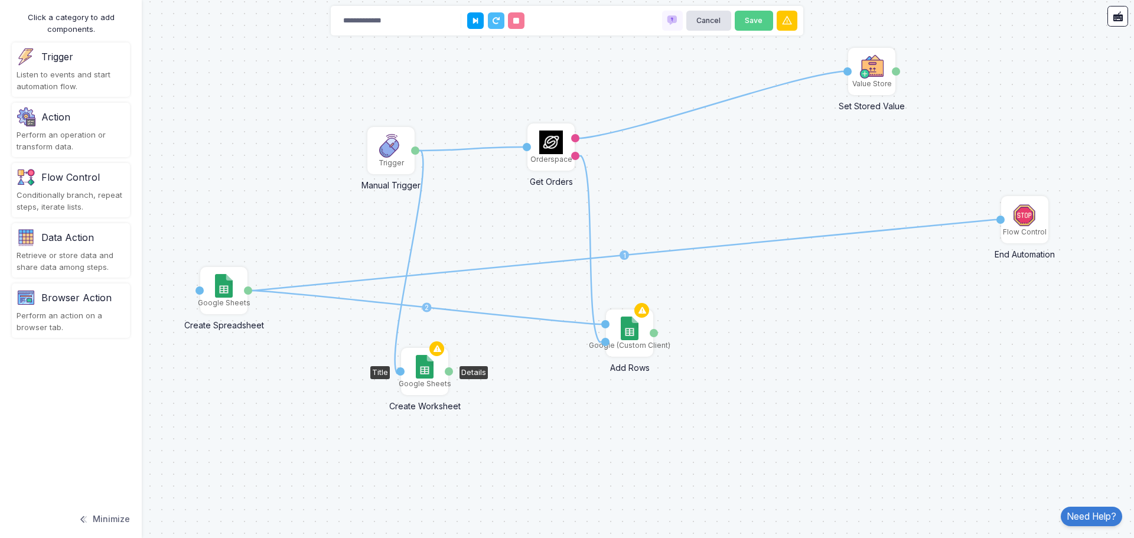
drag, startPoint x: 416, startPoint y: 151, endPoint x: 403, endPoint y: 373, distance: 223.0
click at [500, 314] on icon at bounding box center [426, 308] width 357 height 34
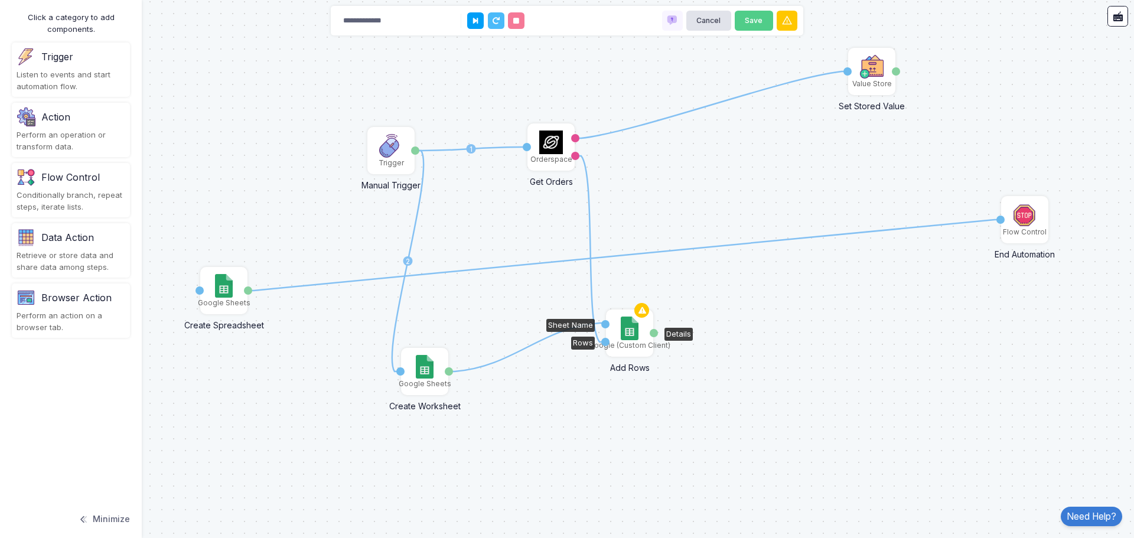
drag, startPoint x: 452, startPoint y: 373, endPoint x: 605, endPoint y: 323, distance: 161.3
click at [632, 332] on img at bounding box center [629, 328] width 17 height 24
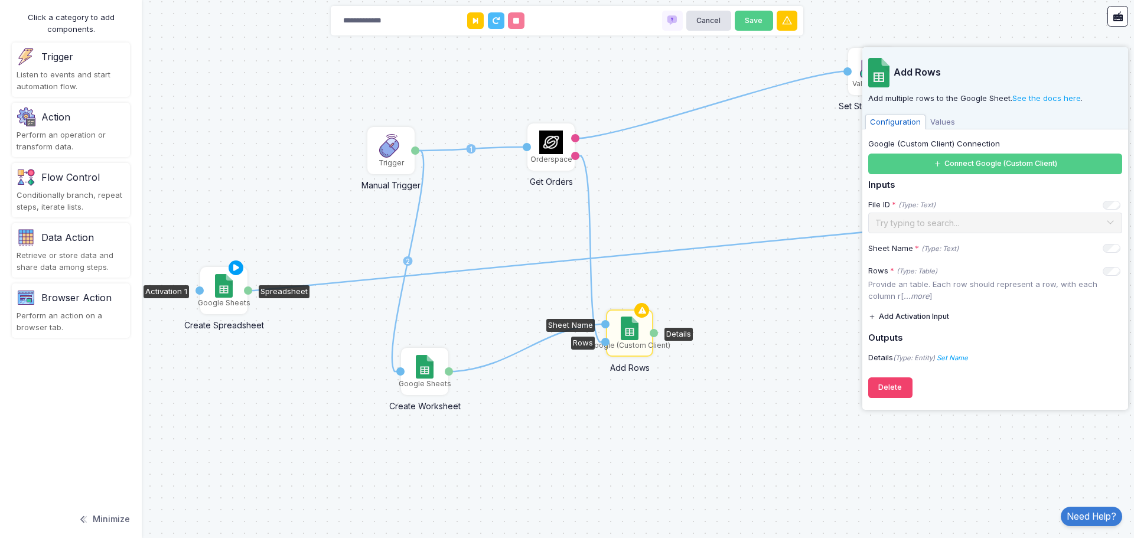
click at [221, 300] on div "Google Sheets" at bounding box center [224, 303] width 53 height 11
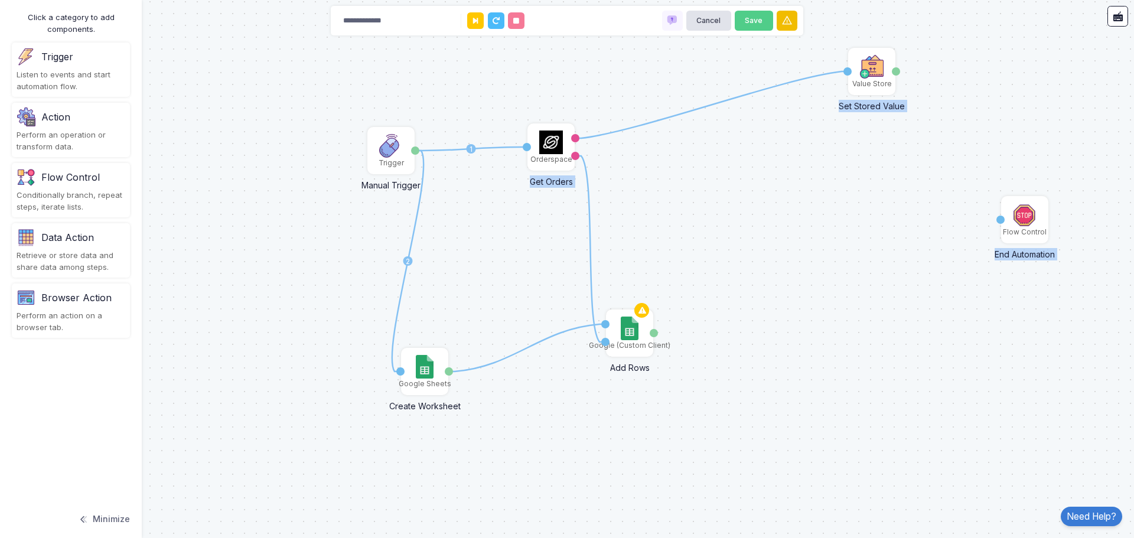
click at [788, 21] on icon at bounding box center [787, 21] width 12 height 12
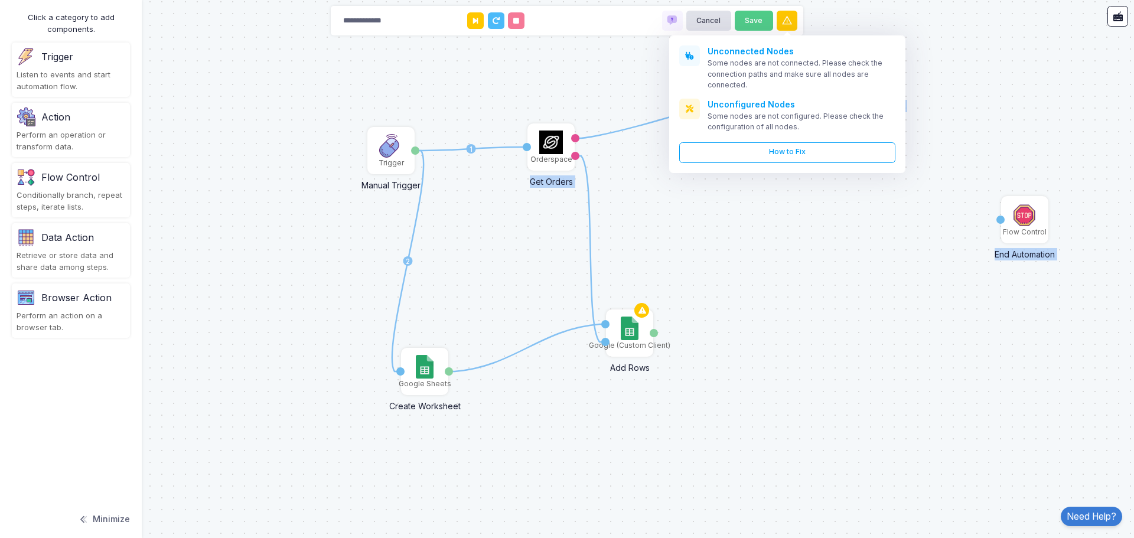
click at [800, 326] on div "1 1 1 2 1 Orderspace Get Orders Activation 1 moreorders orders Flow Control End…" at bounding box center [567, 269] width 1134 height 538
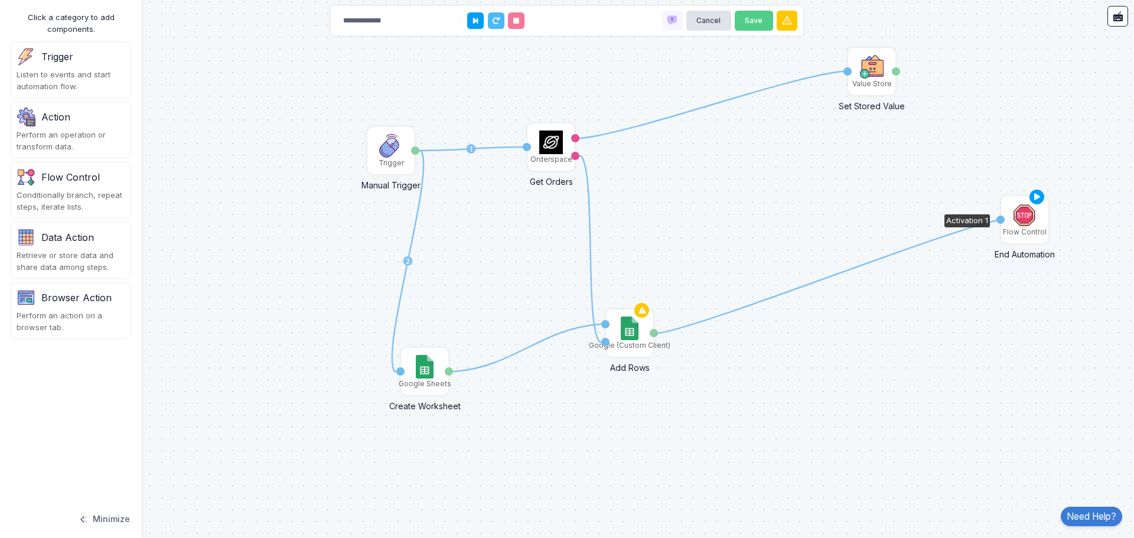
drag, startPoint x: 651, startPoint y: 336, endPoint x: 1009, endPoint y: 219, distance: 376.4
drag, startPoint x: 653, startPoint y: 335, endPoint x: 1002, endPoint y: 221, distance: 367.1
click at [624, 330] on img at bounding box center [629, 328] width 17 height 24
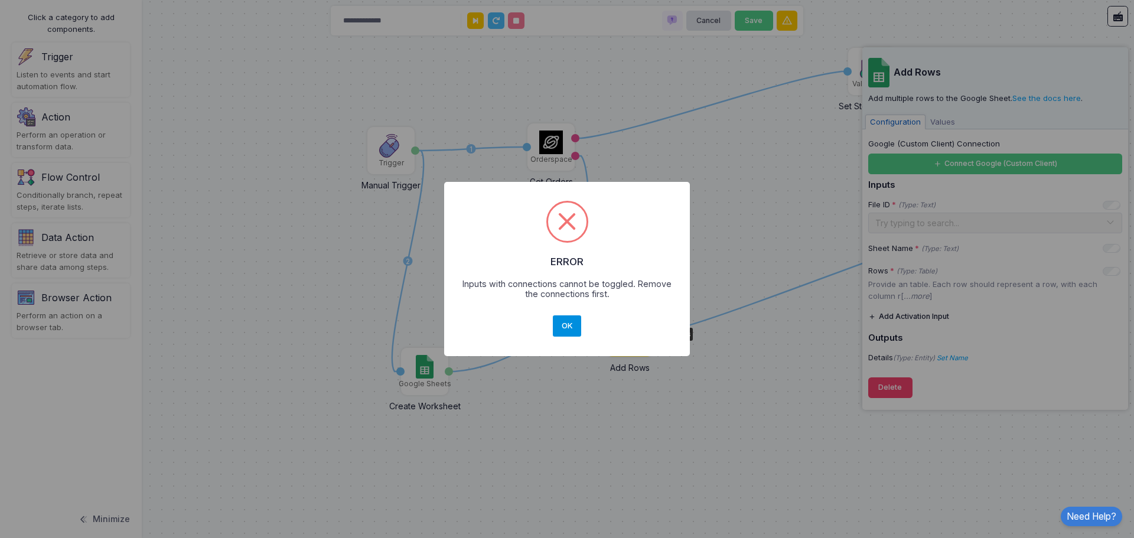
click at [564, 325] on button "OK" at bounding box center [567, 325] width 28 height 21
click at [565, 328] on button "OK" at bounding box center [567, 325] width 28 height 21
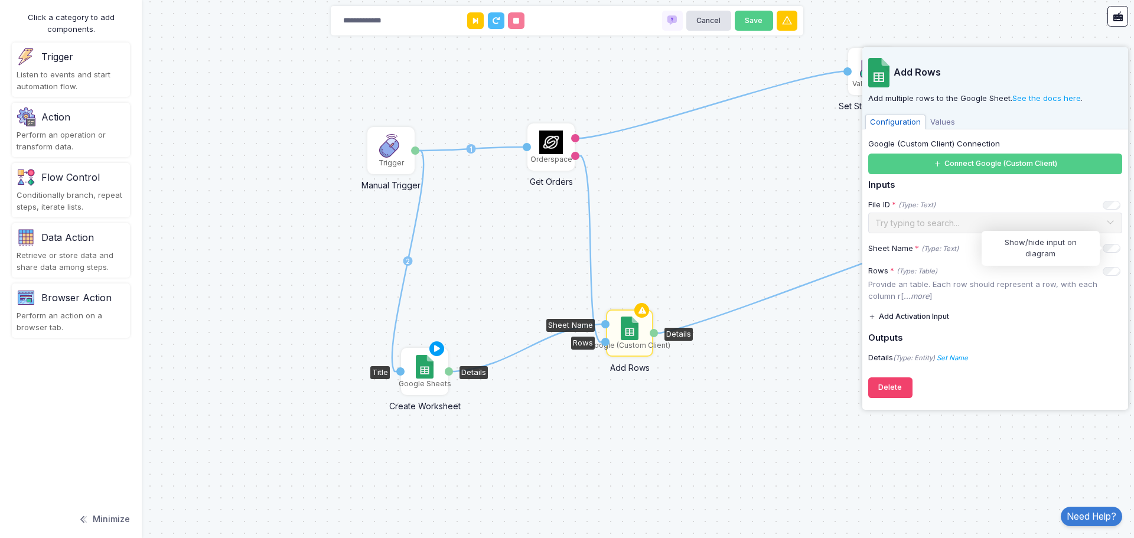
click at [419, 374] on img at bounding box center [424, 367] width 17 height 24
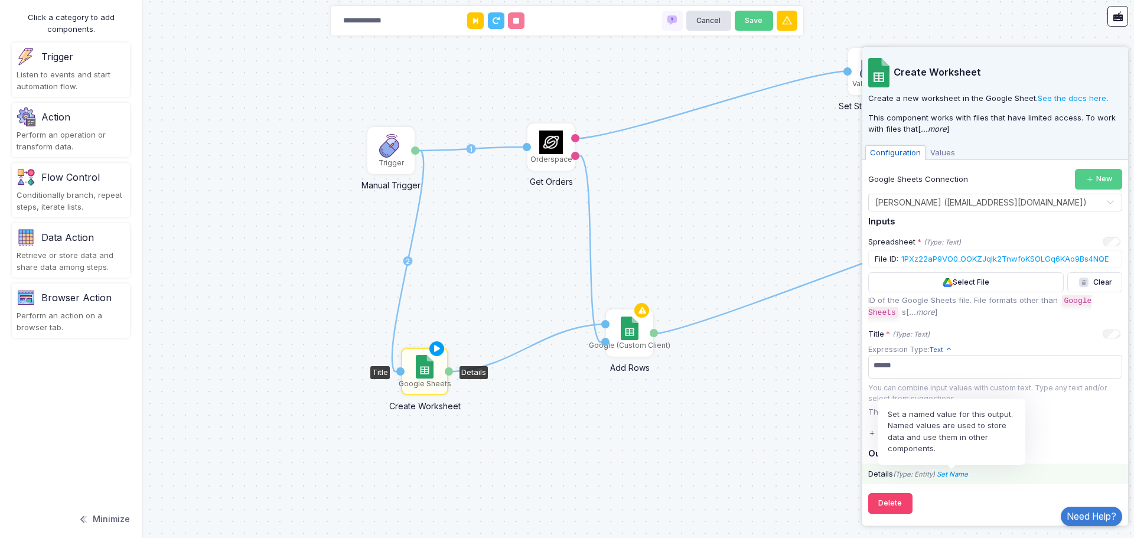
click at [955, 473] on icon "Set Name" at bounding box center [952, 474] width 31 height 8
click at [962, 449] on input "Name" at bounding box center [1003, 450] width 118 height 21
type input "*********"
click at [1076, 453] on icon at bounding box center [1072, 451] width 12 height 12
click at [956, 474] on span "sheetname" at bounding box center [959, 473] width 45 height 11
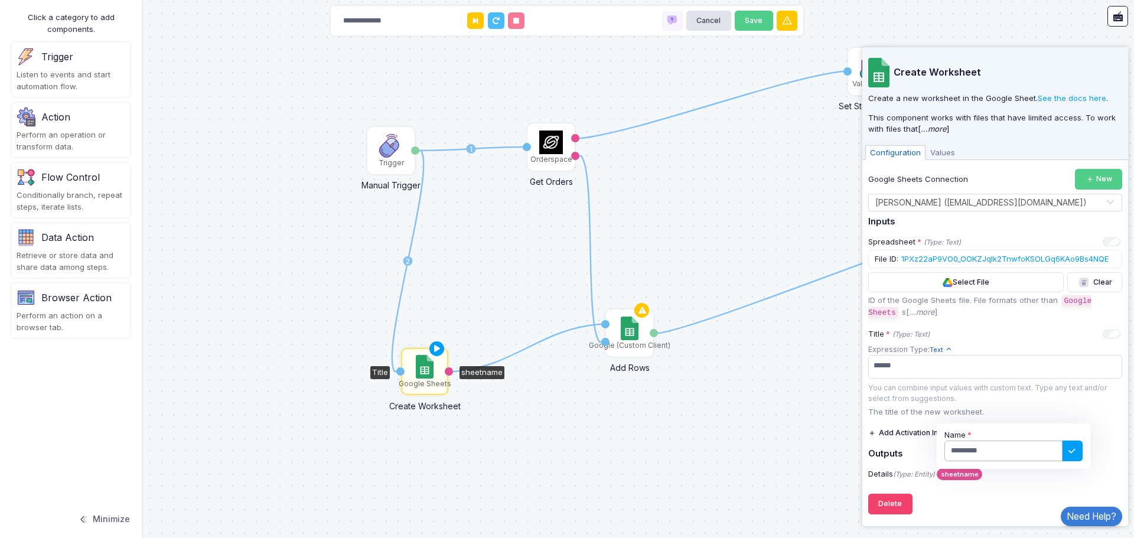
drag, startPoint x: 1005, startPoint y: 451, endPoint x: 908, endPoint y: 453, distance: 96.9
click at [908, 453] on div "Google Sheets Connection New Select Connection × [PERSON_NAME] ([EMAIL_ADDRESS]…" at bounding box center [995, 327] width 254 height 316
click at [954, 504] on div "Create Worksheet Create a new worksheet in the Google Sheet. See the docs here …" at bounding box center [995, 283] width 254 height 473
click at [53, 138] on div "Perform an operation or transform data." at bounding box center [71, 140] width 109 height 23
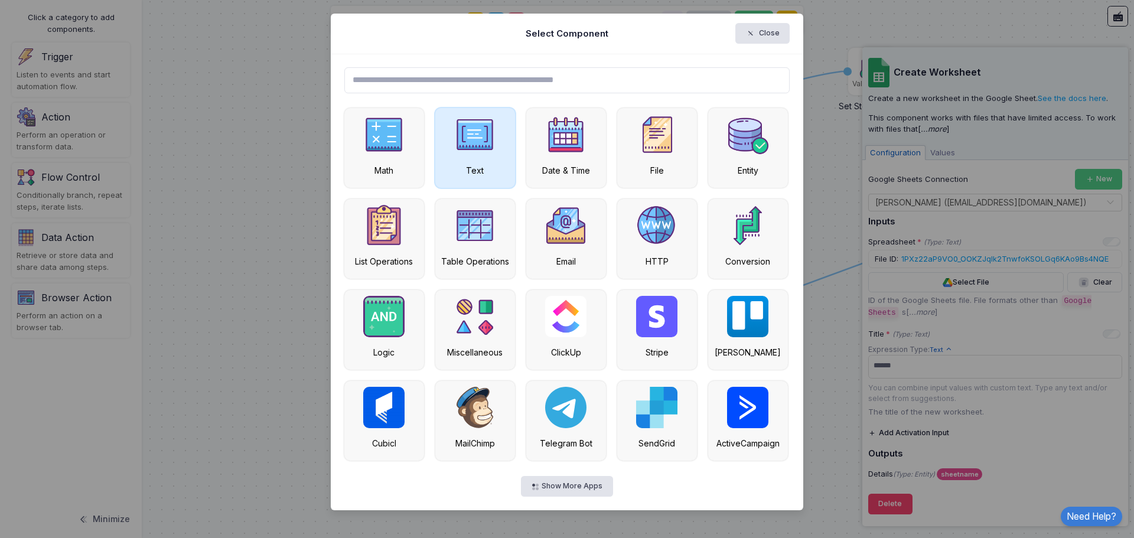
click at [471, 139] on img at bounding box center [474, 134] width 41 height 41
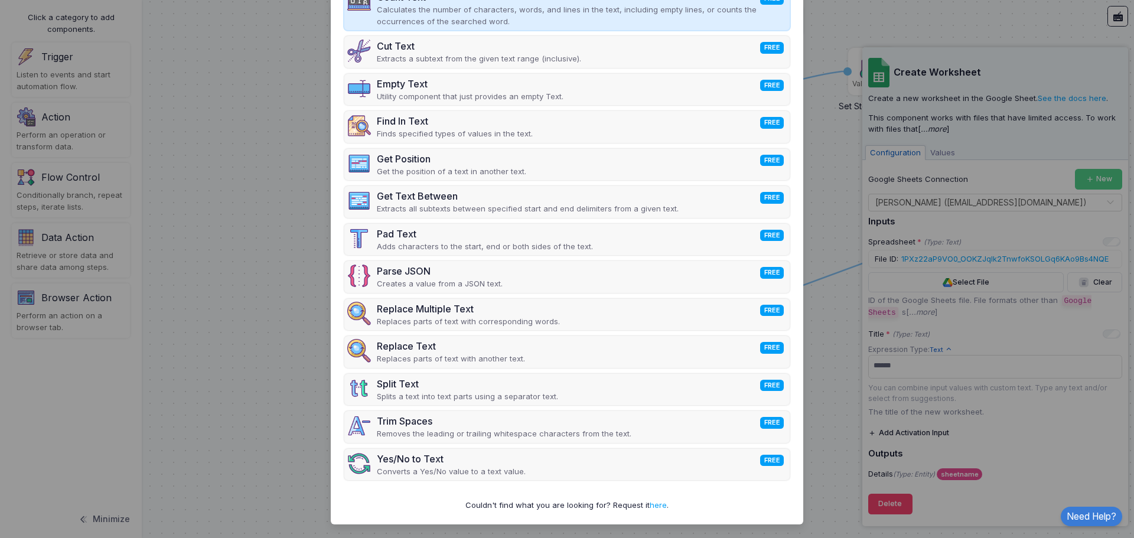
scroll to position [0, 0]
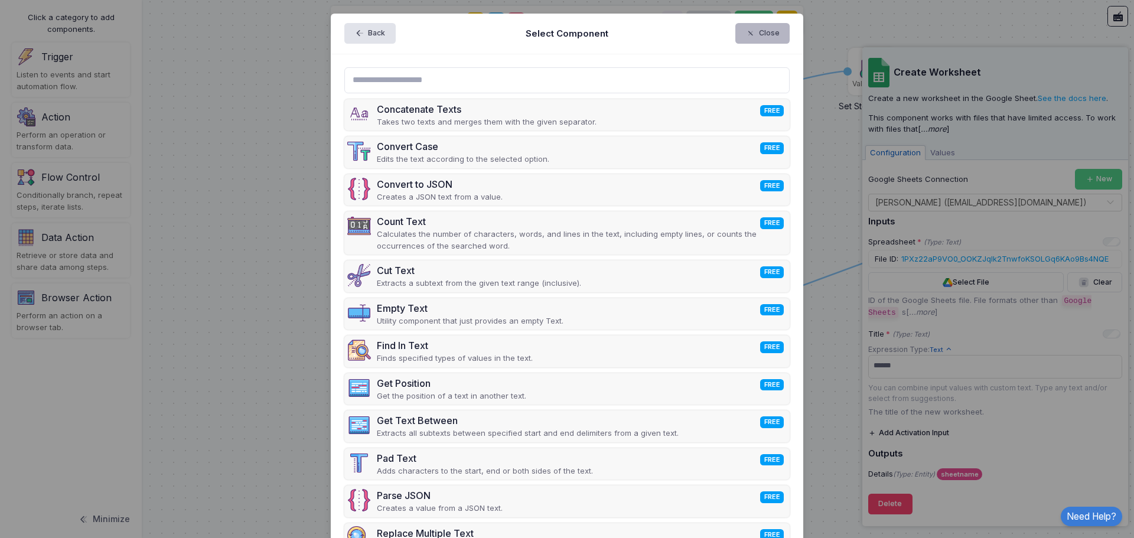
click at [755, 32] on icon "button" at bounding box center [752, 33] width 14 height 11
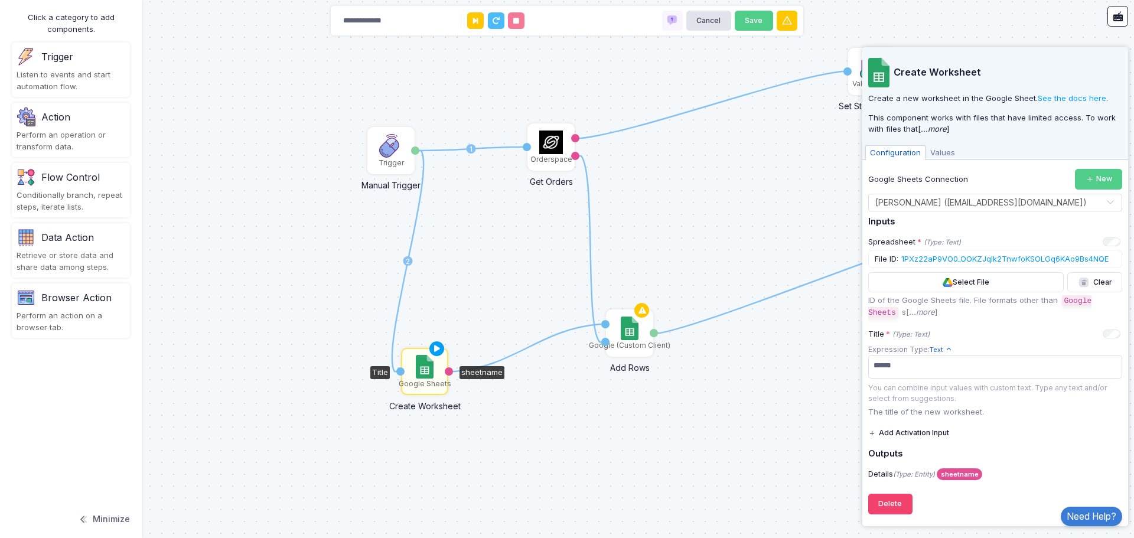
click at [54, 249] on div "Data Action Retrieve or store data and share data among steps." at bounding box center [71, 250] width 118 height 54
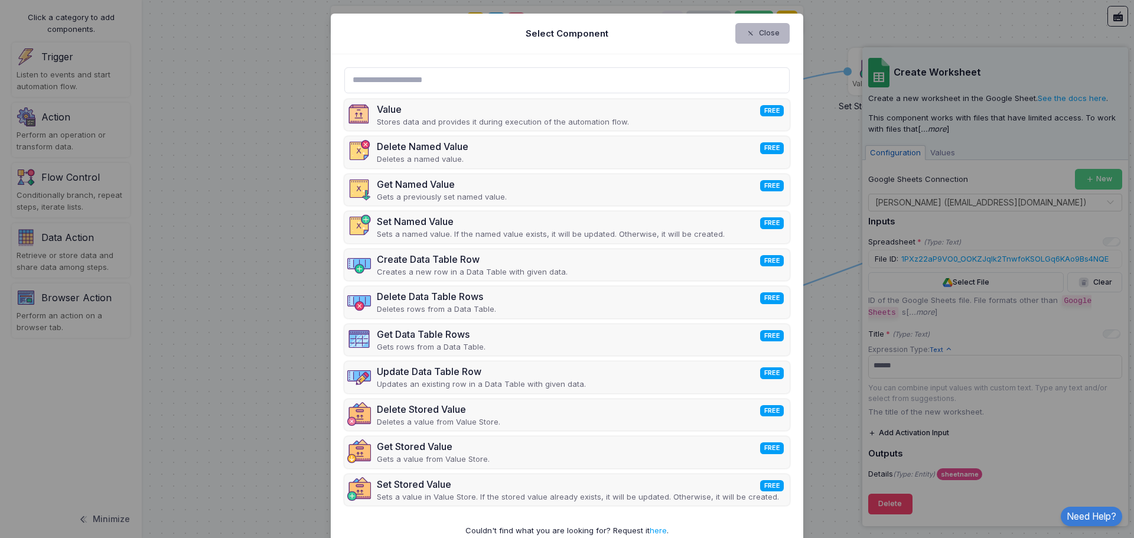
click at [759, 35] on button "Close" at bounding box center [762, 33] width 55 height 21
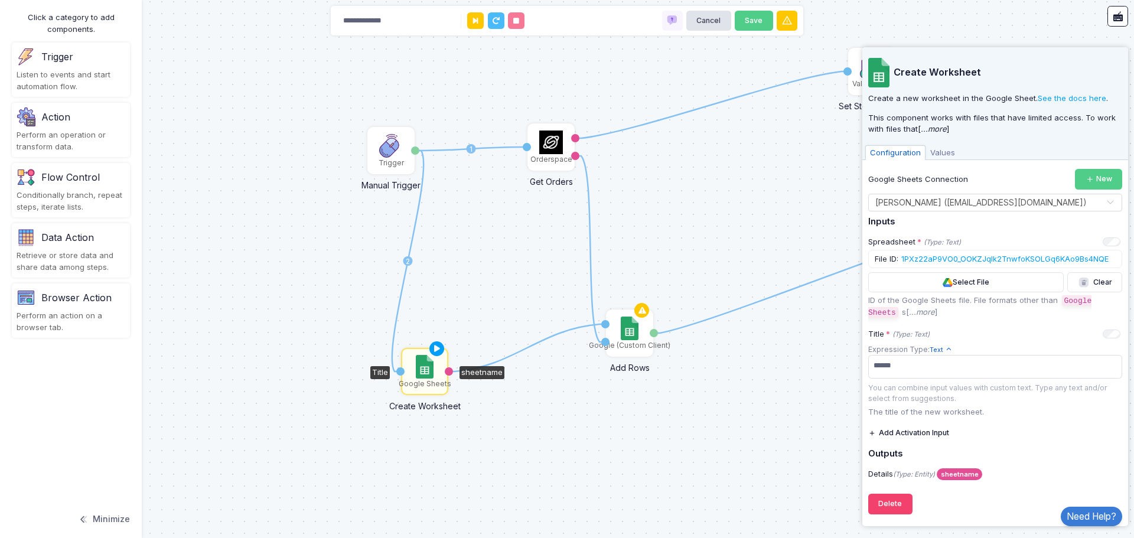
click at [64, 143] on div "Perform an operation or transform data." at bounding box center [71, 140] width 109 height 23
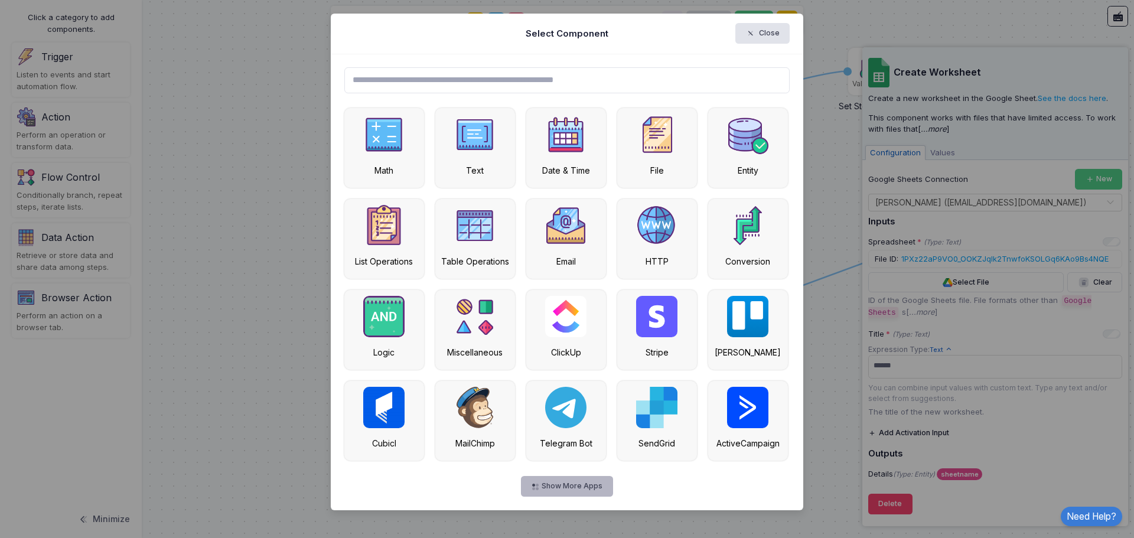
click at [573, 485] on button "Show More Apps" at bounding box center [567, 486] width 92 height 21
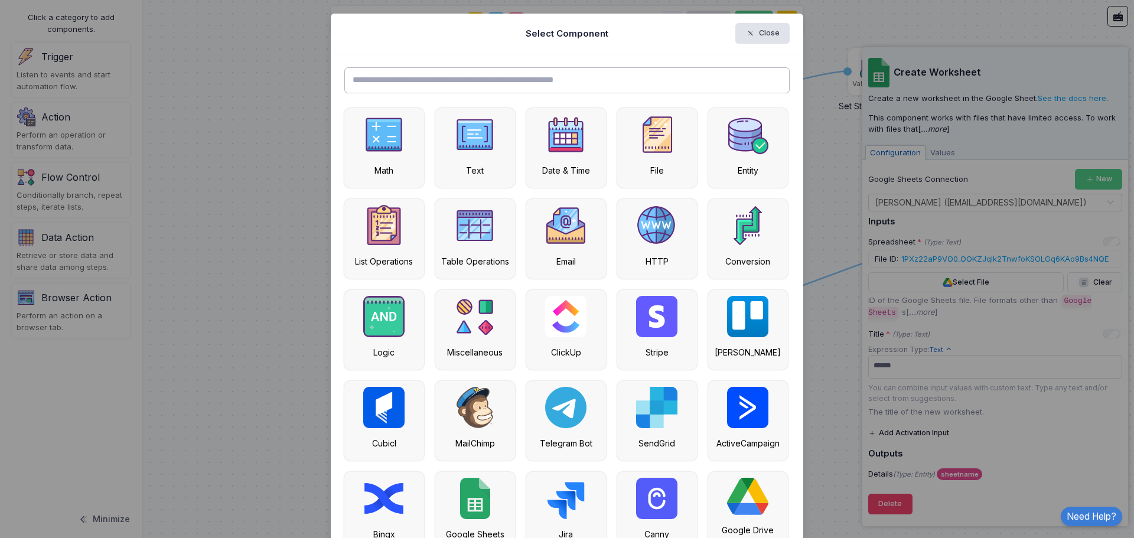
click at [493, 81] on input "text" at bounding box center [567, 80] width 446 height 26
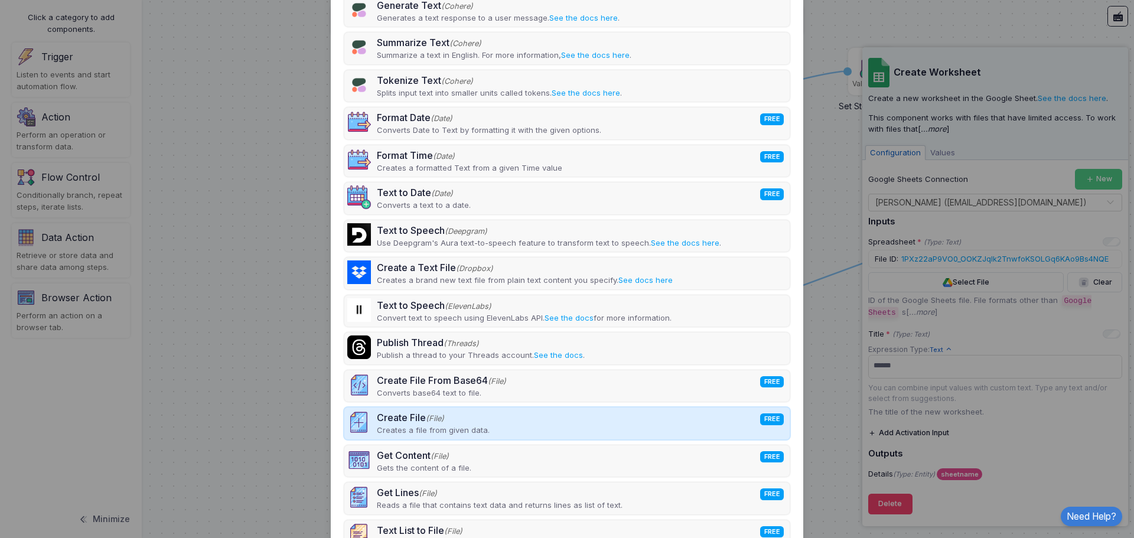
scroll to position [463, 0]
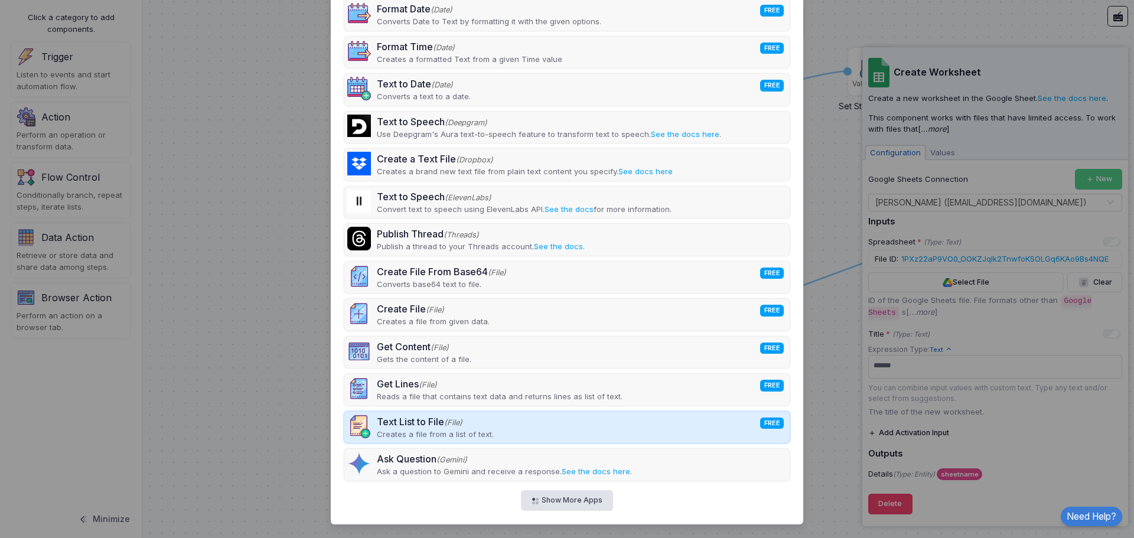
type input "****"
click at [454, 432] on p "Creates a file from a list of text." at bounding box center [435, 435] width 117 height 12
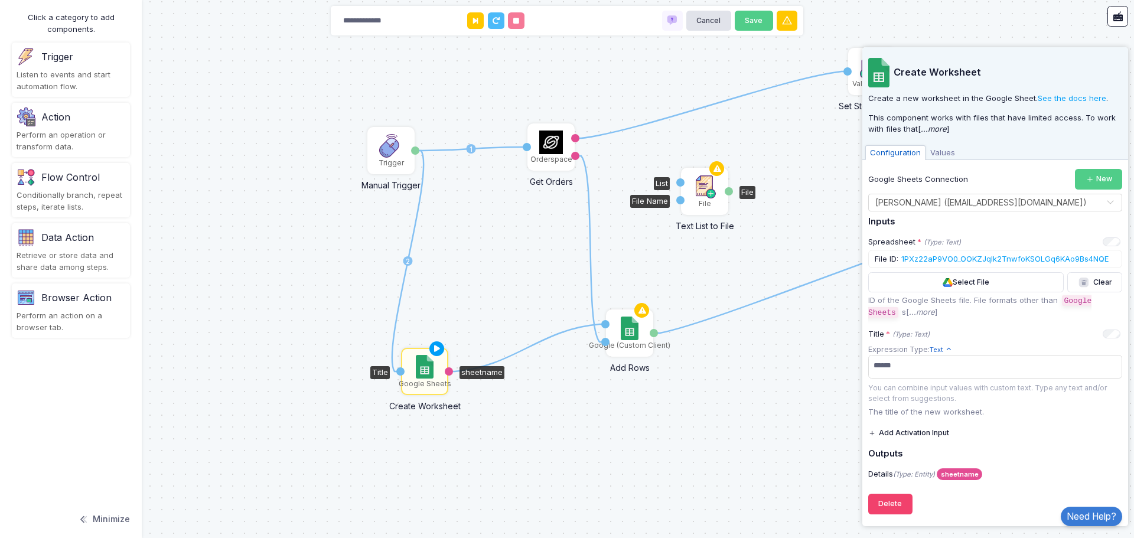
click at [704, 191] on img at bounding box center [705, 187] width 24 height 24
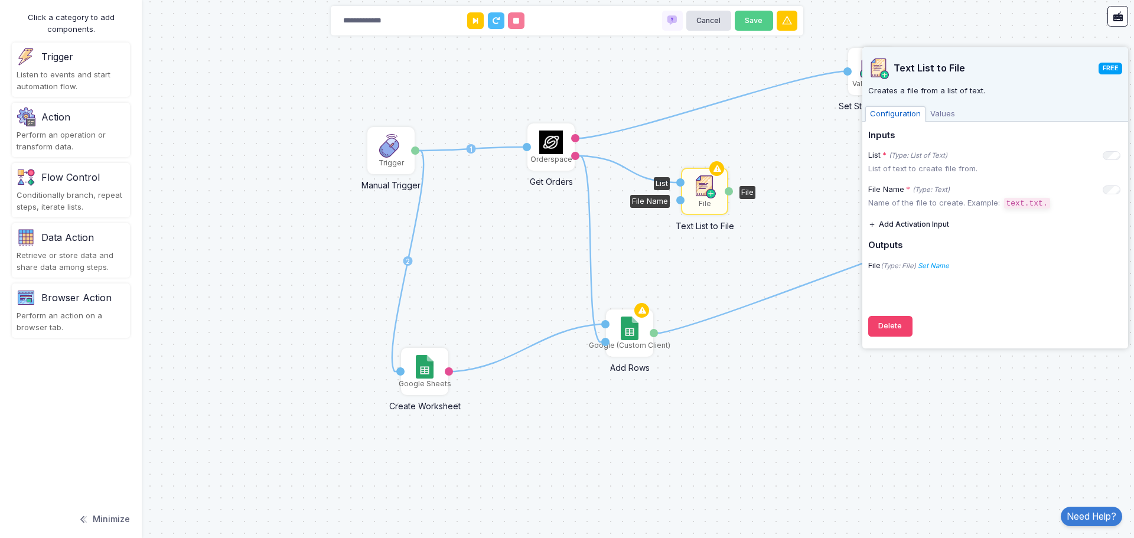
drag, startPoint x: 574, startPoint y: 158, endPoint x: 680, endPoint y: 182, distance: 108.6
click at [700, 191] on img at bounding box center [705, 187] width 24 height 24
click at [1091, 188] on icon "+ Expression" at bounding box center [1077, 189] width 42 height 8
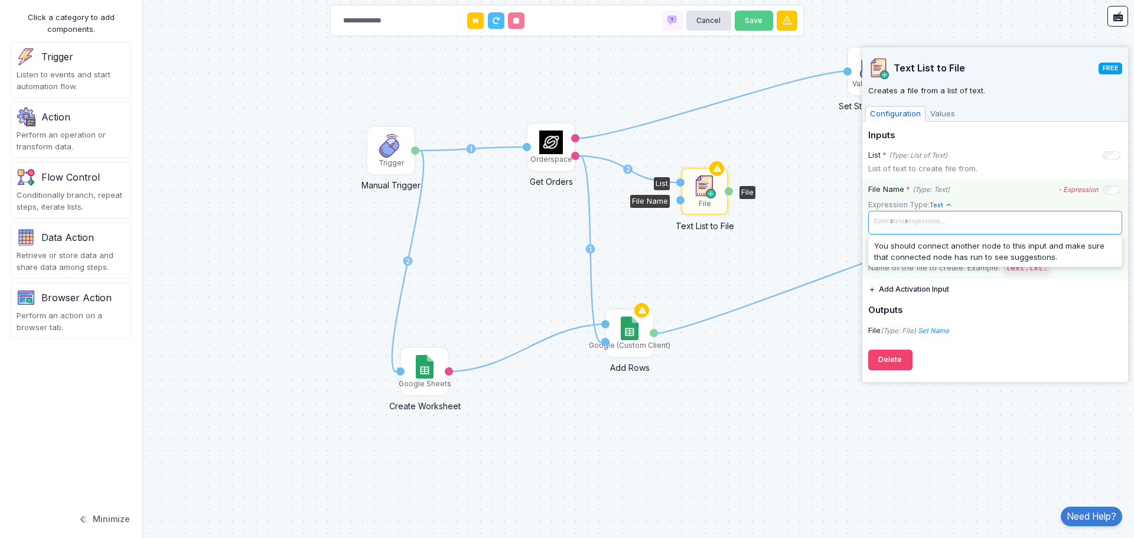
click at [925, 226] on span at bounding box center [994, 221] width 249 height 17
click at [980, 189] on div "File Name * (Type: Text) - Expression" at bounding box center [994, 190] width 252 height 12
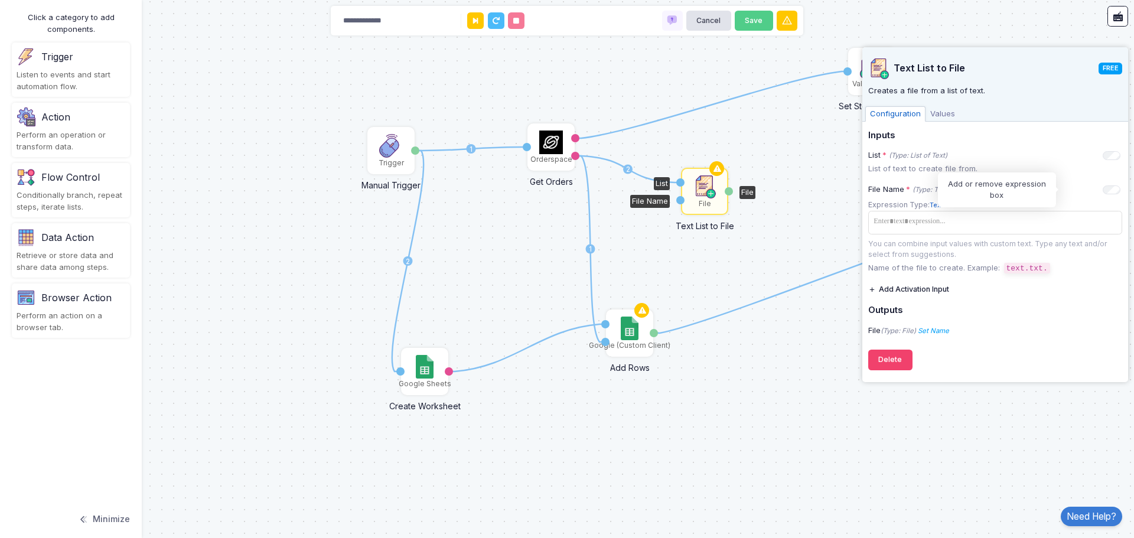
click at [0, 0] on icon "- Expression" at bounding box center [0, 0] width 0 height 0
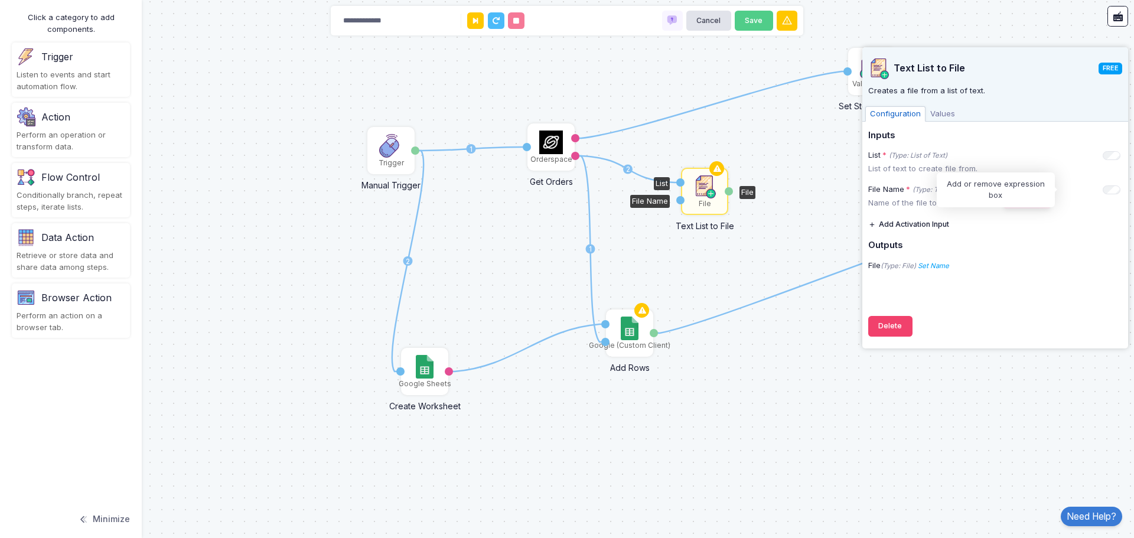
click at [0, 0] on icon "+ Expression" at bounding box center [0, 0] width 0 height 0
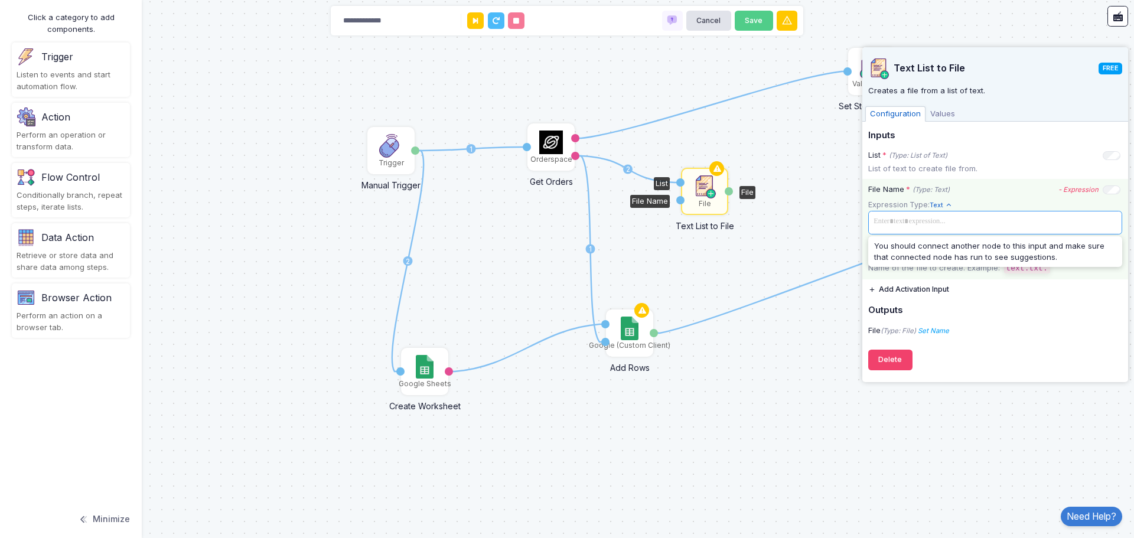
click at [899, 227] on span at bounding box center [994, 221] width 249 height 17
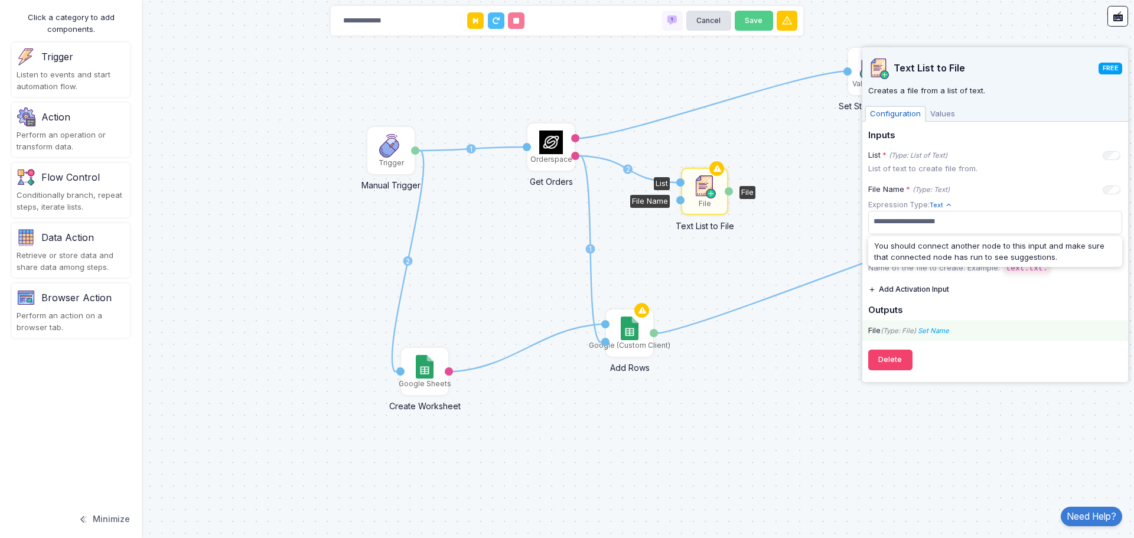
click at [1046, 320] on div "File (Type: File) Set Name Name" at bounding box center [995, 330] width 266 height 21
drag, startPoint x: 975, startPoint y: 221, endPoint x: 760, endPoint y: 247, distance: 217.0
click at [798, 227] on automation-editor "**********" at bounding box center [567, 269] width 1134 height 538
copy span "**********"
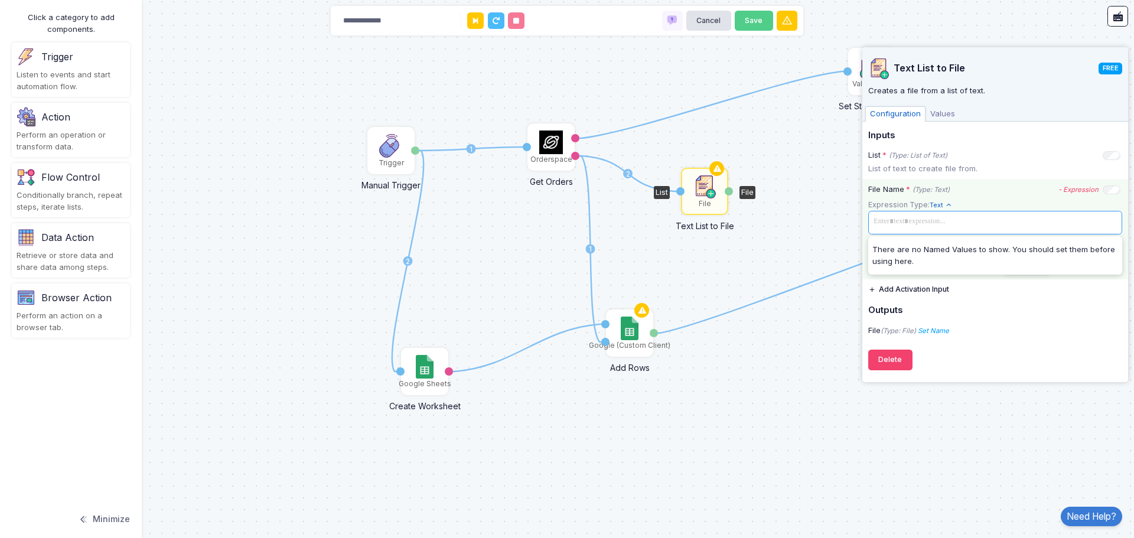
click at [951, 222] on span at bounding box center [994, 221] width 249 height 17
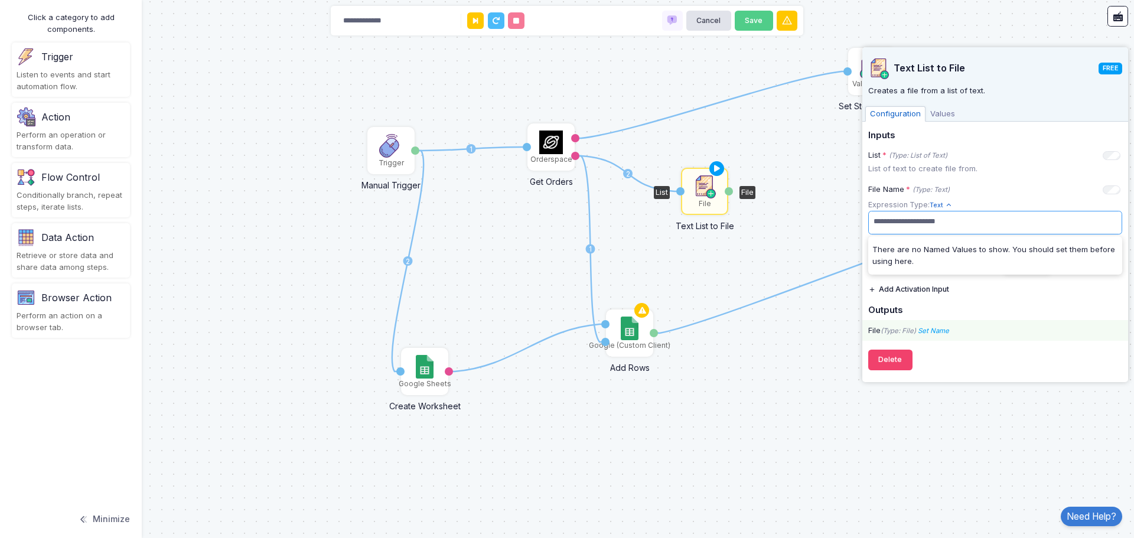
click at [1062, 340] on div "File (Type: File) Set Name Name" at bounding box center [995, 330] width 266 height 21
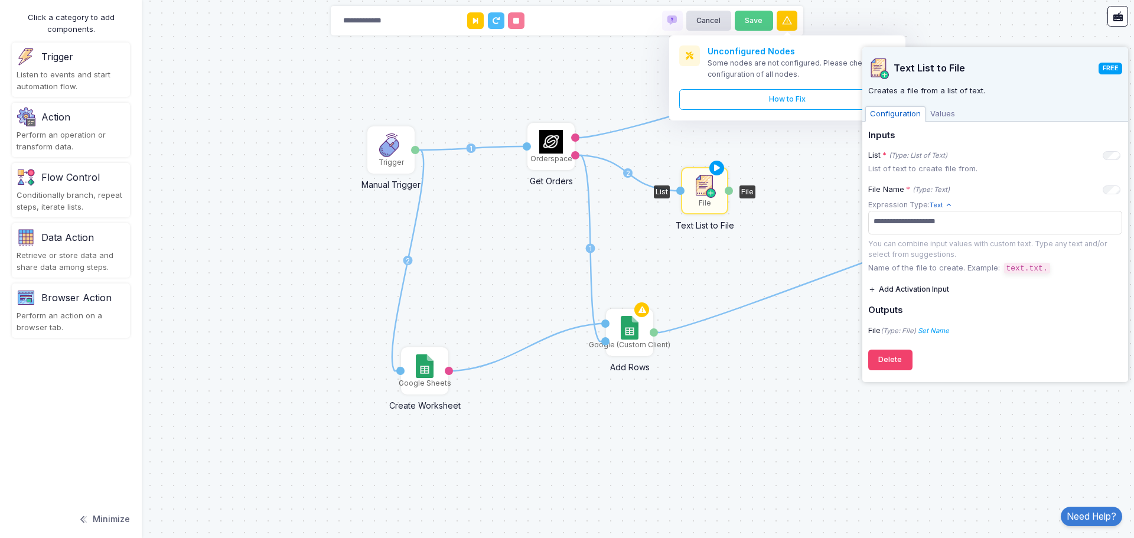
click at [674, 289] on div "1 1 1 2 1 1 2 Orderspace Get Orders Activation 1 moreorders orders Flow Control…" at bounding box center [567, 269] width 1134 height 538
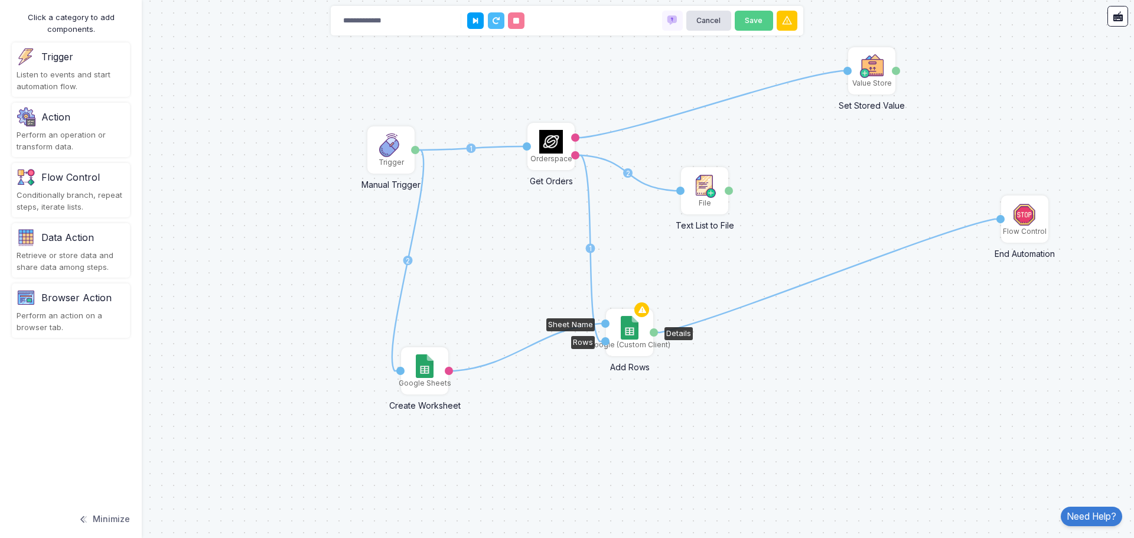
click at [635, 336] on img at bounding box center [629, 328] width 17 height 24
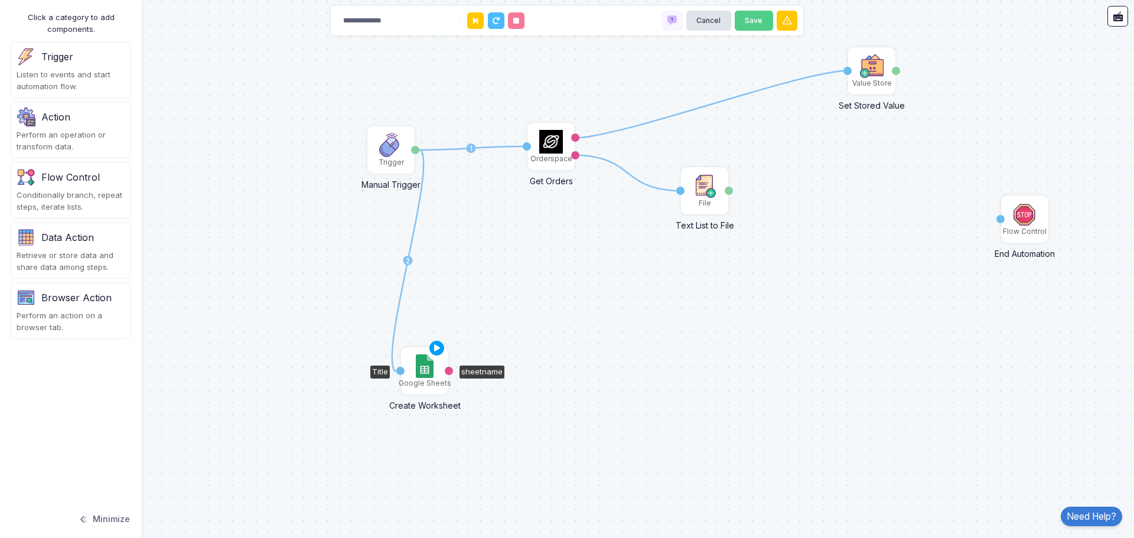
click at [425, 371] on img at bounding box center [424, 366] width 17 height 24
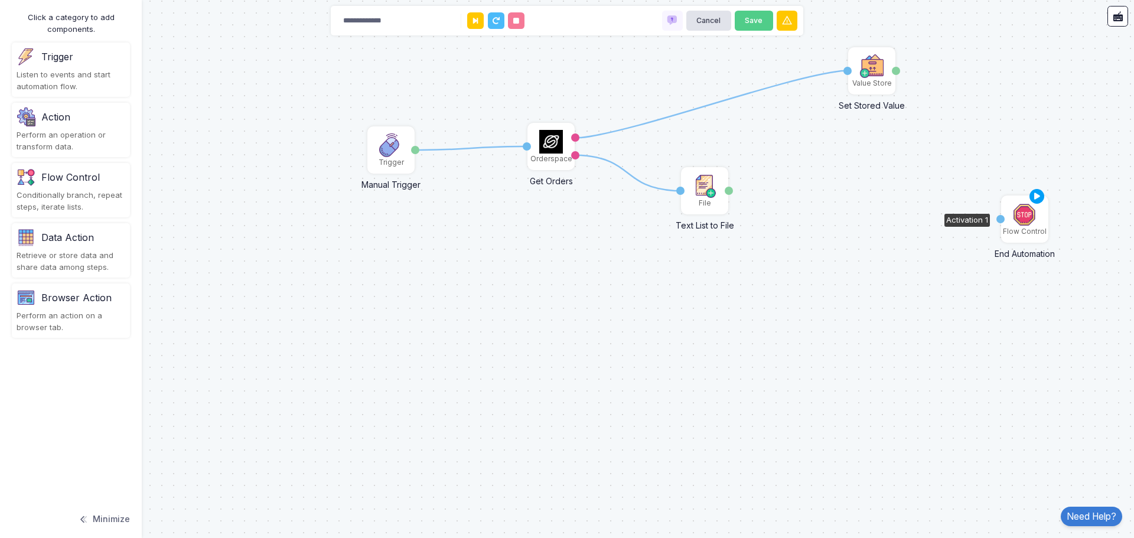
click at [1013, 220] on img at bounding box center [1025, 215] width 24 height 24
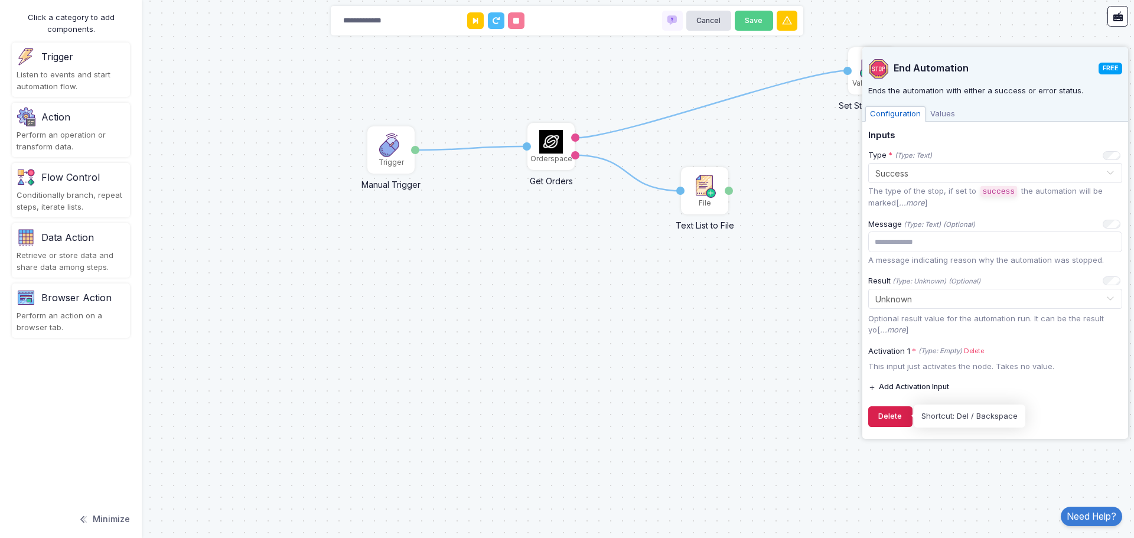
click at [900, 412] on button "Delete" at bounding box center [890, 416] width 44 height 21
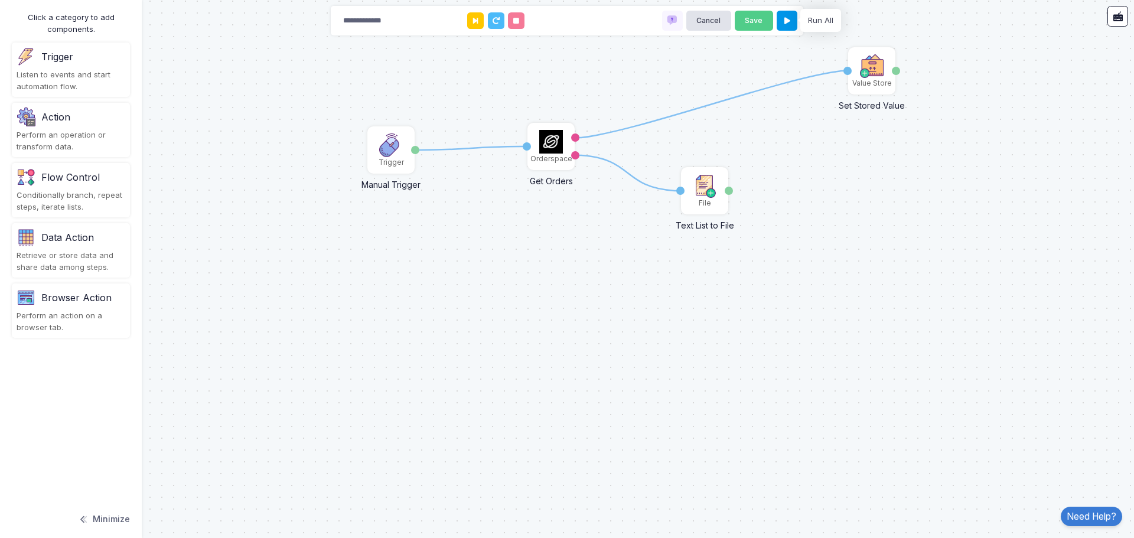
click at [783, 21] on button at bounding box center [786, 21] width 21 height 21
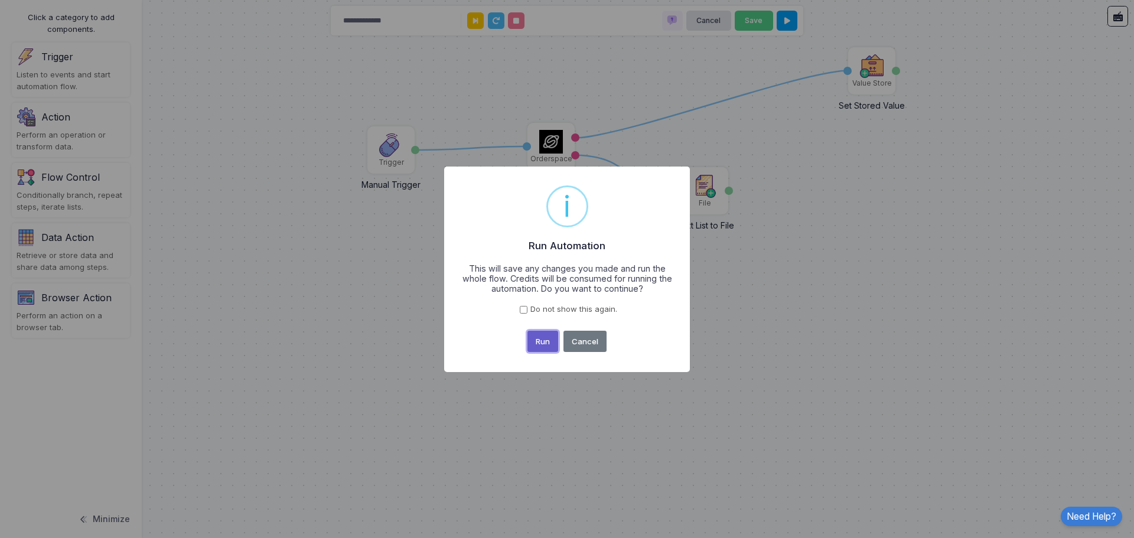
click at [546, 340] on button "Run" at bounding box center [542, 341] width 31 height 21
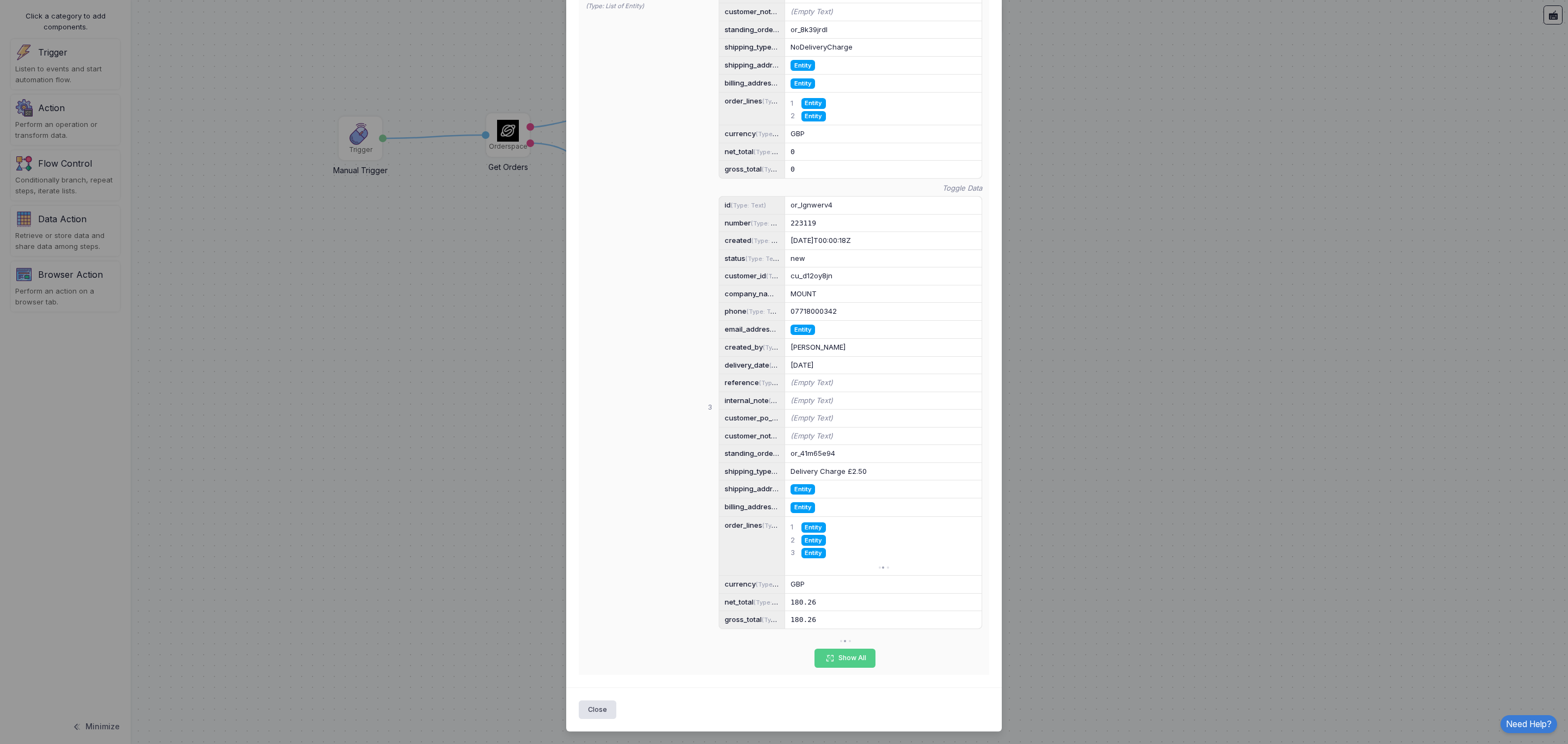
scroll to position [1391, 0]
click at [802, 325] on span "Entity" at bounding box center [802, 329] width 25 height 10
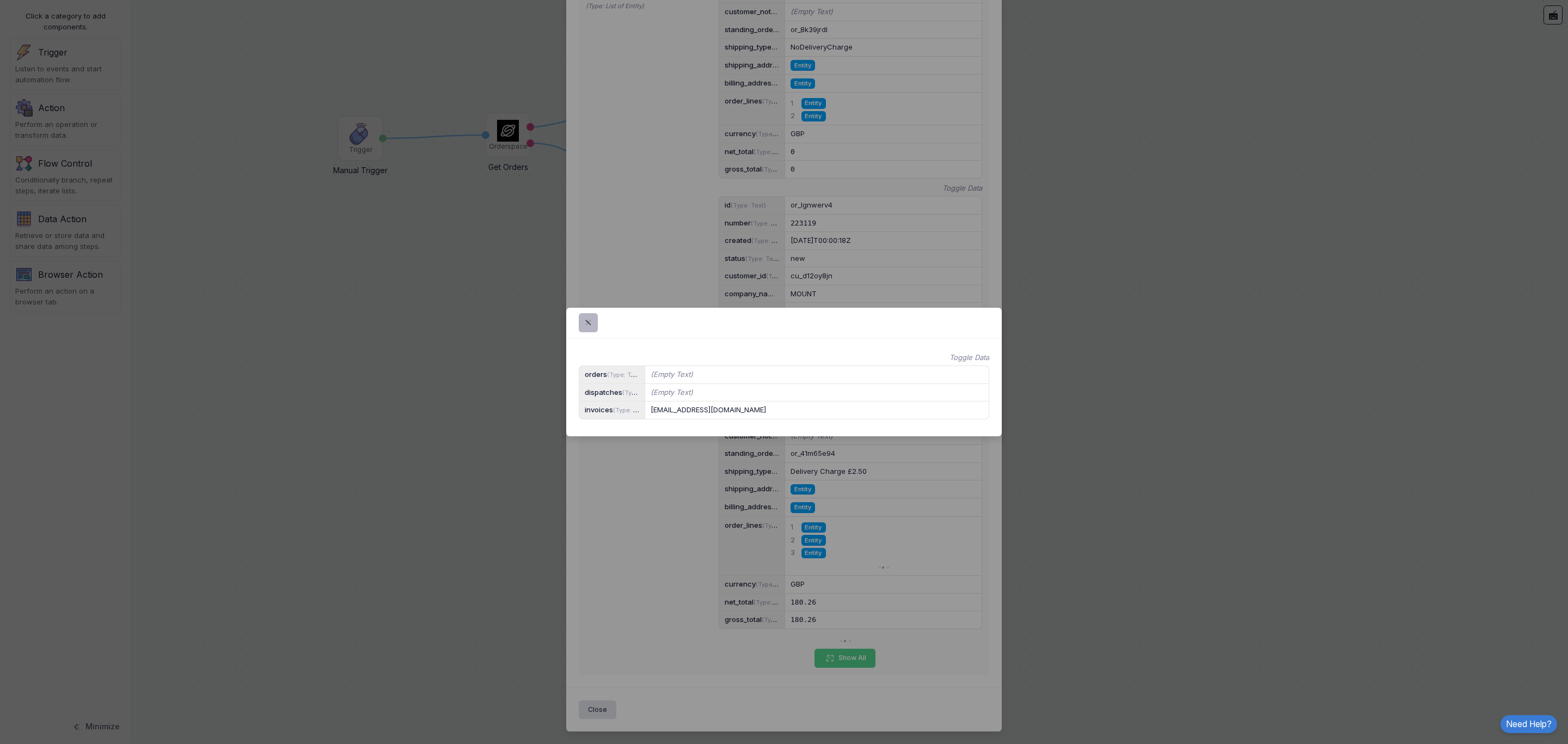
click at [595, 316] on span at bounding box center [595, 323] width 0 height 13
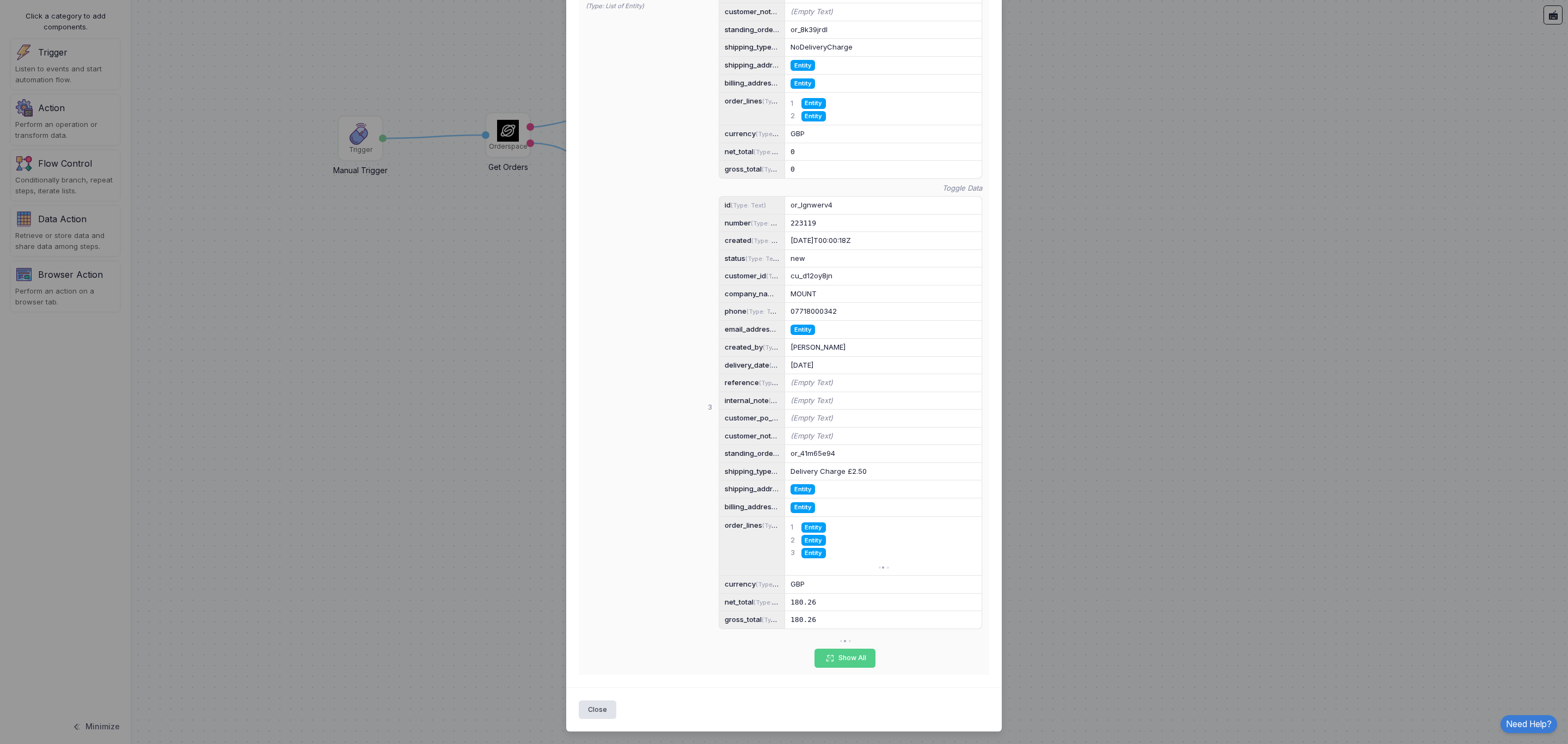
scroll to position [1473, 0]
click at [800, 484] on span "Entity" at bounding box center [802, 489] width 25 height 10
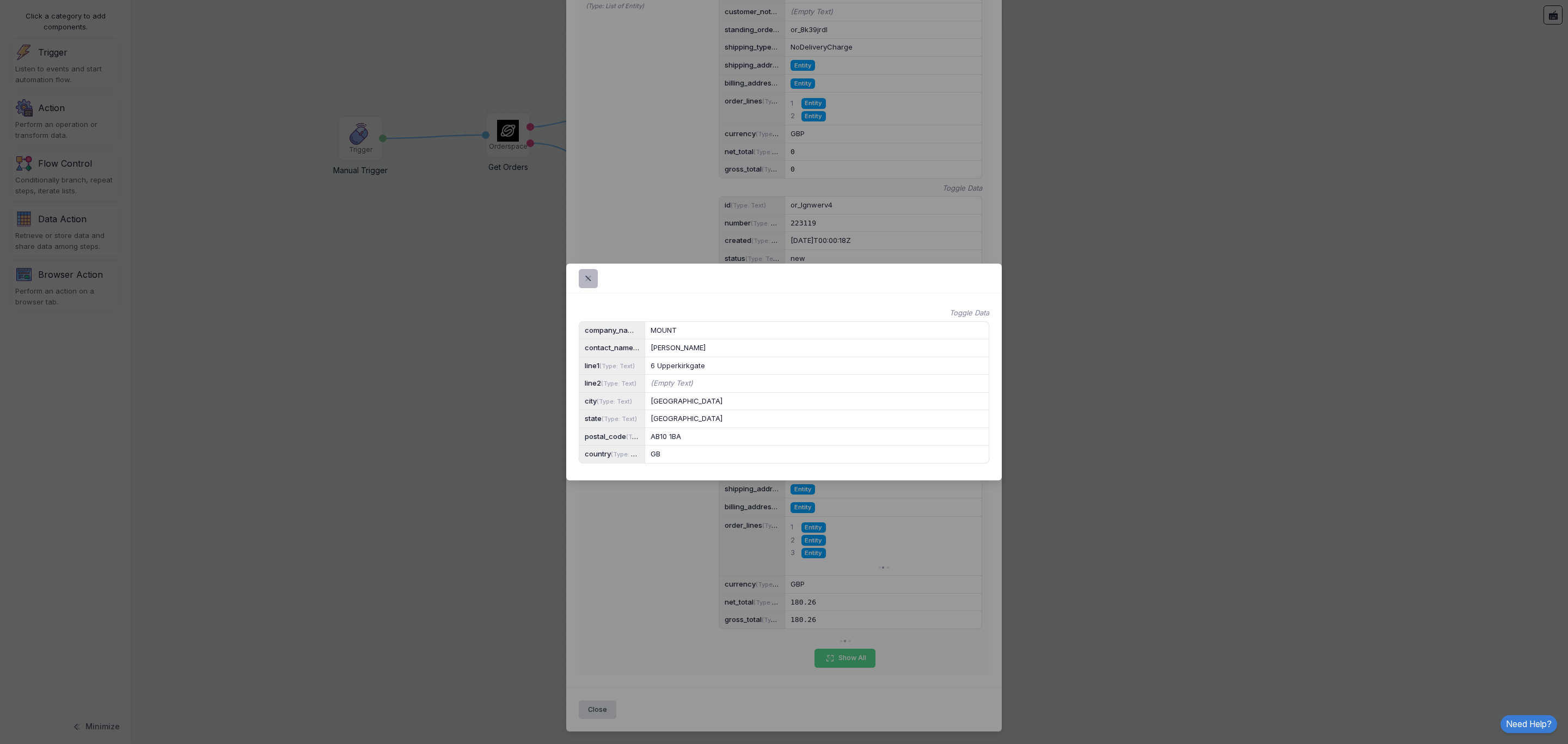
click at [595, 272] on span at bounding box center [595, 278] width 0 height 13
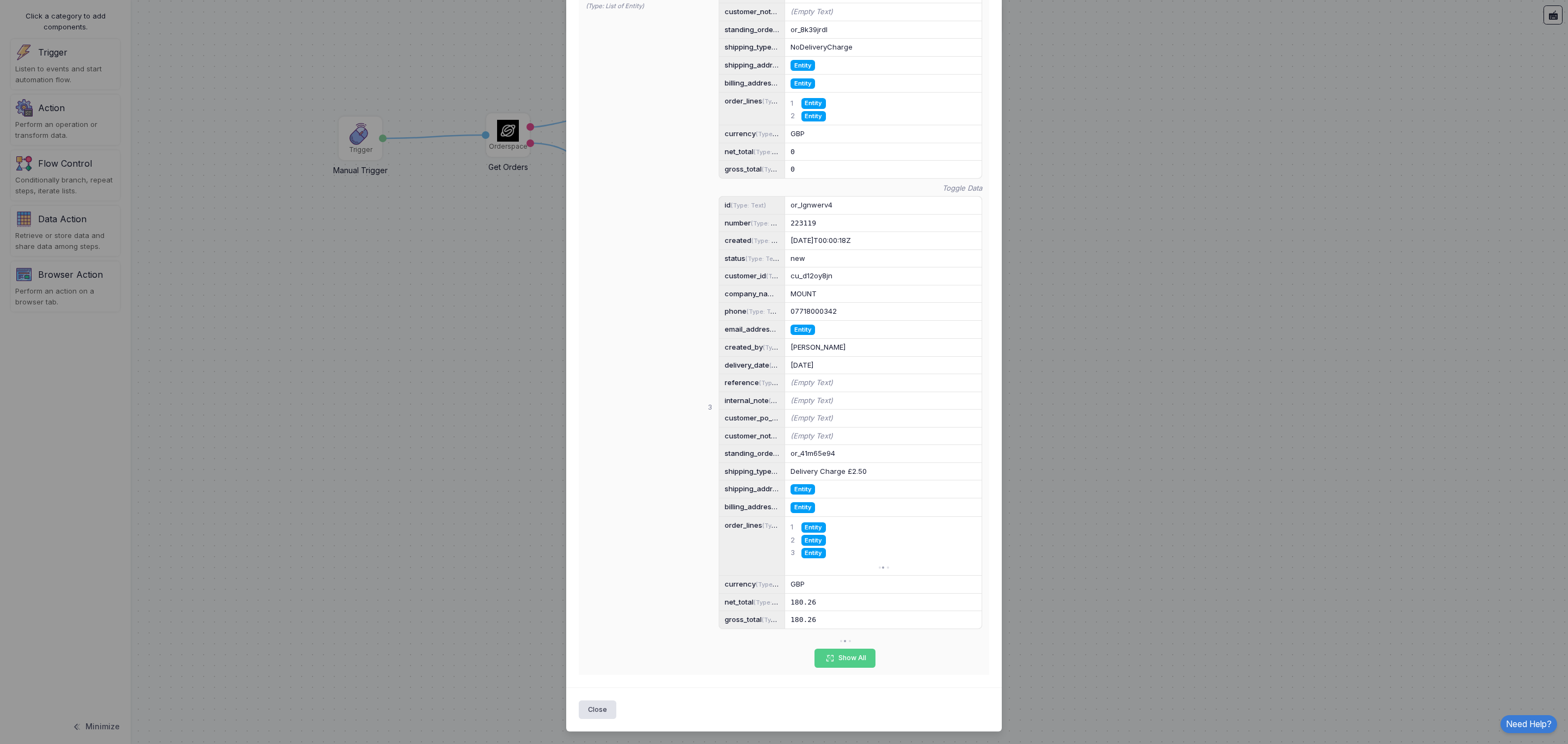
click at [805, 495] on span "Entity" at bounding box center [802, 506] width 25 height 10
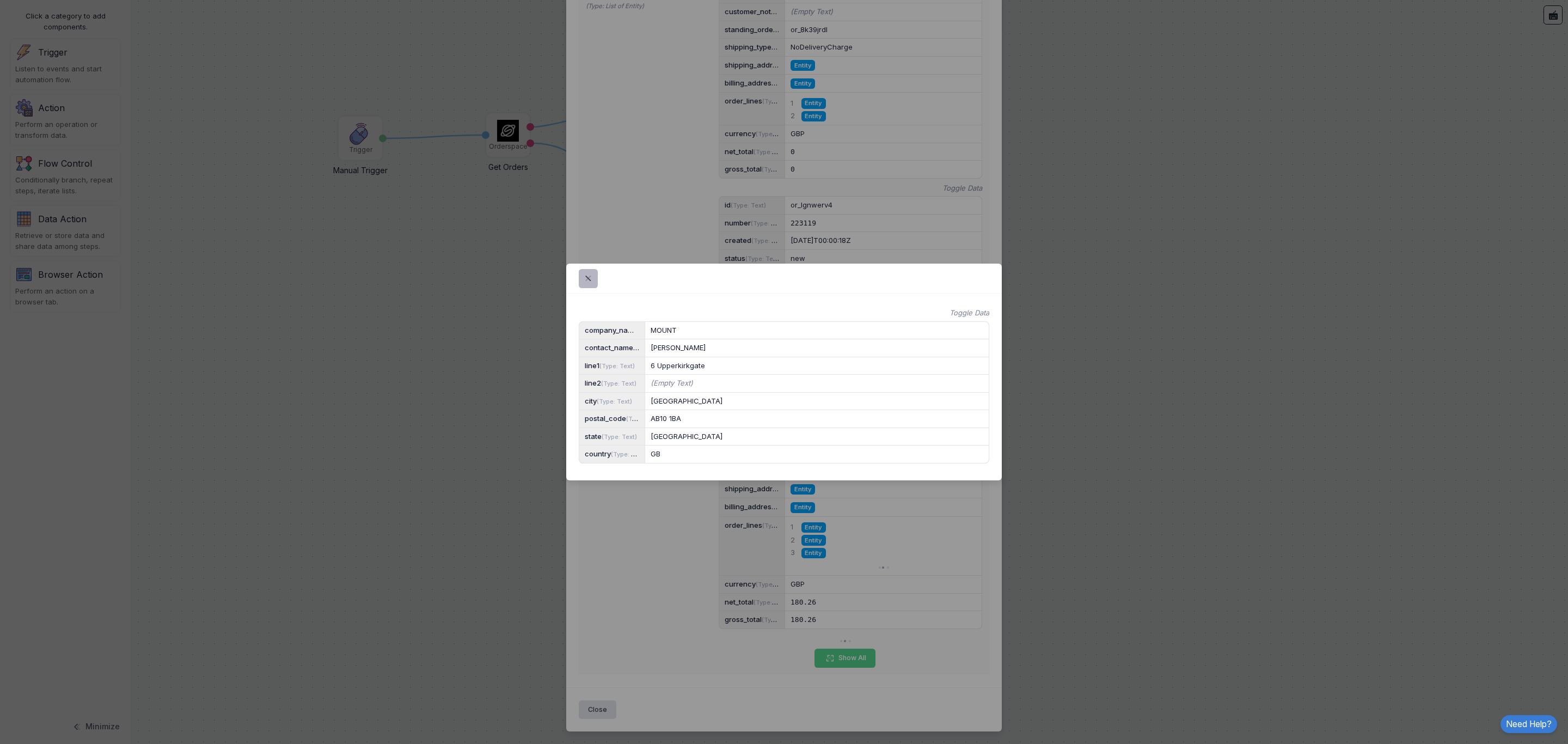
click at [595, 272] on span at bounding box center [595, 278] width 0 height 13
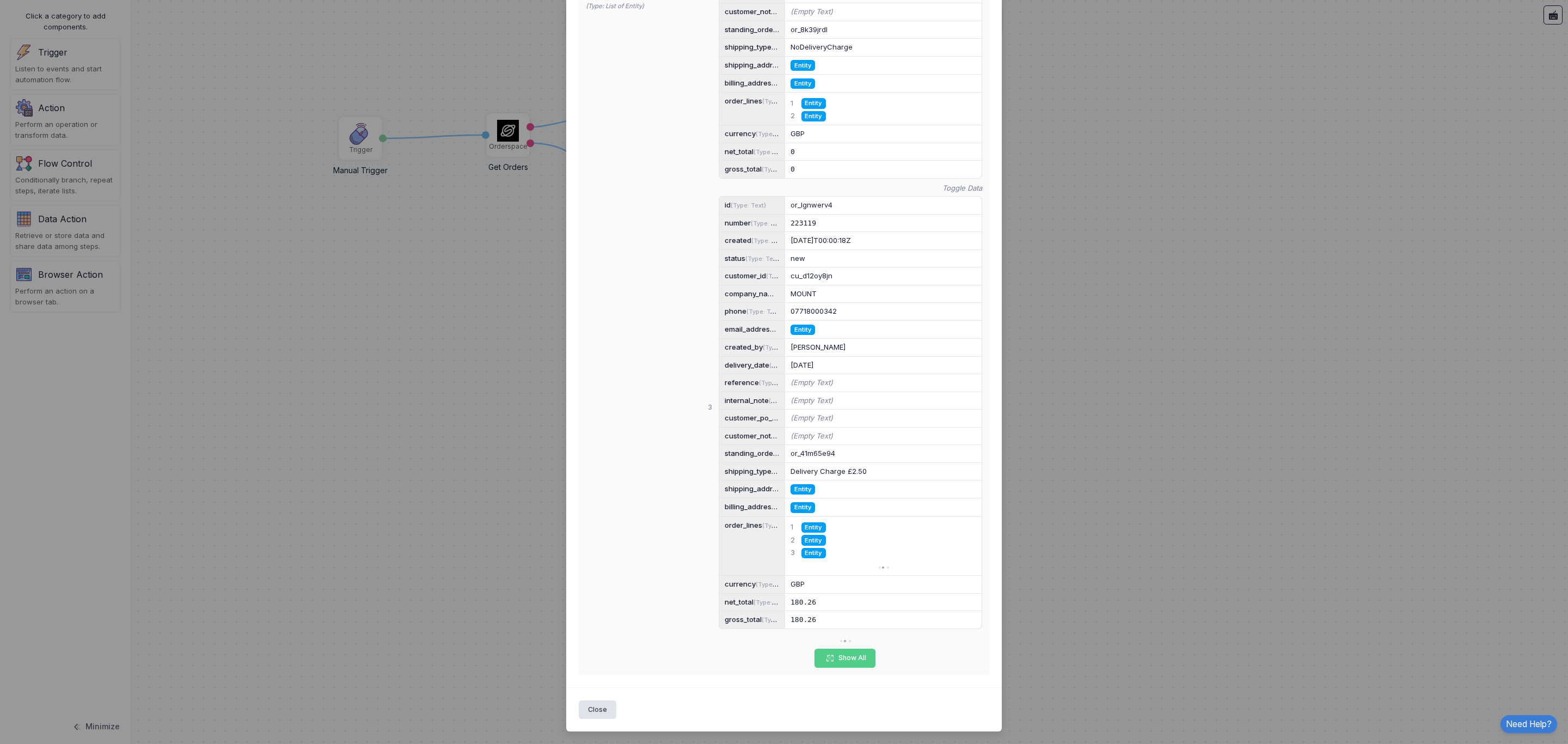
click at [812, 495] on span "Entity" at bounding box center [813, 526] width 25 height 10
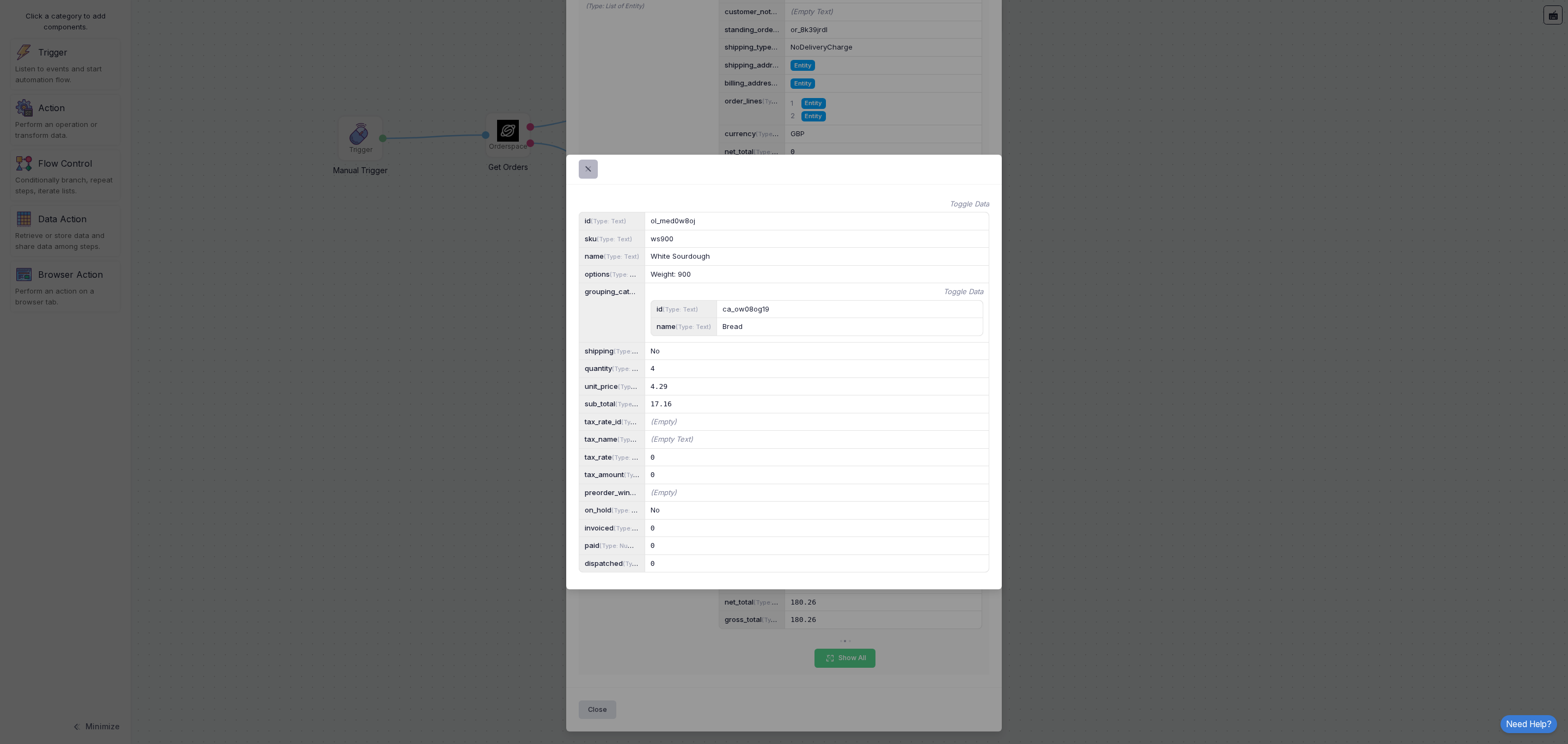
click at [595, 163] on span at bounding box center [595, 170] width 0 height 13
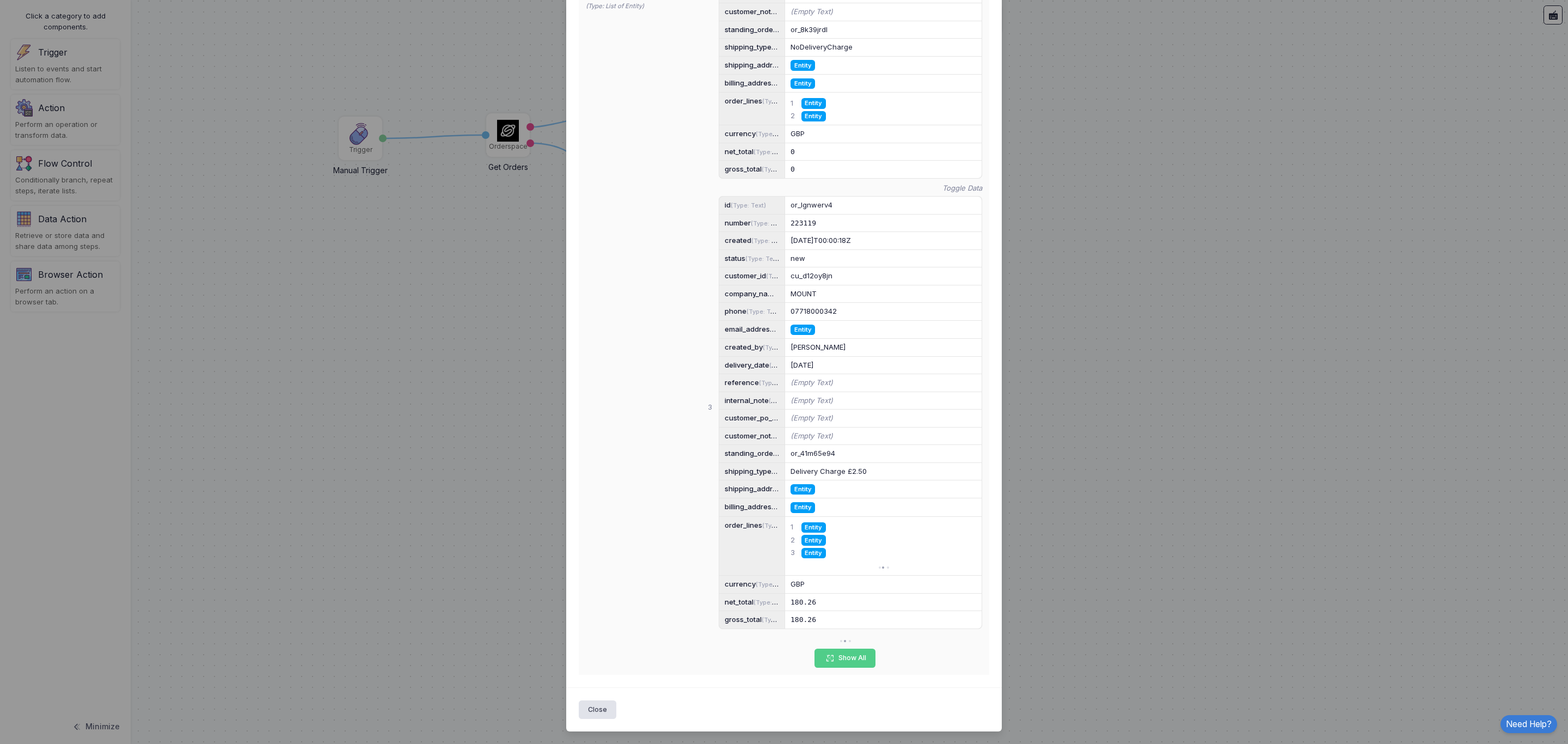
click at [813, 495] on span "Entity" at bounding box center [813, 539] width 25 height 10
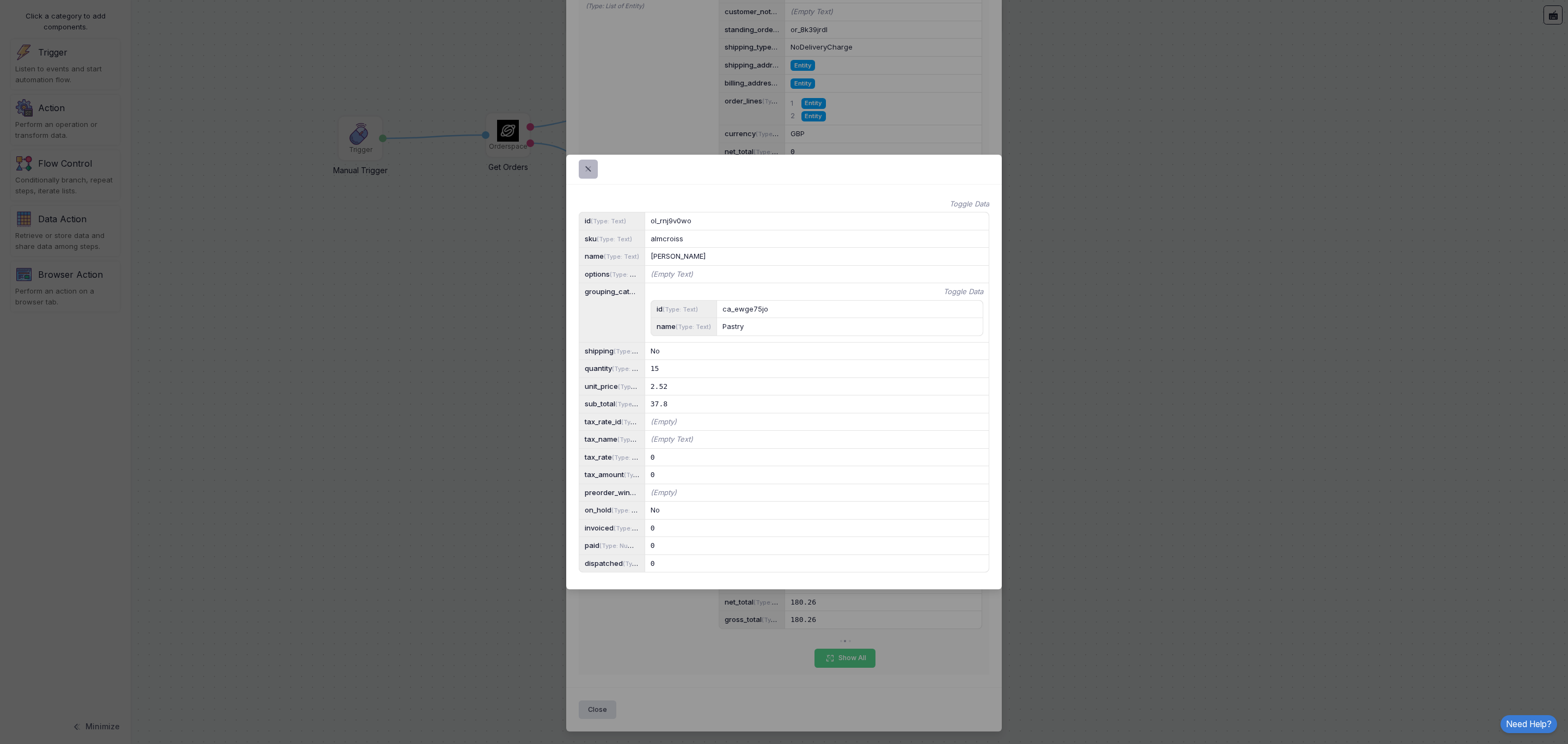
click at [595, 163] on span at bounding box center [595, 170] width 0 height 13
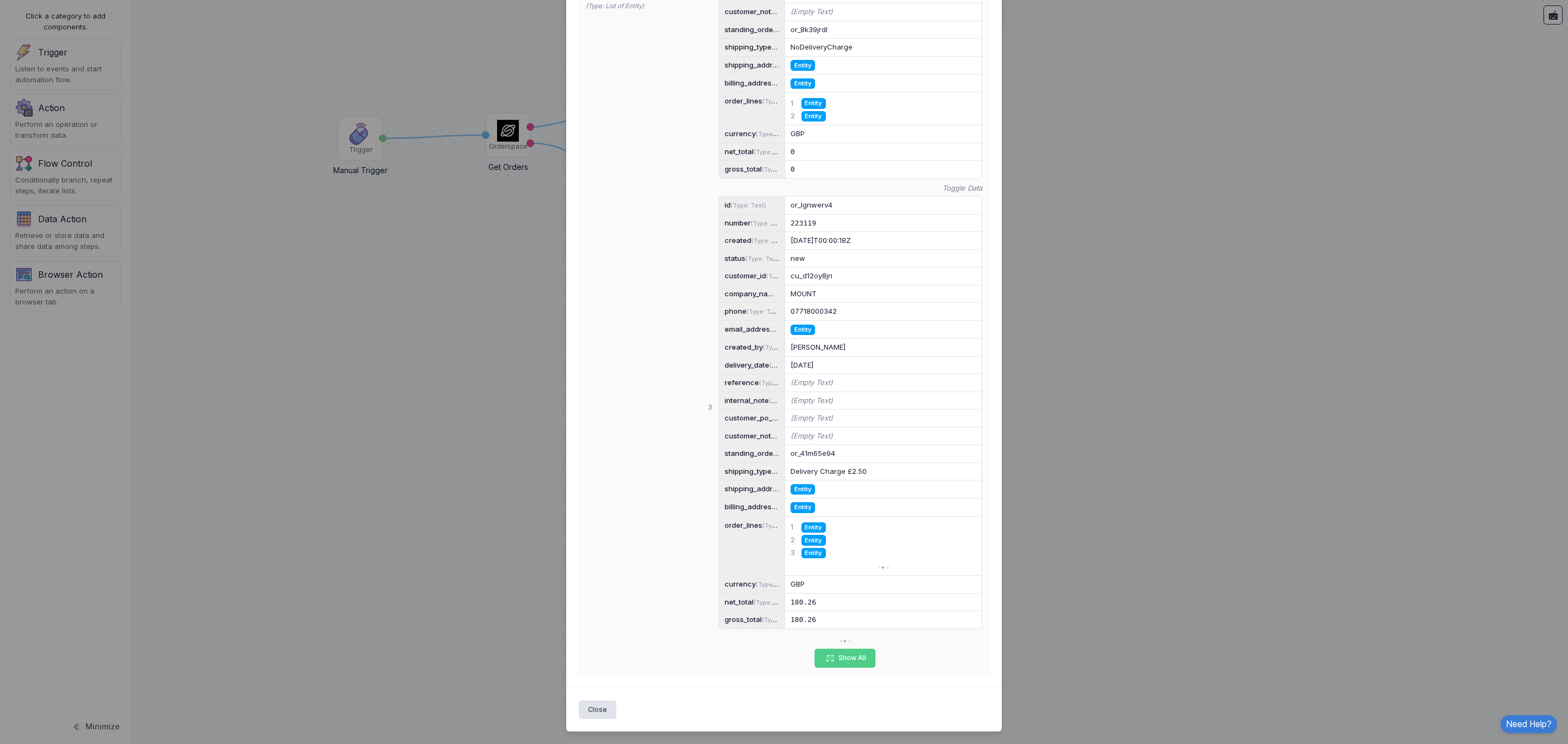
click at [818, 495] on span "Entity" at bounding box center [813, 526] width 25 height 10
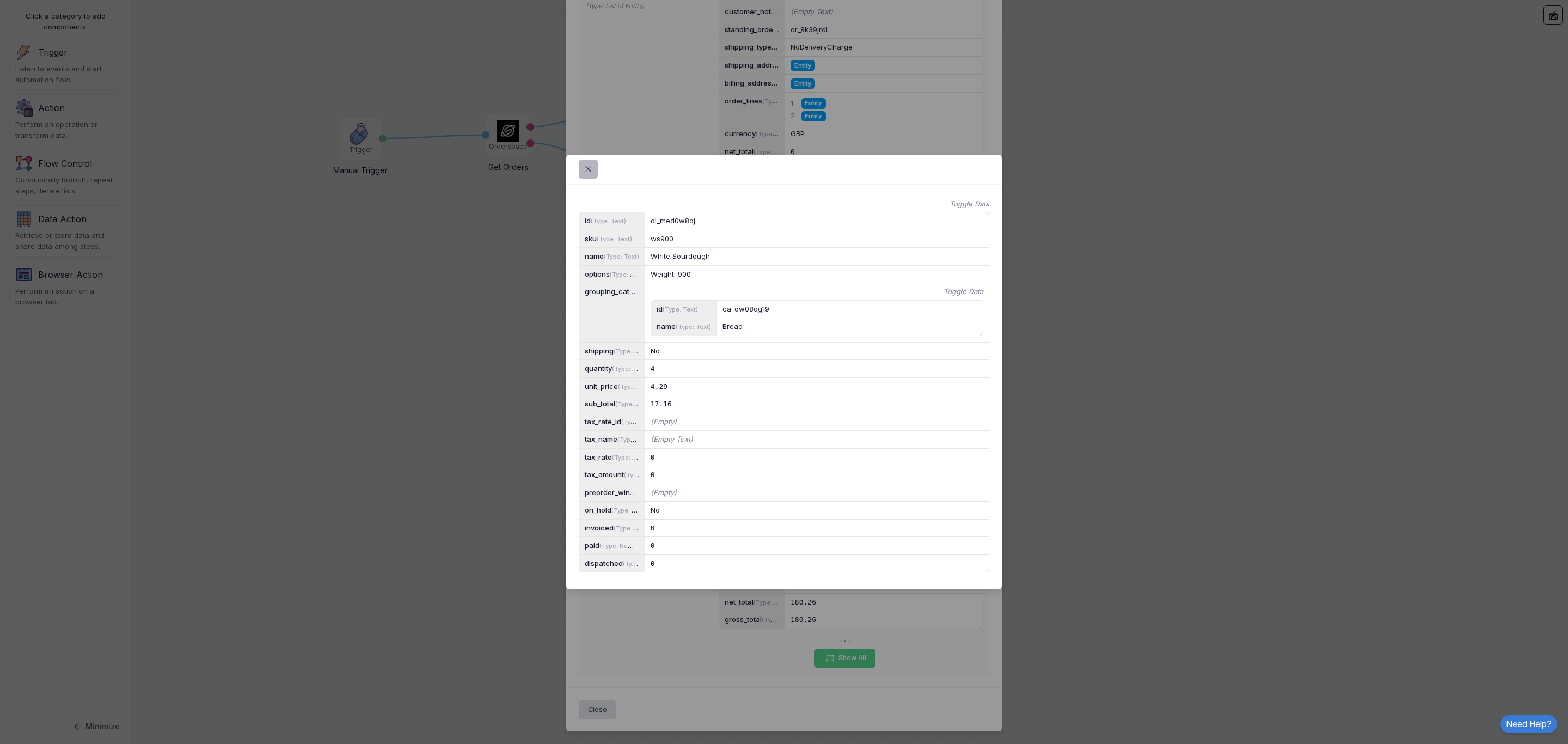
click at [595, 163] on span at bounding box center [595, 170] width 0 height 13
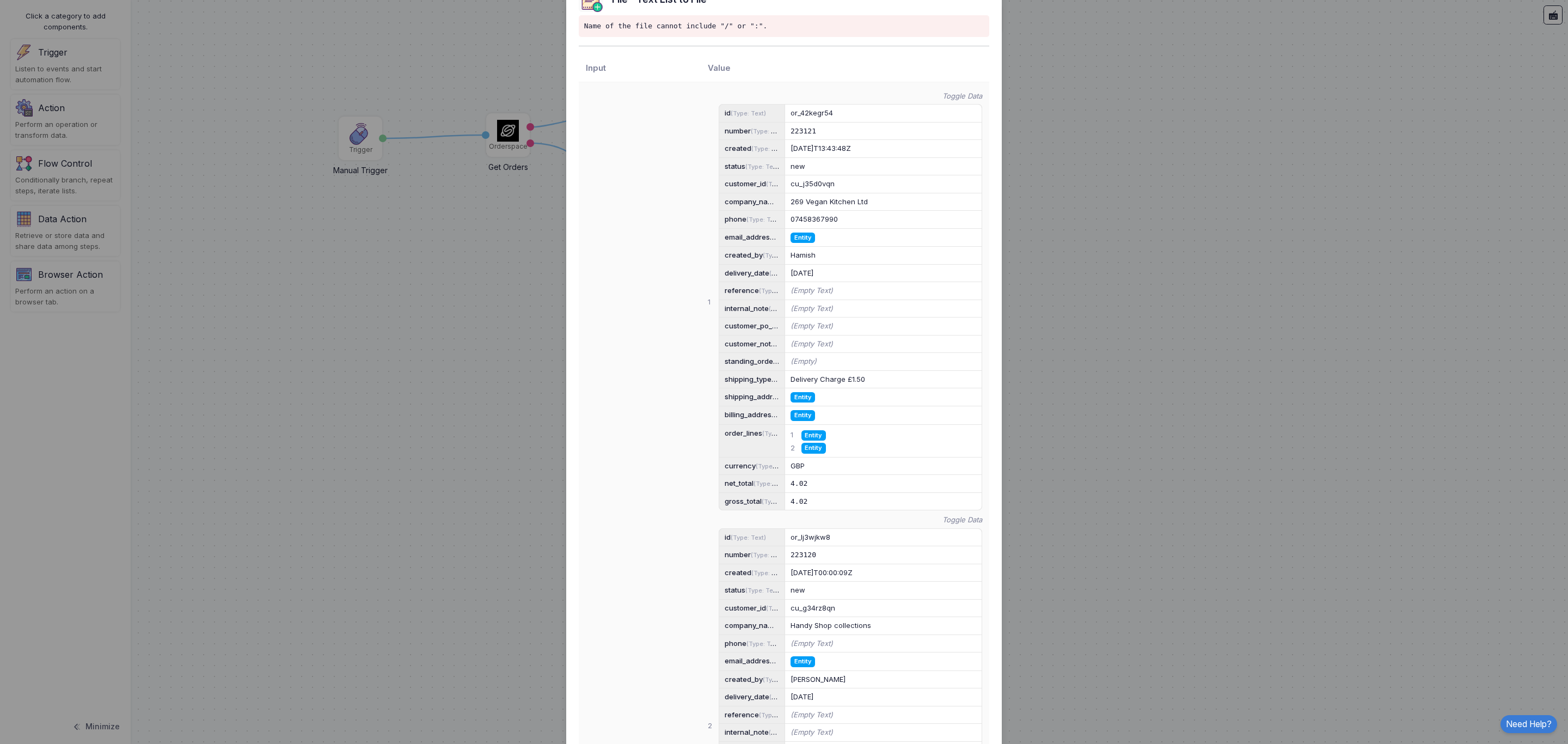
scroll to position [0, 0]
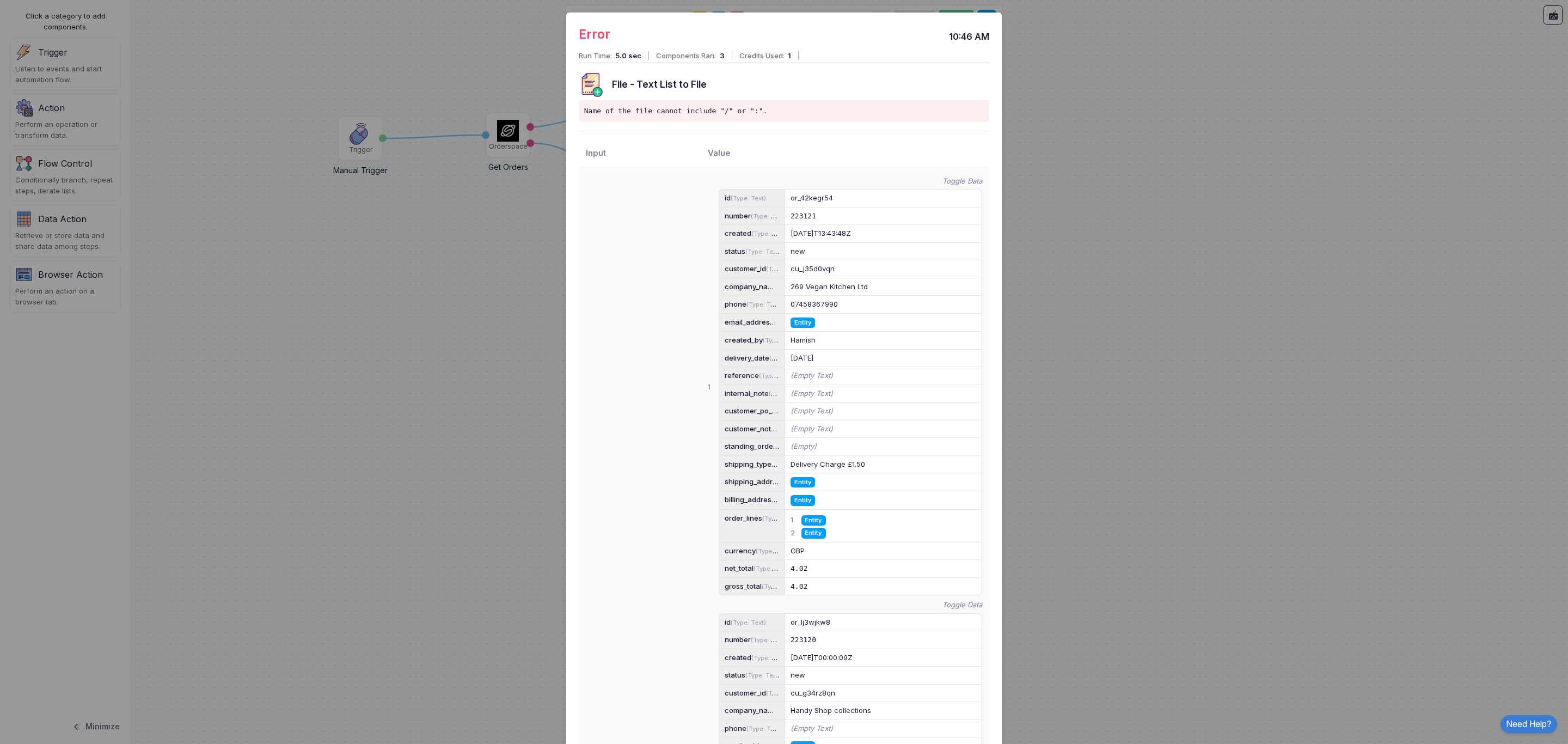
click at [1044, 119] on ngb-modal-window "Error 10:46 AM Run Time: 5.0 sec Components Ran: 3 Credits Used: 1 File - Text …" at bounding box center [784, 372] width 1568 height 744
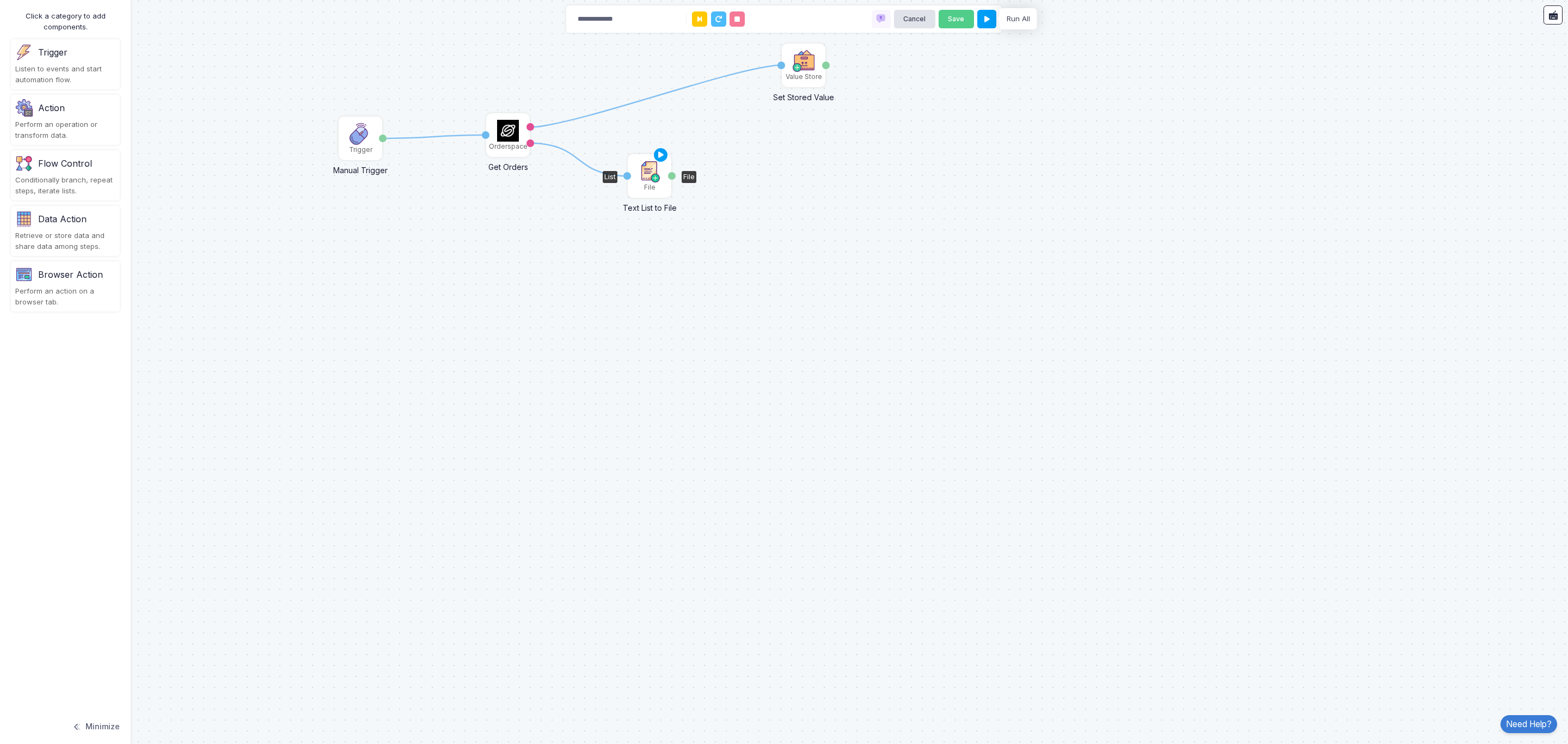
click at [644, 186] on div "File" at bounding box center [650, 187] width 11 height 10
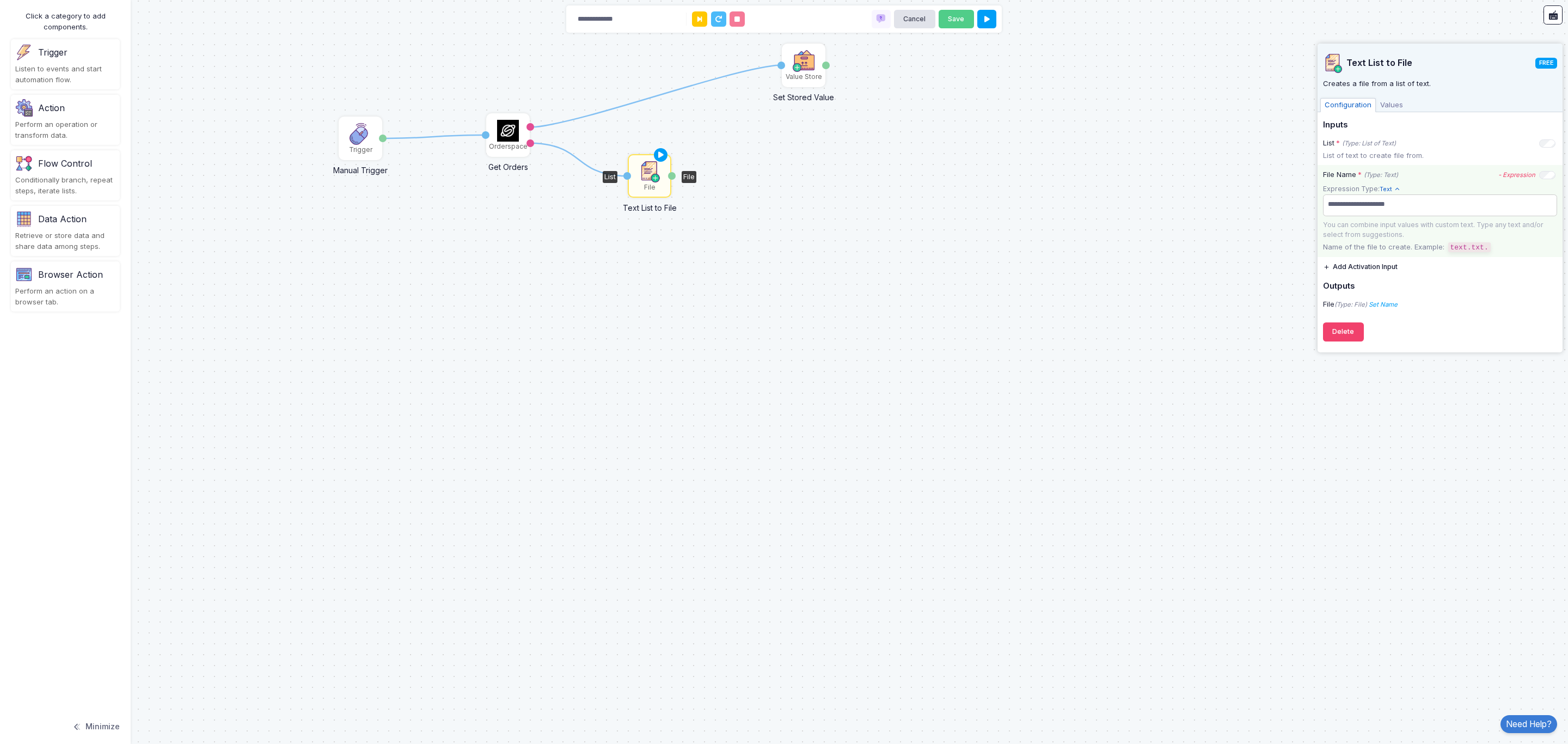
click at [1044, 208] on span "**********" at bounding box center [1439, 204] width 230 height 16
click at [991, 200] on div "1 1 1 Orderspace Get Orders Activation 1 moreorders orders Value Store Set Stor…" at bounding box center [784, 372] width 1568 height 744
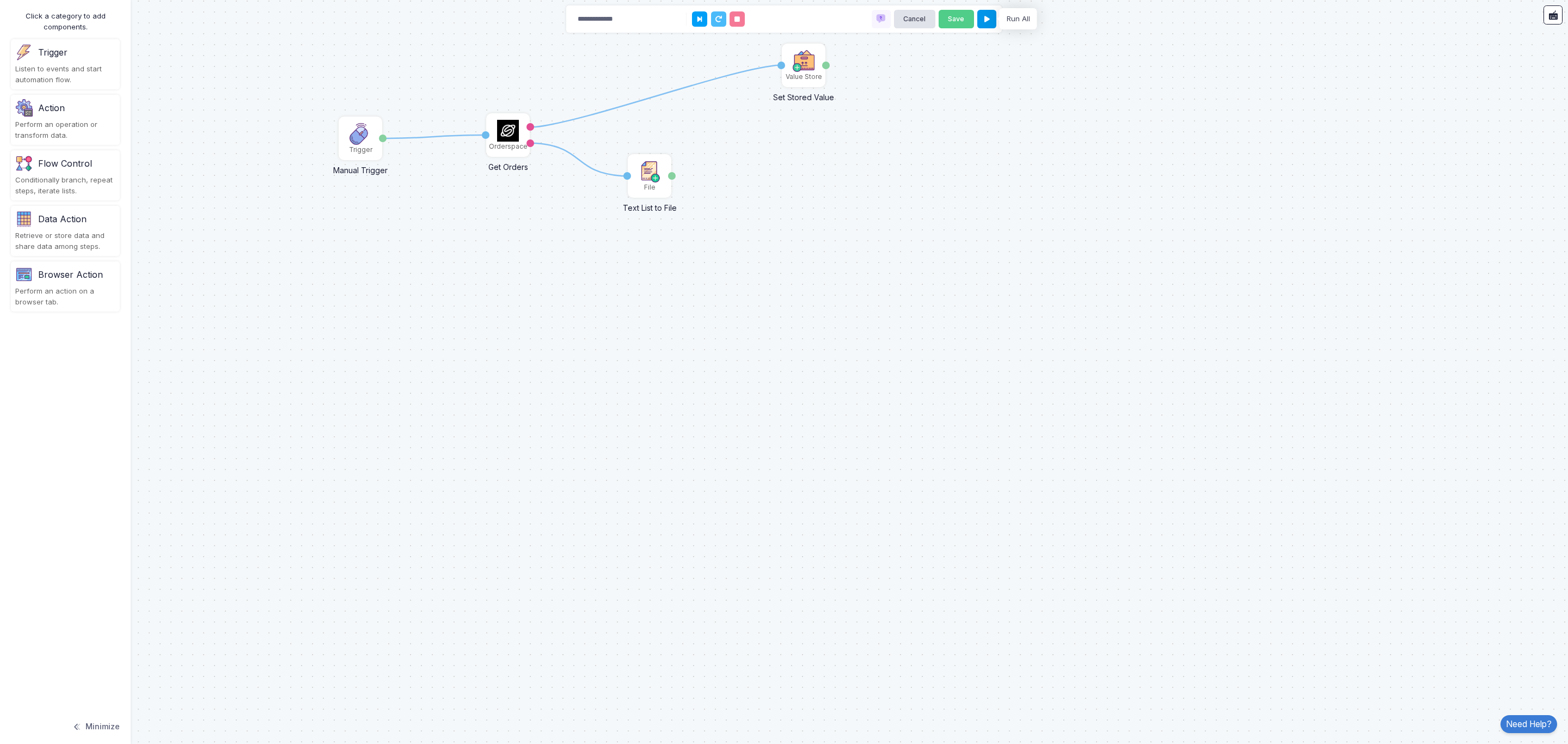
click at [982, 17] on button at bounding box center [986, 19] width 19 height 19
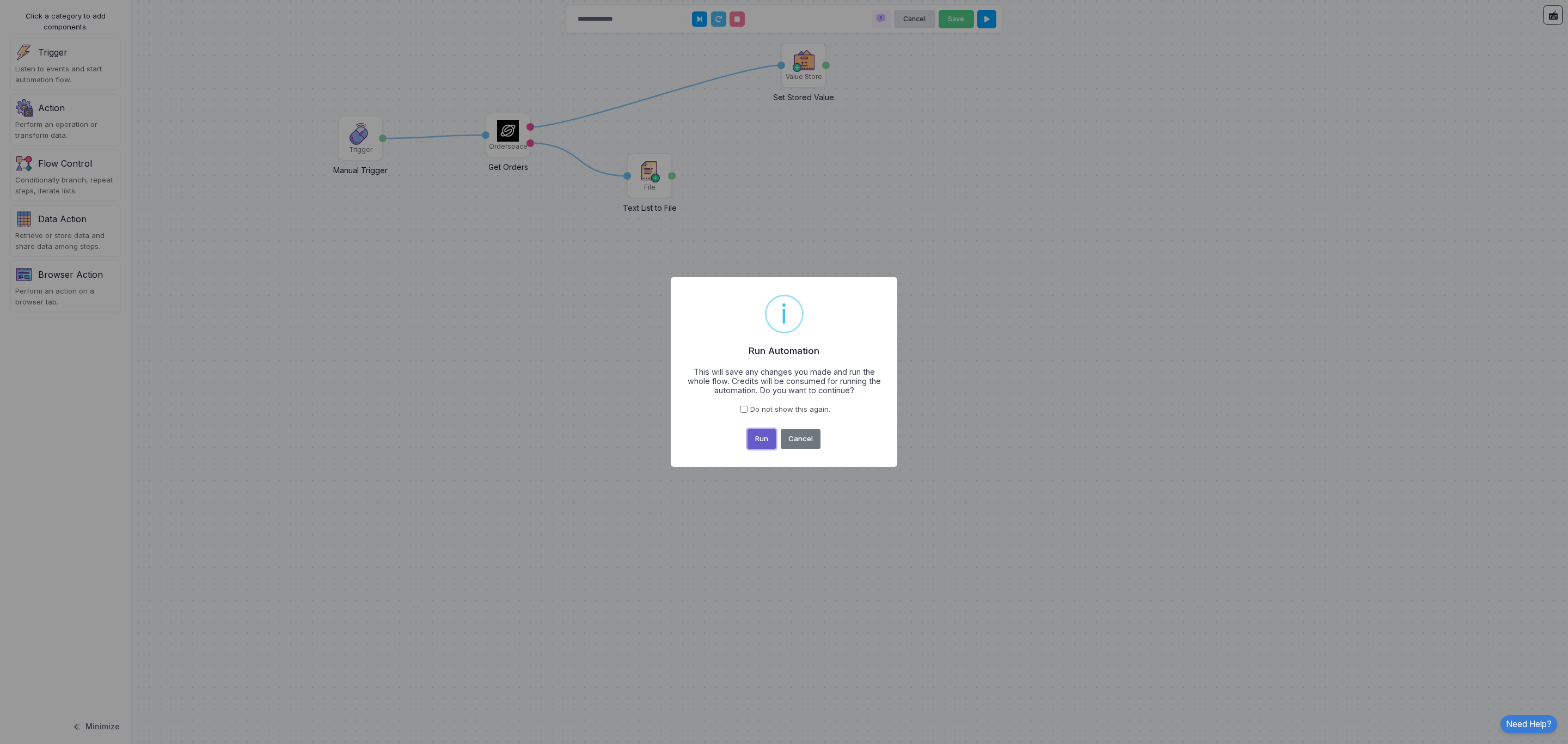
click at [761, 431] on button "Run" at bounding box center [761, 438] width 29 height 19
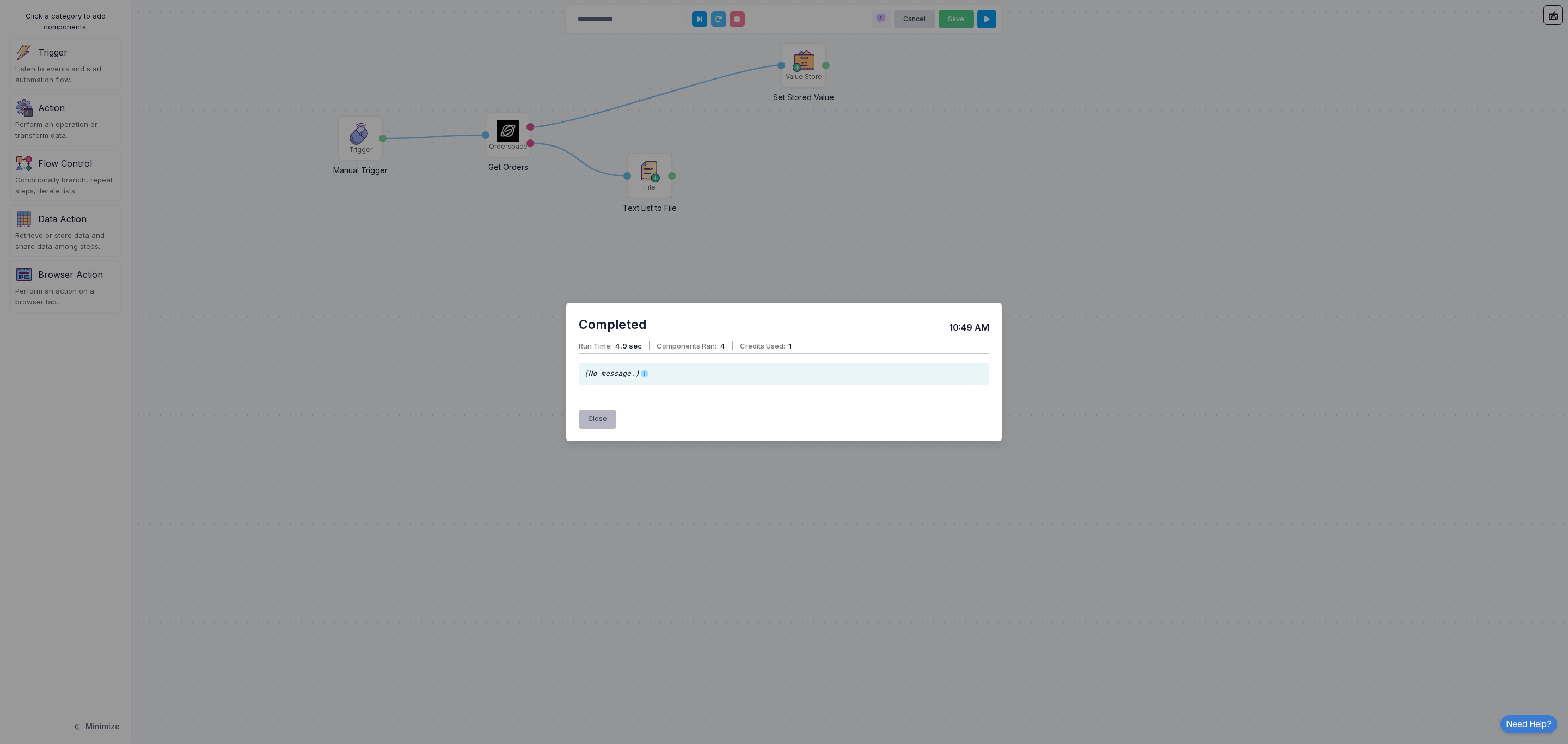
click at [597, 422] on button "Close" at bounding box center [597, 419] width 38 height 19
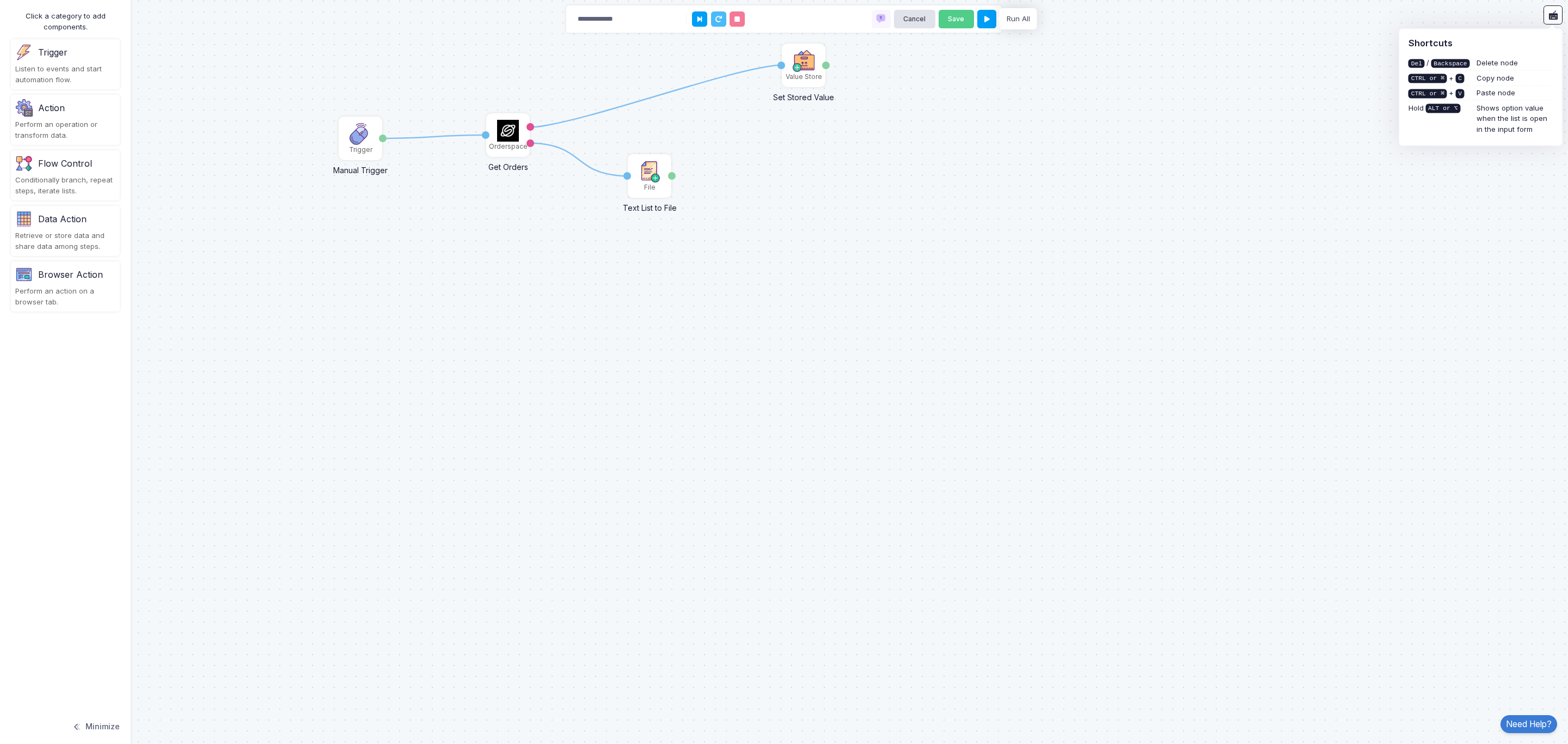
click at [13, 25] on div "Click a category to add components." at bounding box center [65, 21] width 109 height 21
click at [95, 495] on button "Minimize" at bounding box center [96, 726] width 48 height 24
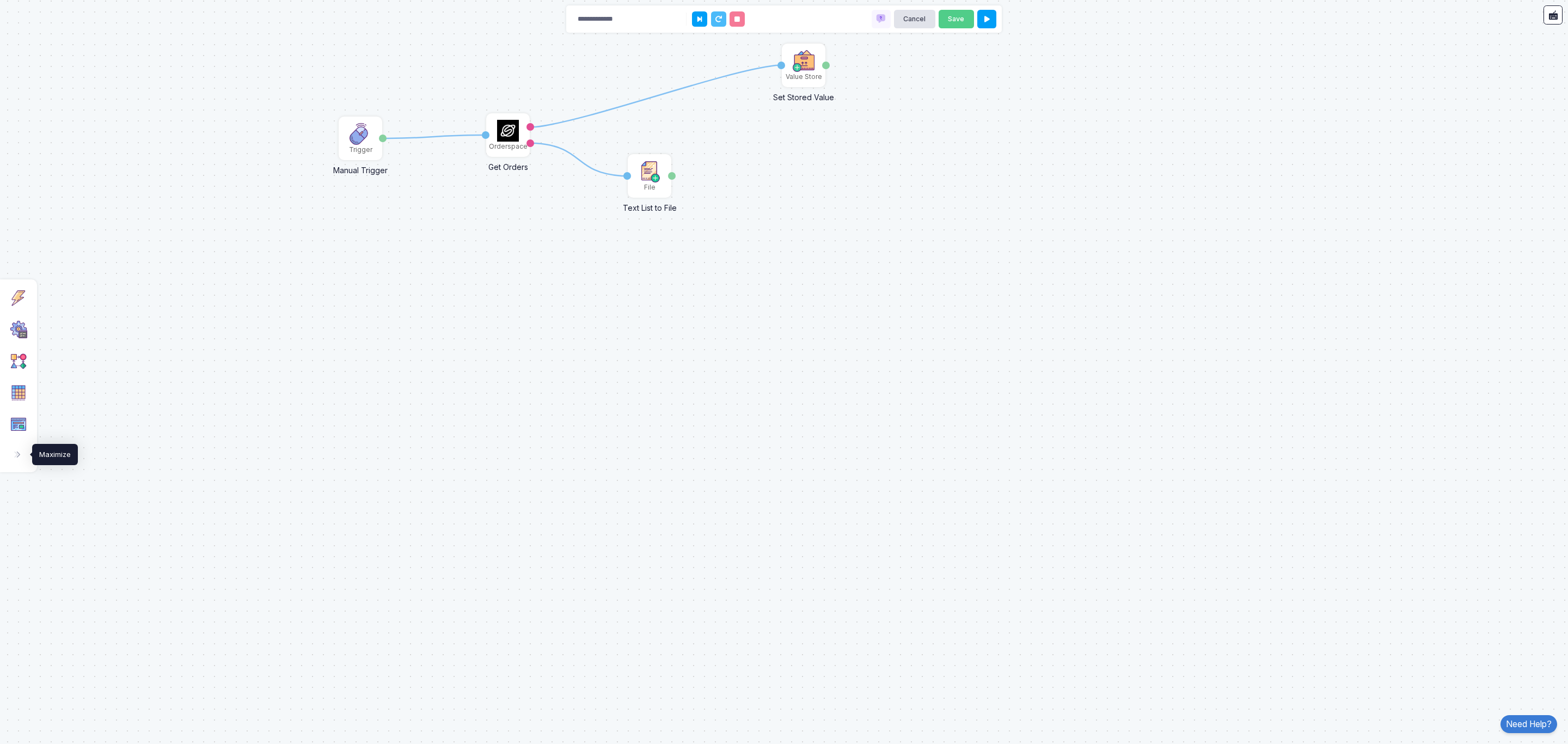
click at [23, 455] on span at bounding box center [23, 455] width 1 height 11
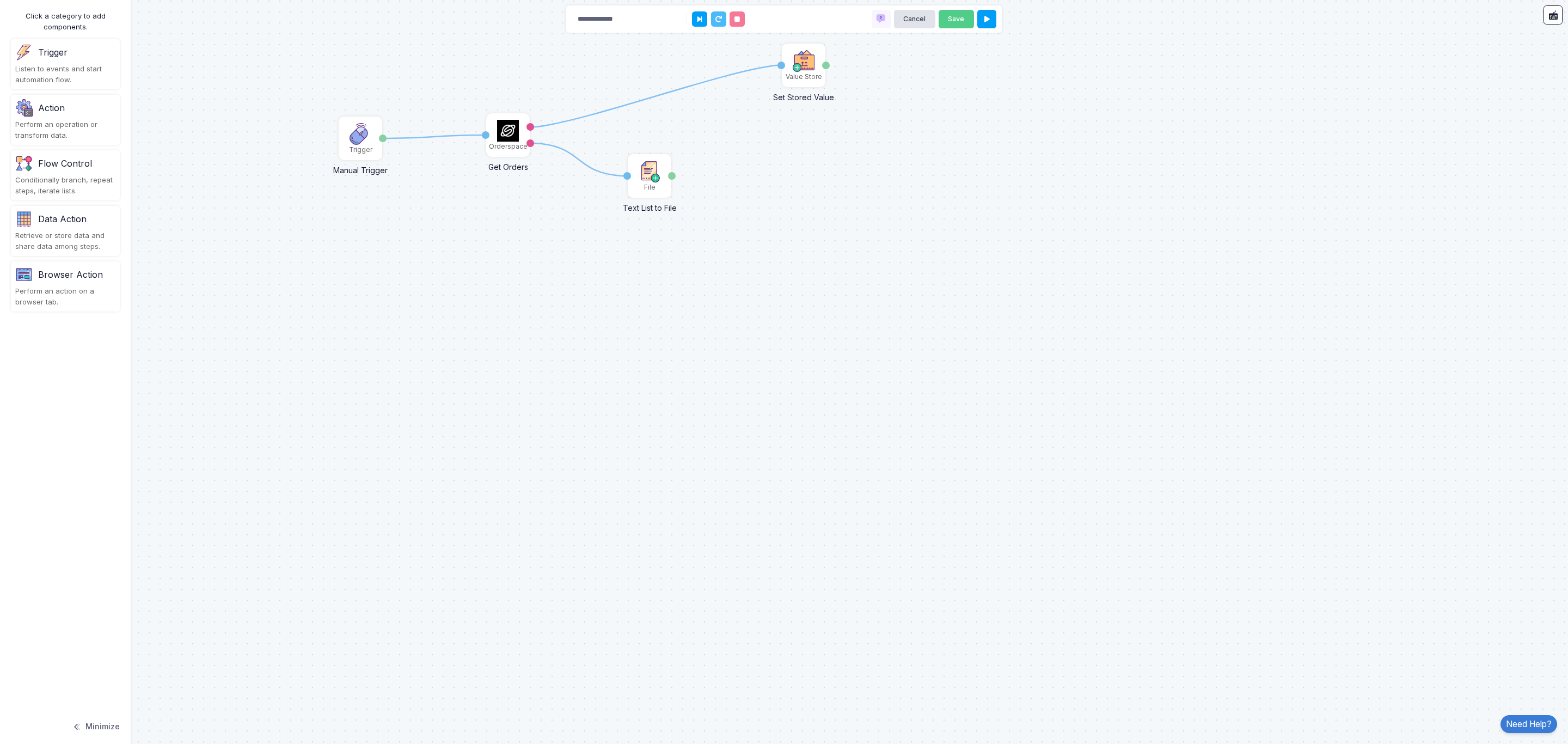
click at [253, 495] on div "1 1 1 Orderspace Get Orders Activation 1 moreorders orders Value Store Set Stor…" at bounding box center [784, 372] width 1568 height 744
click at [954, 17] on button "Save" at bounding box center [956, 19] width 35 height 19
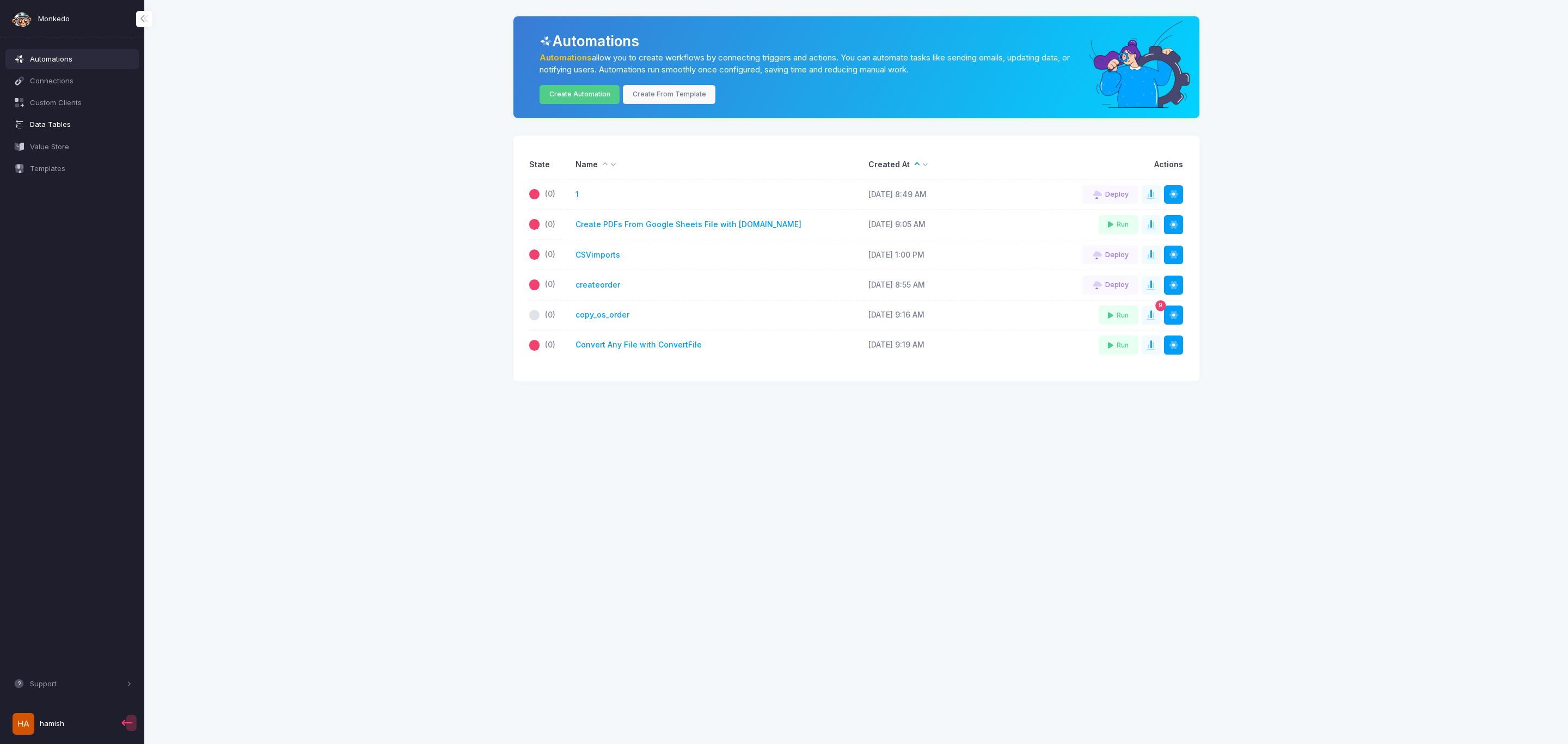
click at [52, 119] on span "Data Tables" at bounding box center [80, 124] width 101 height 11
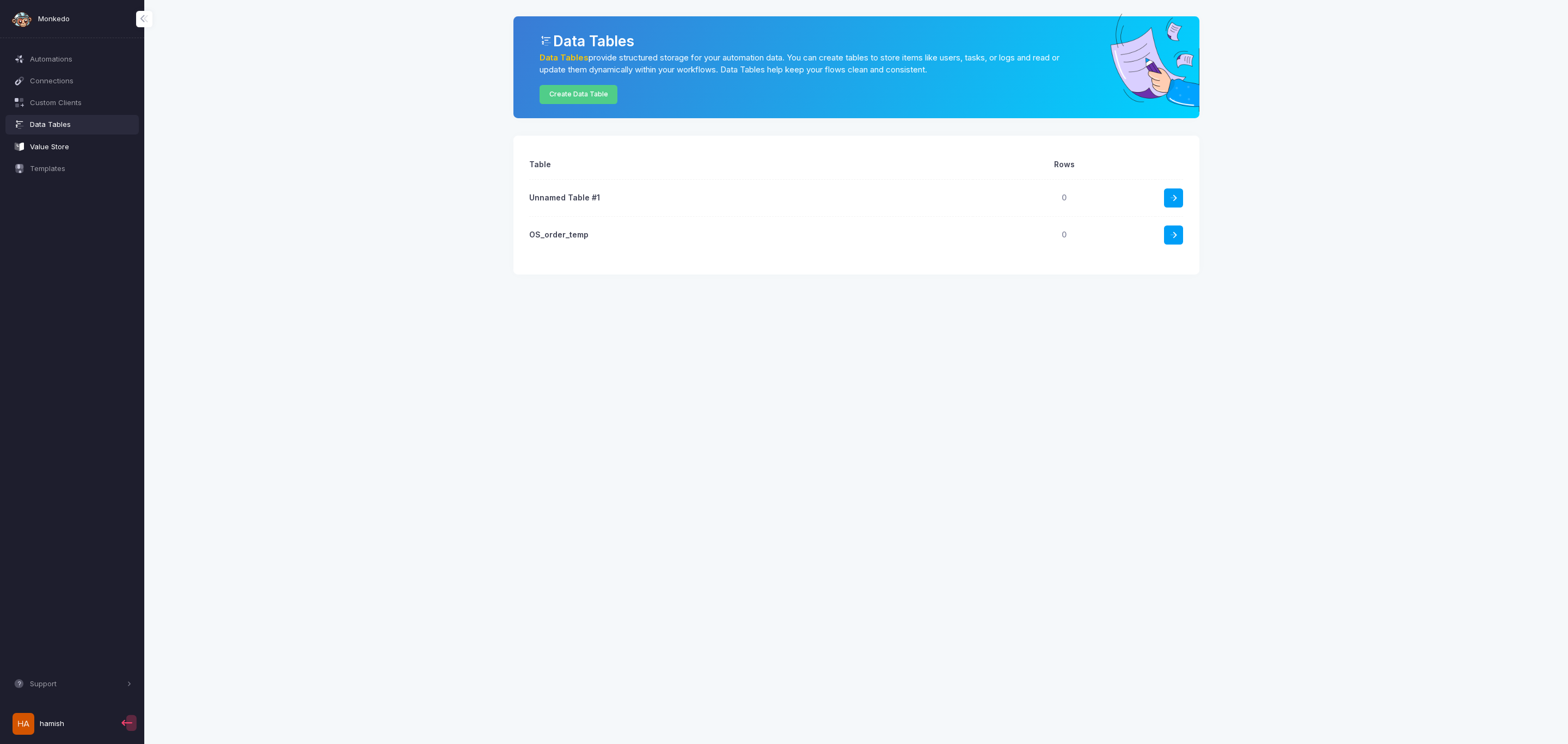
click at [51, 147] on span "Value Store" at bounding box center [80, 148] width 101 height 11
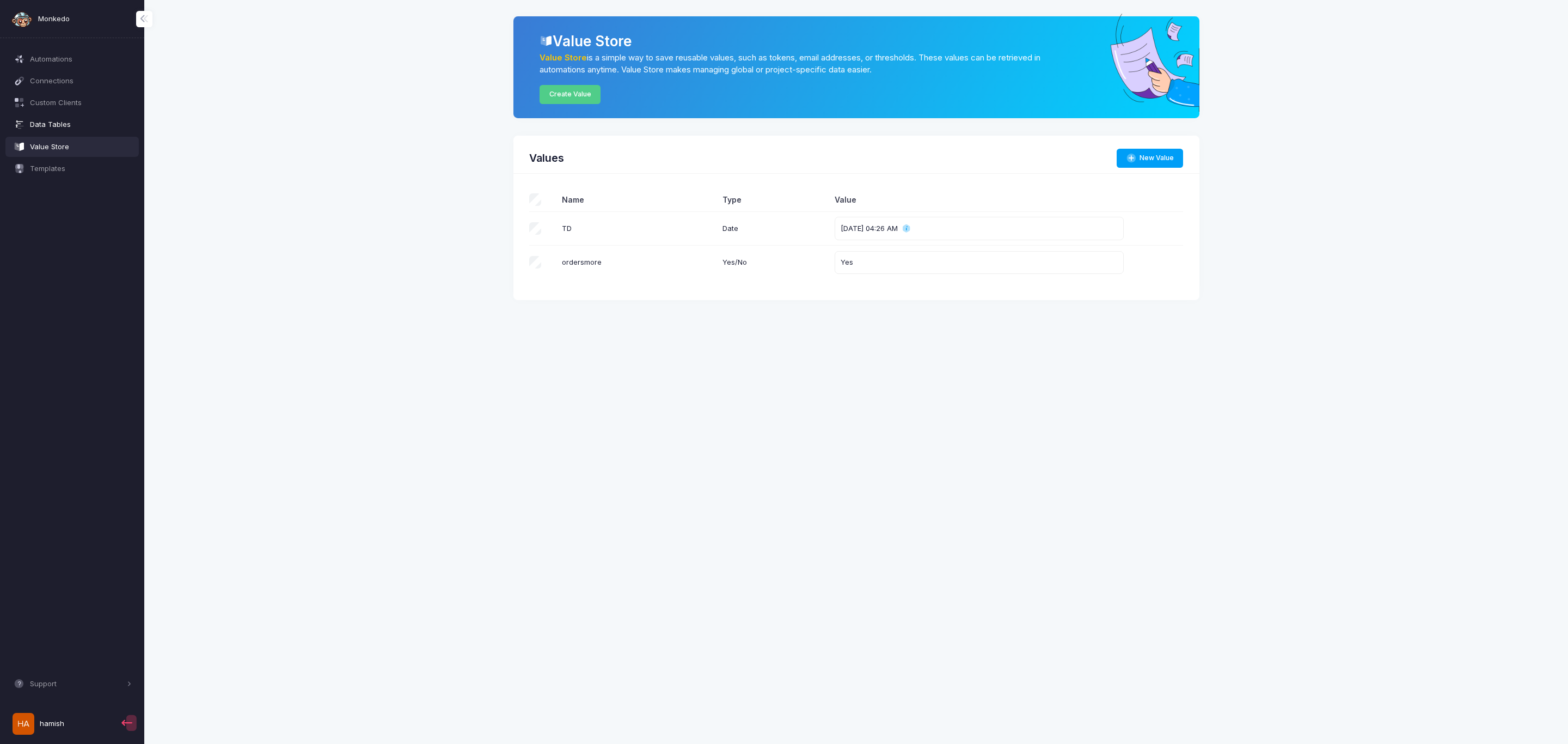
click at [55, 124] on span "Data Tables" at bounding box center [80, 124] width 101 height 11
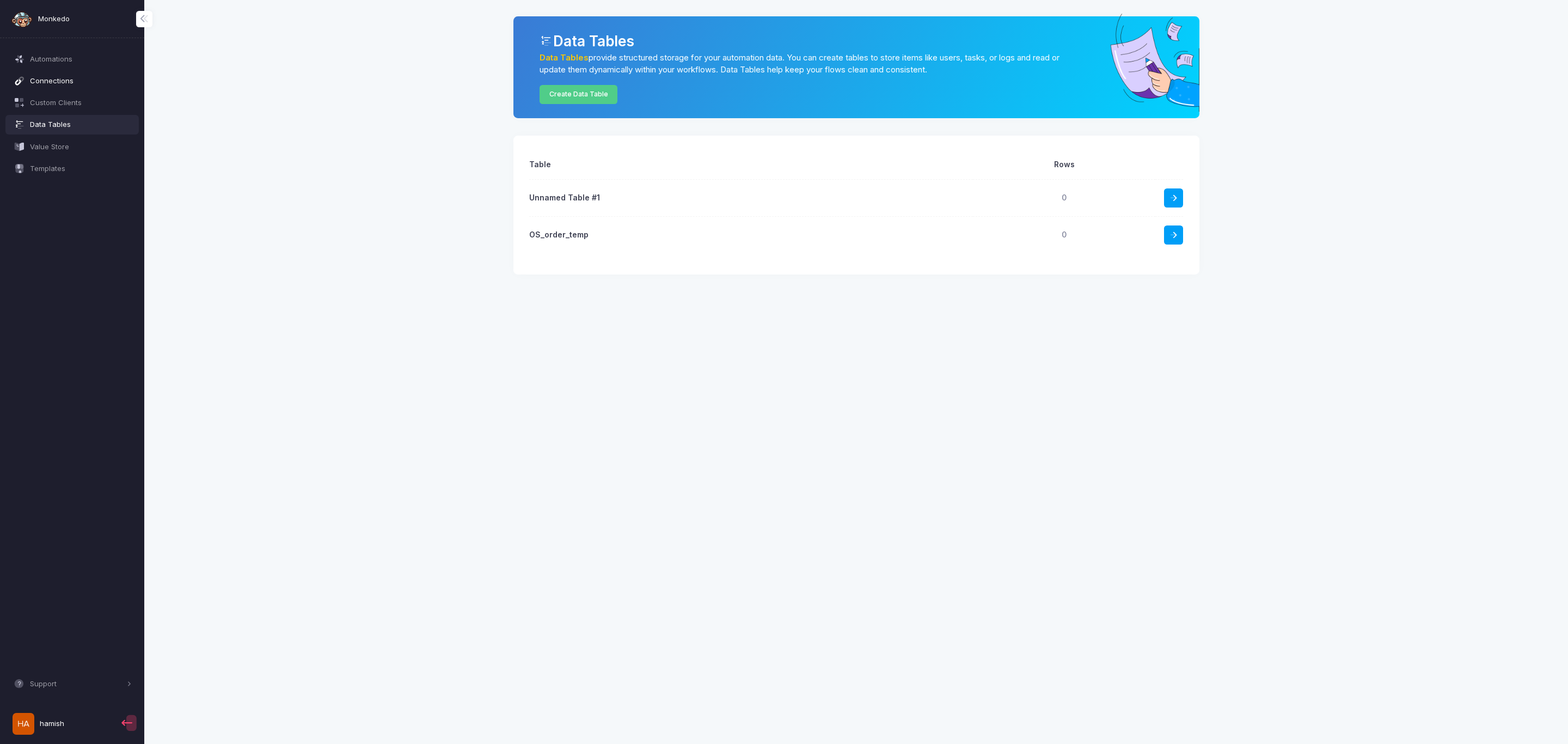
click at [52, 76] on span "Connections" at bounding box center [80, 81] width 101 height 11
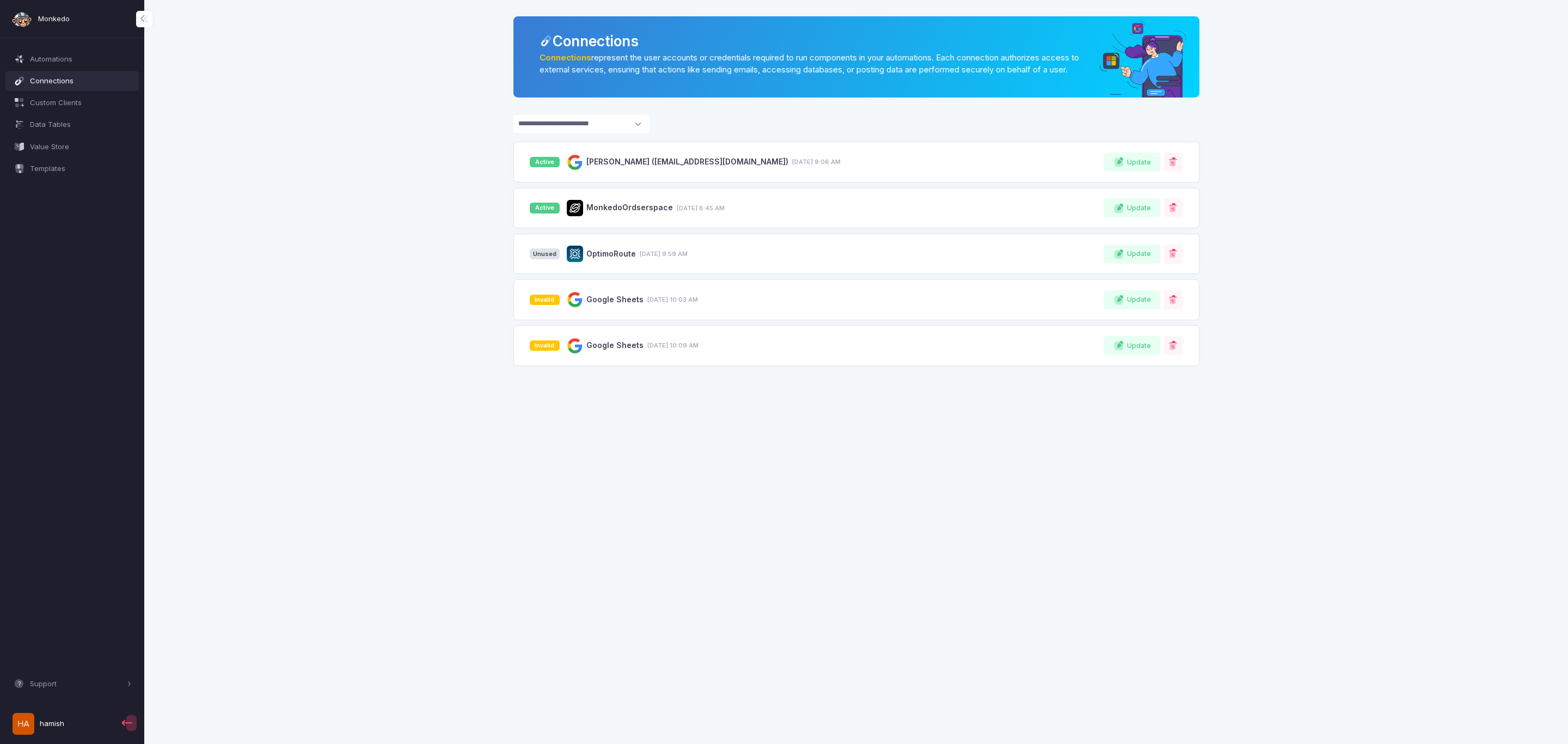
click at [573, 57] on link "Connections" at bounding box center [565, 57] width 52 height 10
